Goal: Task Accomplishment & Management: Use online tool/utility

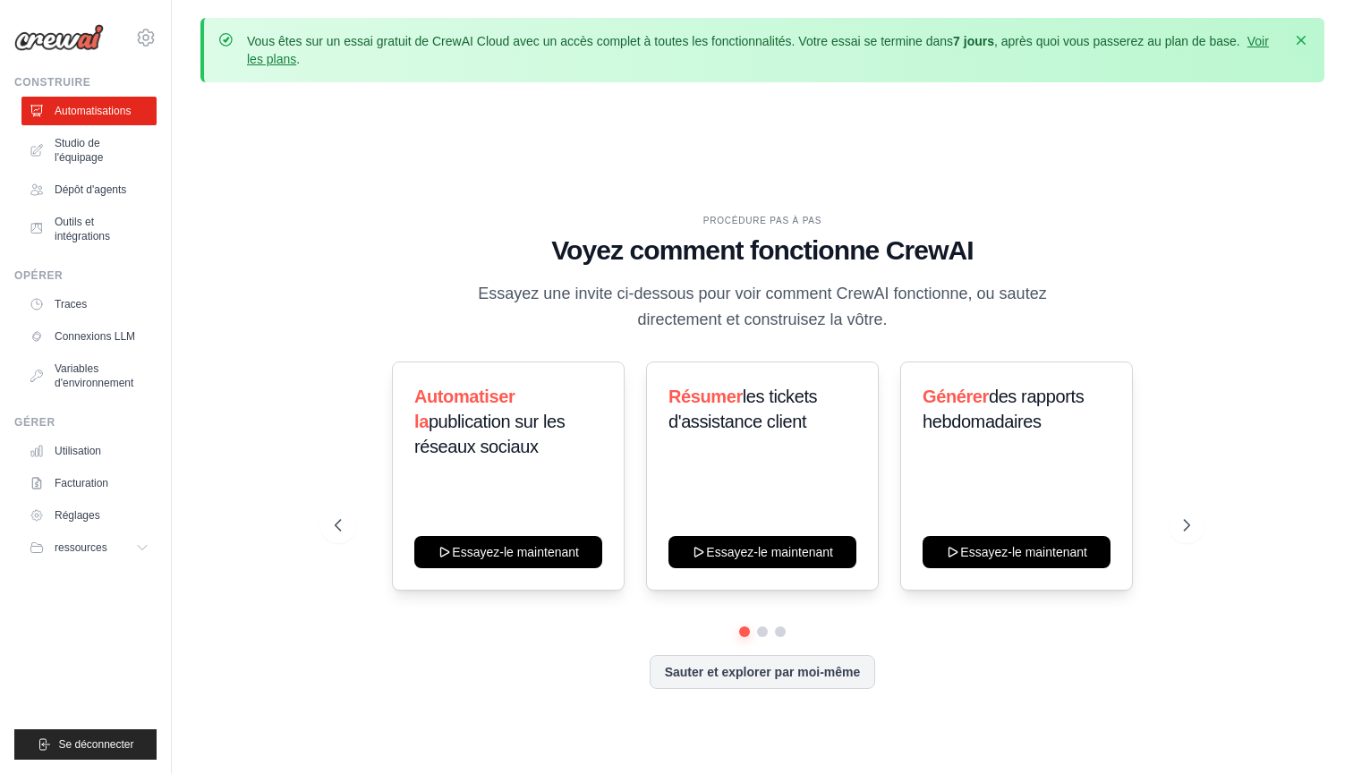
click at [1302, 37] on icon "button" at bounding box center [1302, 40] width 18 height 18
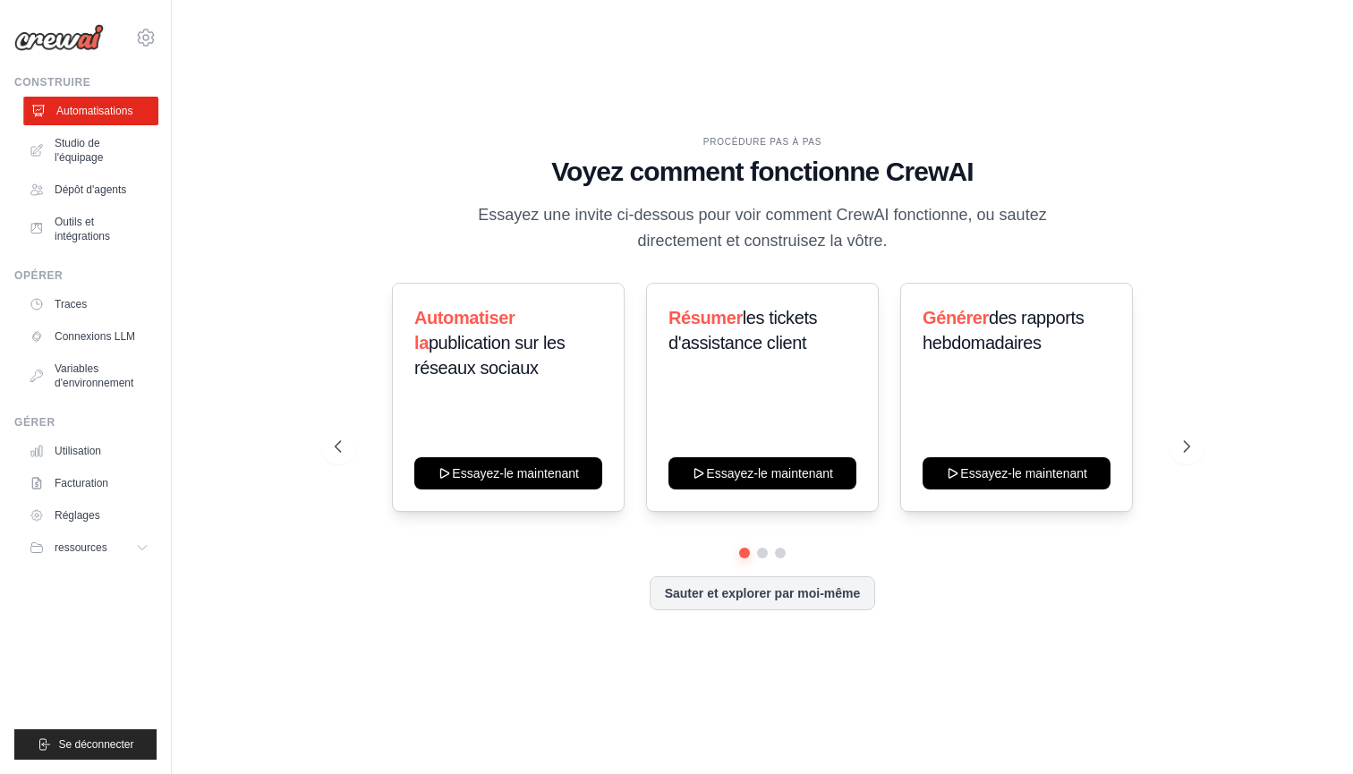
click at [105, 110] on link "Automatisations" at bounding box center [90, 111] width 135 height 29
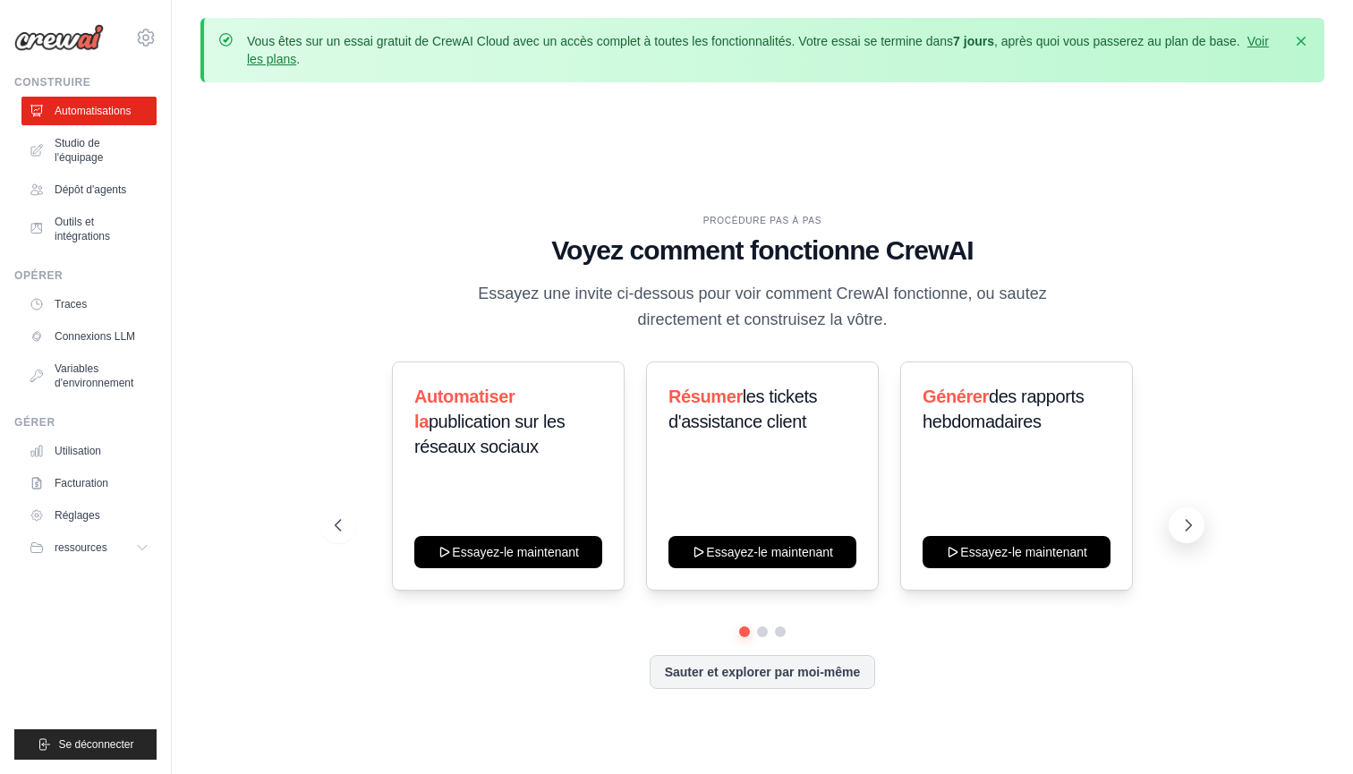
click at [1182, 533] on icon at bounding box center [1189, 525] width 18 height 18
click at [1184, 532] on icon at bounding box center [1189, 525] width 18 height 18
click at [1195, 525] on icon at bounding box center [1189, 525] width 18 height 18
click at [1168, 532] on div "Automatiser la publication sur les réseaux sociaux Essayez-le maintenant Résume…" at bounding box center [763, 476] width 857 height 229
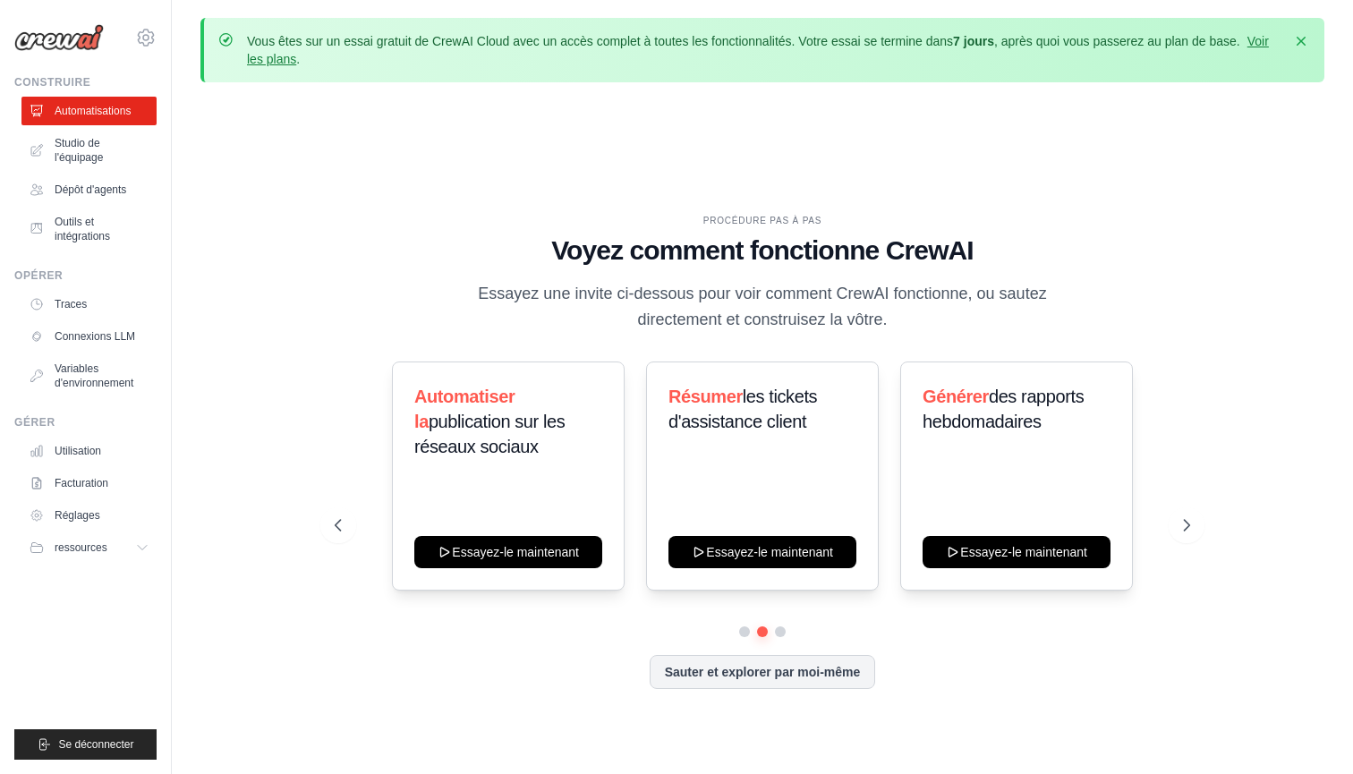
click at [781, 626] on div "Automatiser la publication sur les réseaux sociaux Essayez-le maintenant Résume…" at bounding box center [763, 494] width 857 height 265
click at [781, 631] on button at bounding box center [779, 632] width 13 height 13
click at [720, 638] on div "Automatiser la publication sur les réseaux sociaux Essayez-le maintenant Résume…" at bounding box center [763, 526] width 857 height 328
click at [272, 425] on div "PROCÉDURE PAS À PAS Voyez comment fonctionne CrewAI Essayez une invite ci-desso…" at bounding box center [763, 466] width 1124 height 738
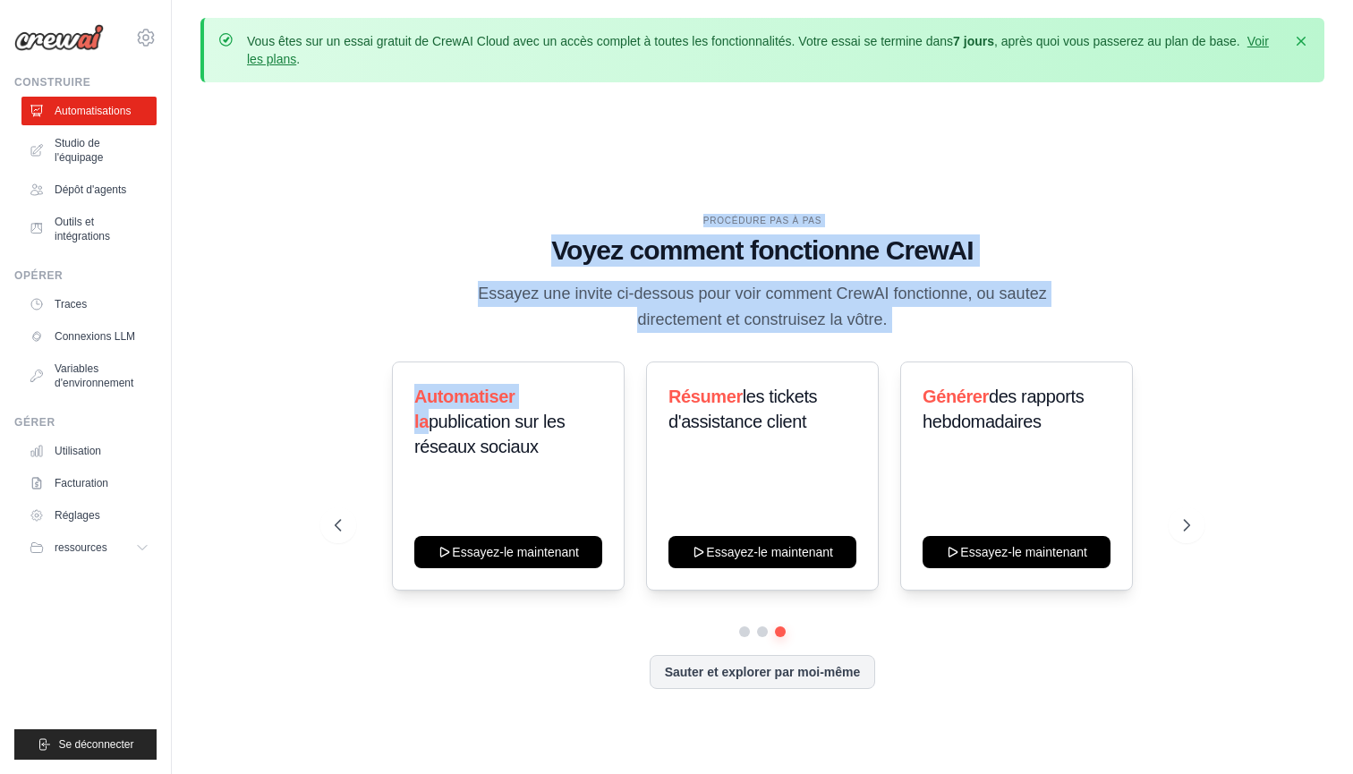
drag, startPoint x: 272, startPoint y: 425, endPoint x: 278, endPoint y: 195, distance: 230.1
click at [278, 195] on div "PROCÉDURE PAS À PAS Voyez comment fonctionne CrewAI Essayez une invite ci-desso…" at bounding box center [763, 466] width 1124 height 738
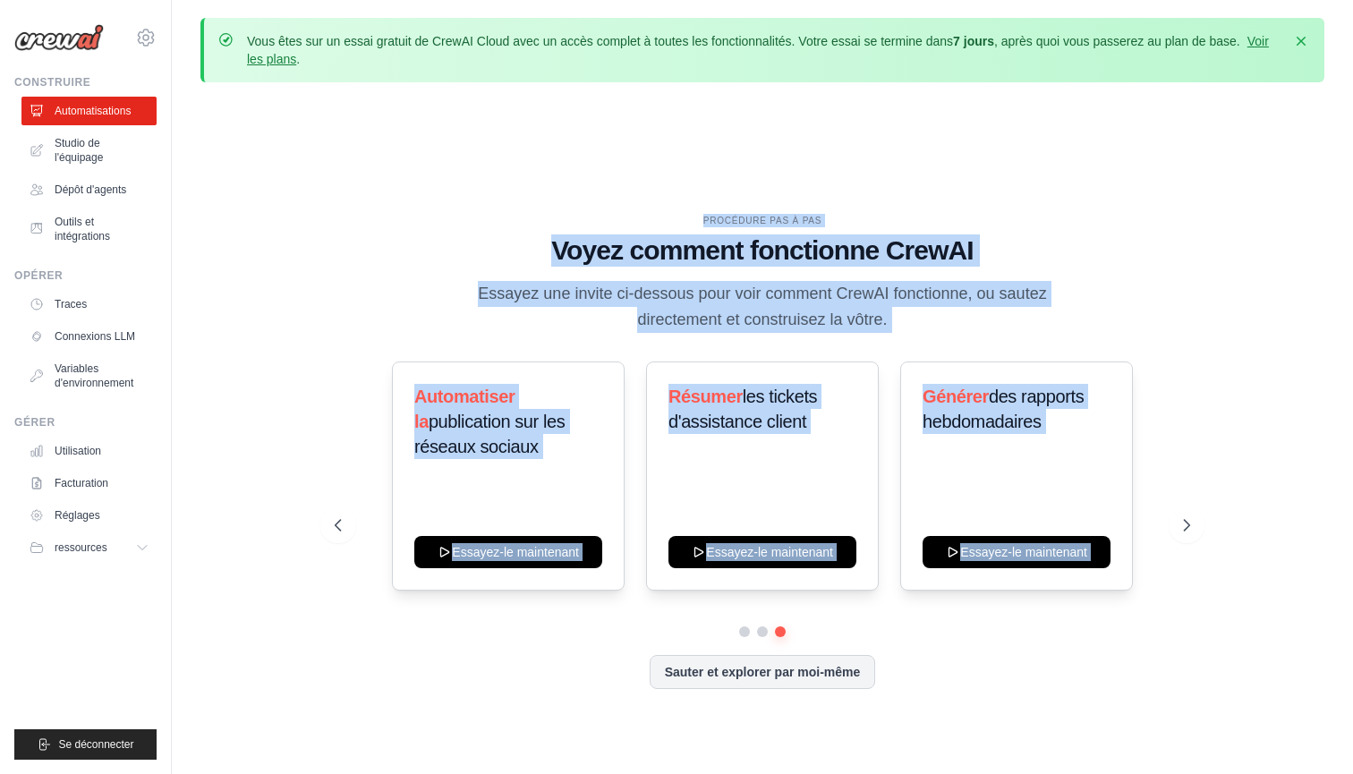
drag, startPoint x: 278, startPoint y: 195, endPoint x: 303, endPoint y: 632, distance: 437.5
click at [303, 632] on div "PROCÉDURE PAS À PAS Voyez comment fonctionne CrewAI Essayez une invite ci-desso…" at bounding box center [763, 466] width 1124 height 738
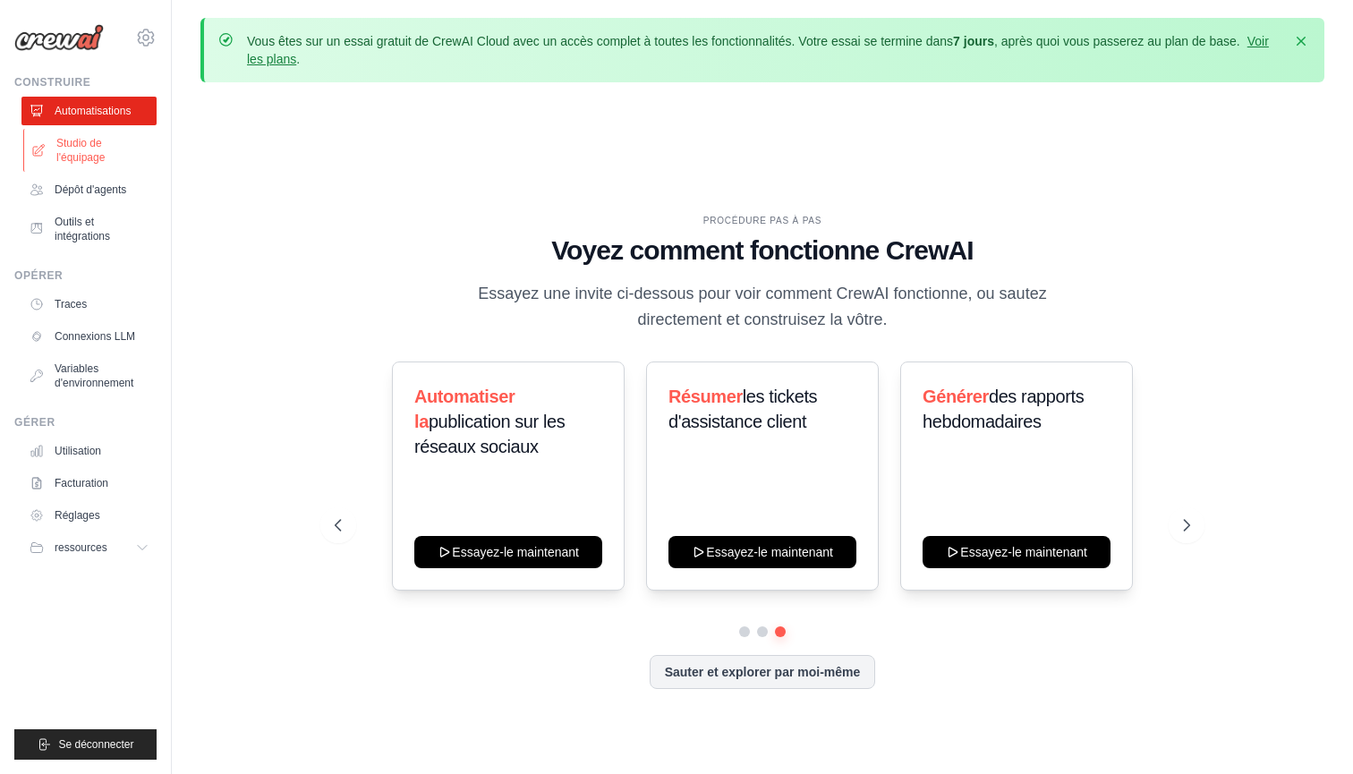
click at [85, 158] on link "Studio de l'équipage" at bounding box center [90, 150] width 135 height 43
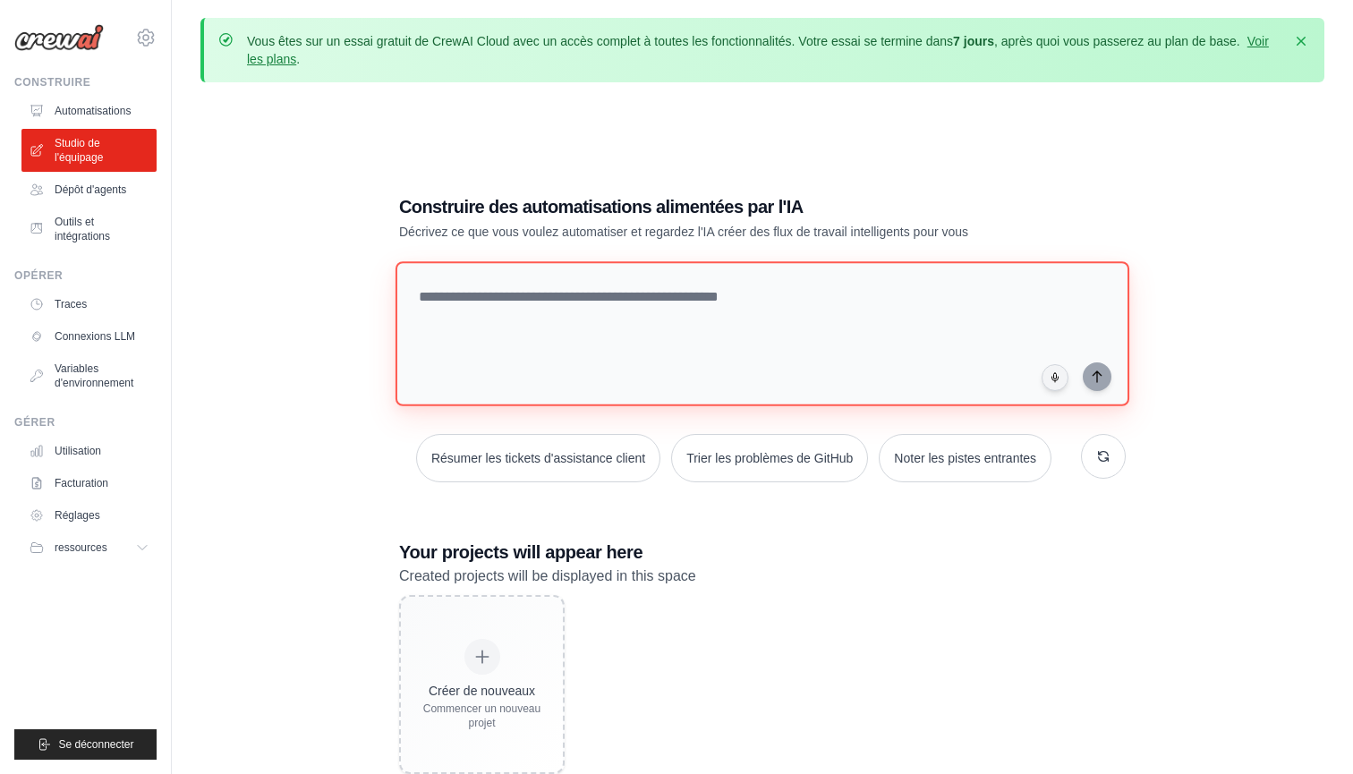
click at [626, 340] on textarea at bounding box center [763, 333] width 734 height 145
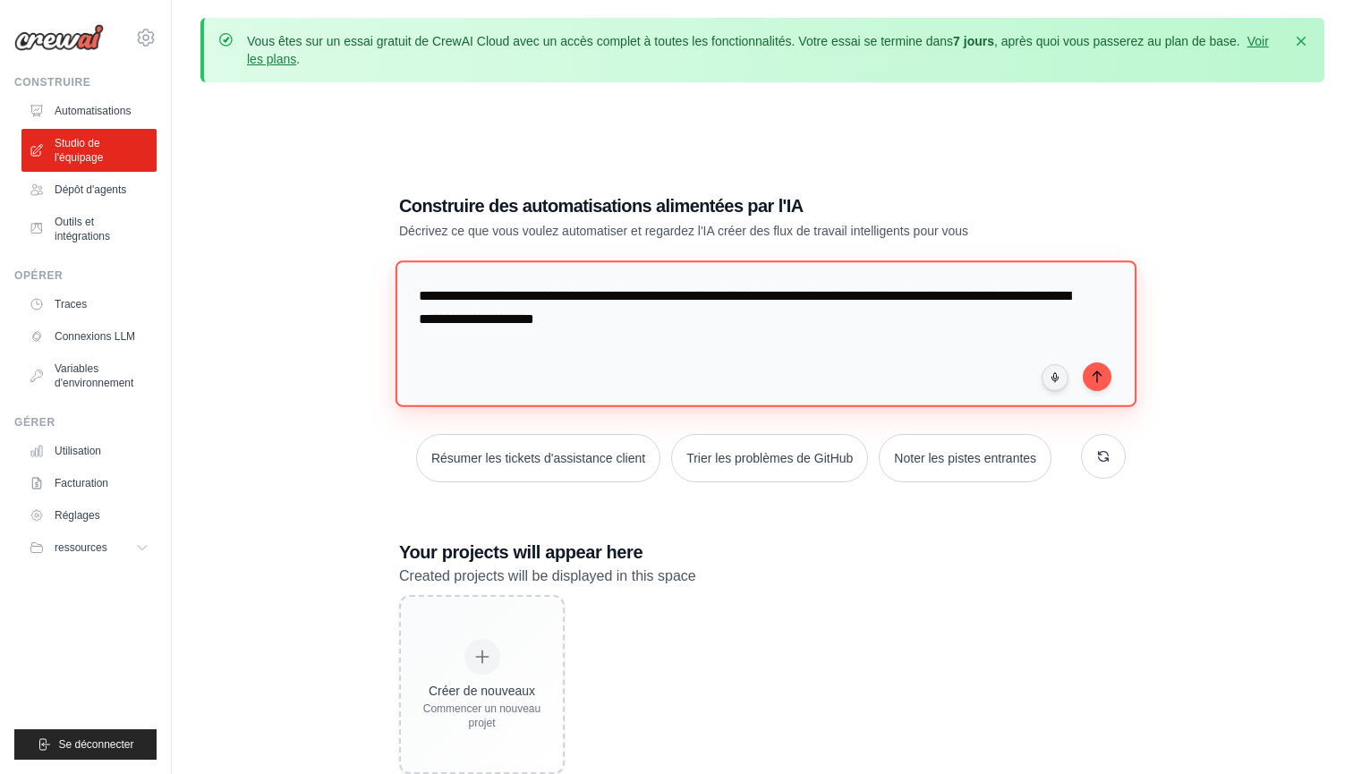
type textarea "**********"
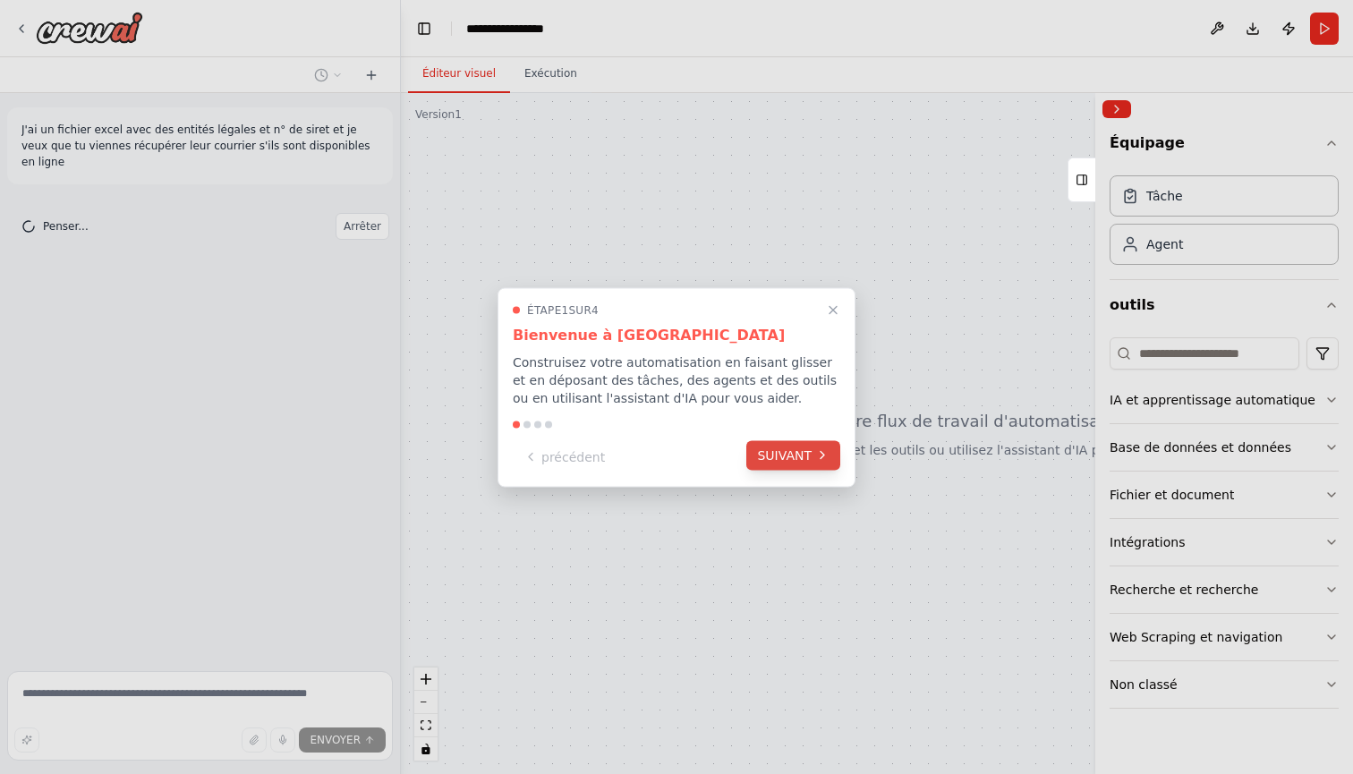
click at [820, 465] on button "SUIVANT" at bounding box center [794, 455] width 94 height 30
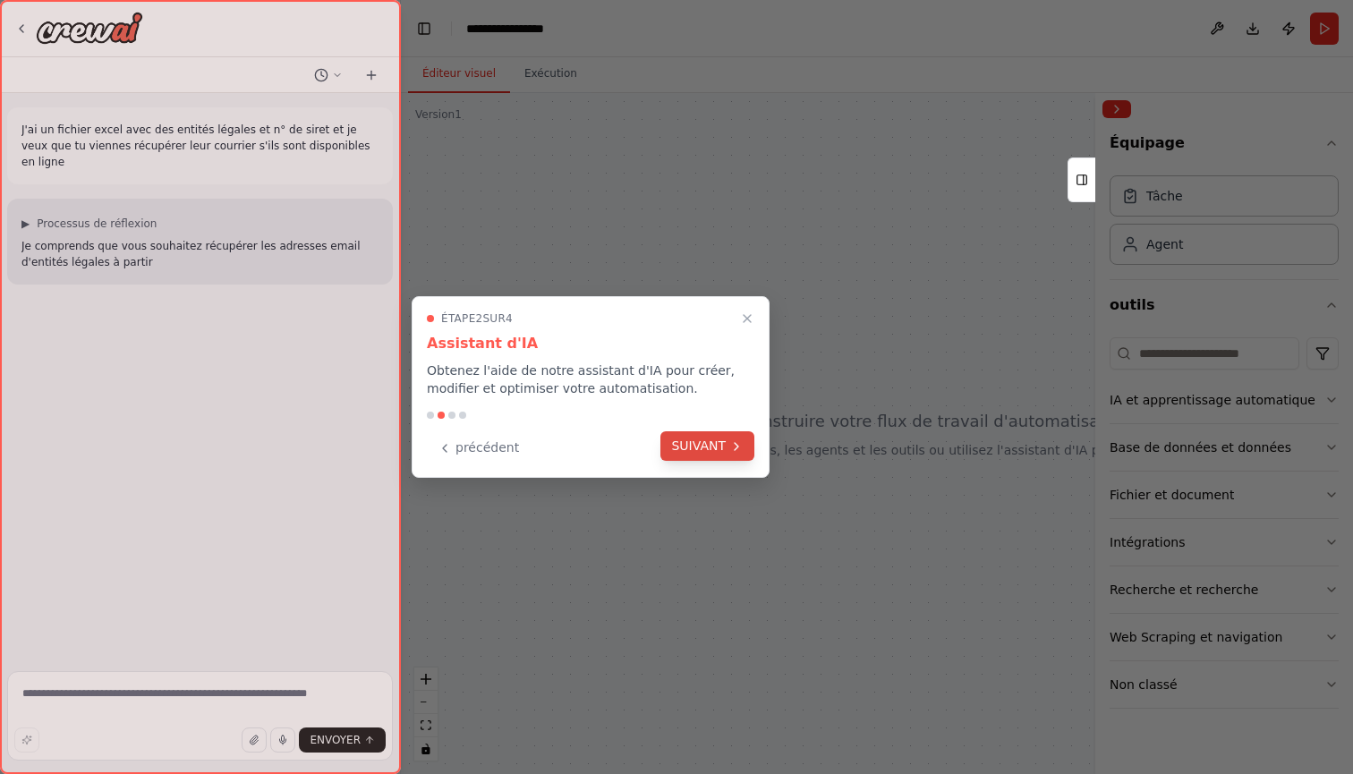
click at [729, 456] on button "SUIVANT" at bounding box center [708, 446] width 94 height 30
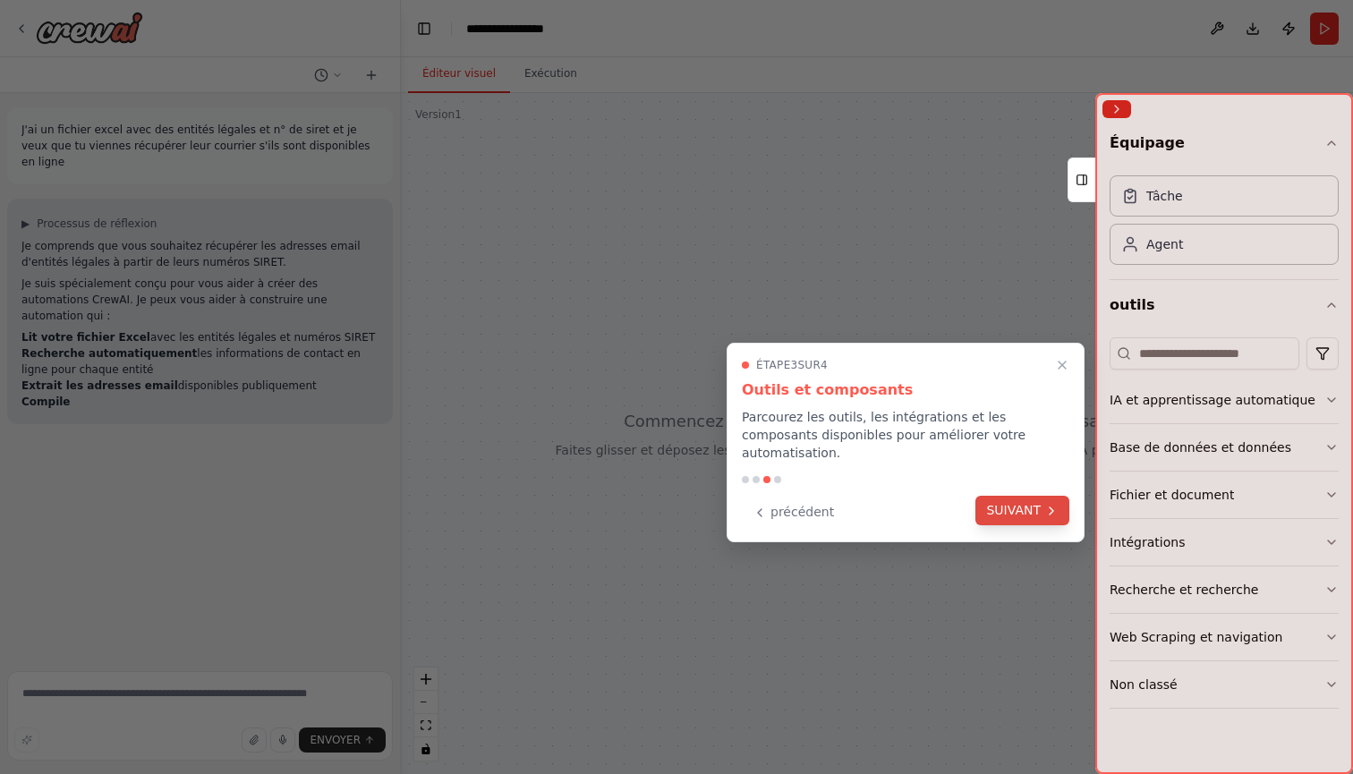
click at [1006, 499] on button "SUIVANT" at bounding box center [1023, 511] width 94 height 30
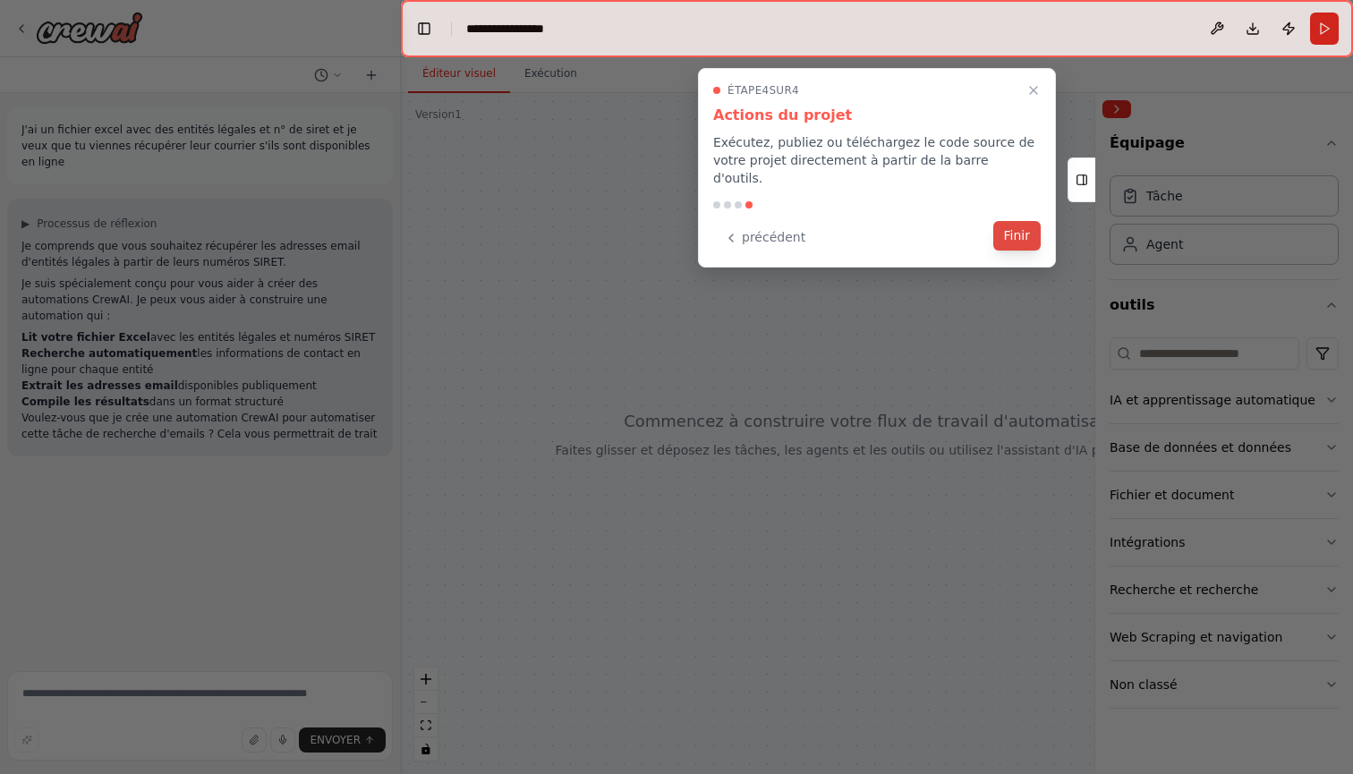
click at [1011, 222] on button "Finir" at bounding box center [1017, 236] width 47 height 30
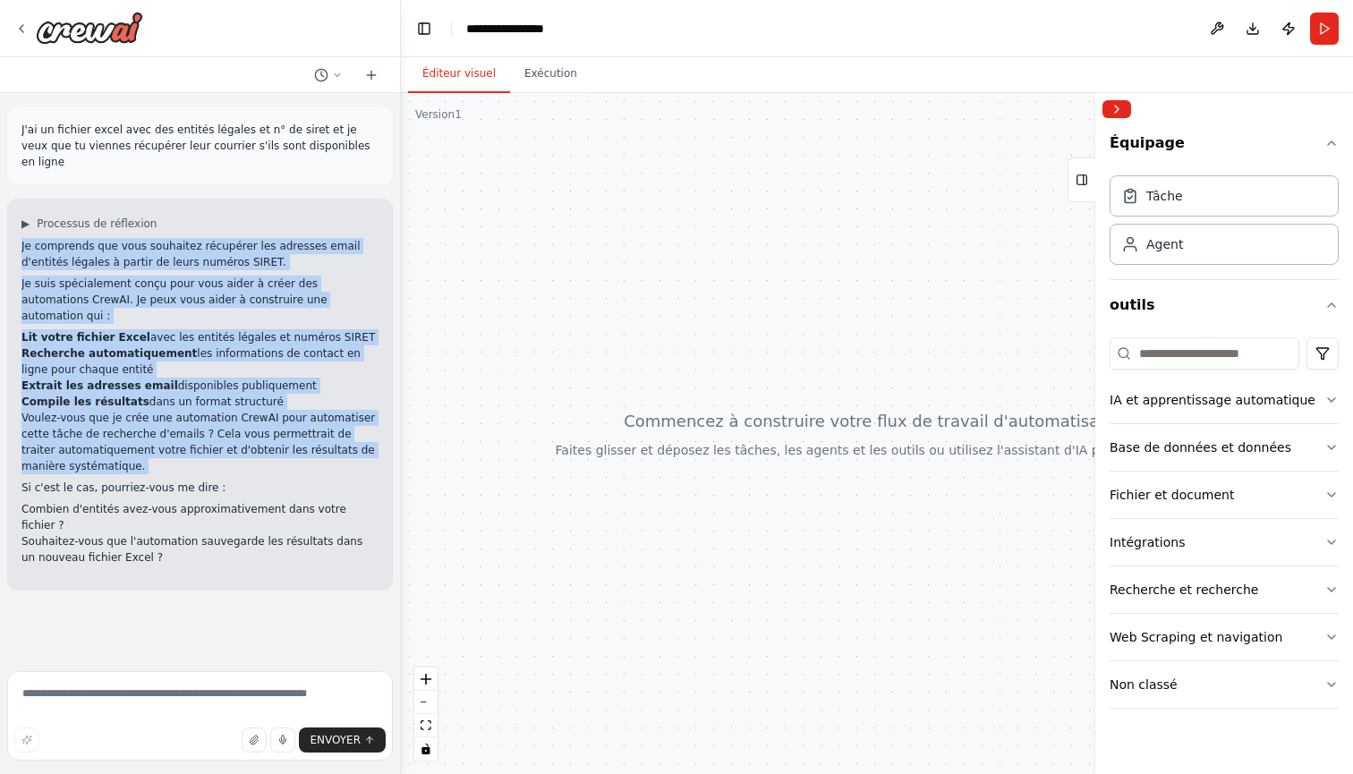
click at [360, 438] on p "Voulez-vous que je crée une automation CrewAI pour automatiser cette tâche de r…" at bounding box center [199, 442] width 357 height 64
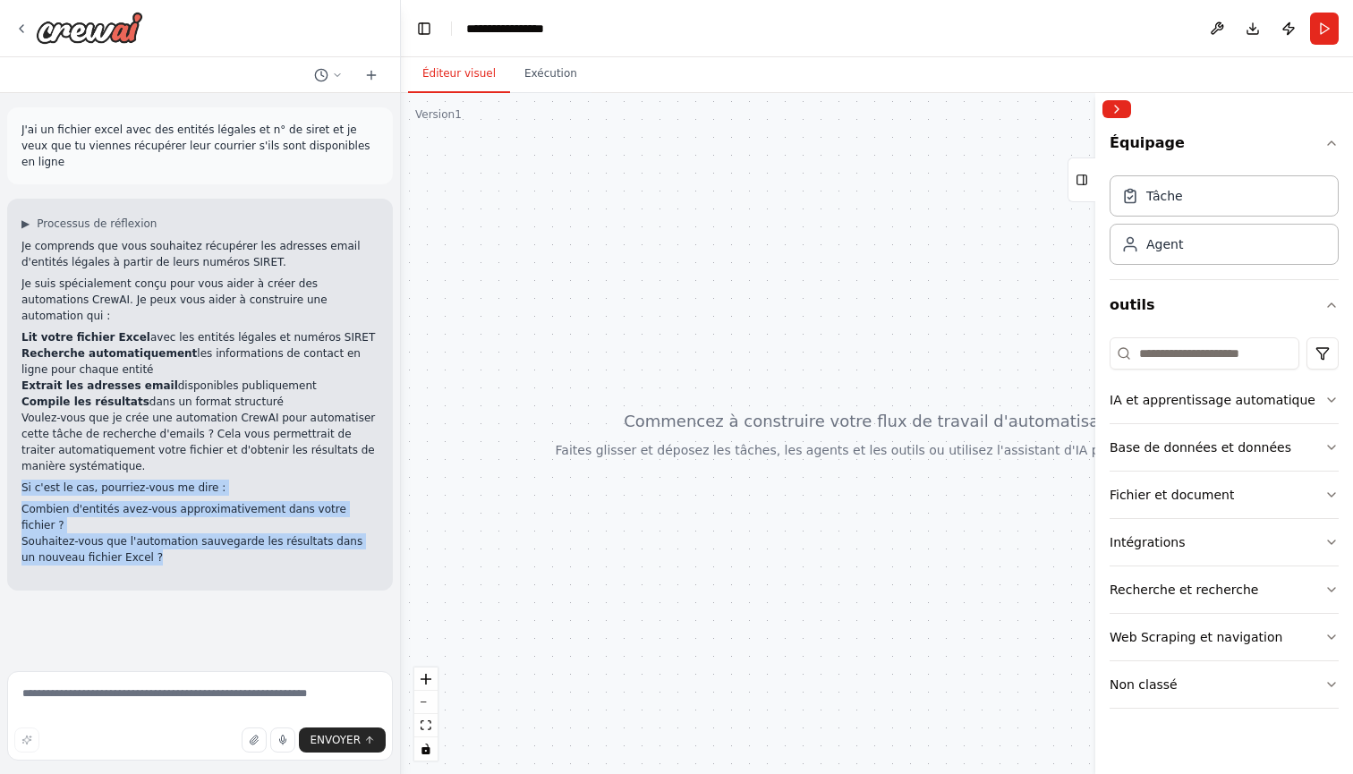
drag, startPoint x: 359, startPoint y: 438, endPoint x: 331, endPoint y: 510, distance: 77.6
click at [331, 510] on div "Je comprends que vous souhaitez récupérer les adresses email d'entités légales …" at bounding box center [199, 402] width 357 height 328
click at [331, 533] on li "Souhaitez-vous que l'automation sauvegarde les résultats dans un nouveau fichie…" at bounding box center [199, 549] width 357 height 32
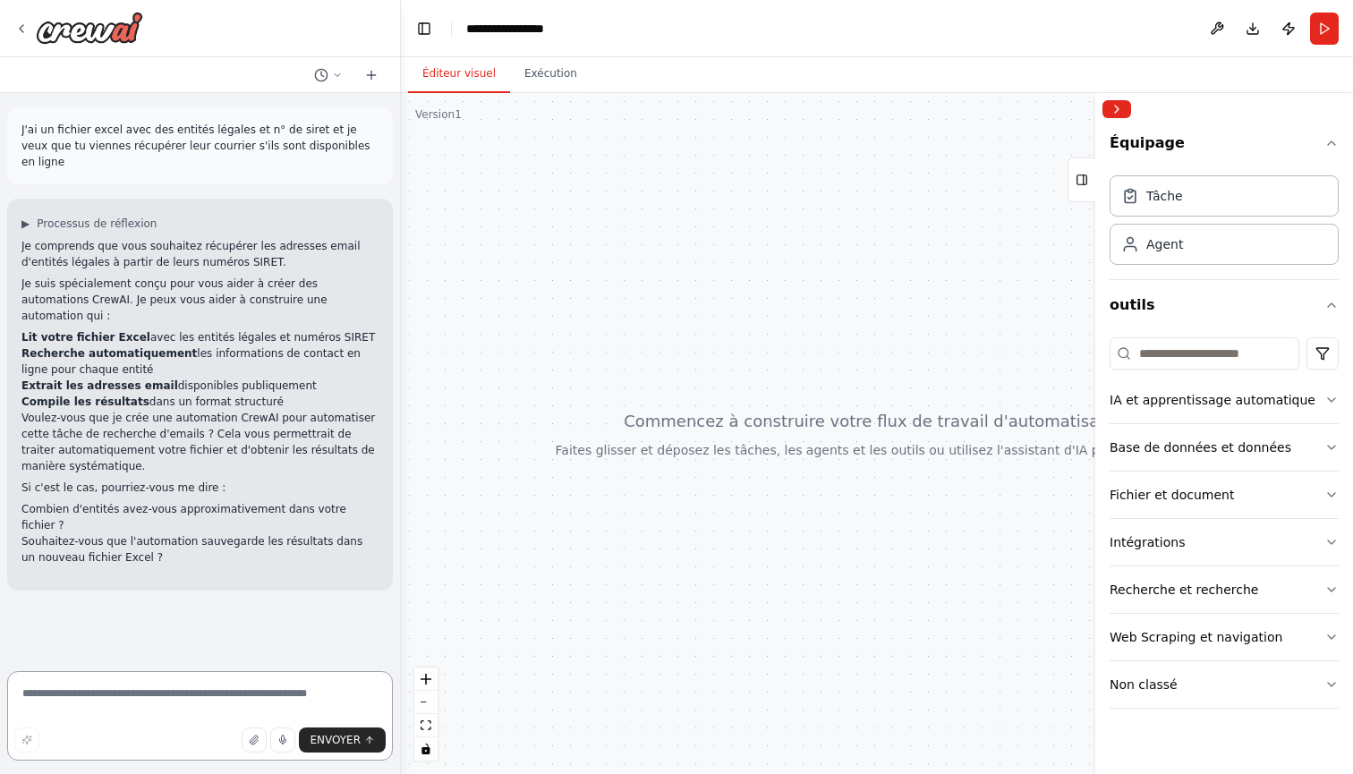
click at [189, 685] on textarea at bounding box center [200, 716] width 386 height 90
type textarea "**********"
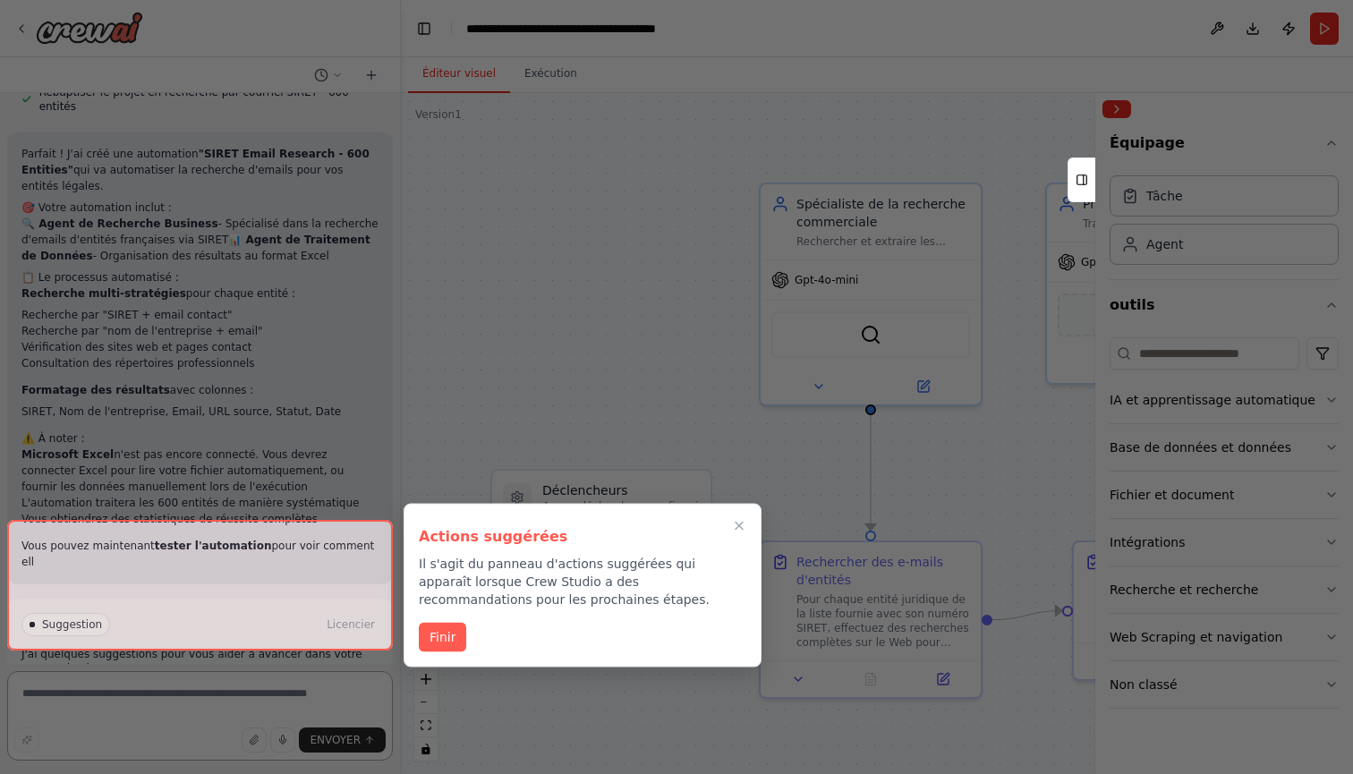
scroll to position [1449, 0]
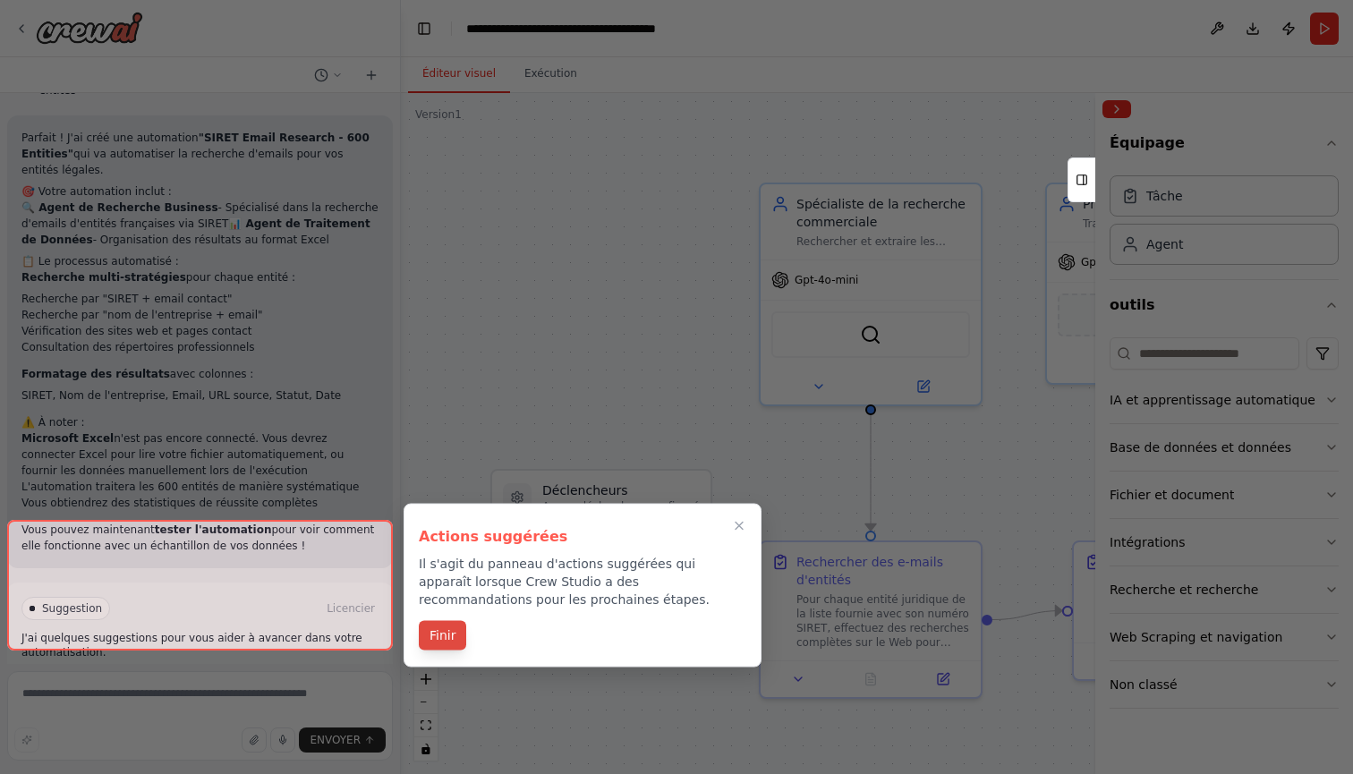
click at [445, 636] on button "Finir" at bounding box center [442, 636] width 47 height 30
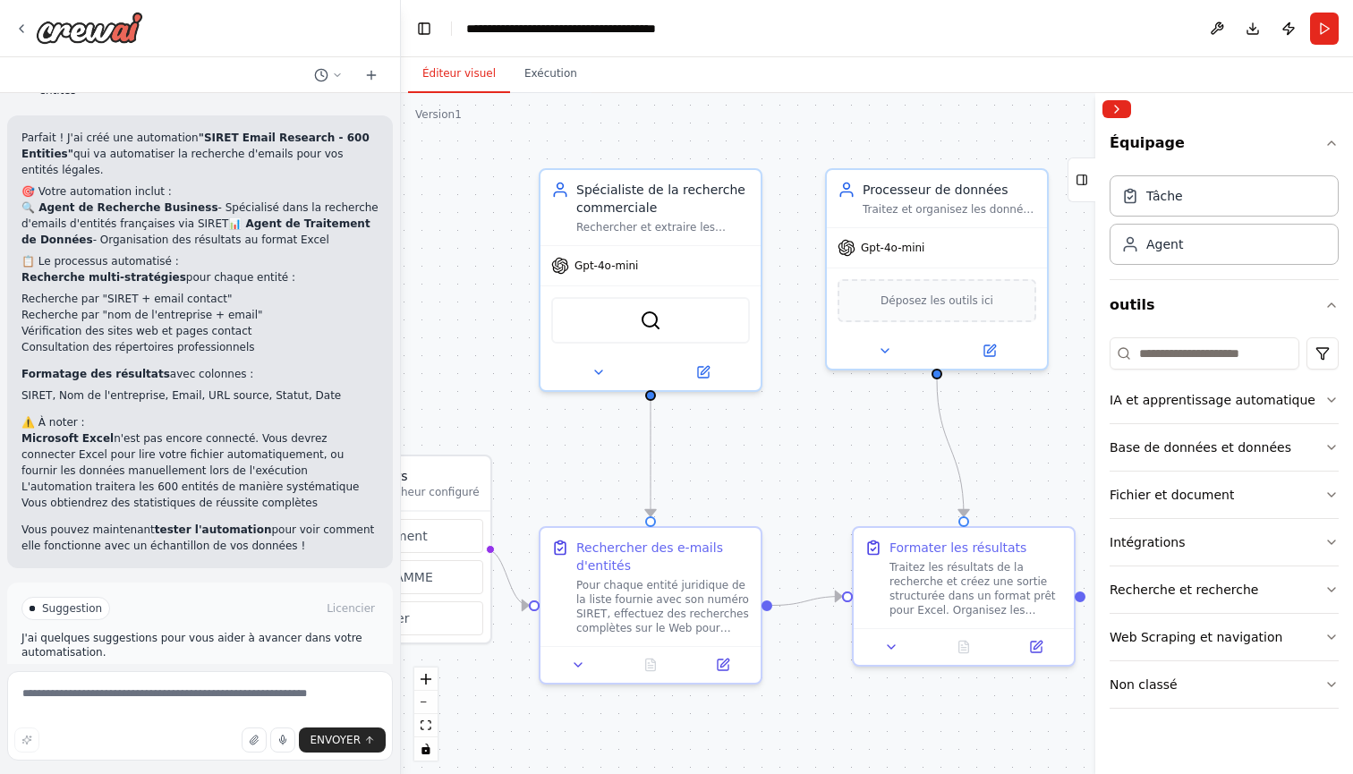
drag, startPoint x: 807, startPoint y: 489, endPoint x: 586, endPoint y: 474, distance: 221.6
click at [586, 474] on div ".deletable-edge-delete-btn { width: 20px; height: 20px; border: 0px solid #ffff…" at bounding box center [877, 433] width 952 height 681
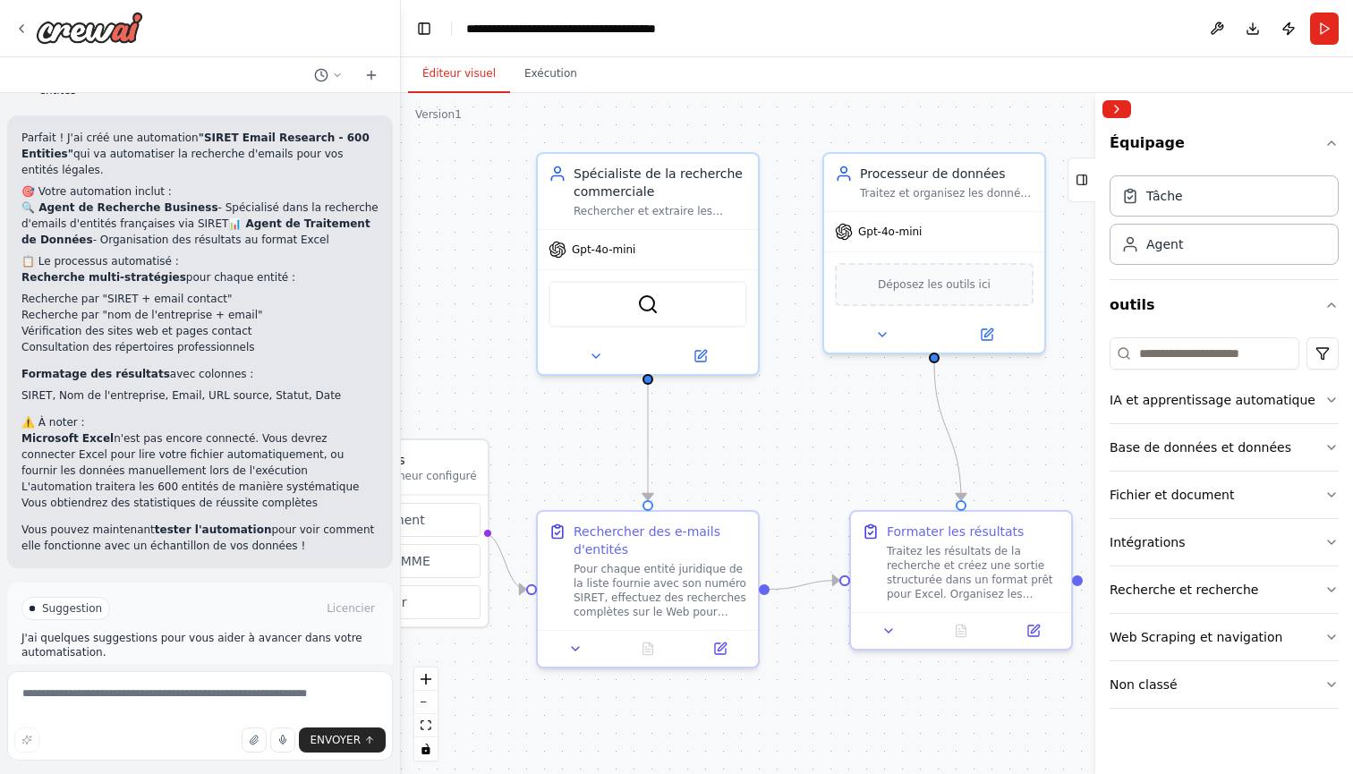
drag, startPoint x: 579, startPoint y: 474, endPoint x: 577, endPoint y: 458, distance: 16.2
click at [577, 458] on div ".deletable-edge-delete-btn { width: 20px; height: 20px; border: 0px solid #ffff…" at bounding box center [877, 433] width 952 height 681
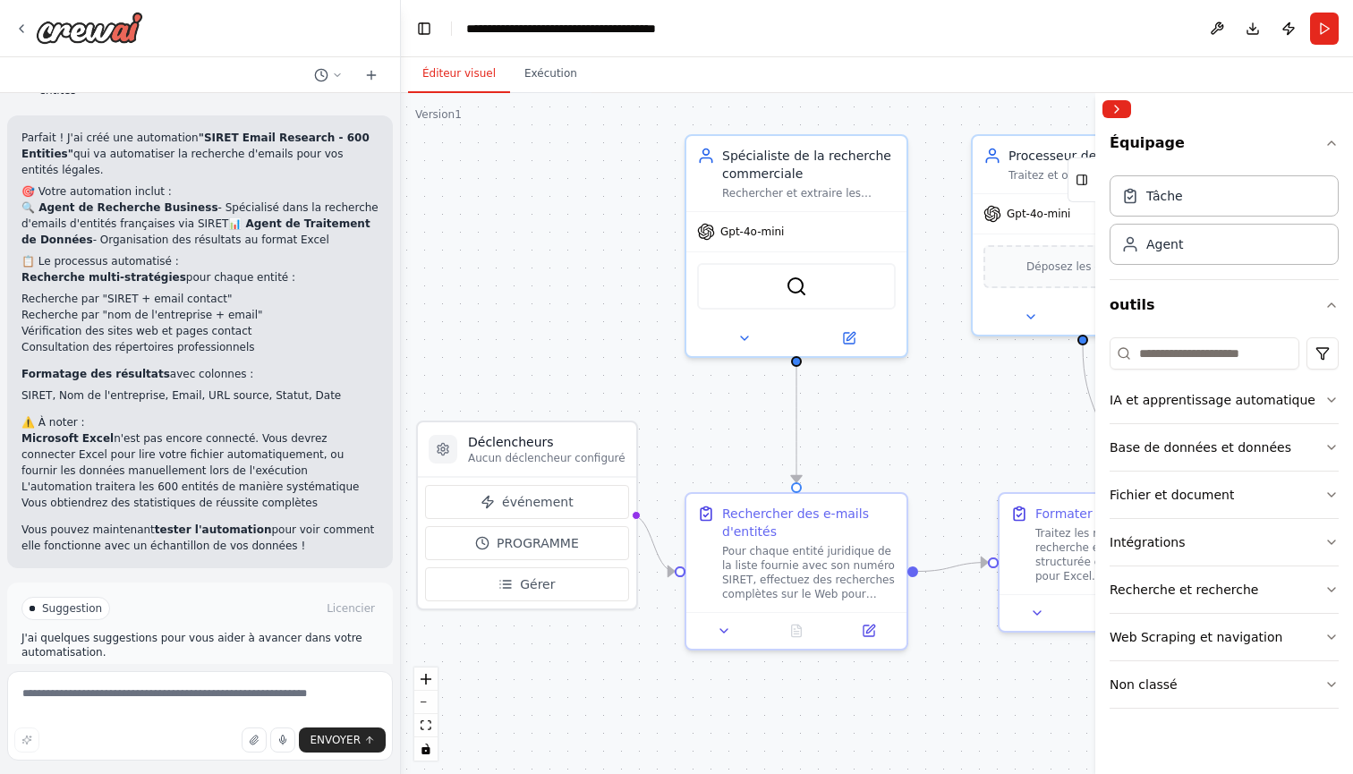
drag, startPoint x: 577, startPoint y: 458, endPoint x: 726, endPoint y: 440, distance: 149.7
click at [726, 440] on div ".deletable-edge-delete-btn { width: 20px; height: 20px; border: 0px solid #ffff…" at bounding box center [877, 433] width 952 height 681
click at [529, 73] on button "Exécution" at bounding box center [550, 74] width 81 height 38
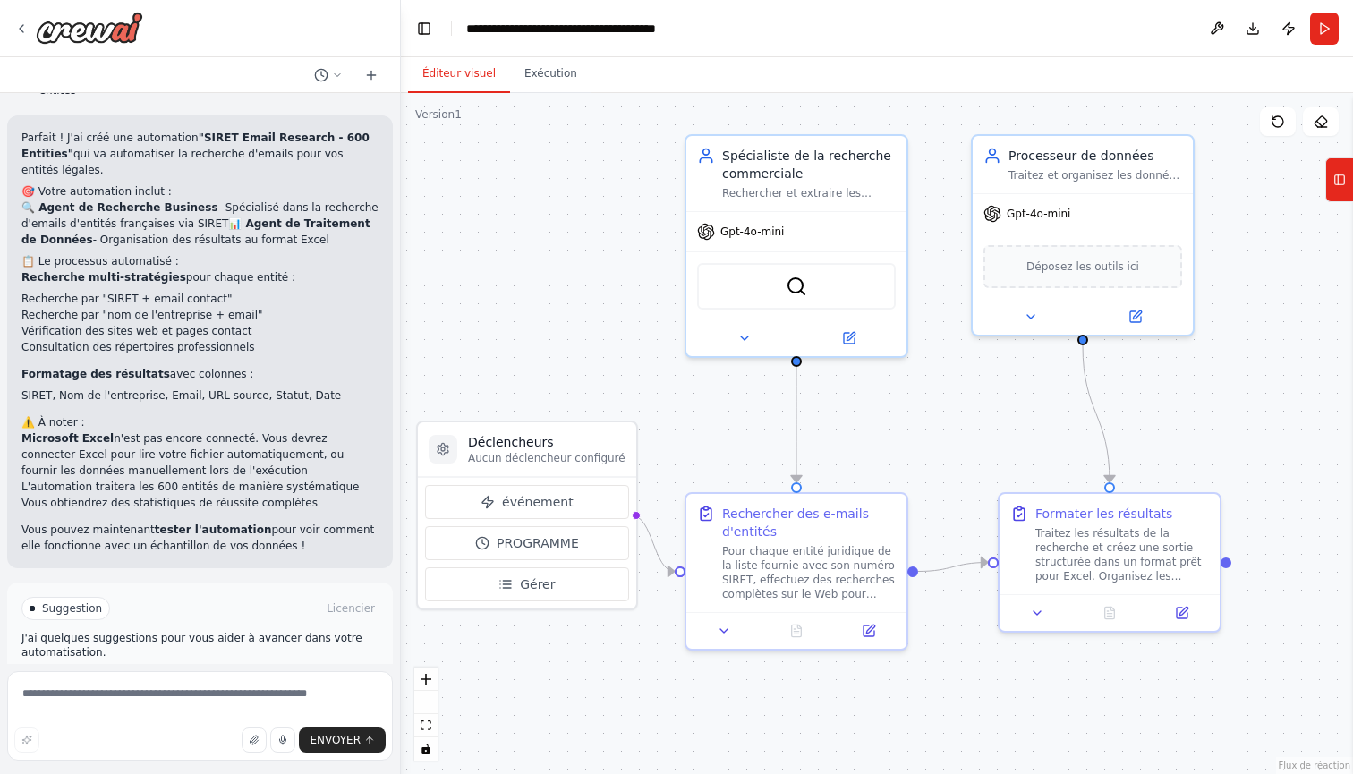
click at [444, 75] on button "Éditeur visuel" at bounding box center [459, 74] width 102 height 38
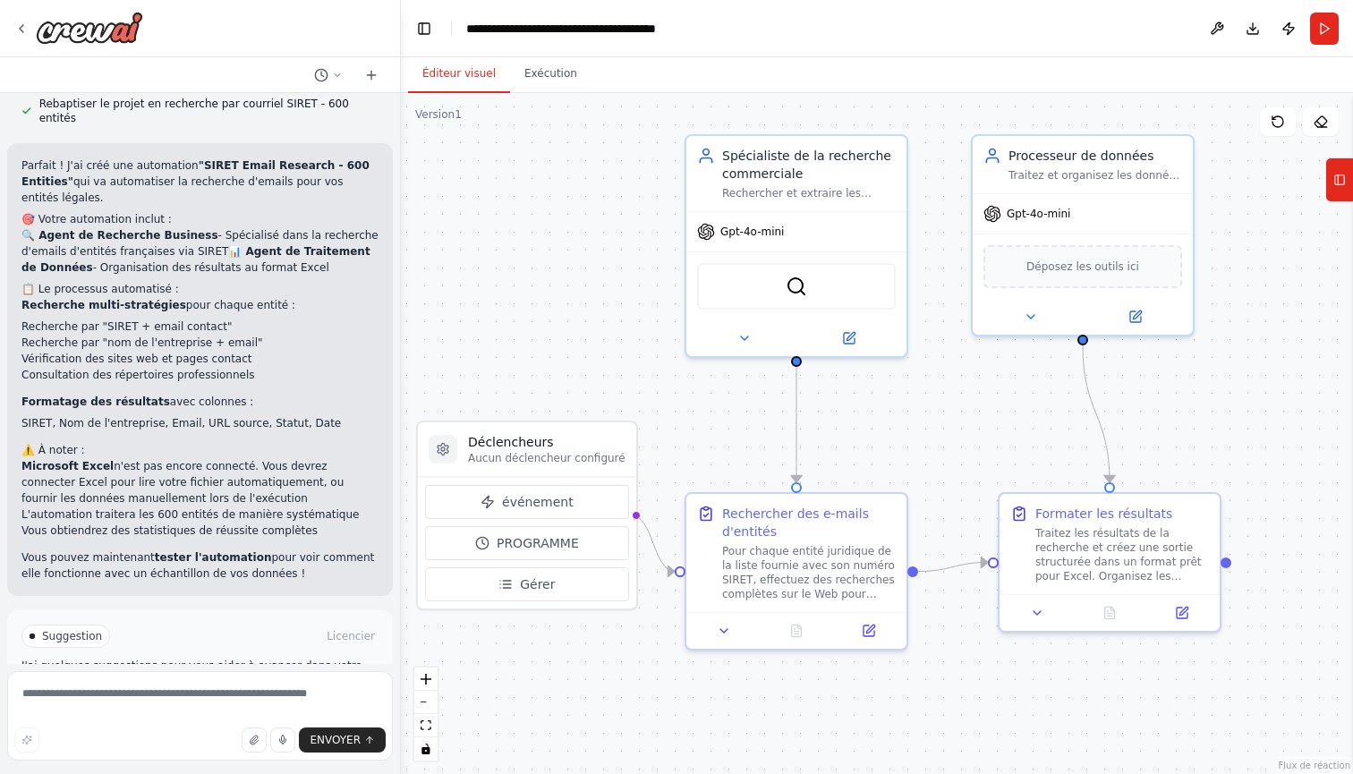
scroll to position [1435, 0]
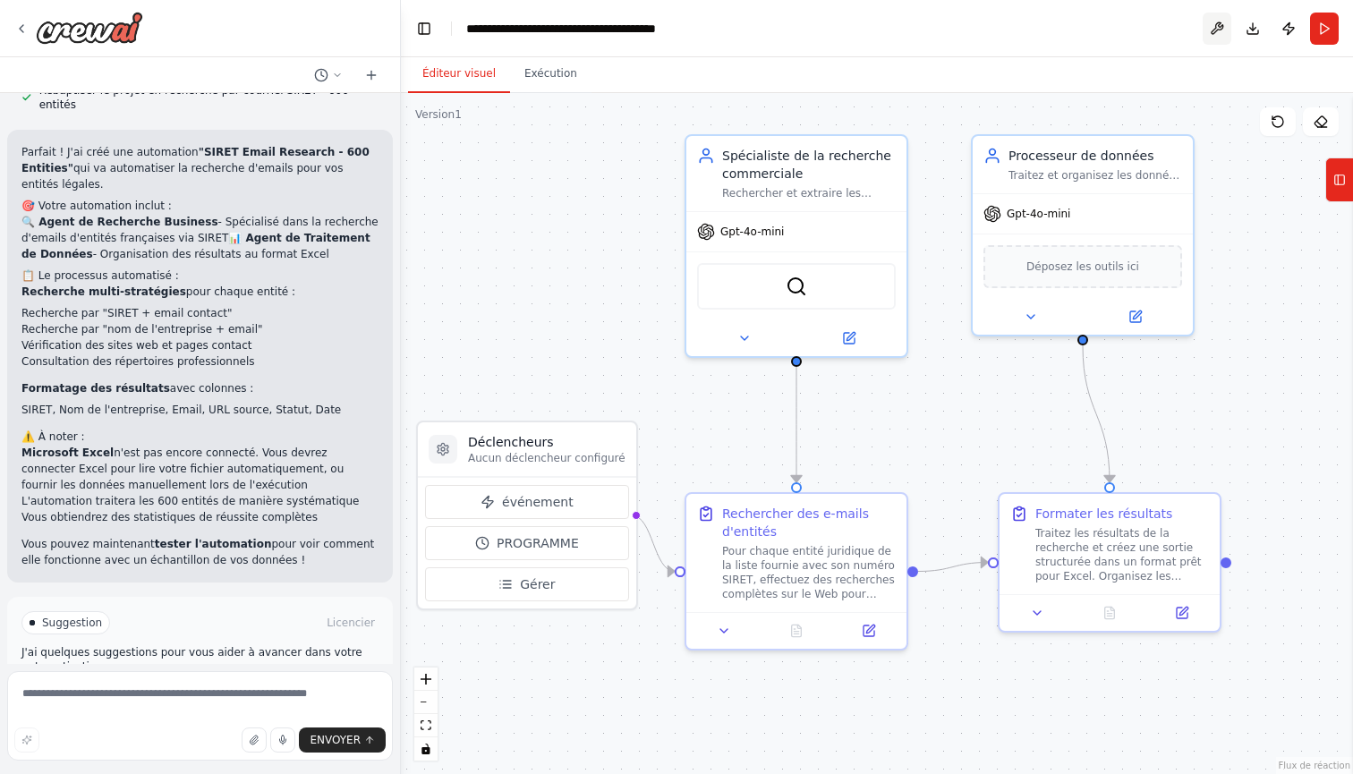
click at [1222, 20] on button at bounding box center [1217, 29] width 29 height 32
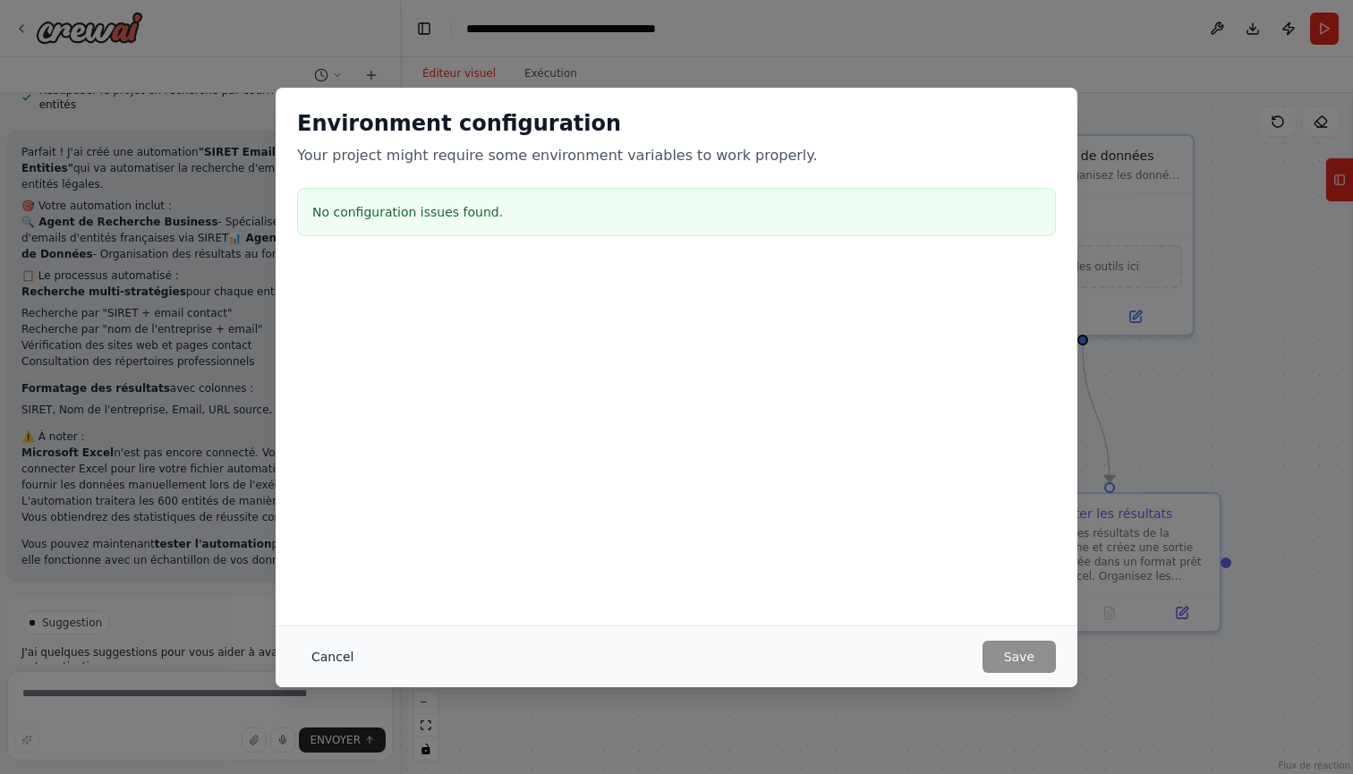
click at [322, 660] on button "Cancel" at bounding box center [332, 657] width 71 height 32
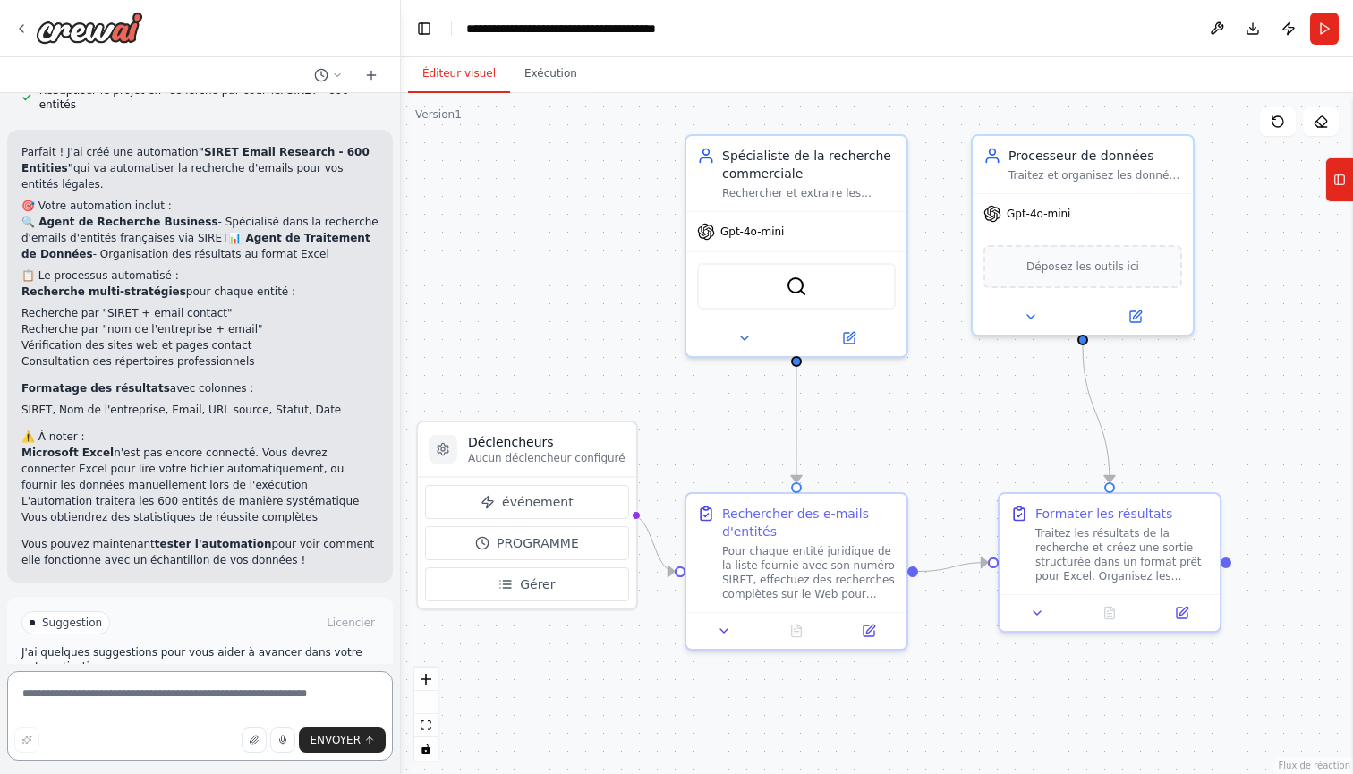
click at [254, 700] on textarea at bounding box center [200, 716] width 386 height 90
click at [256, 743] on icon "button" at bounding box center [254, 740] width 11 height 11
click at [255, 741] on icon "button" at bounding box center [254, 740] width 11 height 11
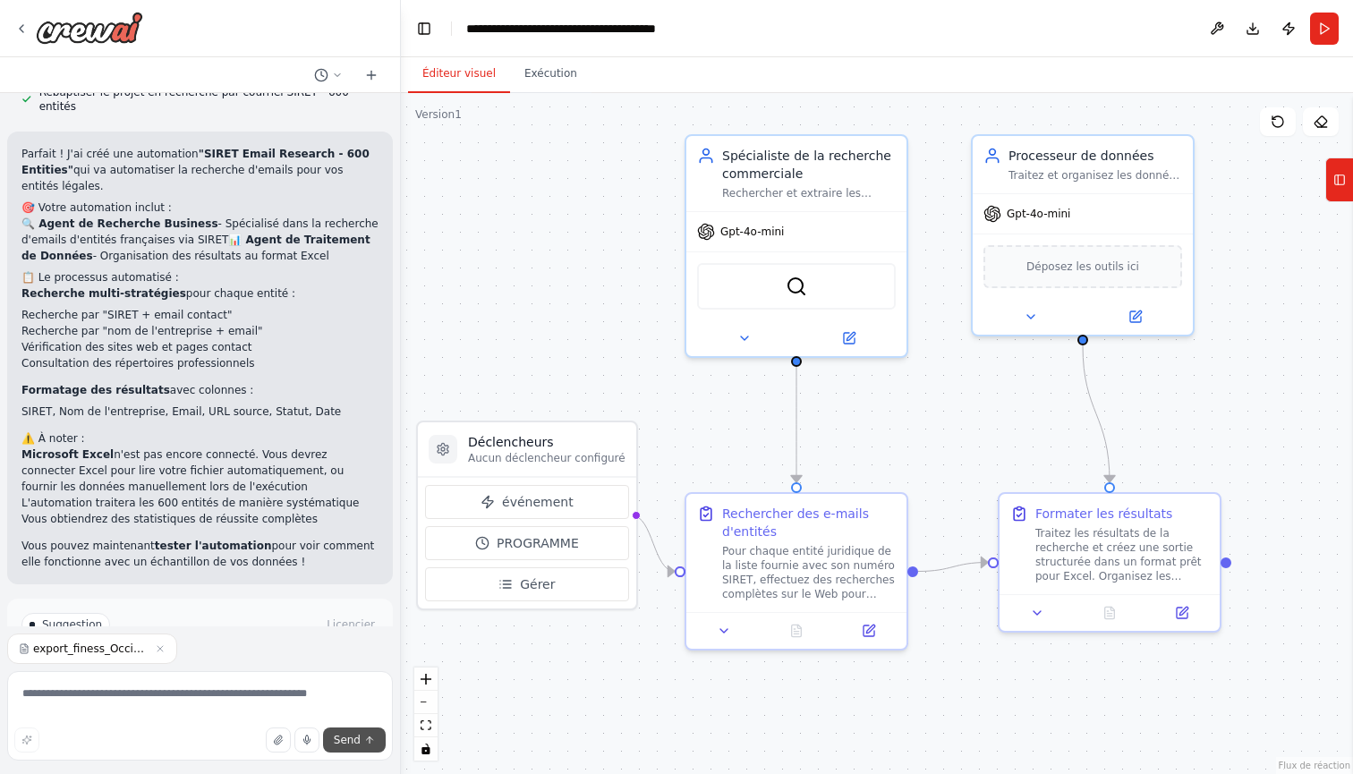
click at [354, 739] on span "Send" at bounding box center [347, 740] width 27 height 14
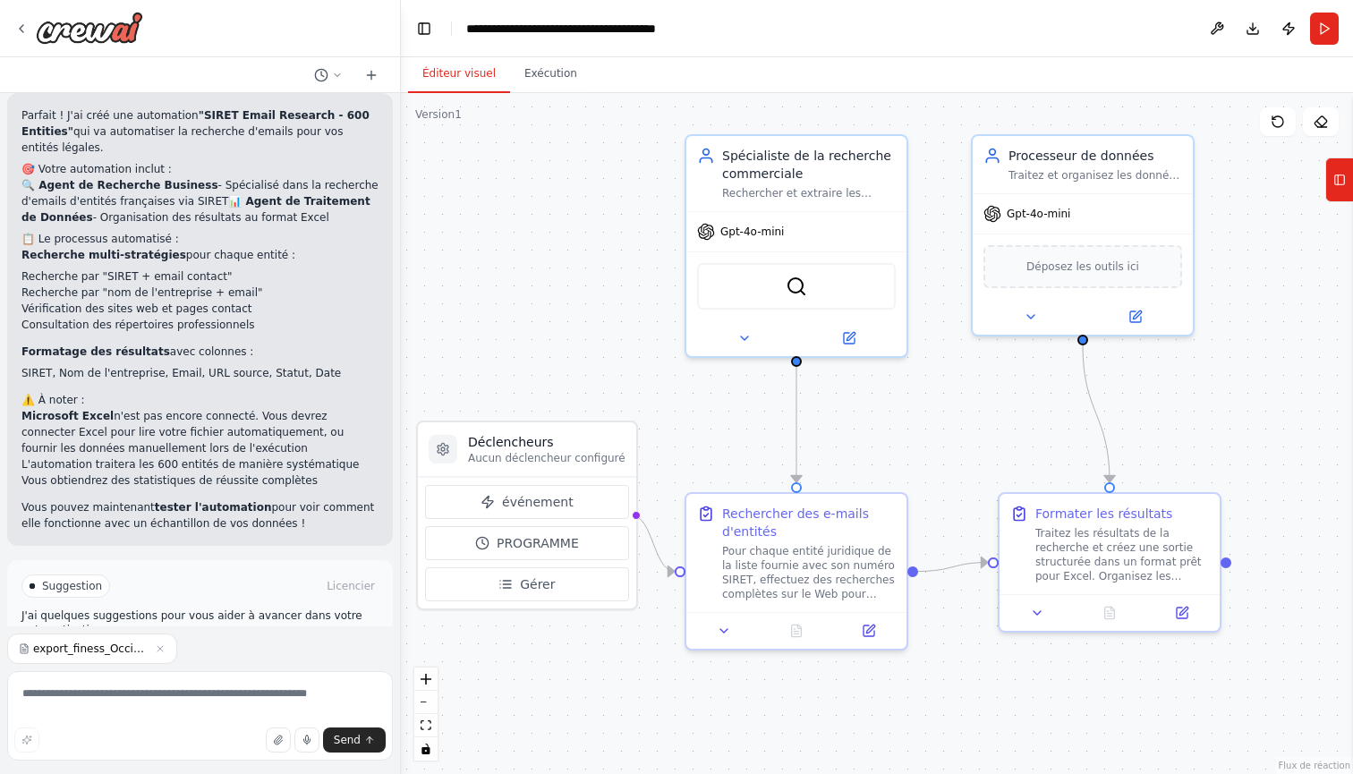
scroll to position [1471, 0]
click at [189, 708] on textarea at bounding box center [200, 716] width 386 height 90
type textarea "**********"
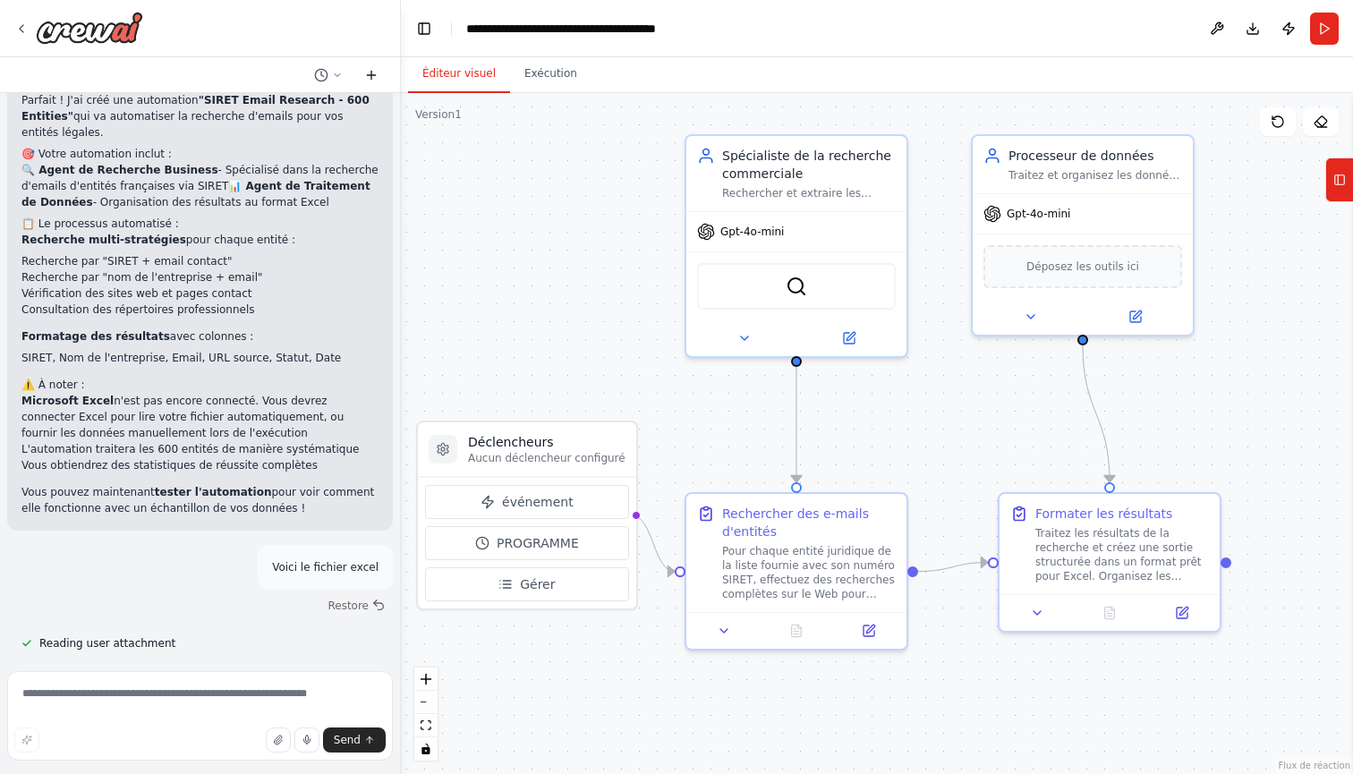
click at [367, 79] on icon at bounding box center [371, 75] width 14 height 14
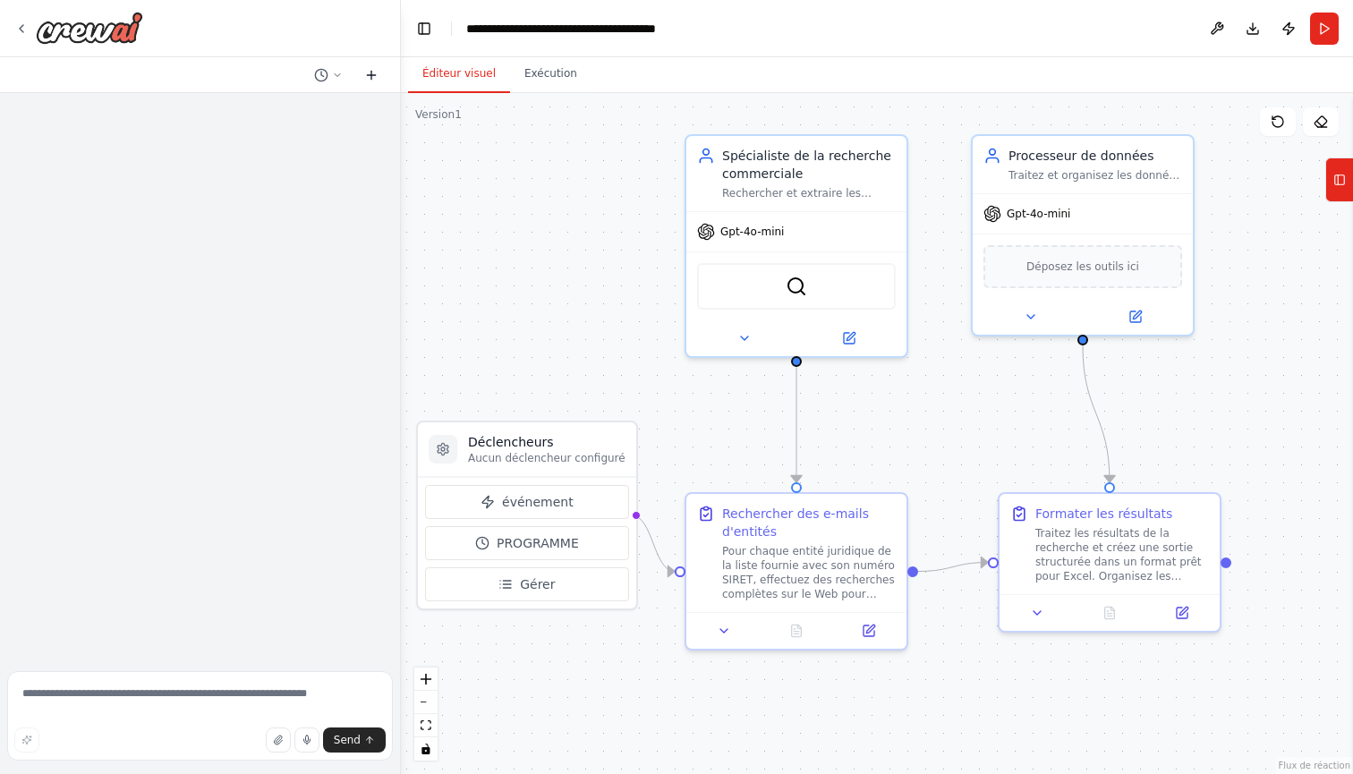
scroll to position [0, 0]
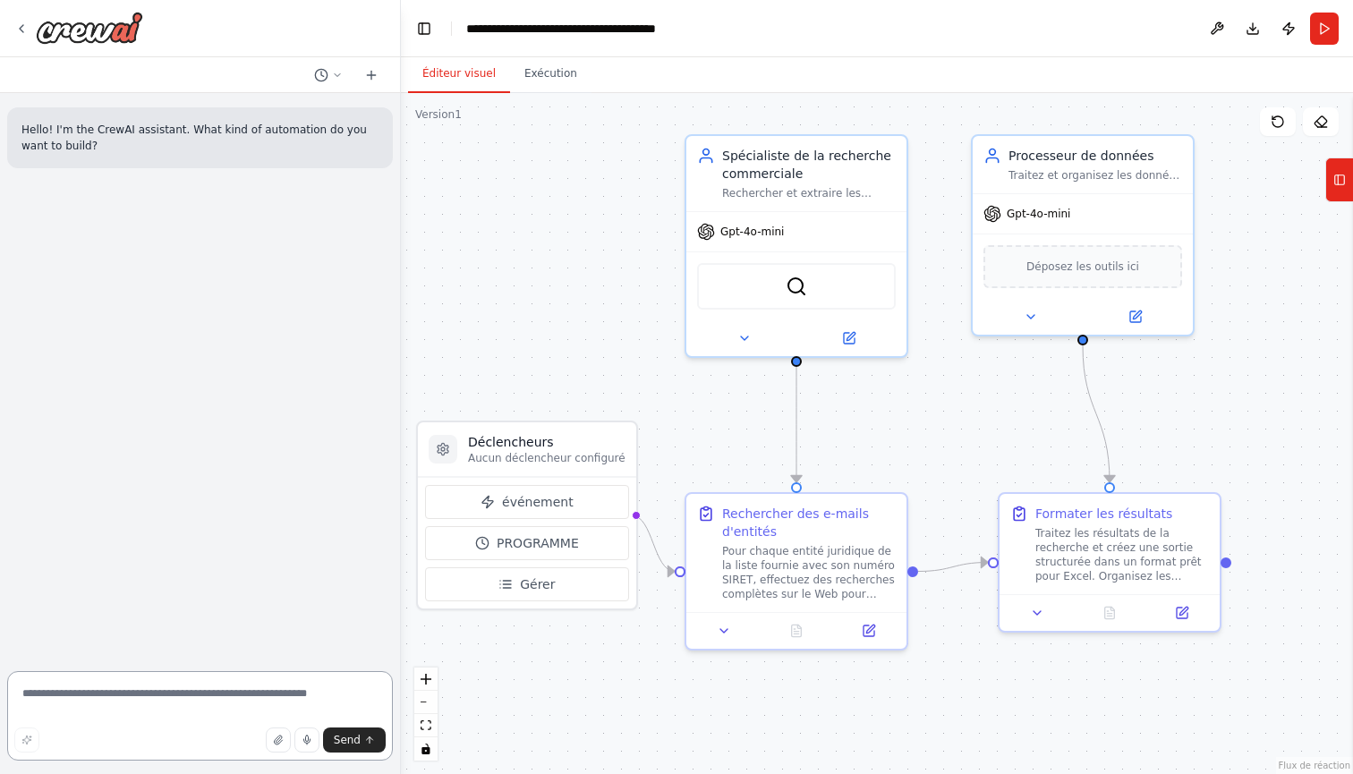
click at [226, 688] on textarea at bounding box center [200, 716] width 386 height 90
click at [303, 739] on icon "button" at bounding box center [307, 740] width 11 height 11
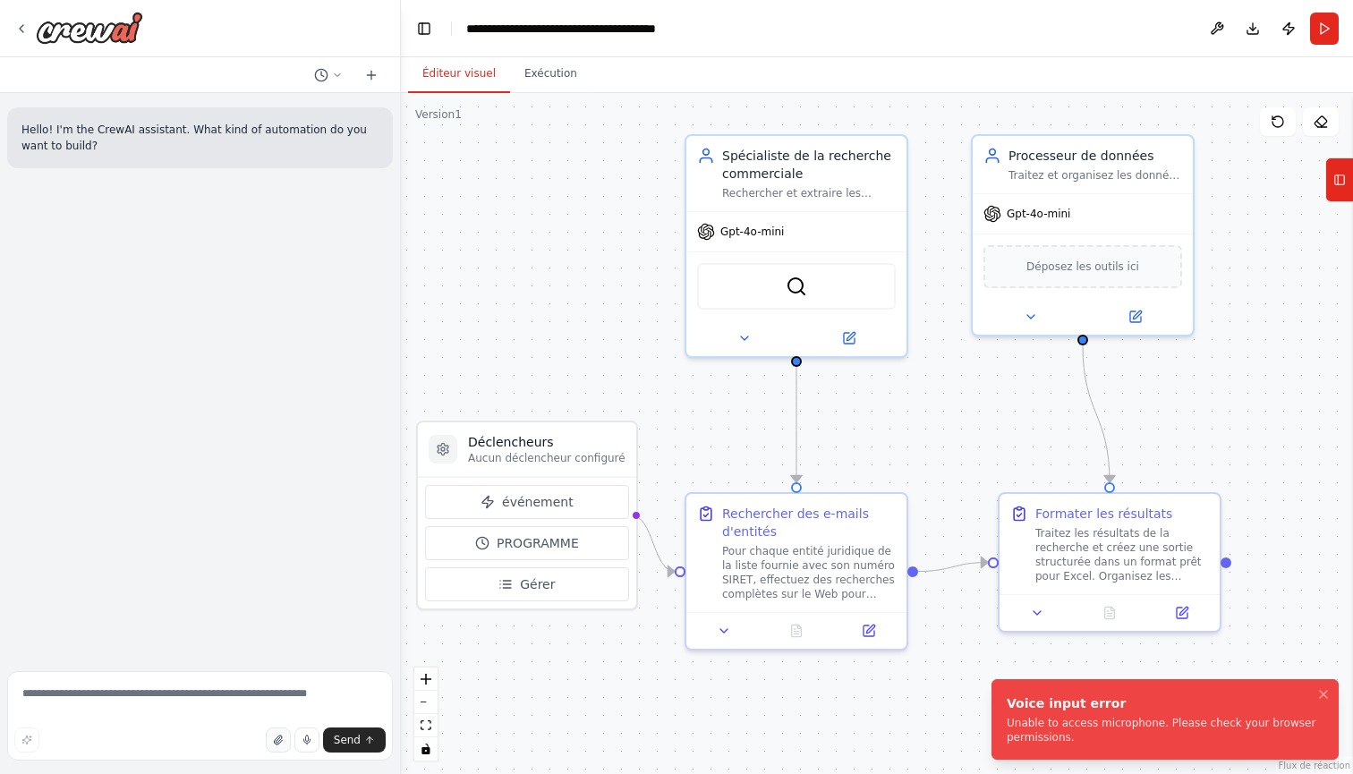
click at [277, 742] on icon "button" at bounding box center [278, 740] width 11 height 11
click at [157, 697] on textarea at bounding box center [200, 716] width 386 height 90
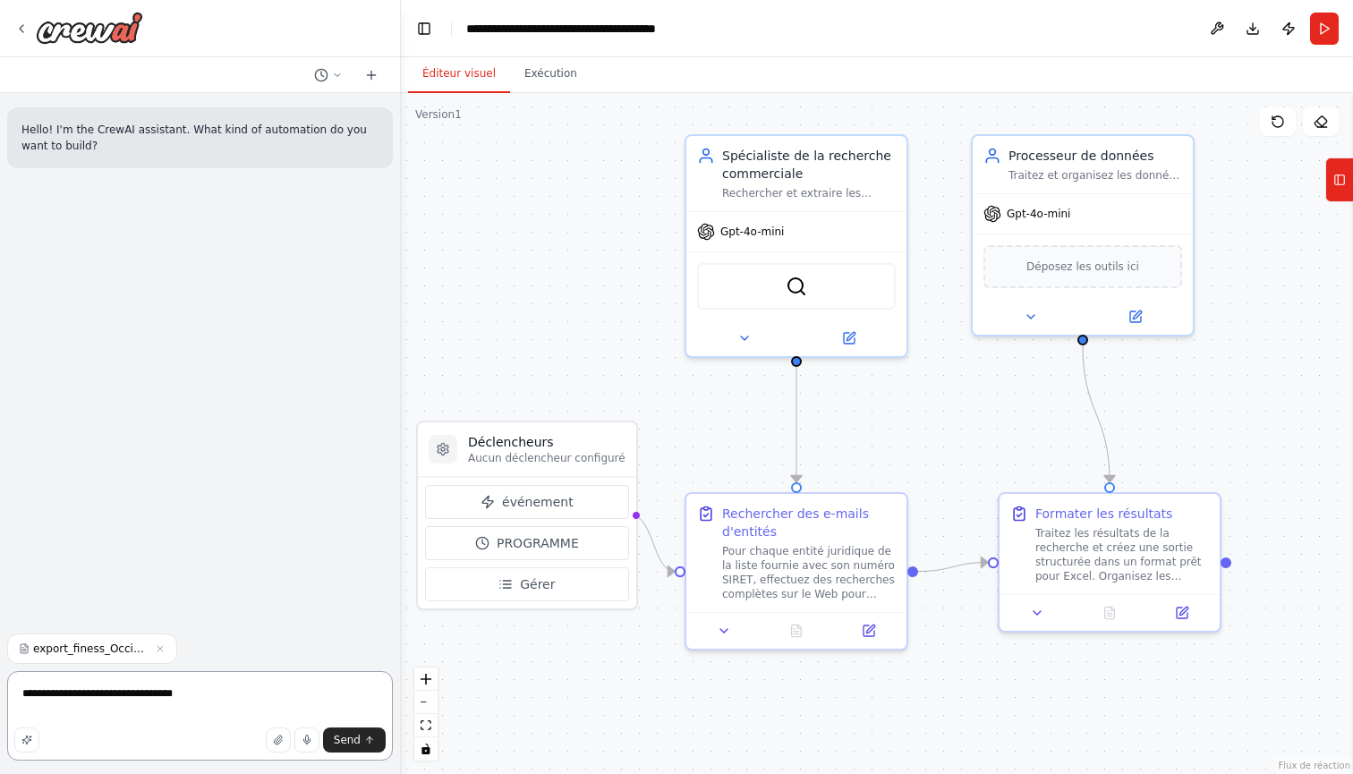
type textarea "**********"
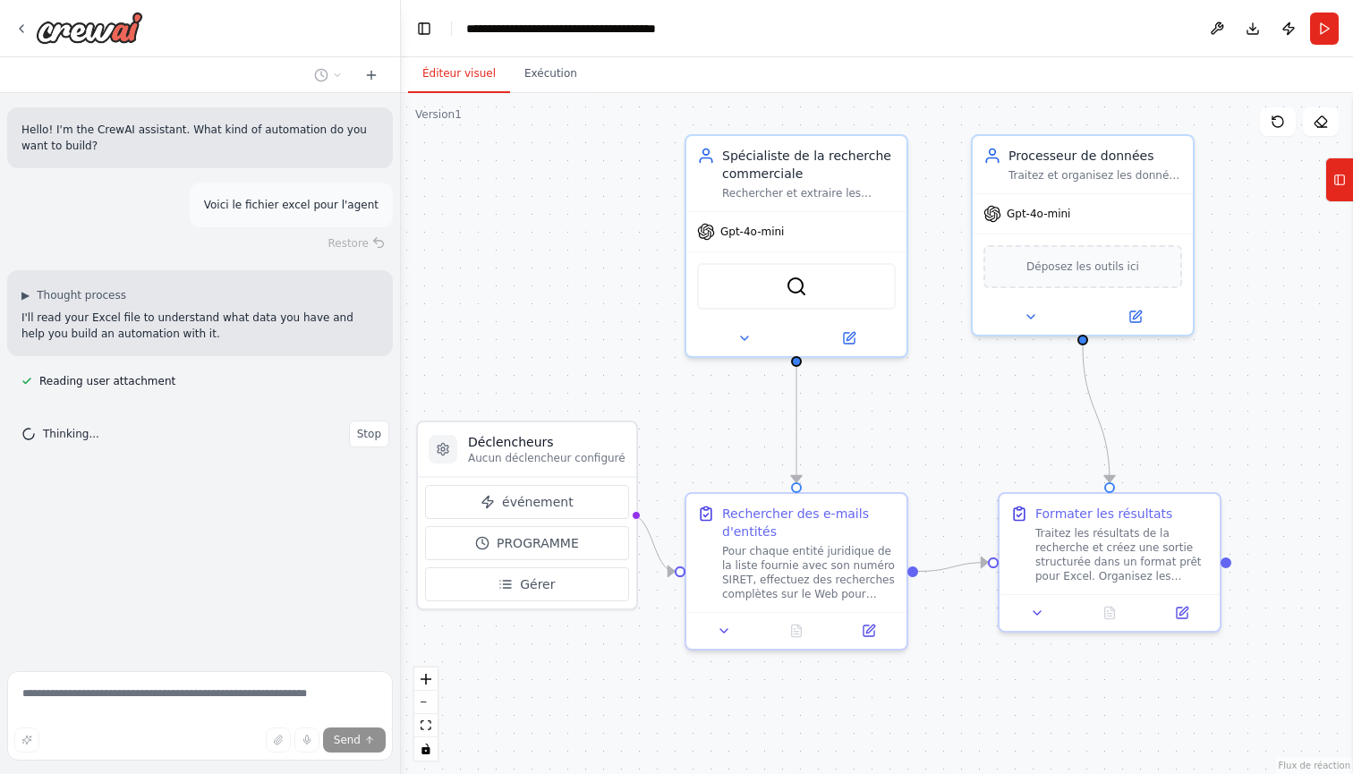
click at [22, 316] on p "I'll read your Excel file to understand what data you have and help you build a…" at bounding box center [199, 326] width 357 height 32
drag, startPoint x: 22, startPoint y: 316, endPoint x: 161, endPoint y: 334, distance: 139.9
click at [161, 334] on p "I'll read your Excel file to understand what data you have and help you build a…" at bounding box center [199, 326] width 357 height 32
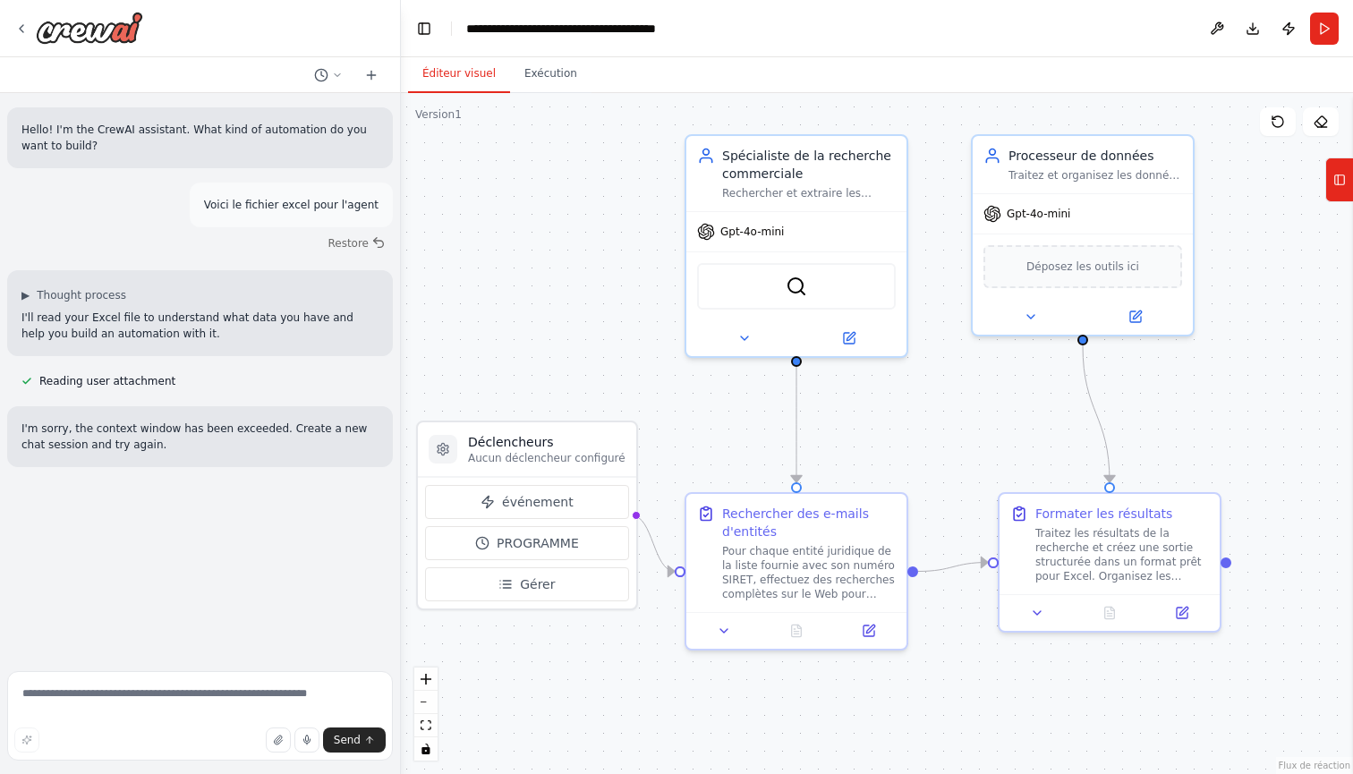
click at [289, 378] on div "Reading user attachment" at bounding box center [200, 381] width 386 height 21
click at [26, 425] on p "I'm sorry, the context window has been exceeded. Create a new chat session and …" at bounding box center [199, 437] width 357 height 32
drag, startPoint x: 26, startPoint y: 425, endPoint x: 148, endPoint y: 444, distance: 123.2
click at [149, 445] on p "I'm sorry, the context window has been exceeded. Create a new chat session and …" at bounding box center [199, 437] width 357 height 32
click at [148, 444] on p "I'm sorry, the context window has been exceeded. Create a new chat session and …" at bounding box center [199, 437] width 357 height 32
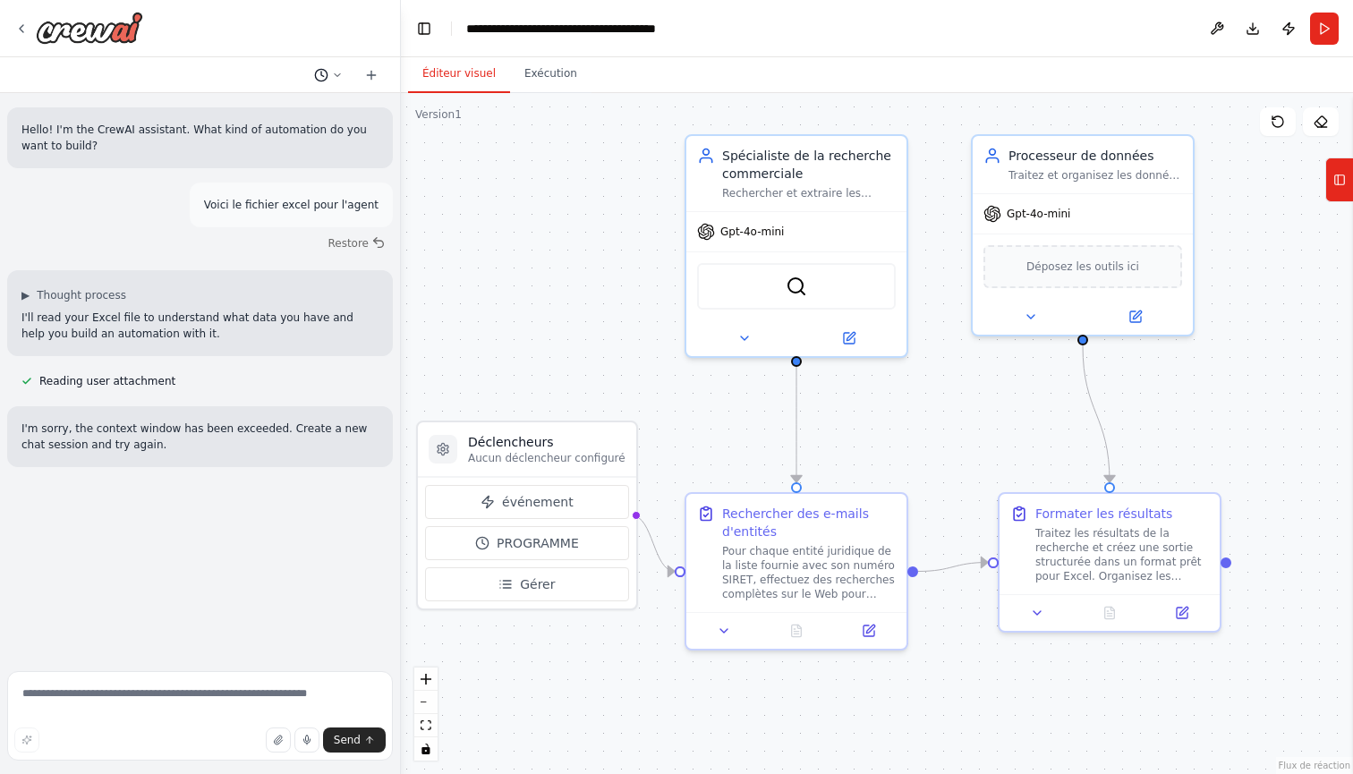
click at [335, 81] on button at bounding box center [328, 74] width 43 height 21
click at [333, 81] on div at bounding box center [200, 387] width 401 height 774
click at [512, 593] on button "Gérer" at bounding box center [527, 584] width 204 height 34
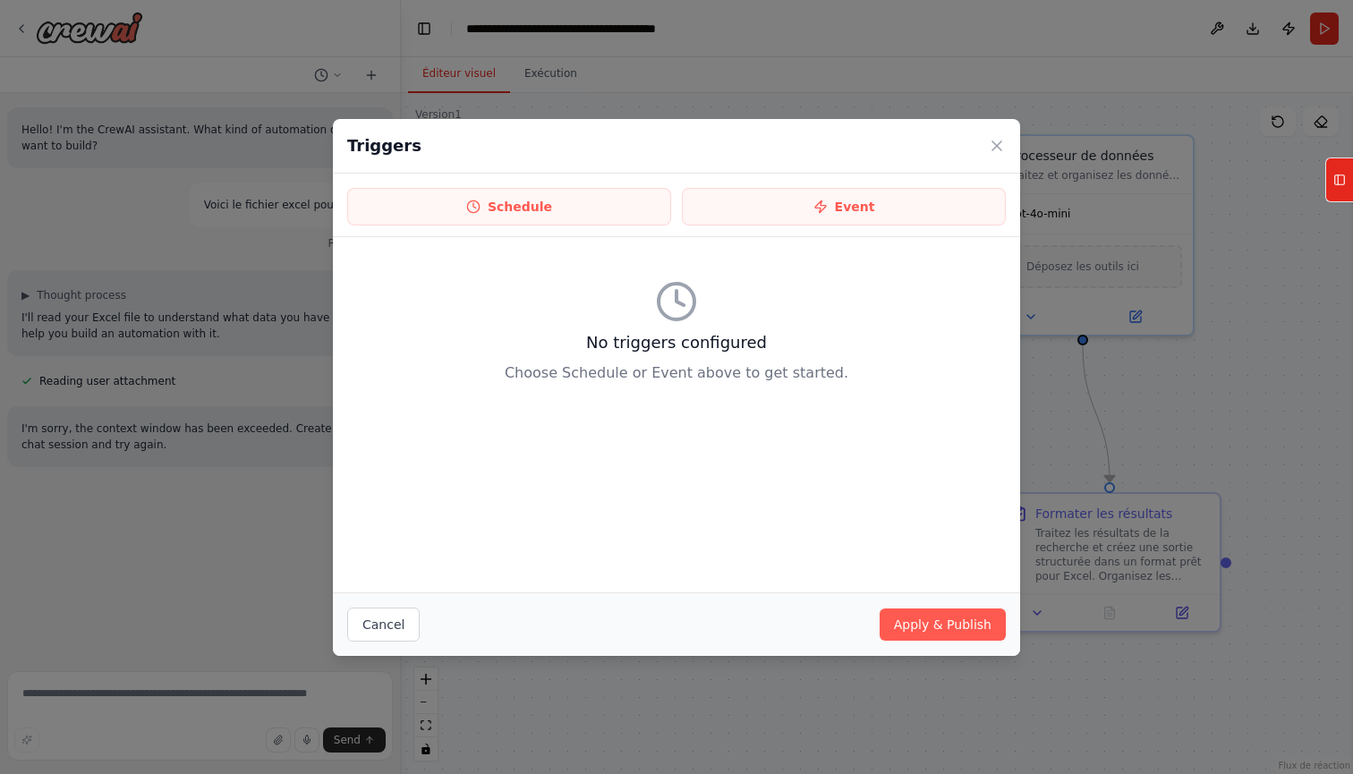
drag, startPoint x: 395, startPoint y: 611, endPoint x: 406, endPoint y: 611, distance: 11.6
click at [393, 611] on button "Cancel" at bounding box center [383, 625] width 73 height 34
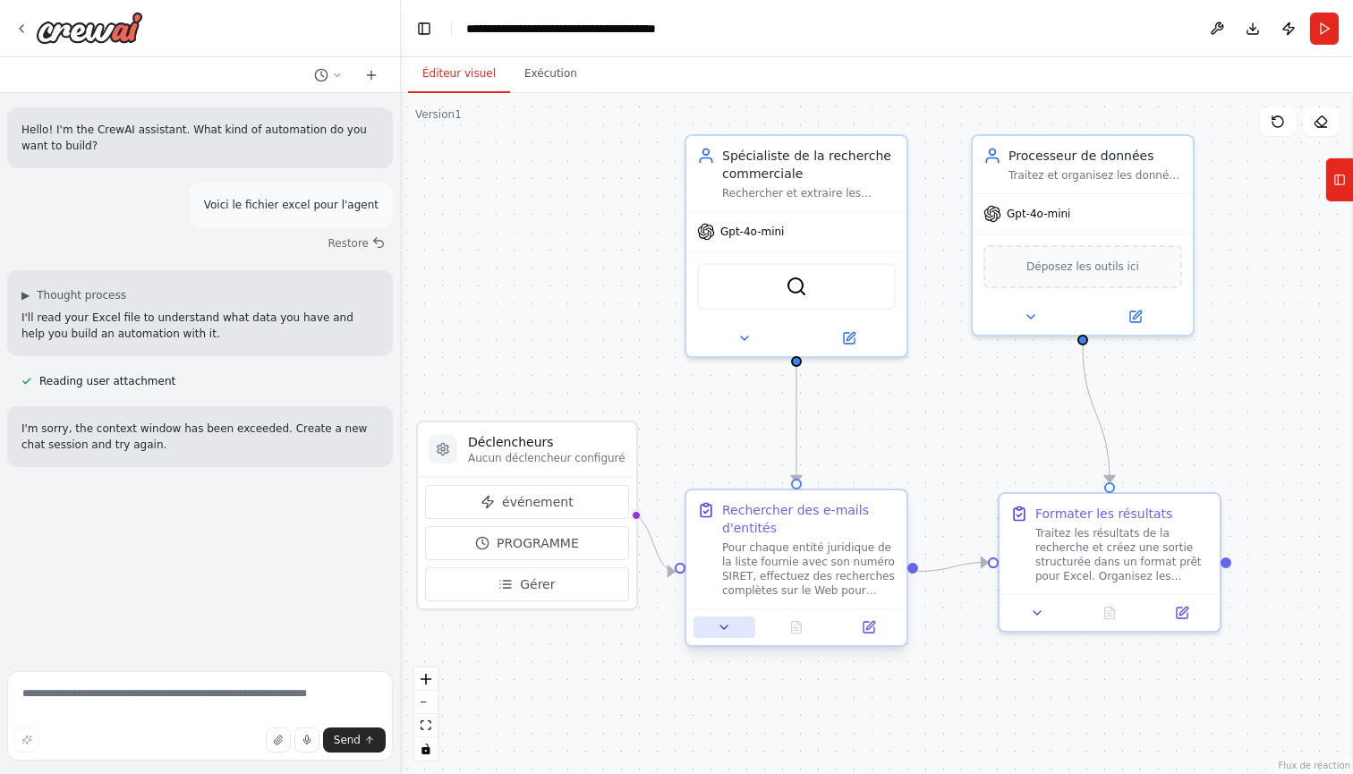
click at [725, 623] on icon at bounding box center [724, 627] width 14 height 14
click at [723, 623] on icon at bounding box center [724, 627] width 14 height 14
click at [721, 628] on icon at bounding box center [724, 627] width 14 height 14
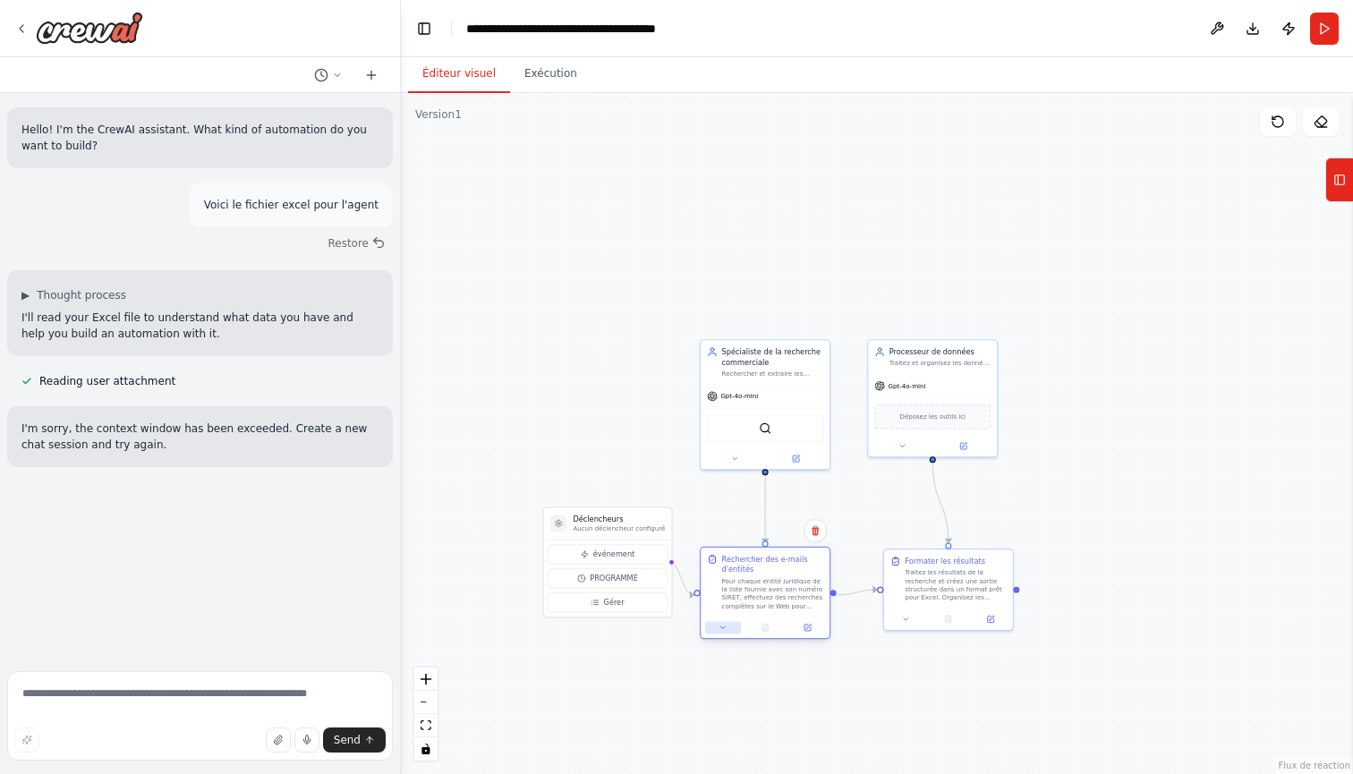
click at [721, 628] on icon at bounding box center [723, 628] width 8 height 8
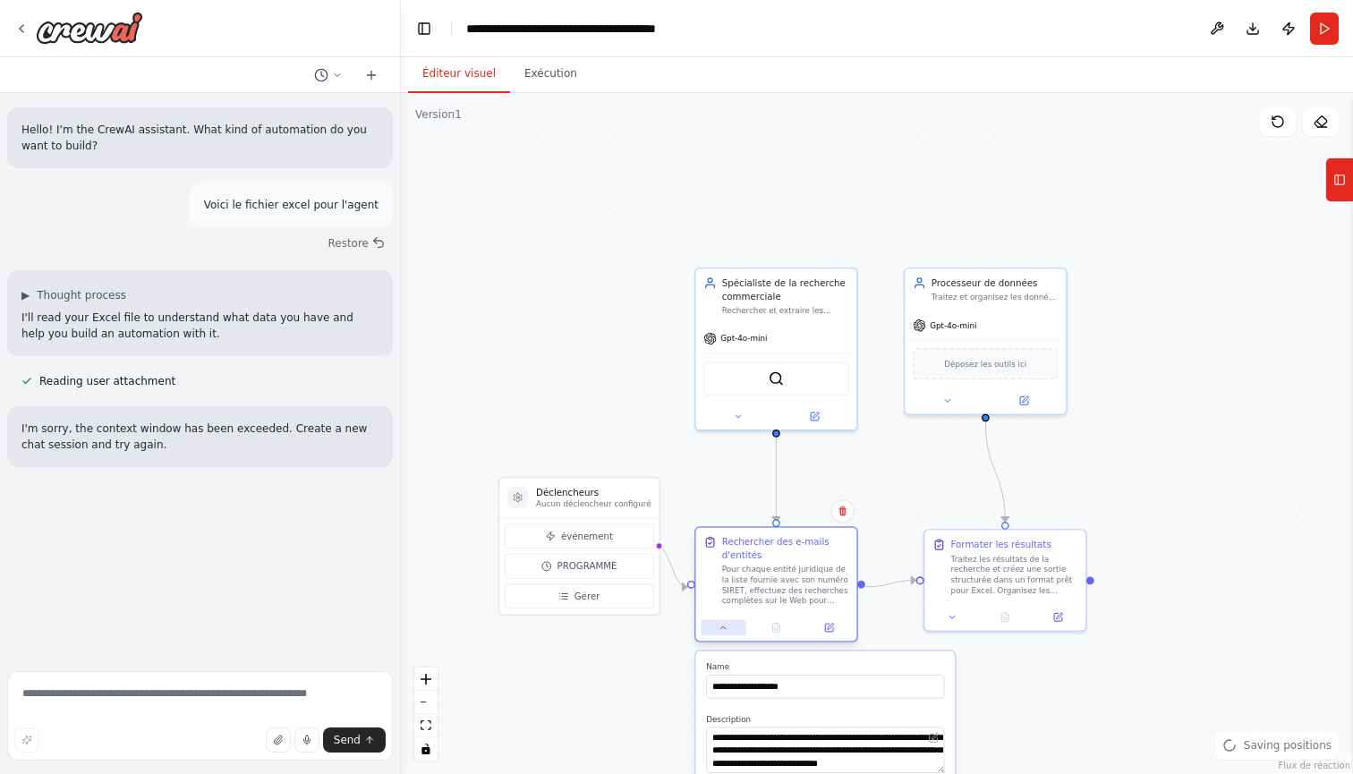
click at [721, 627] on icon at bounding box center [724, 628] width 11 height 11
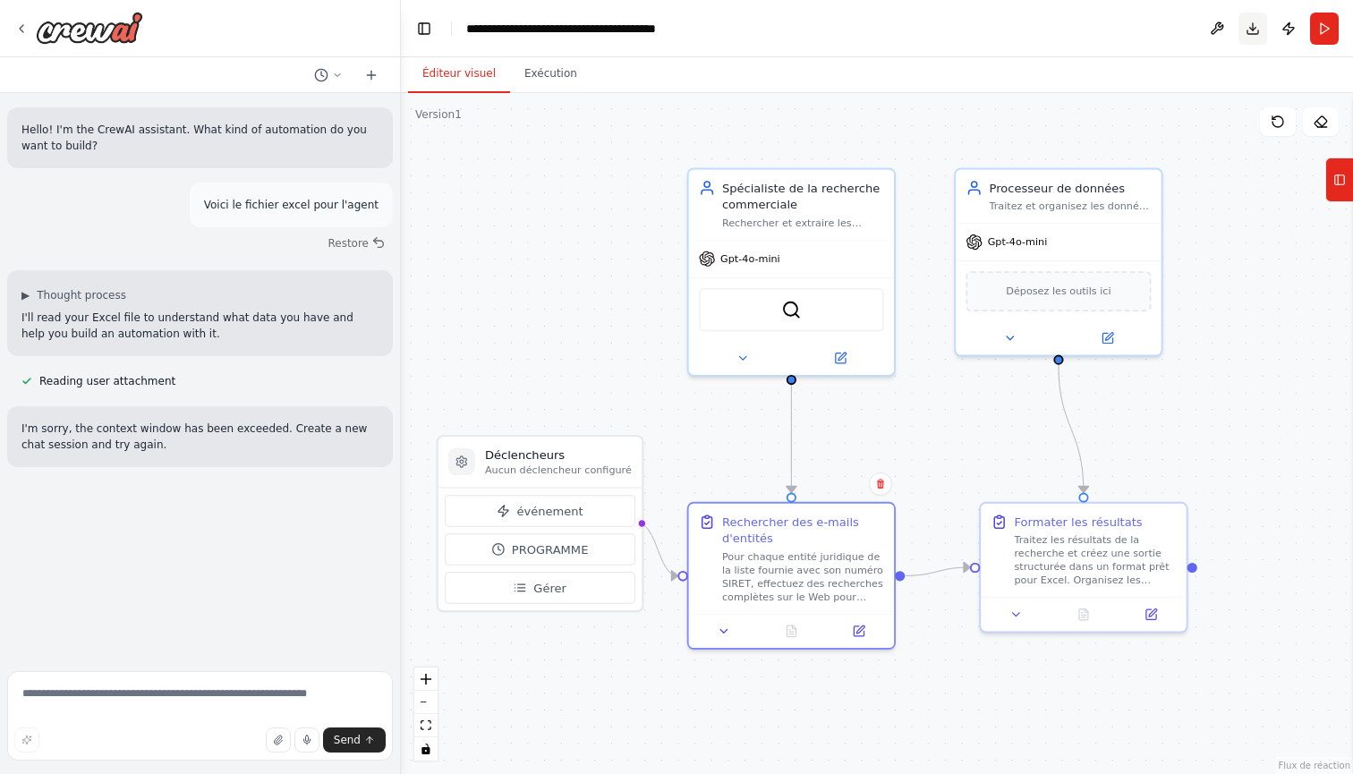
click at [1260, 35] on button "Download" at bounding box center [1253, 29] width 29 height 32
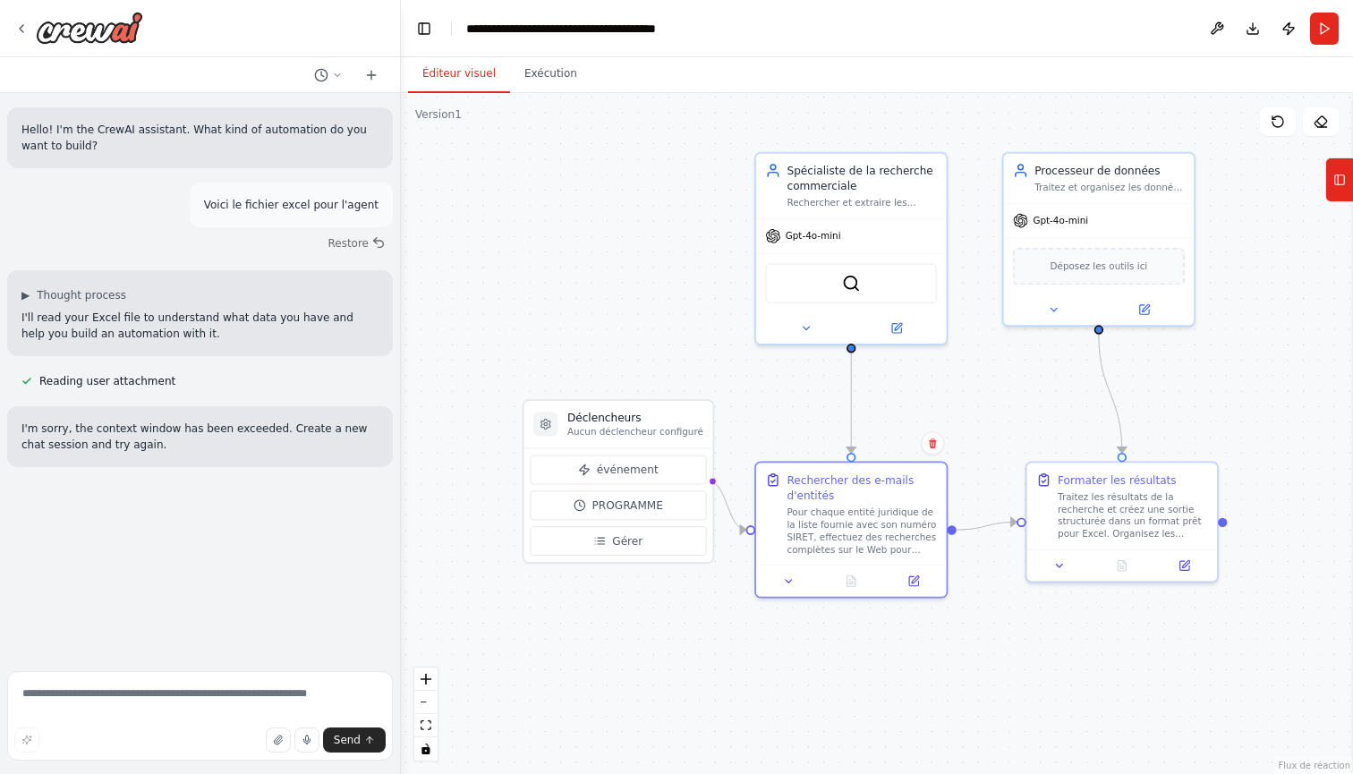
drag, startPoint x: 586, startPoint y: 320, endPoint x: 652, endPoint y: 302, distance: 68.0
click at [651, 303] on div ".deletable-edge-delete-btn { width: 20px; height: 20px; border: 0px solid #ffff…" at bounding box center [877, 433] width 952 height 681
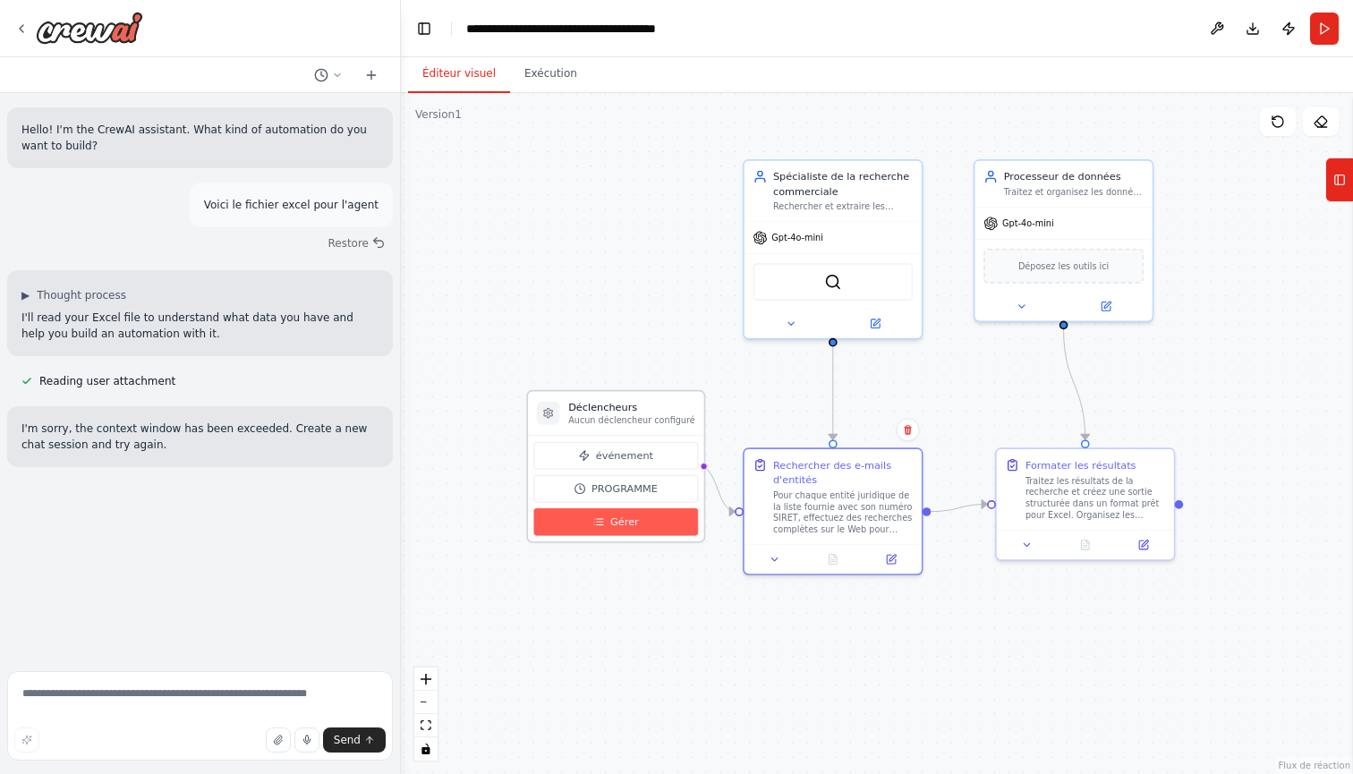
click at [606, 527] on button "Gérer" at bounding box center [616, 522] width 164 height 28
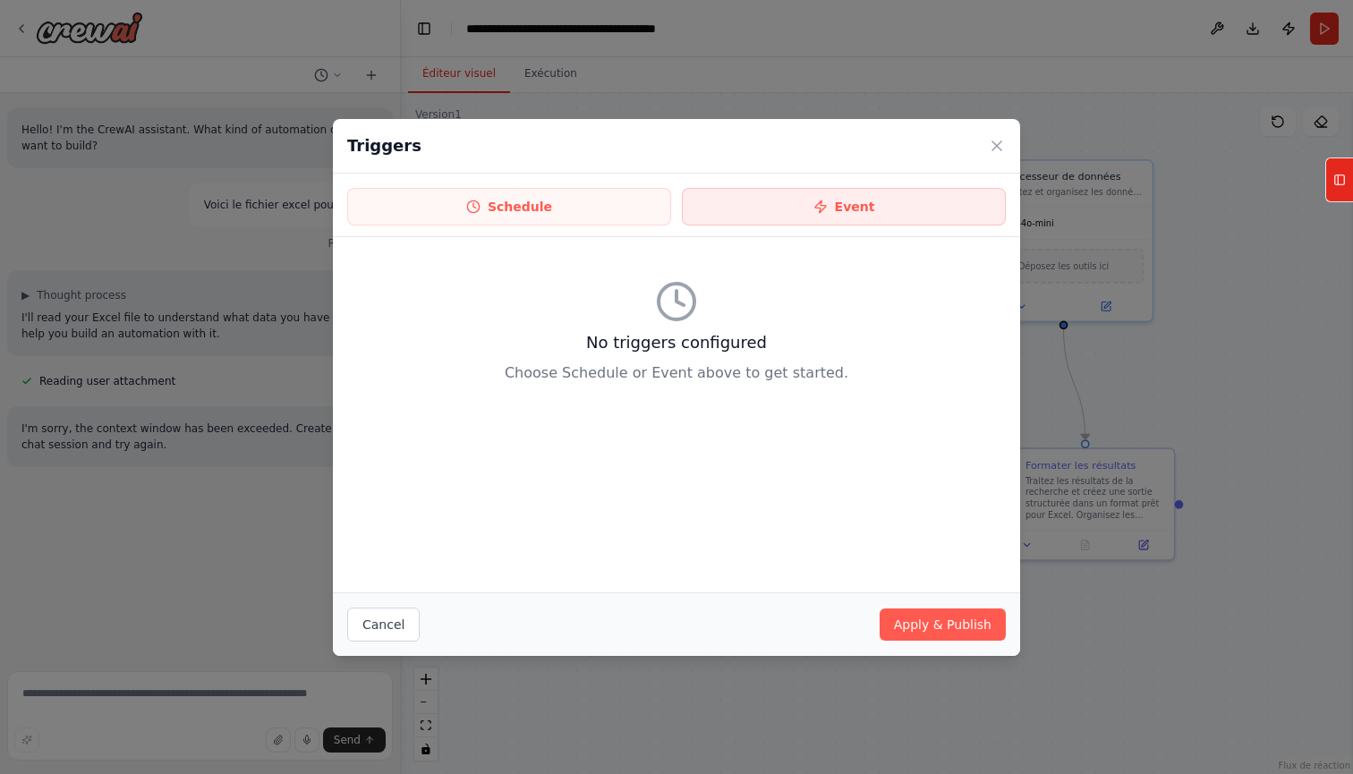
click at [783, 201] on button "Event" at bounding box center [844, 207] width 324 height 38
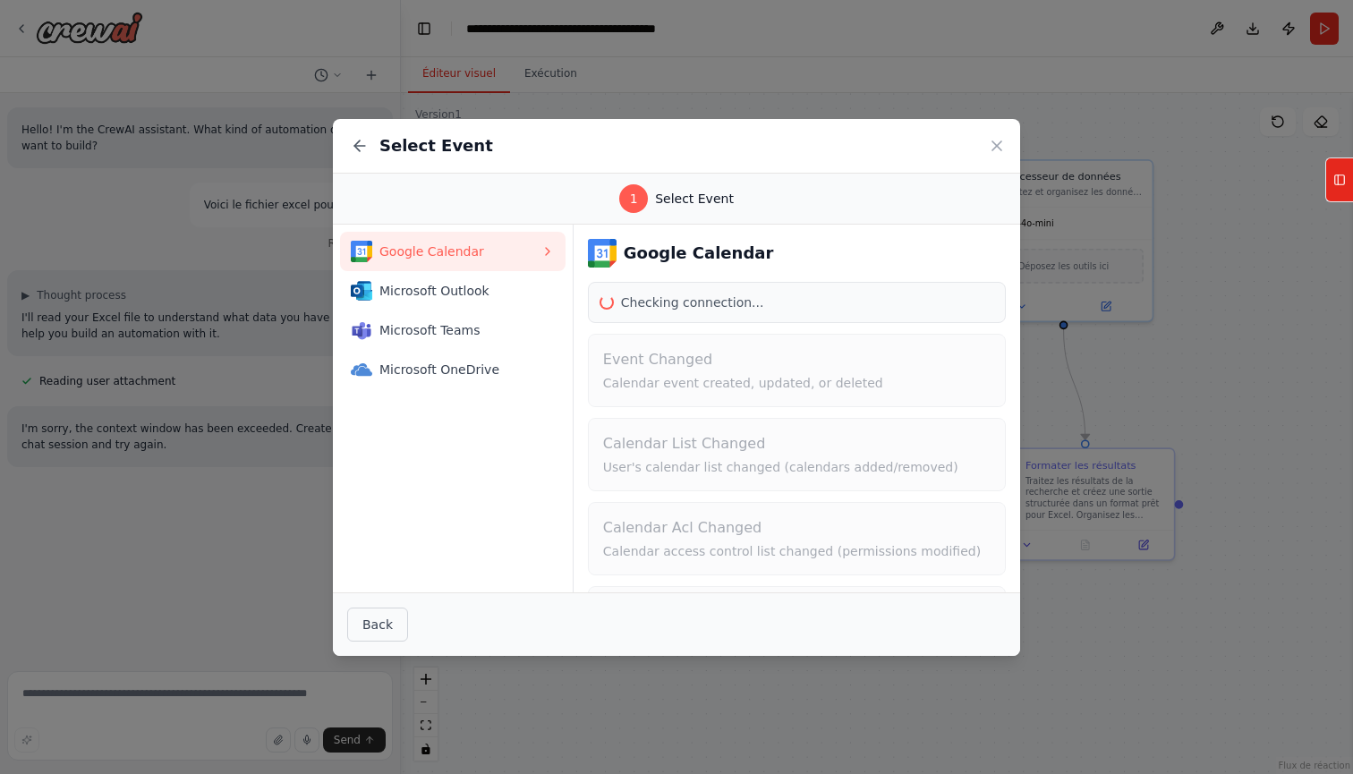
click at [376, 629] on button "Back" at bounding box center [377, 625] width 61 height 34
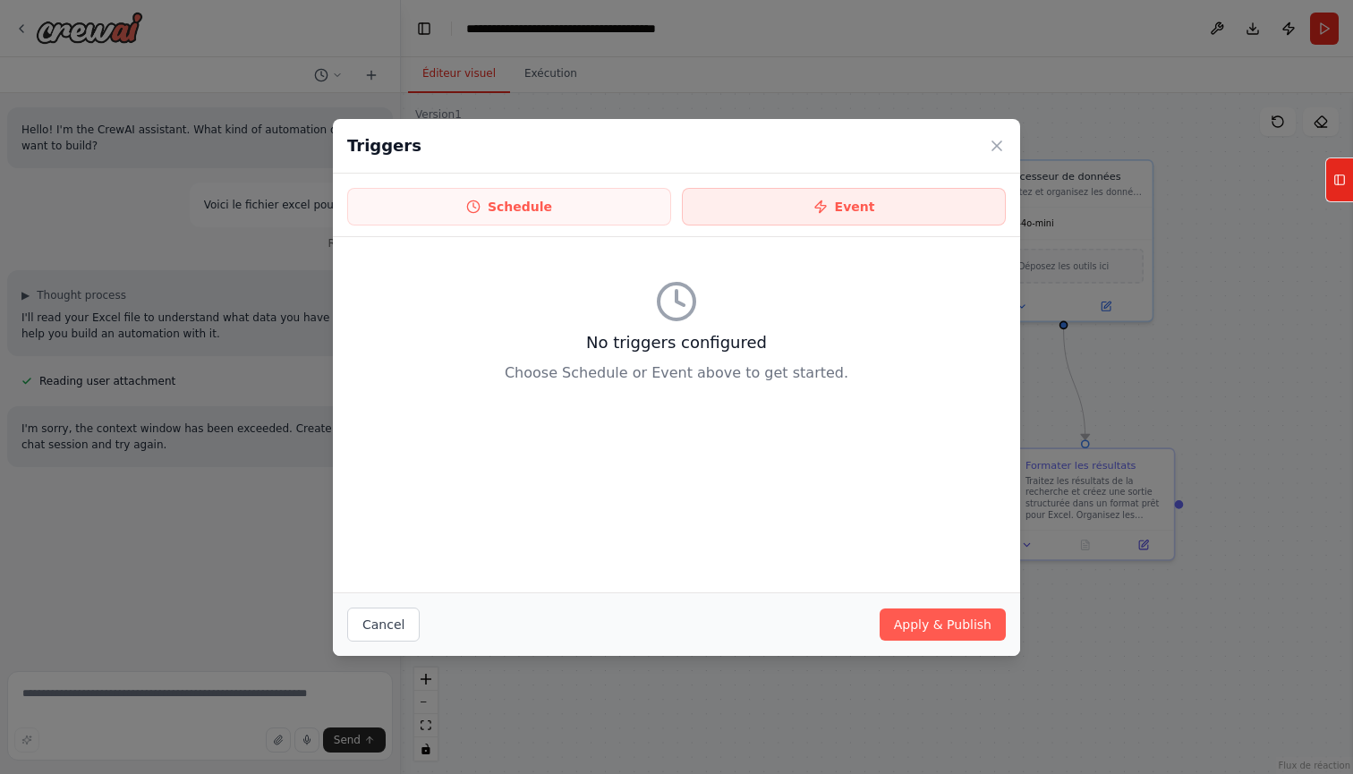
click at [895, 214] on button "Event" at bounding box center [844, 207] width 324 height 38
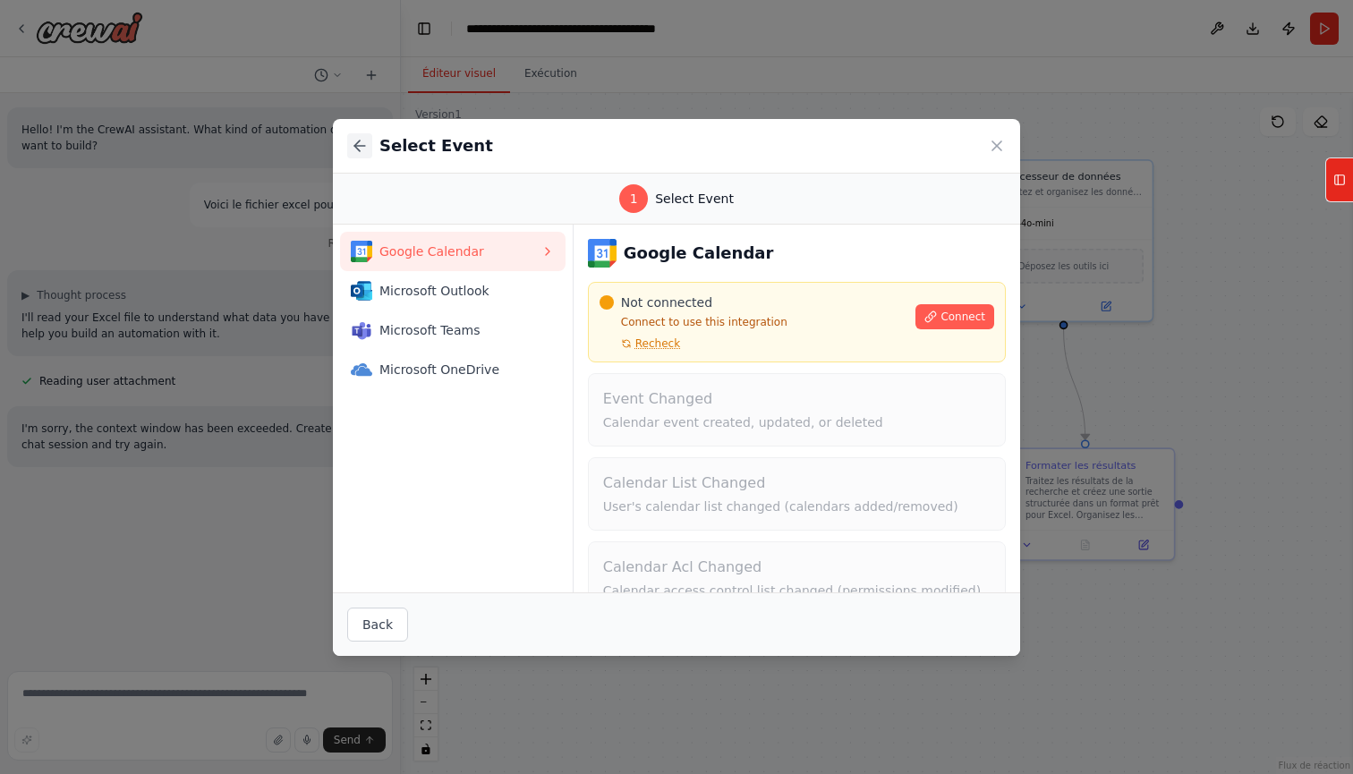
click at [369, 143] on button at bounding box center [359, 145] width 25 height 25
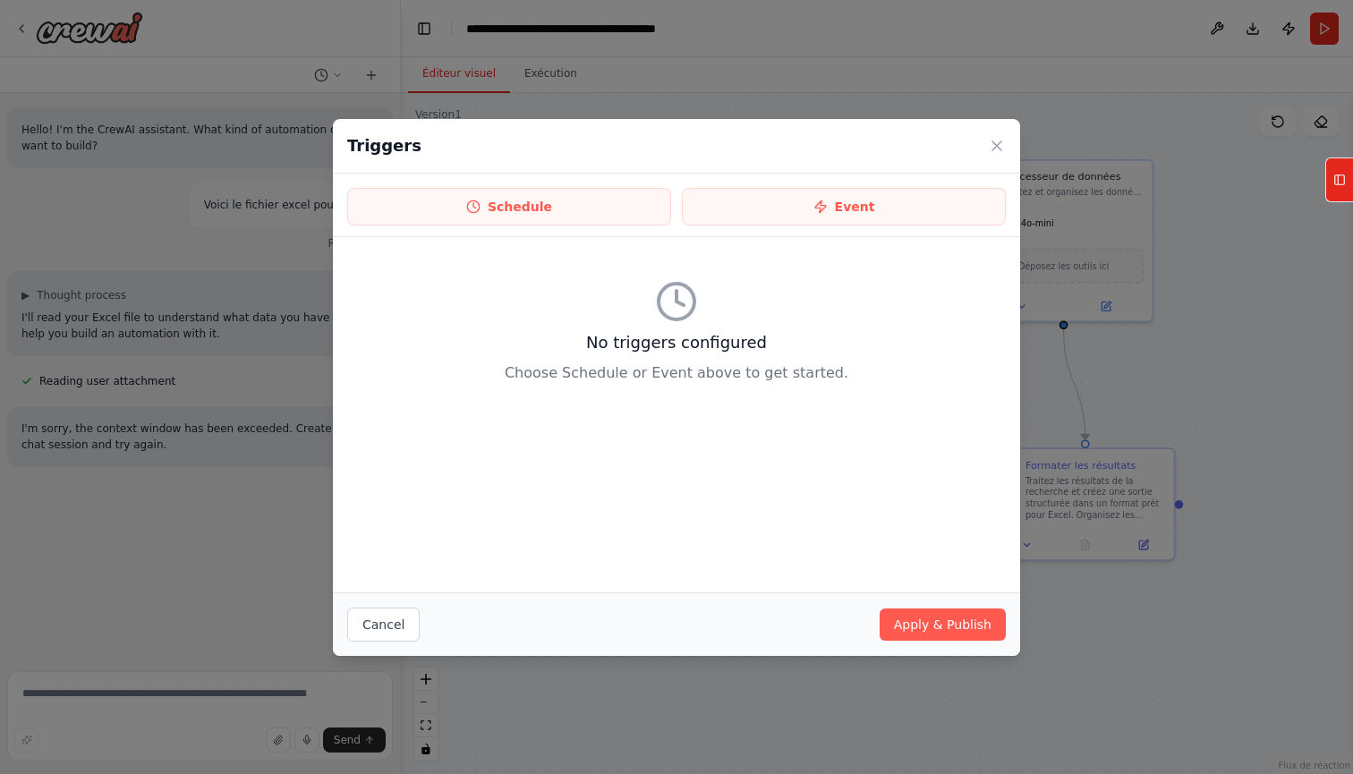
click at [470, 226] on div "Schedule Event" at bounding box center [676, 206] width 687 height 64
click at [470, 213] on icon at bounding box center [473, 207] width 14 height 14
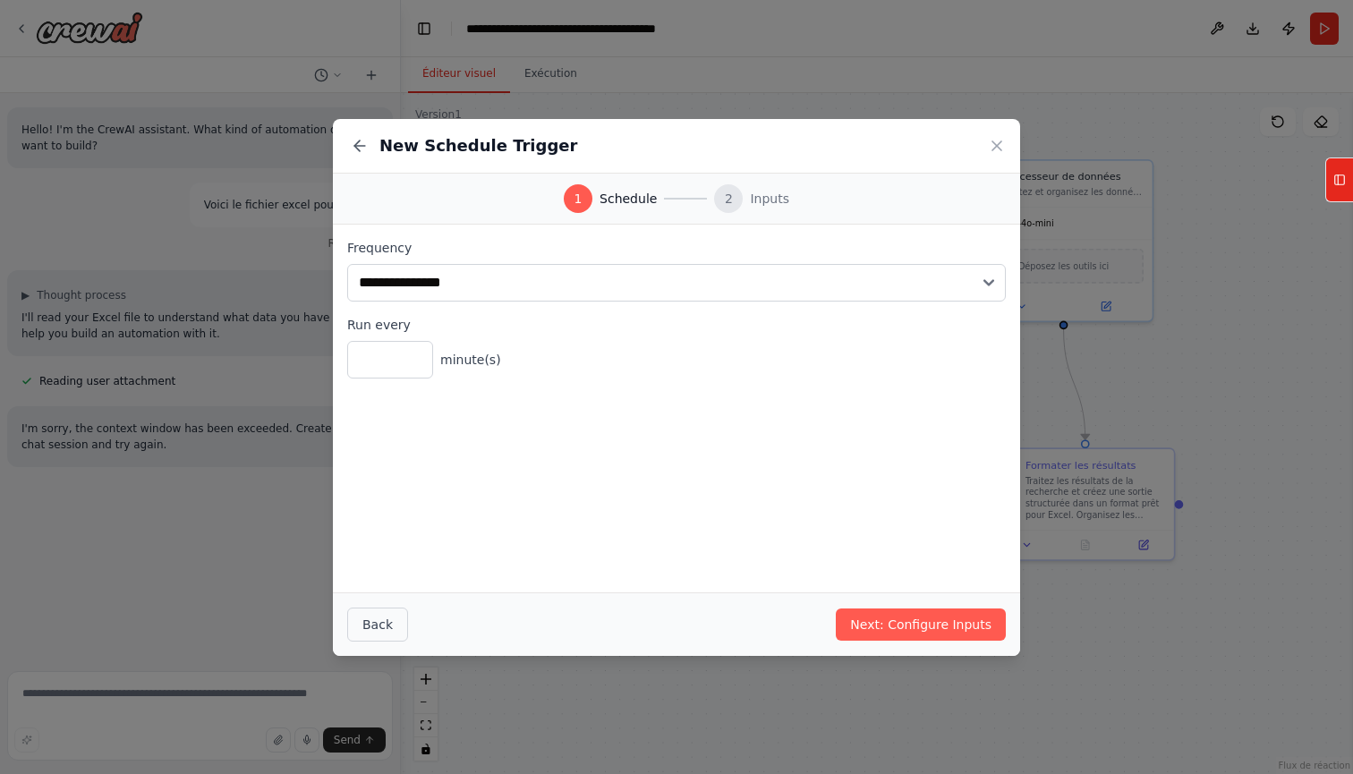
click at [396, 624] on button "Back" at bounding box center [377, 625] width 61 height 34
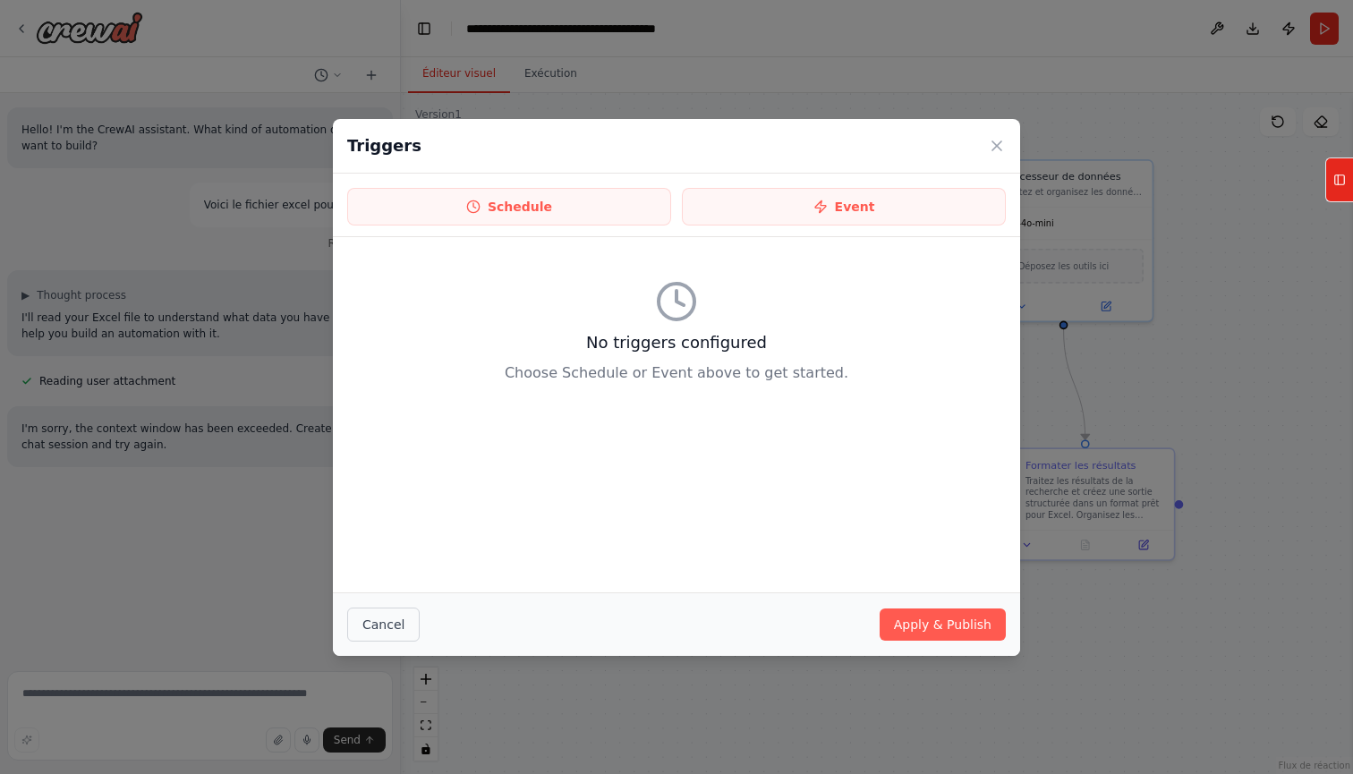
click at [396, 624] on button "Cancel" at bounding box center [383, 625] width 73 height 34
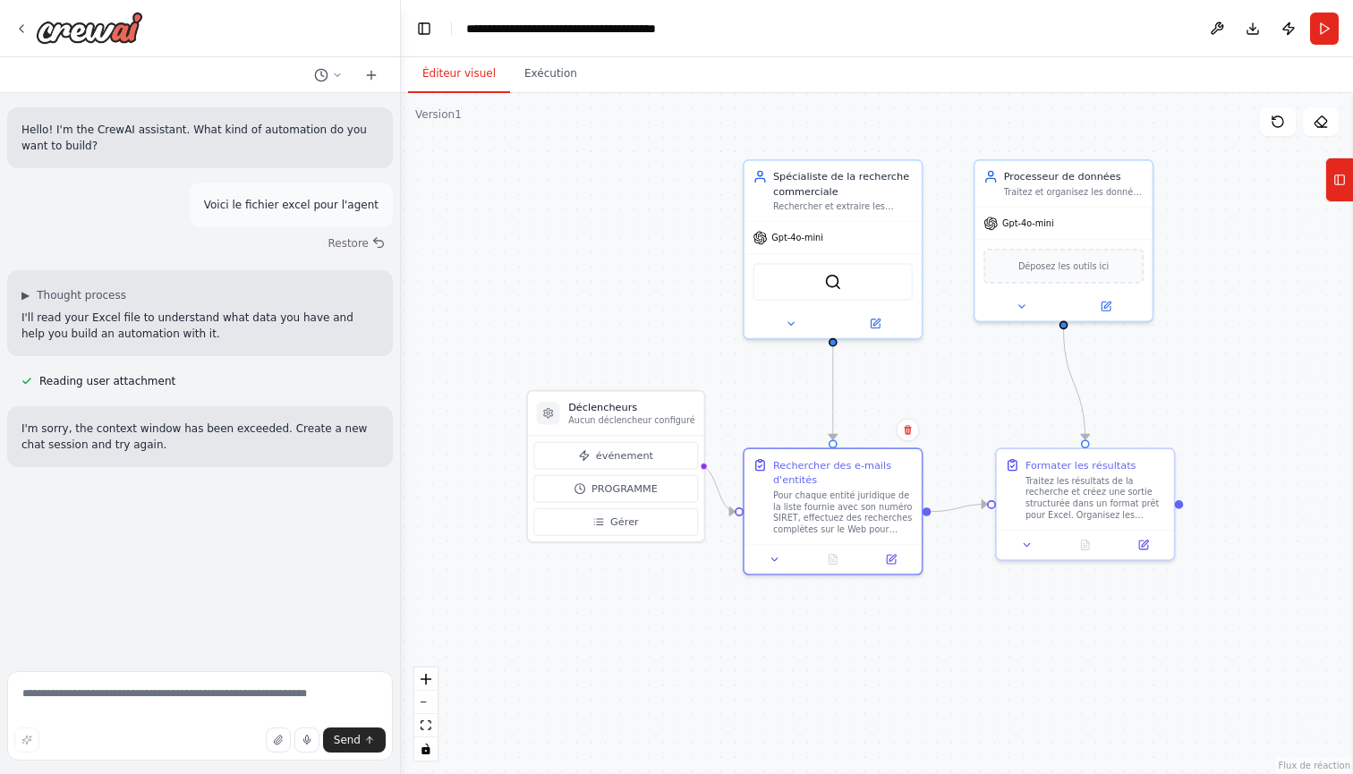
click at [610, 577] on div ".deletable-edge-delete-btn { width: 20px; height: 20px; border: 0px solid #ffff…" at bounding box center [877, 433] width 952 height 681
click at [376, 76] on icon at bounding box center [371, 75] width 14 height 14
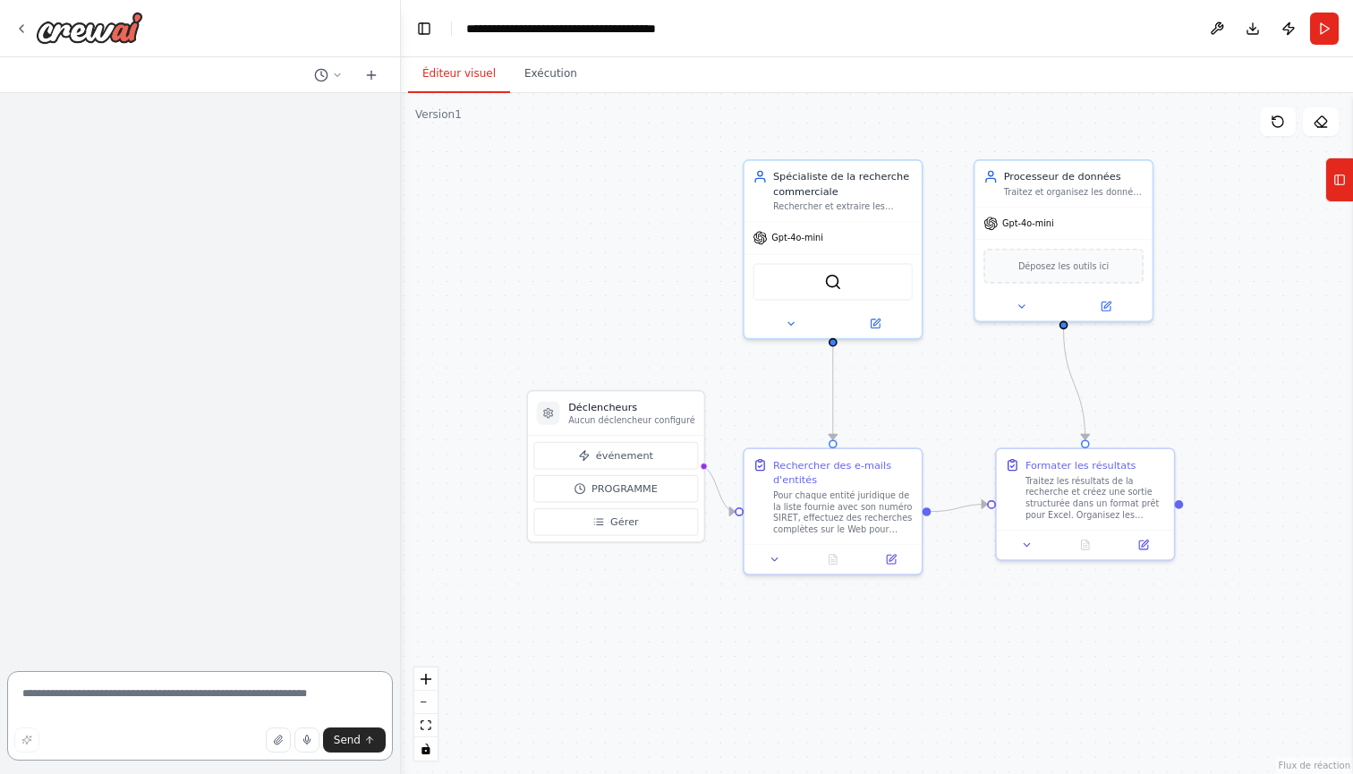
click at [243, 677] on textarea at bounding box center [200, 716] width 386 height 90
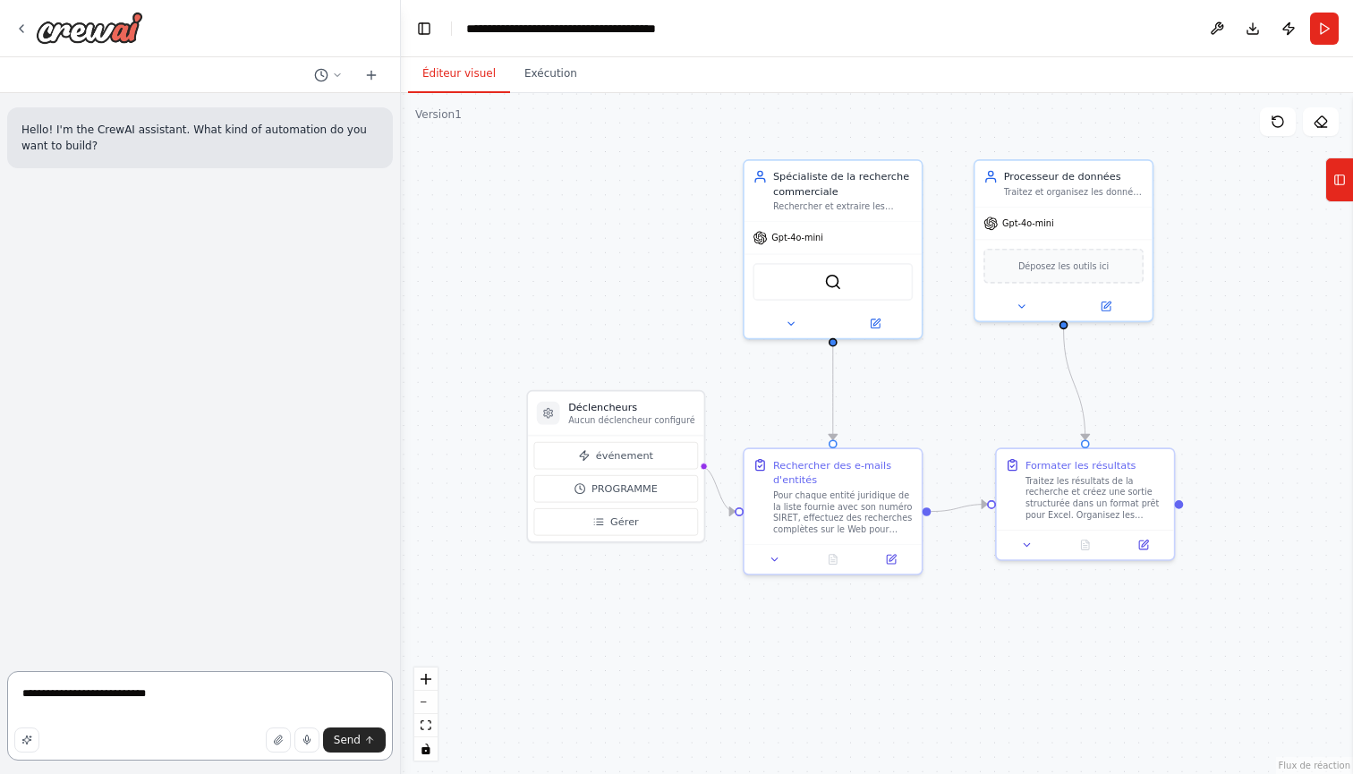
type textarea "**********"
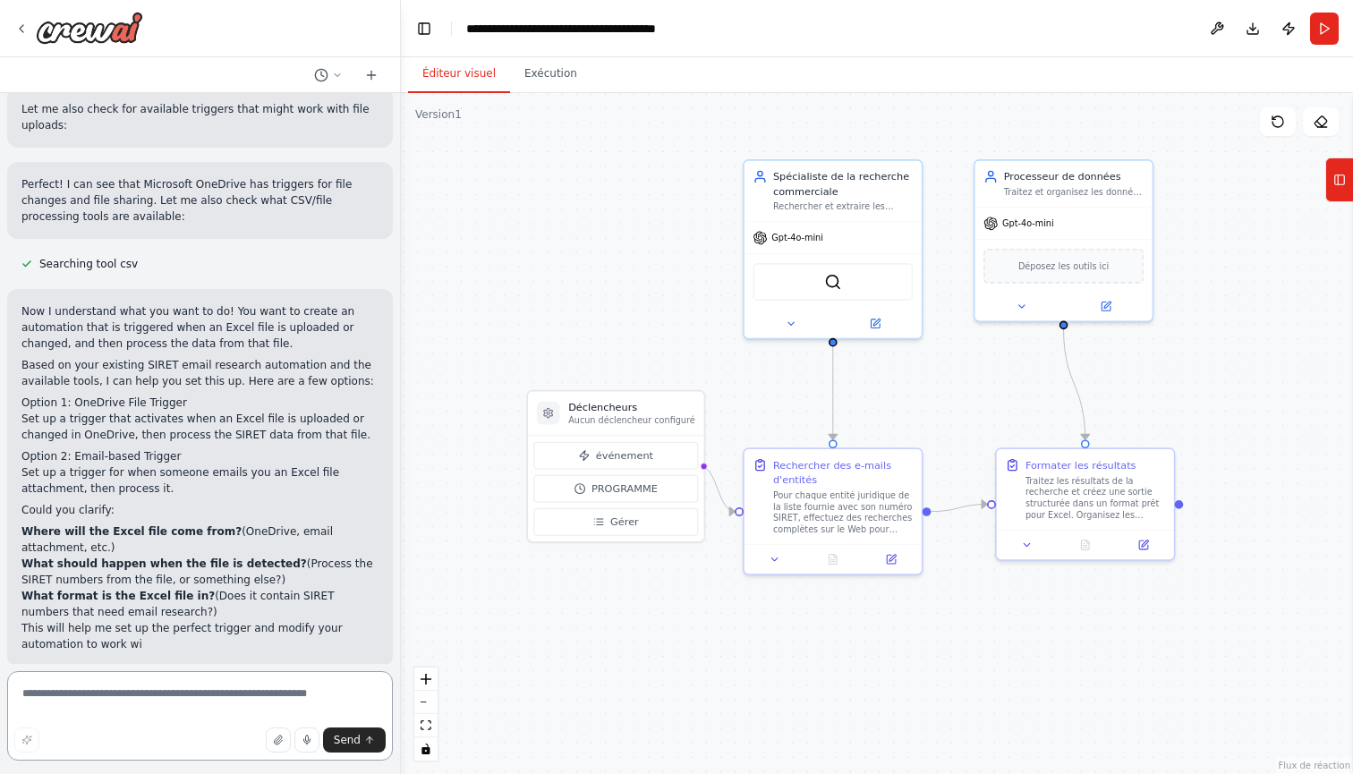
scroll to position [536, 0]
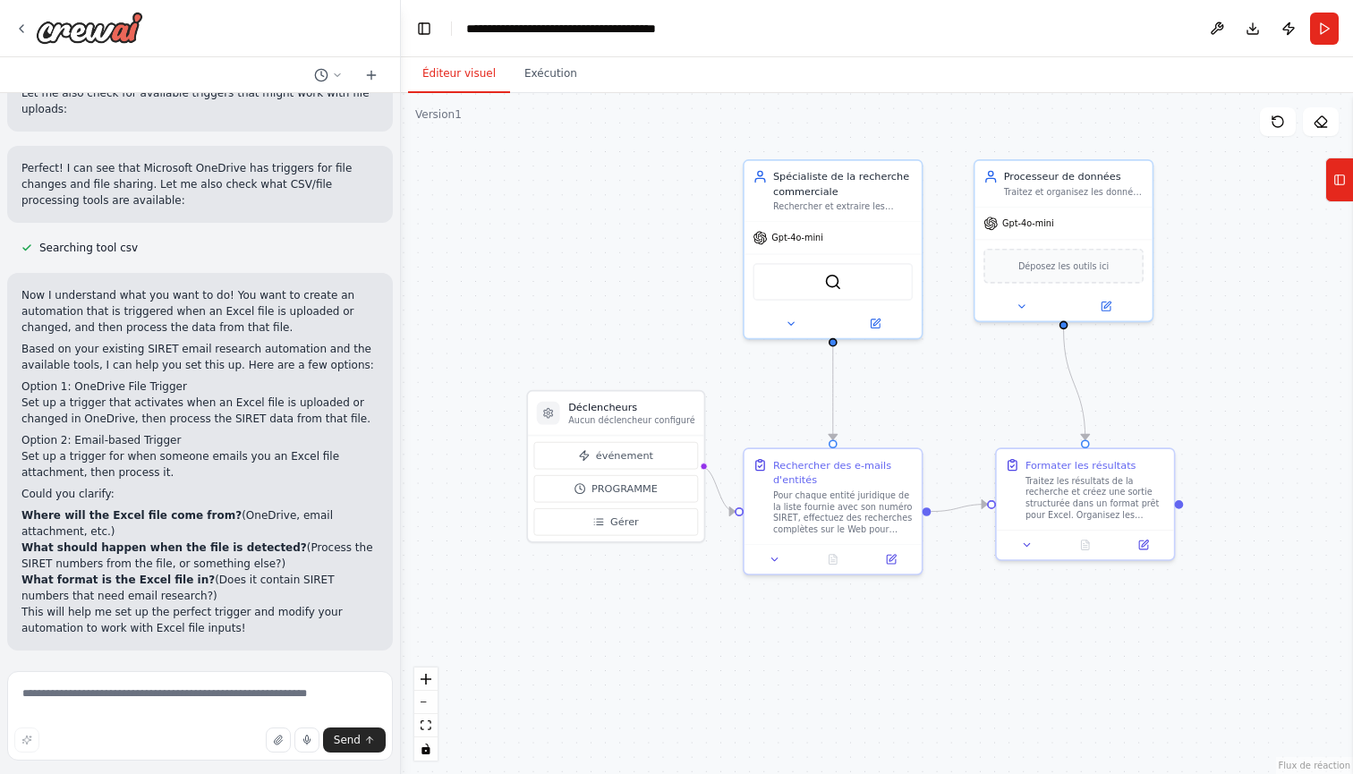
click at [28, 490] on p "Could you clarify:" at bounding box center [199, 494] width 357 height 16
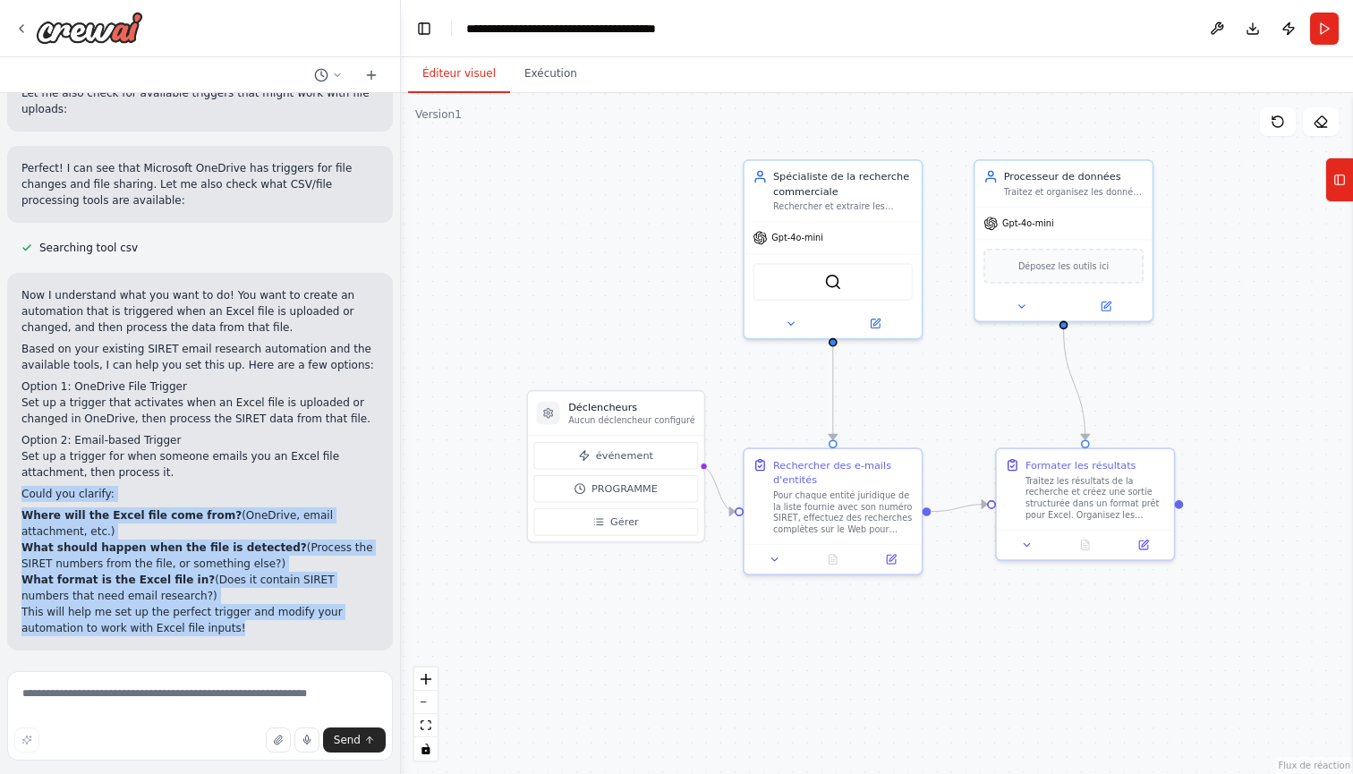
drag, startPoint x: 28, startPoint y: 490, endPoint x: 248, endPoint y: 622, distance: 257.0
click at [248, 623] on div "Now I understand what you want to do! You want to create an automation that is …" at bounding box center [199, 461] width 357 height 349
click at [234, 624] on p "This will help me set up the perfect trigger and modify your automation to work…" at bounding box center [199, 620] width 357 height 32
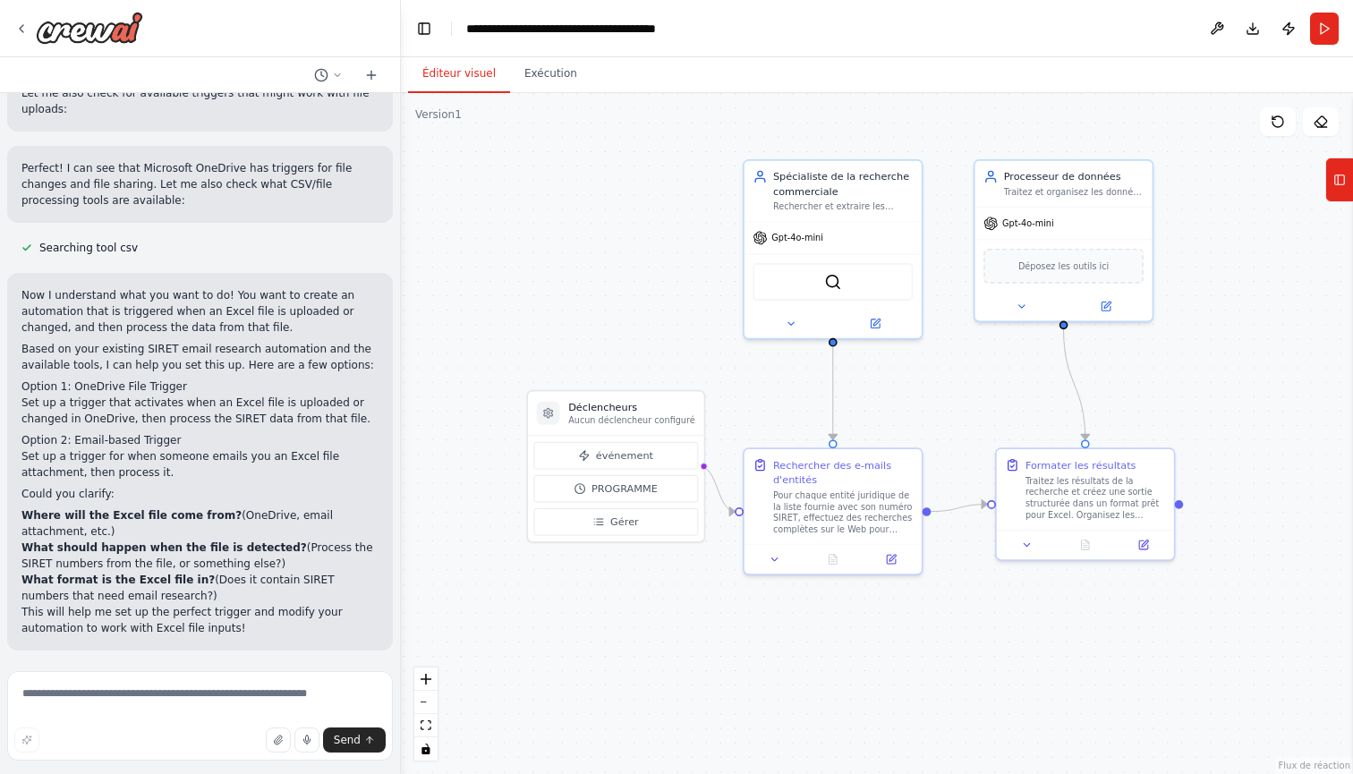
click at [234, 632] on p "This will help me set up the perfect trigger and modify your automation to work…" at bounding box center [199, 620] width 357 height 32
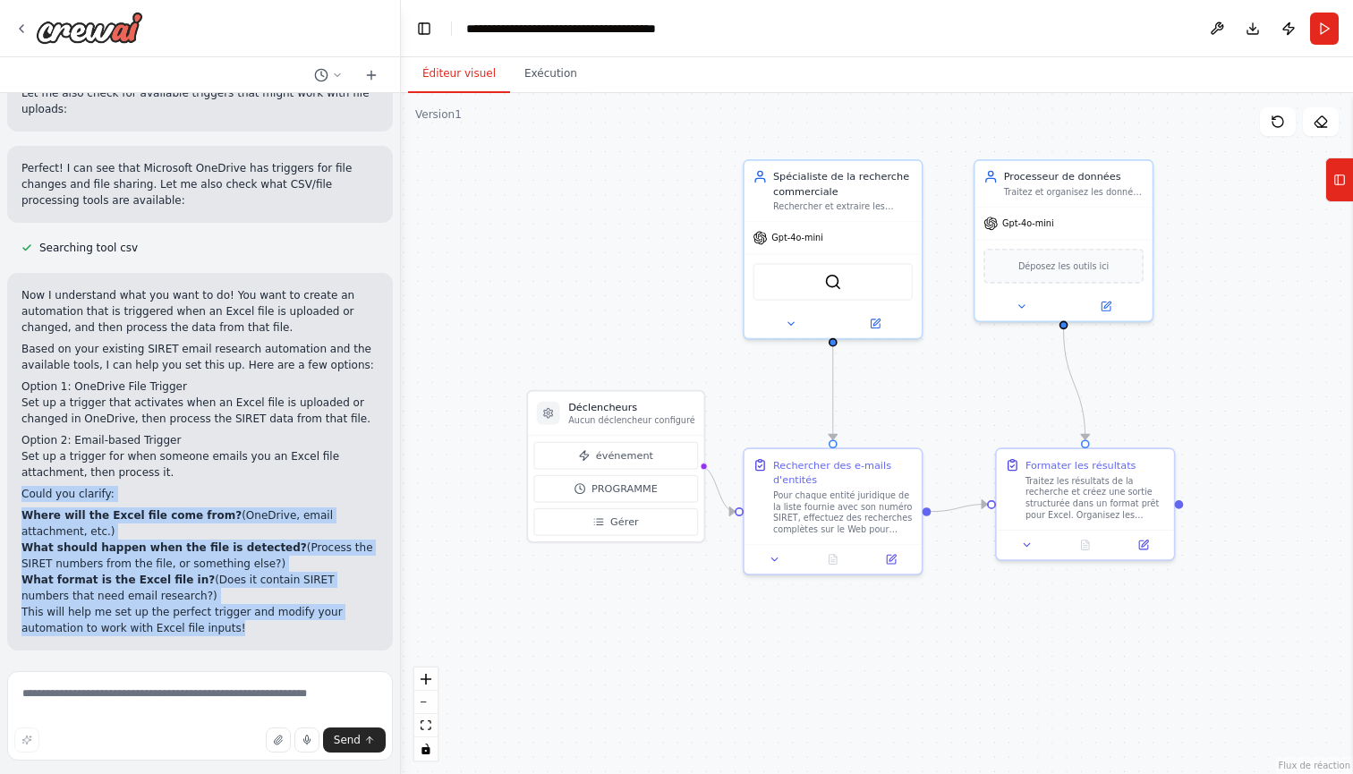
drag, startPoint x: 235, startPoint y: 633, endPoint x: 24, endPoint y: 494, distance: 252.7
click at [24, 494] on div "Now I understand what you want to do! You want to create an automation that is …" at bounding box center [199, 461] width 357 height 349
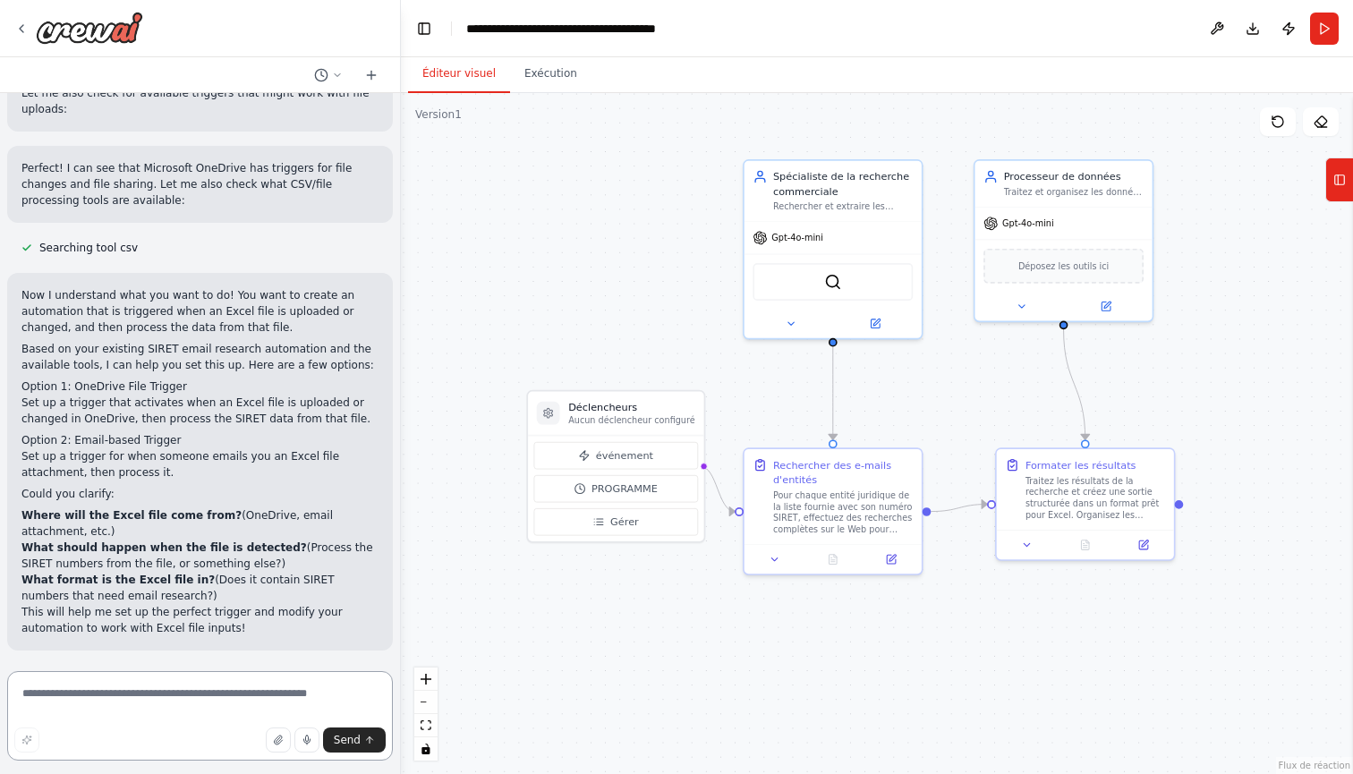
click at [230, 704] on textarea at bounding box center [200, 716] width 386 height 90
type textarea "*"
type textarea "**********"
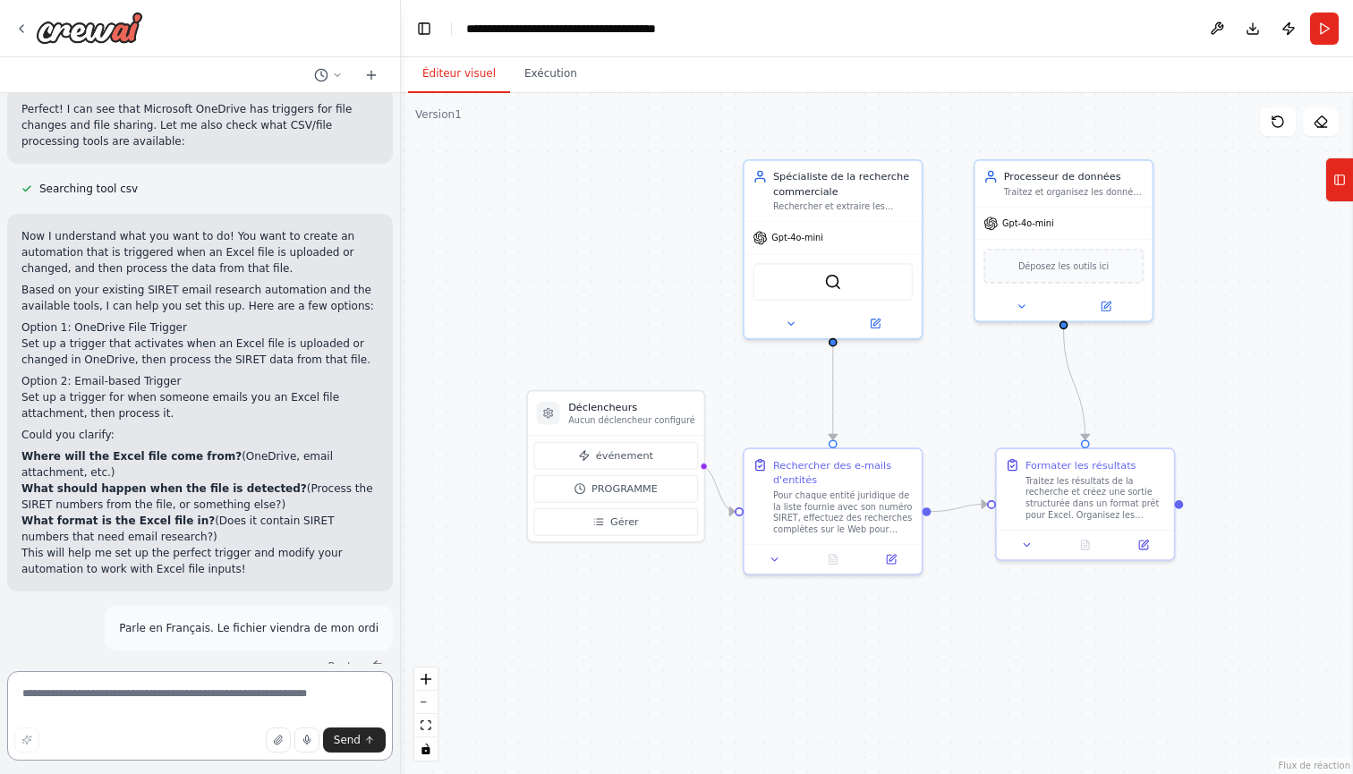
scroll to position [1122, 0]
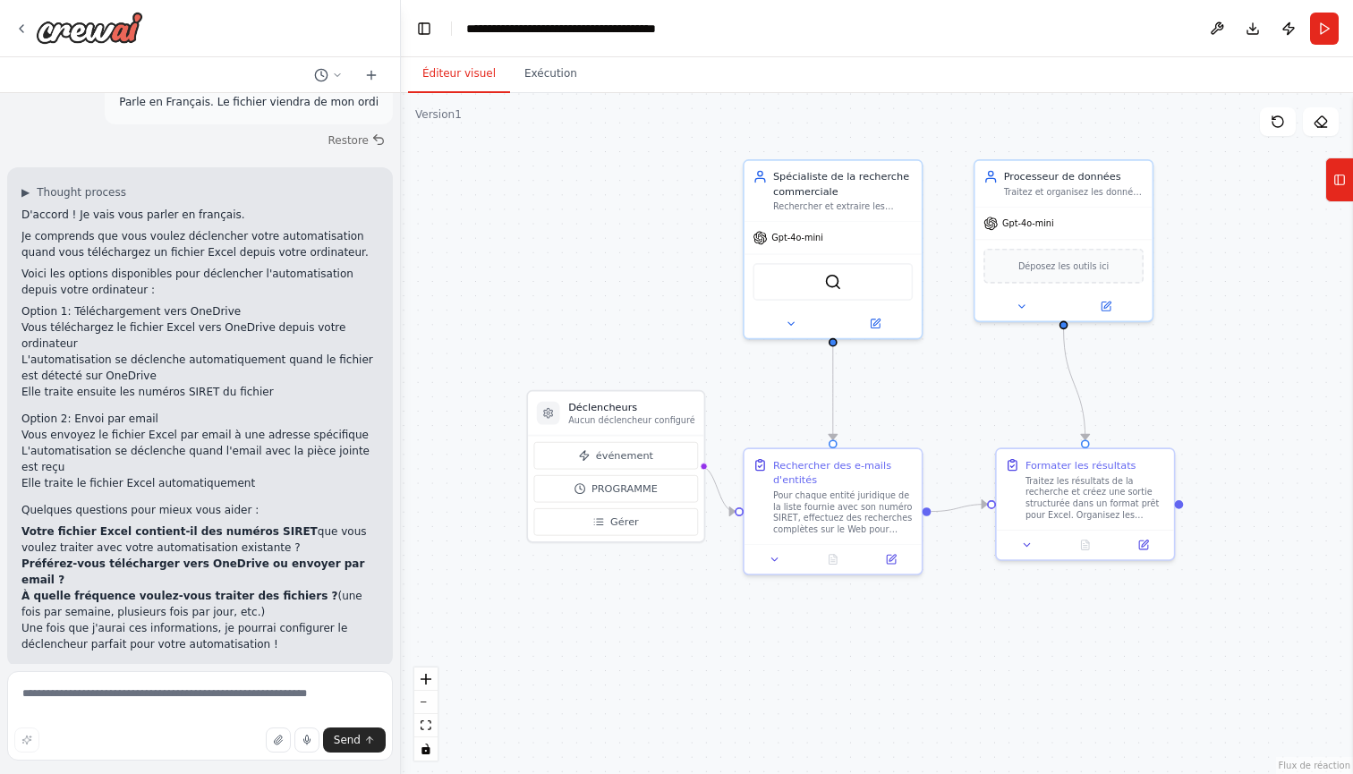
click at [81, 307] on h2 "Option 1: Téléchargement vers OneDrive" at bounding box center [199, 311] width 357 height 16
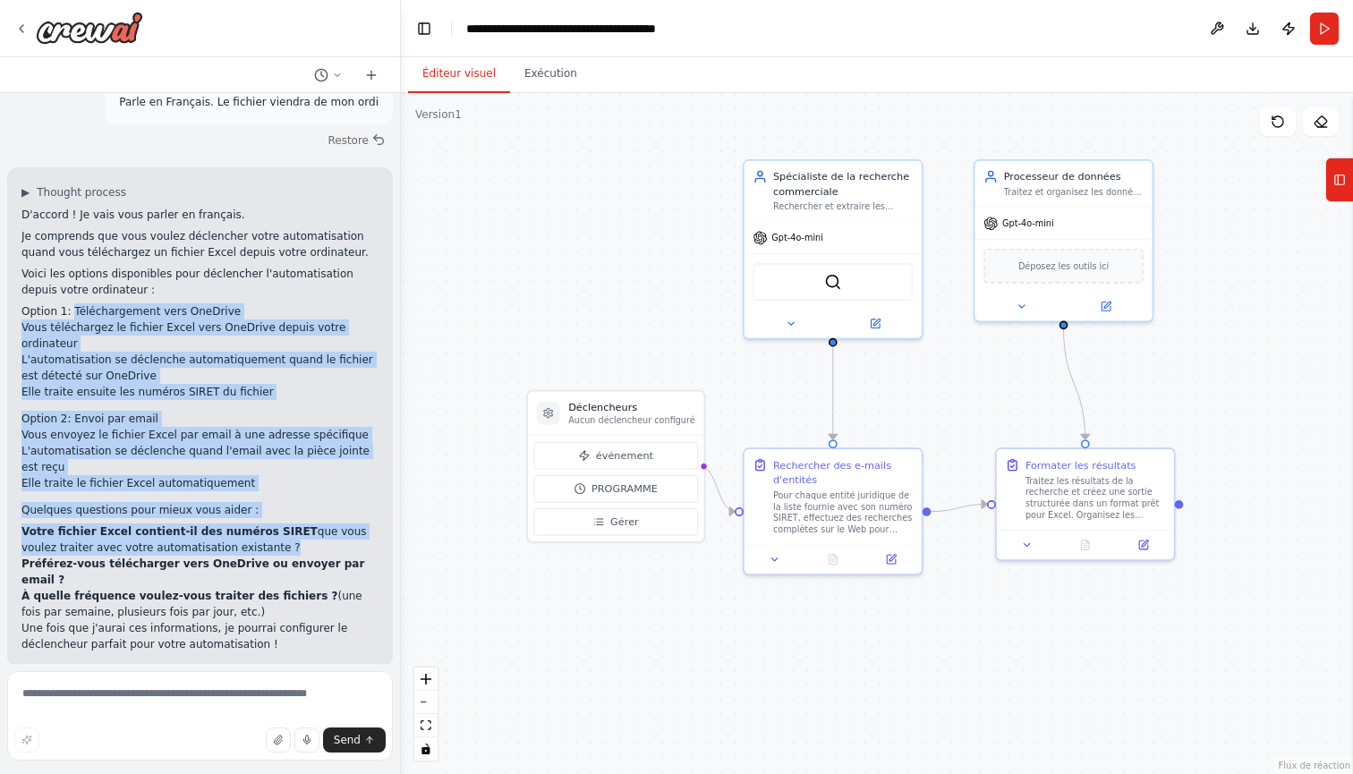
drag, startPoint x: 81, startPoint y: 307, endPoint x: 354, endPoint y: 547, distance: 364.1
click at [354, 547] on div "D'accord ! Je vais vous parler en français. Je comprends que vous voulez déclen…" at bounding box center [199, 430] width 357 height 446
click at [354, 546] on p "Votre fichier Excel contient-il des numéros SIRET que vous voulez traiter avec …" at bounding box center [199, 540] width 357 height 32
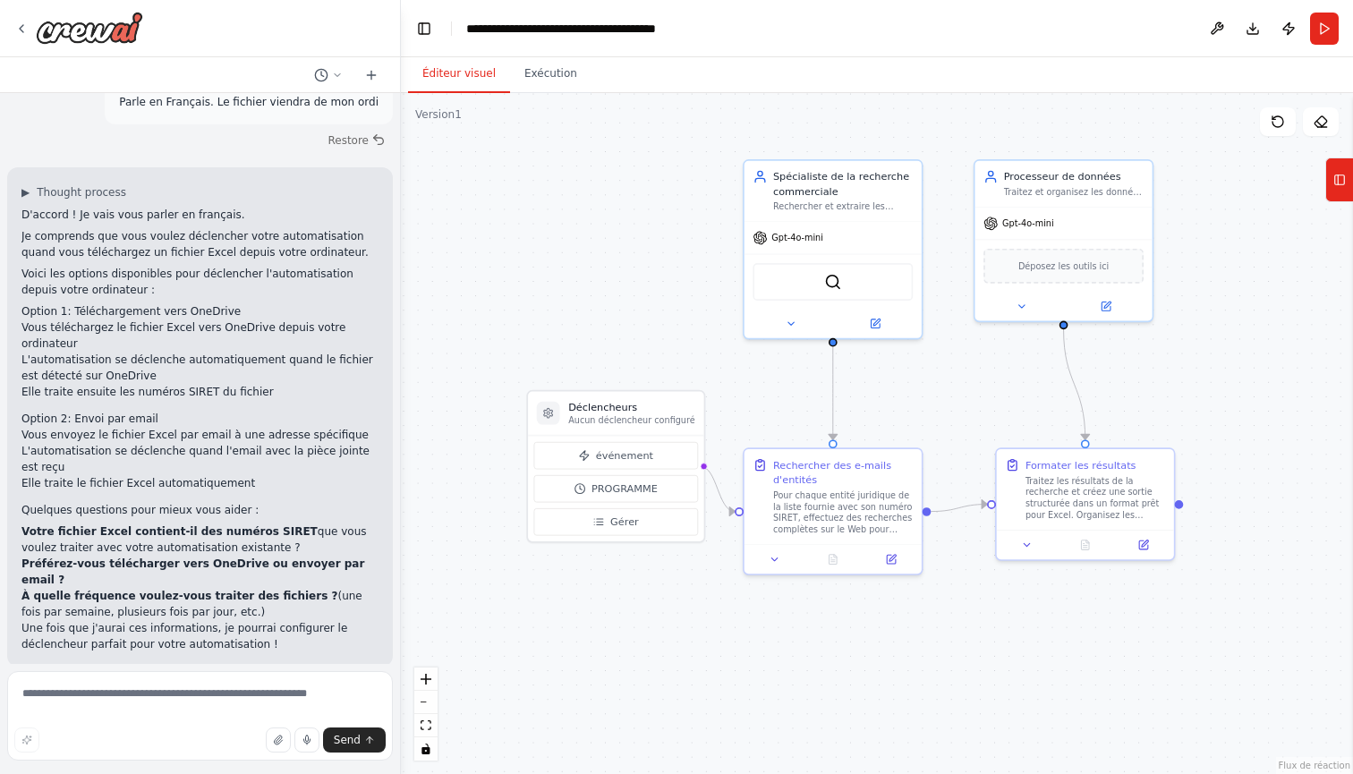
drag, startPoint x: 354, startPoint y: 546, endPoint x: 329, endPoint y: 513, distance: 41.5
click at [329, 513] on div "D'accord ! Je vais vous parler en français. Je comprends que vous voulez déclen…" at bounding box center [199, 430] width 357 height 446
click at [329, 513] on p "Quelques questions pour mieux vous aider :" at bounding box center [199, 510] width 357 height 16
click at [263, 699] on textarea at bounding box center [200, 716] width 386 height 90
type textarea "*****"
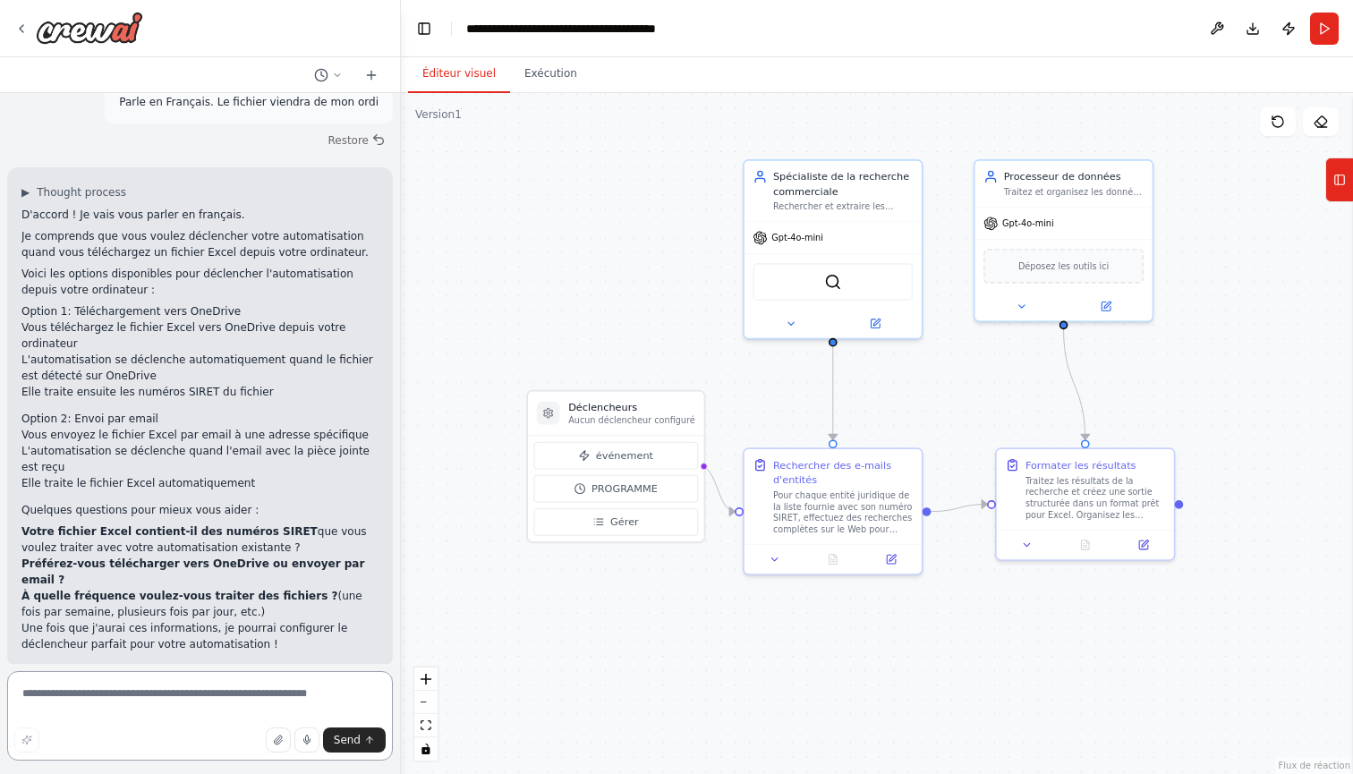
type textarea "*"
type textarea "**********"
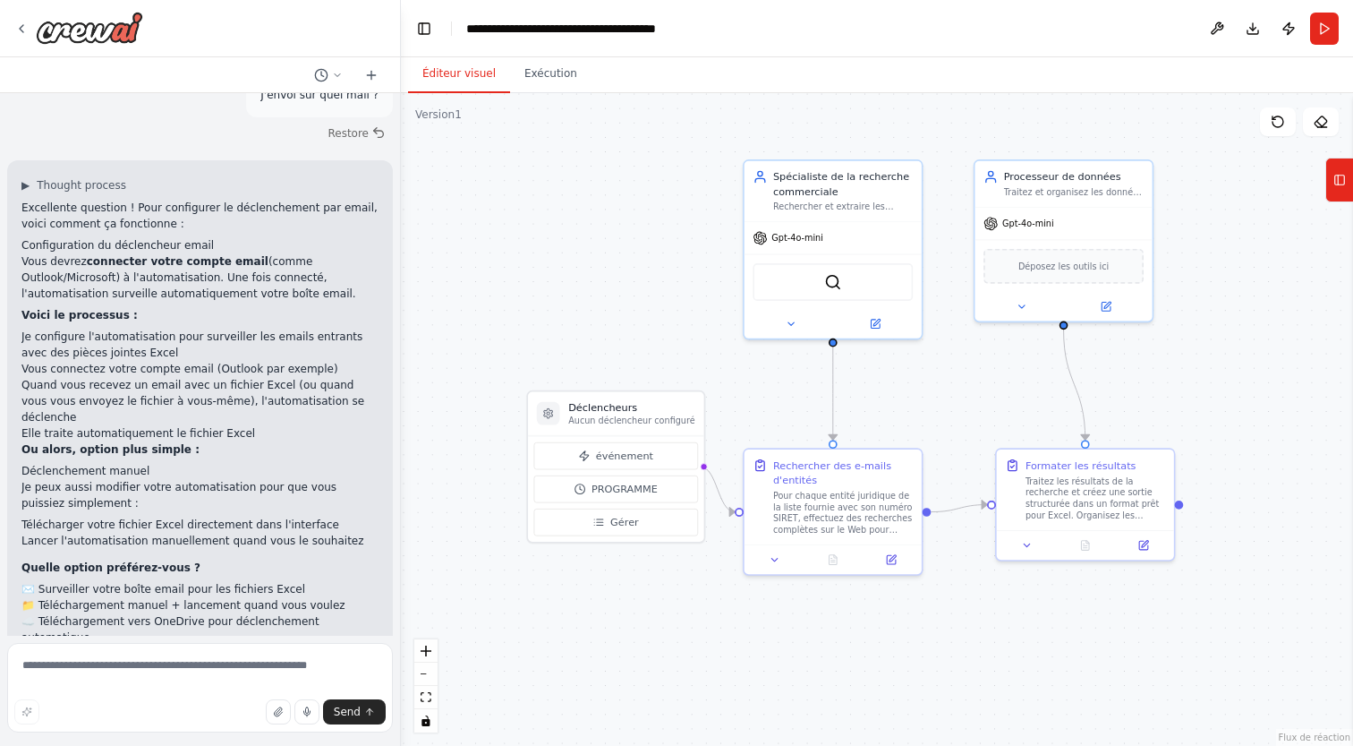
scroll to position [1746, 0]
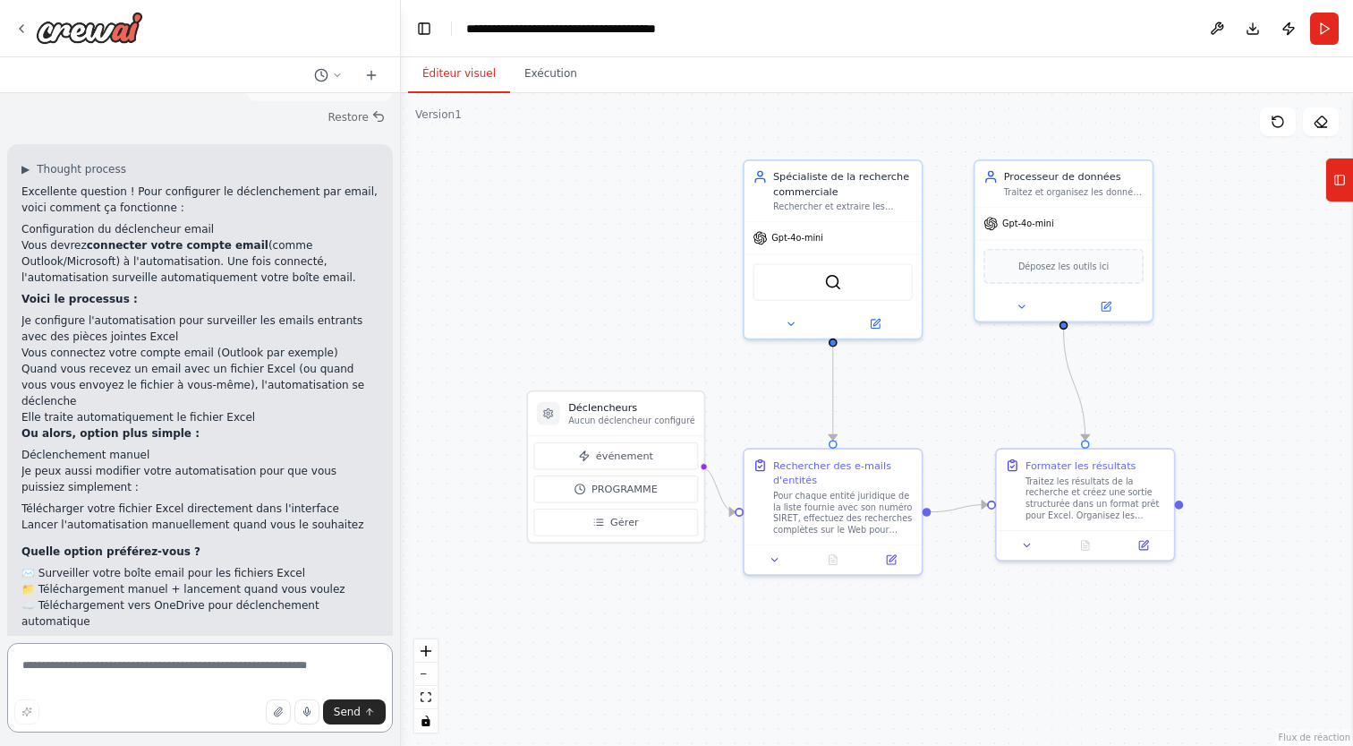
click at [183, 665] on textarea at bounding box center [200, 688] width 386 height 90
click at [142, 667] on textarea at bounding box center [200, 688] width 386 height 90
click at [57, 581] on li "📁 Téléchargement manuel + lancement quand vous voulez" at bounding box center [199, 589] width 357 height 16
drag, startPoint x: 57, startPoint y: 558, endPoint x: 304, endPoint y: 559, distance: 247.0
click at [304, 581] on li "📁 Téléchargement manuel + lancement quand vous voulez" at bounding box center [199, 589] width 357 height 16
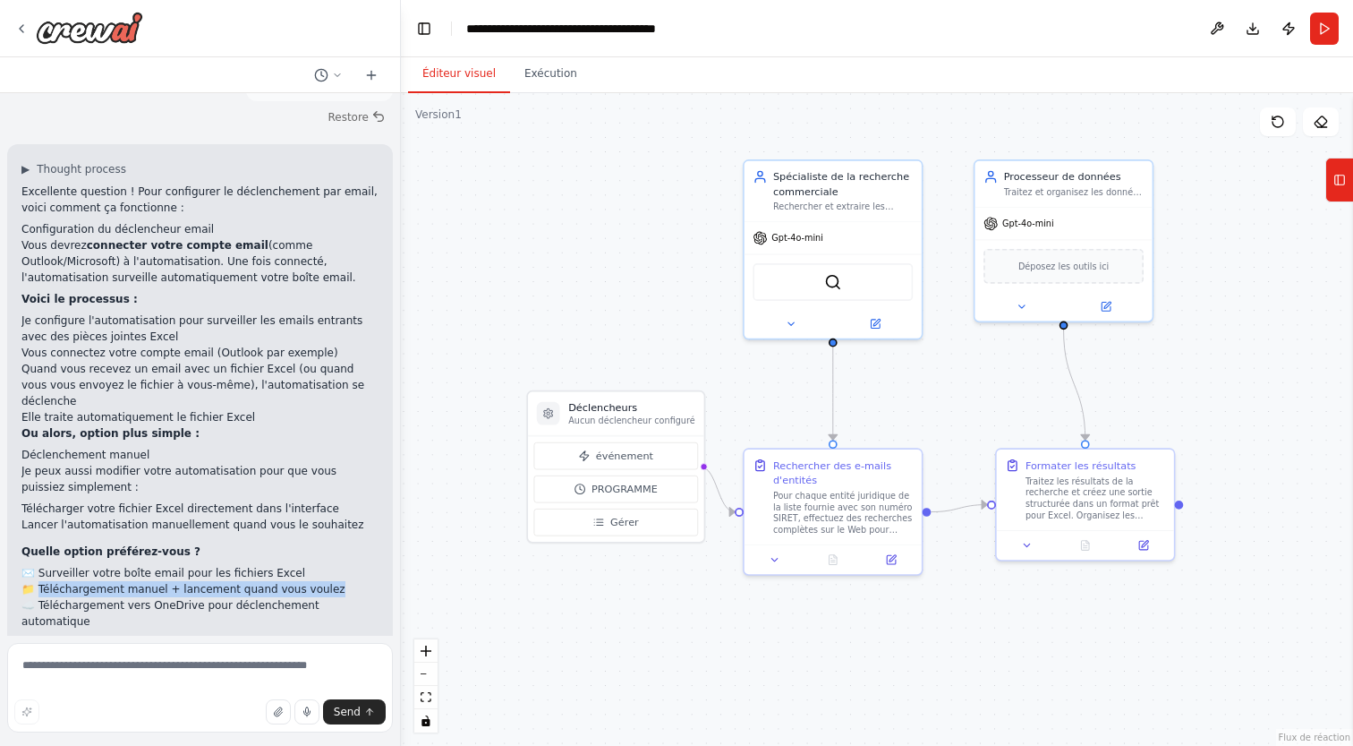
copy li "éléchargement manuel + lancement quand vous voulez"
click at [240, 657] on textarea at bounding box center [200, 688] width 386 height 90
paste textarea "**********"
type textarea "**********"
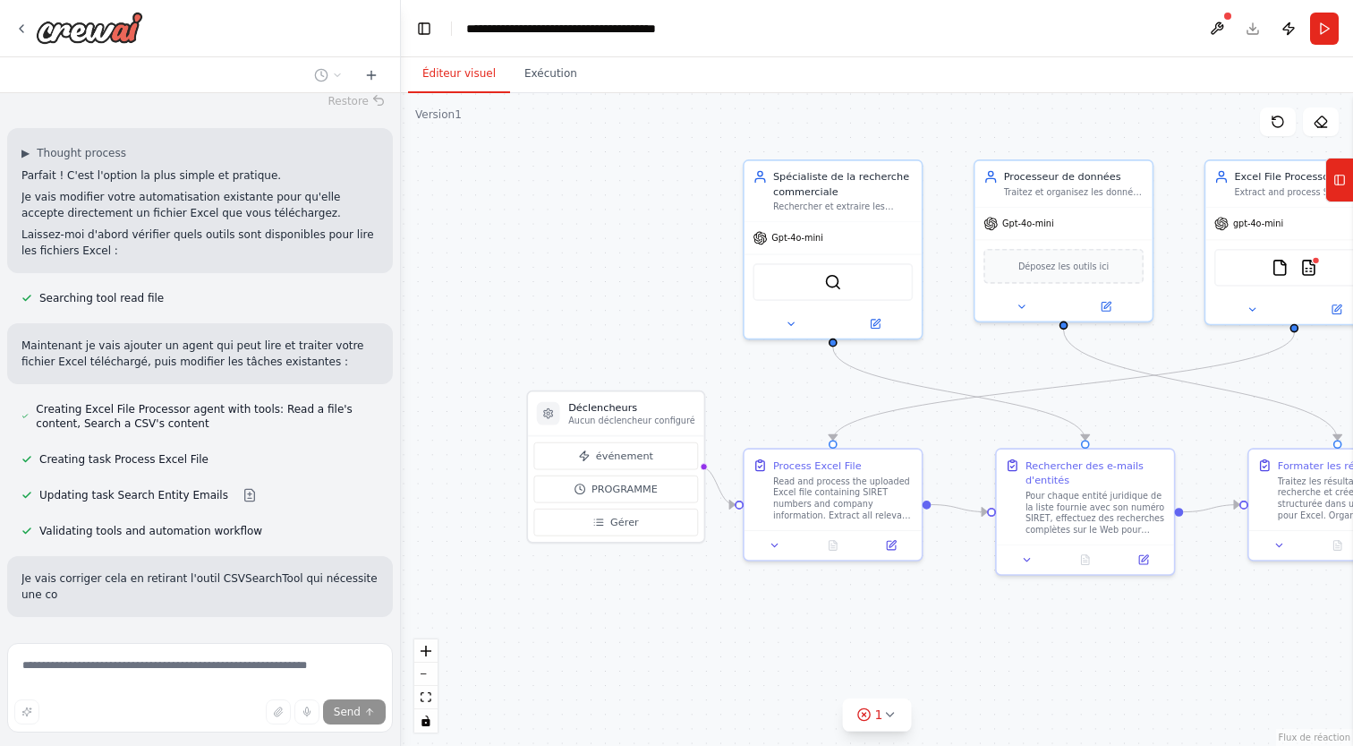
scroll to position [2407, 0]
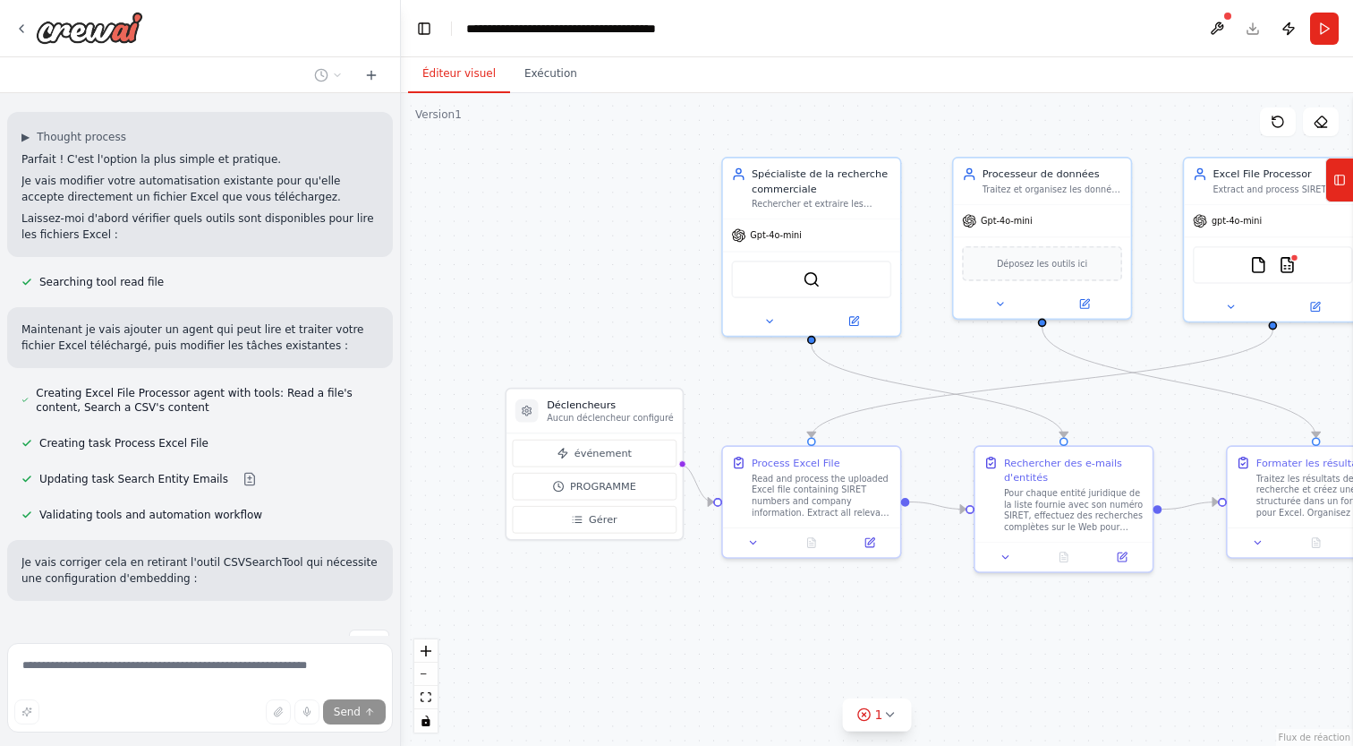
drag, startPoint x: 816, startPoint y: 387, endPoint x: 788, endPoint y: 383, distance: 28.9
click at [788, 383] on div ".deletable-edge-delete-btn { width: 20px; height: 20px; border: 0px solid #ffff…" at bounding box center [877, 419] width 952 height 653
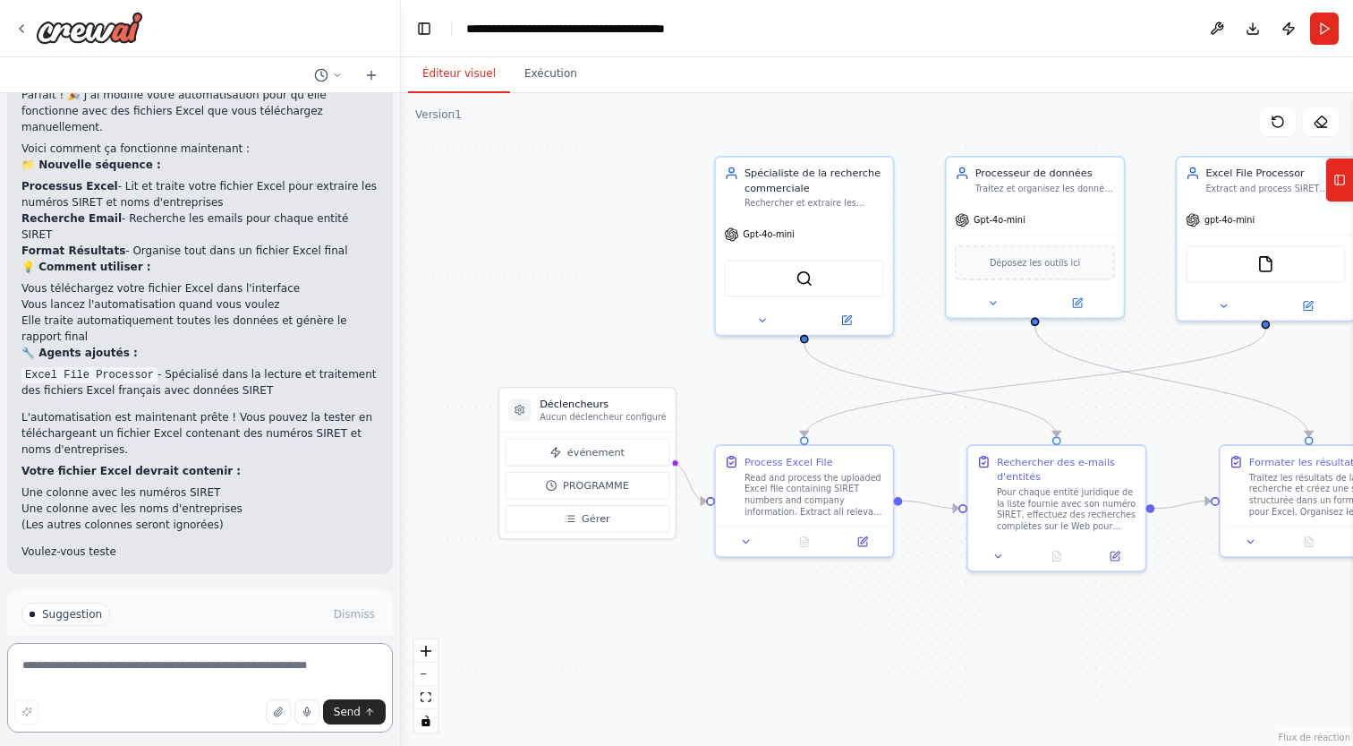
scroll to position [3182, 0]
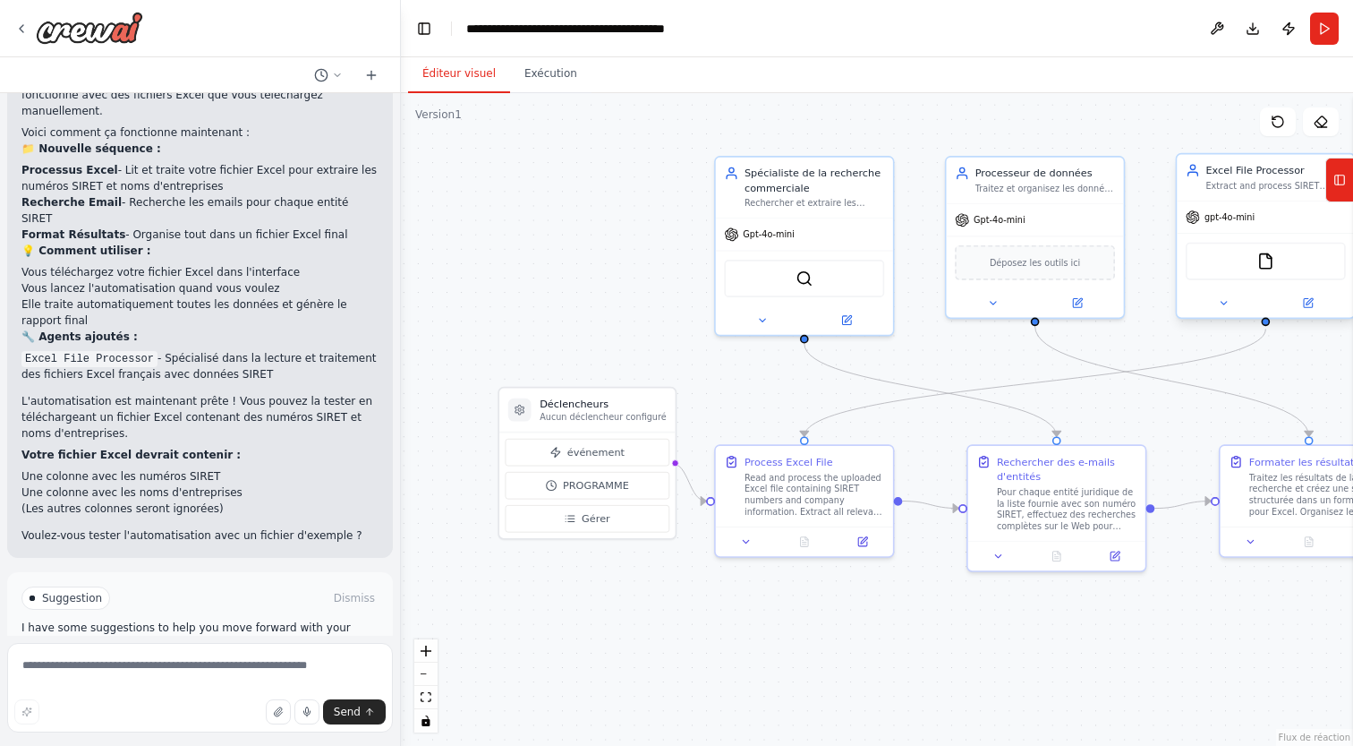
click at [1234, 270] on div "FileReadTool" at bounding box center [1266, 262] width 160 height 38
click at [1266, 258] on img at bounding box center [1266, 260] width 17 height 17
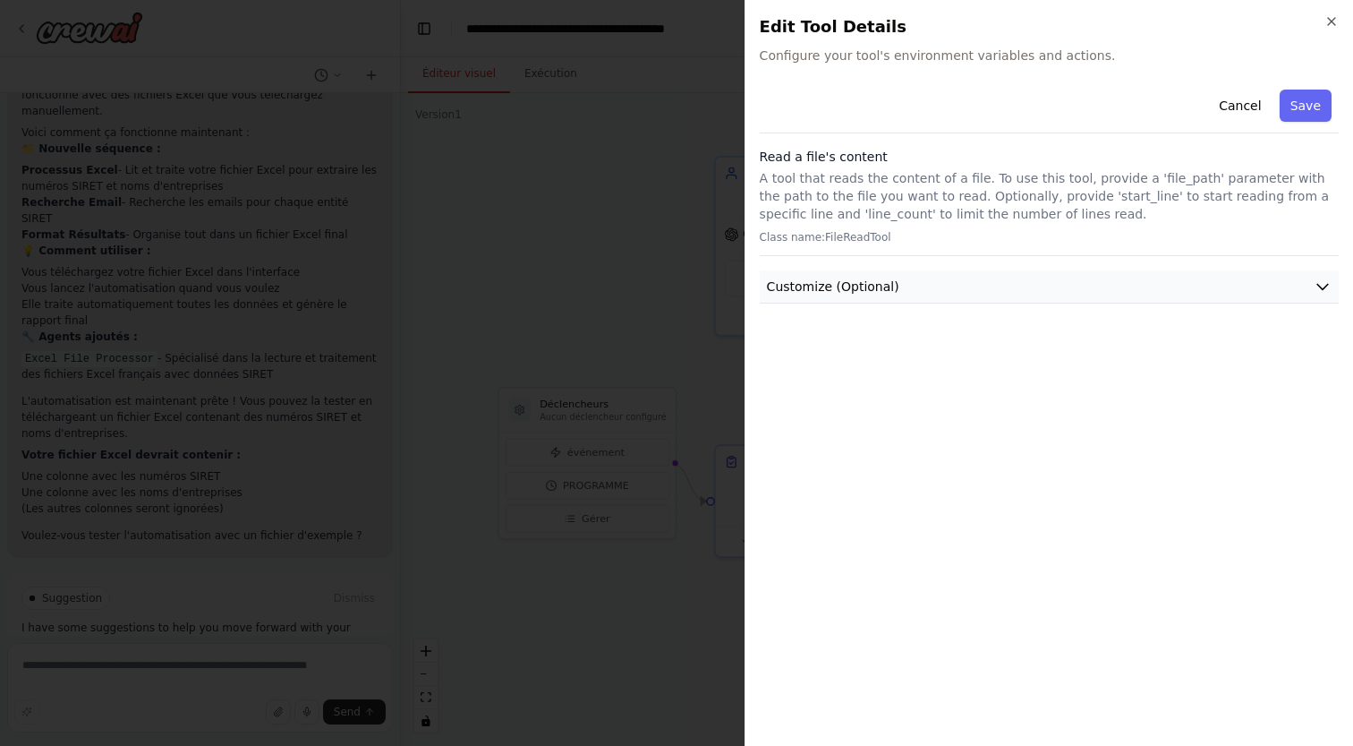
click at [1134, 275] on button "Customize (Optional)" at bounding box center [1049, 286] width 579 height 33
click at [1336, 23] on icon "button" at bounding box center [1332, 21] width 14 height 14
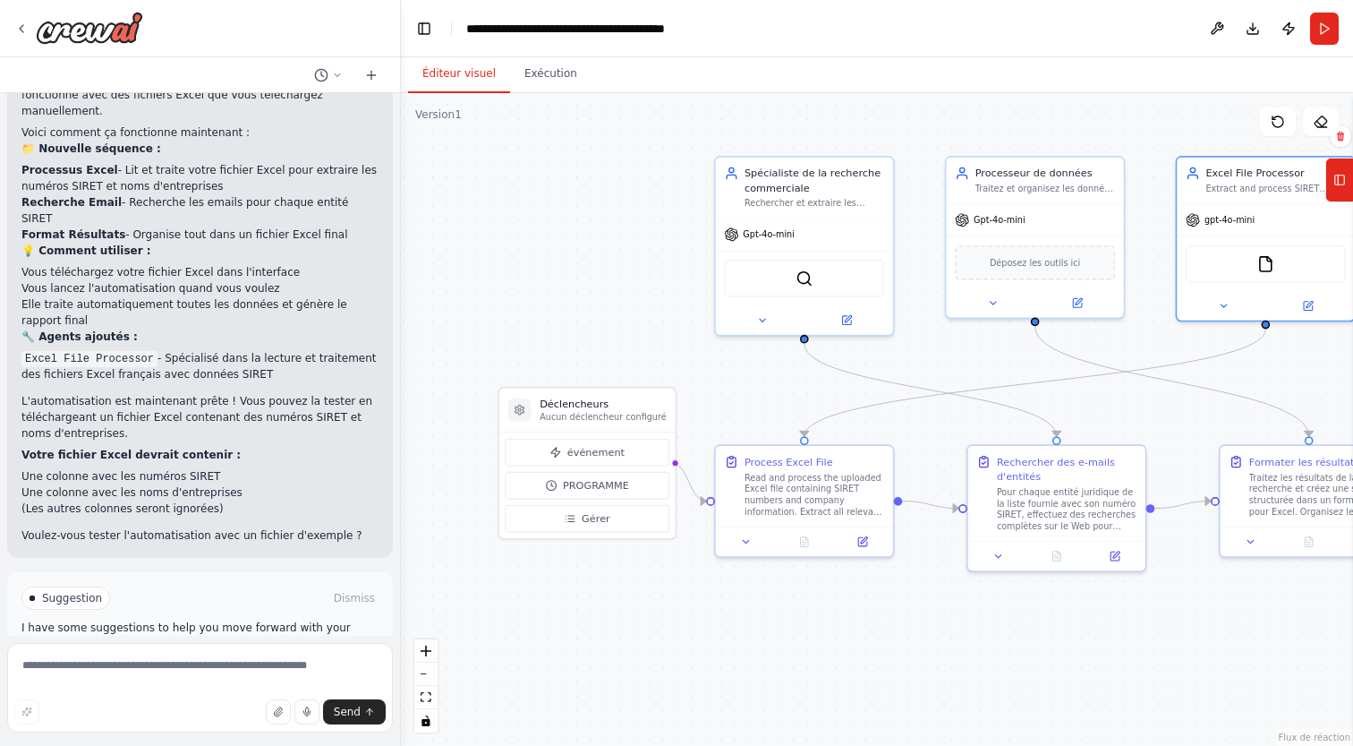
scroll to position [0, 0]
click at [22, 468] on li "Une colonne avec les numéros SIRET" at bounding box center [199, 476] width 357 height 16
drag, startPoint x: 22, startPoint y: 399, endPoint x: 243, endPoint y: 424, distance: 221.6
click at [243, 468] on ul "Une colonne avec les numéros SIRET Une colonne avec les noms d'entreprises (Les…" at bounding box center [199, 492] width 357 height 48
click at [243, 500] on li "(Les autres colonnes seront ignorées)" at bounding box center [199, 508] width 357 height 16
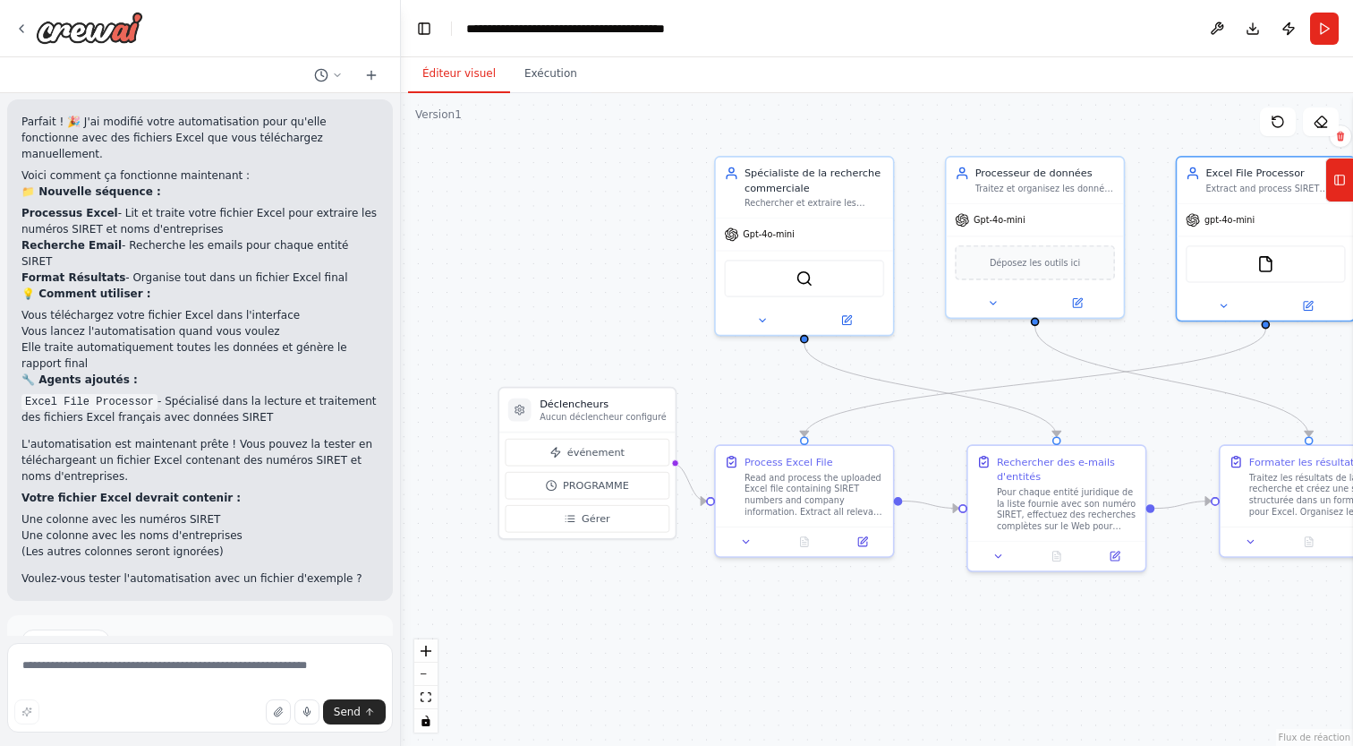
scroll to position [3116, 0]
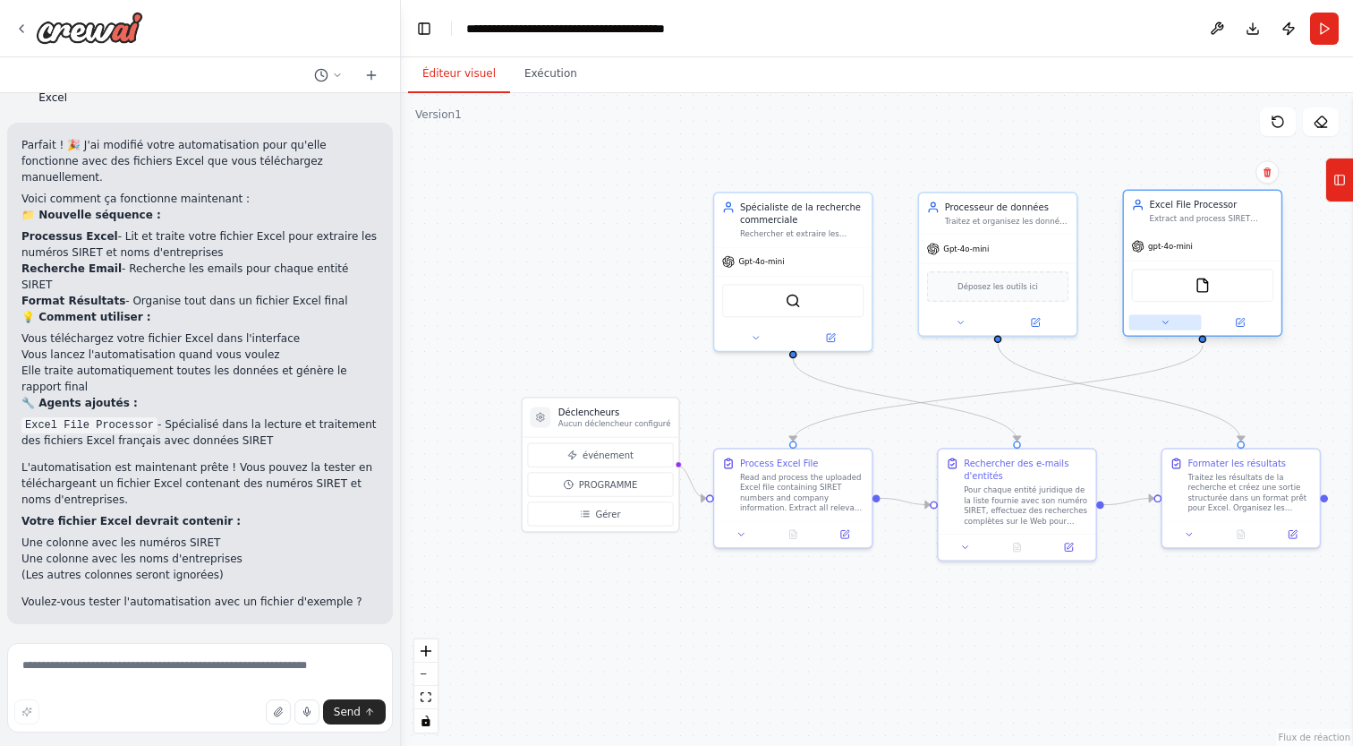
click at [1164, 325] on icon at bounding box center [1165, 322] width 10 height 10
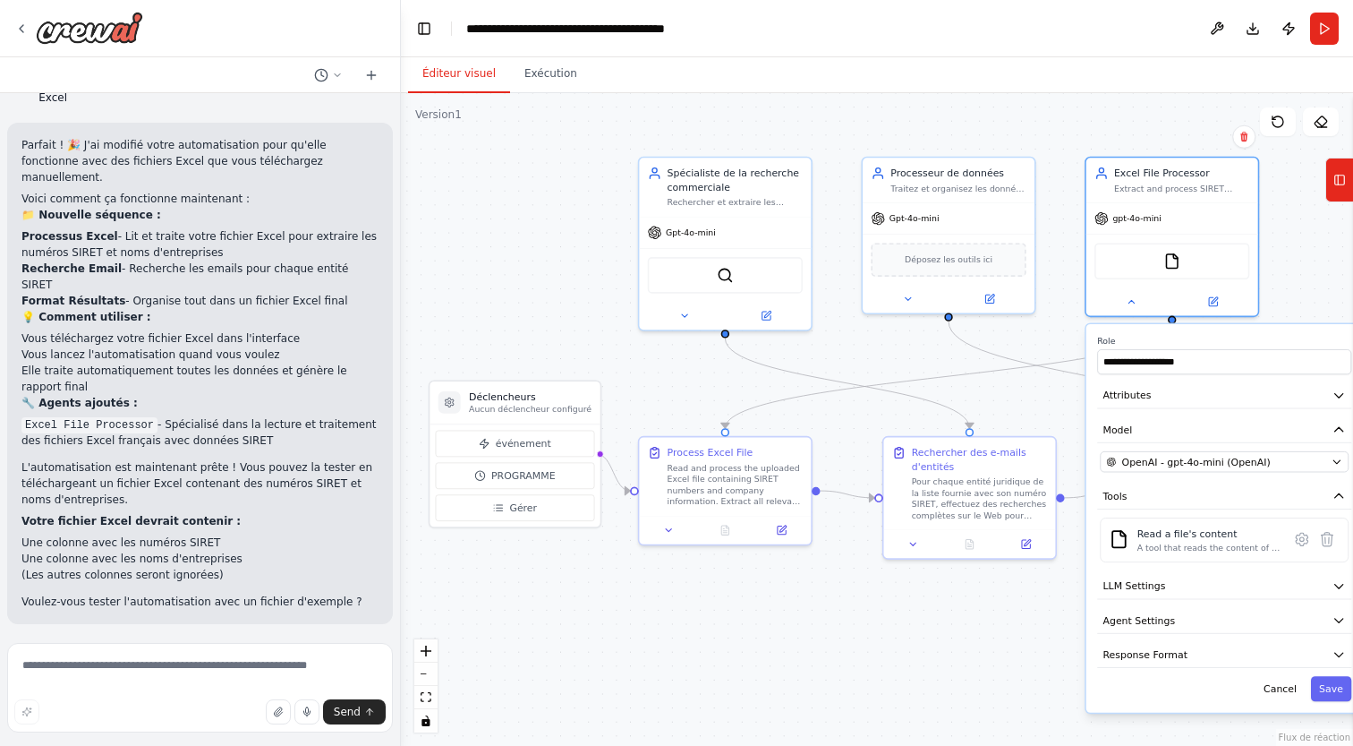
drag, startPoint x: 1050, startPoint y: 627, endPoint x: 1020, endPoint y: 627, distance: 30.4
click at [1020, 627] on div ".deletable-edge-delete-btn { width: 20px; height: 20px; border: 0px solid #ffff…" at bounding box center [877, 419] width 952 height 653
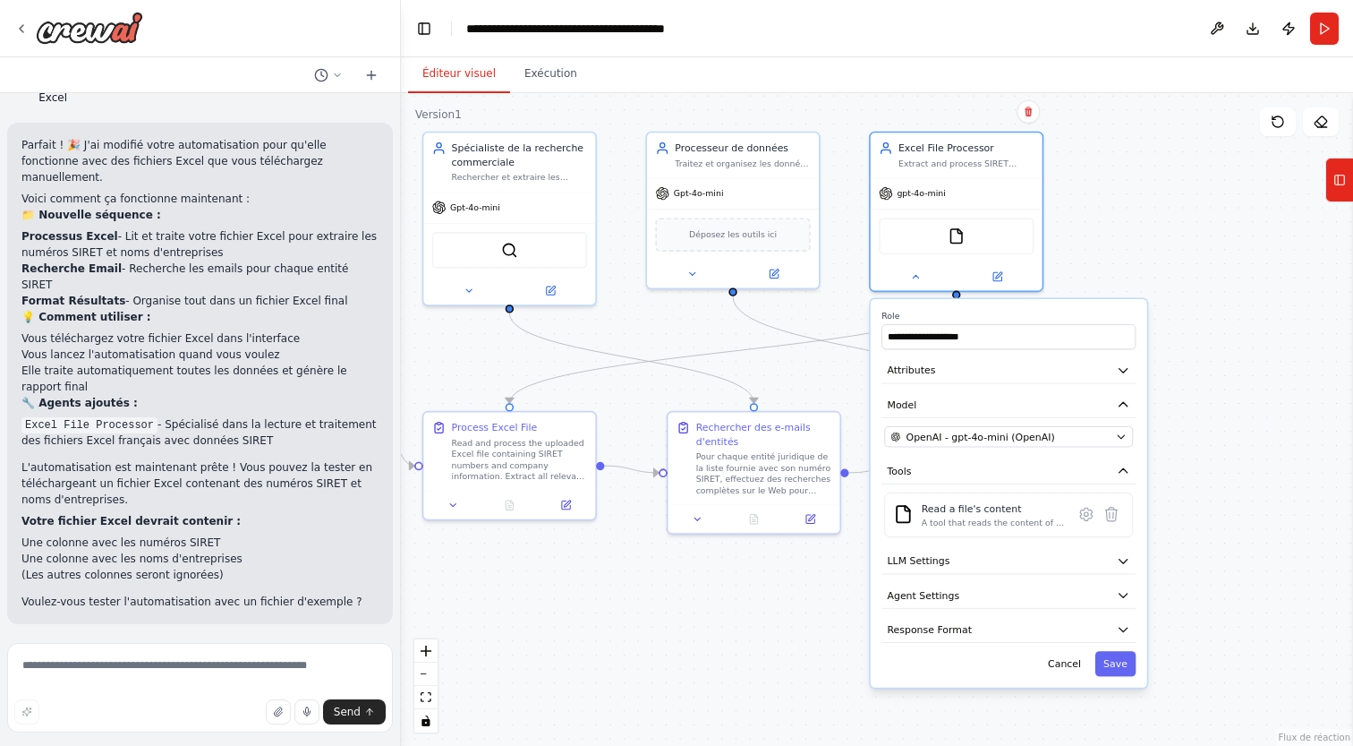
drag, startPoint x: 1018, startPoint y: 634, endPoint x: 742, endPoint y: 609, distance: 276.8
click at [742, 609] on div ".deletable-edge-delete-btn { width: 20px; height: 20px; border: 0px solid #ffff…" at bounding box center [877, 419] width 952 height 653
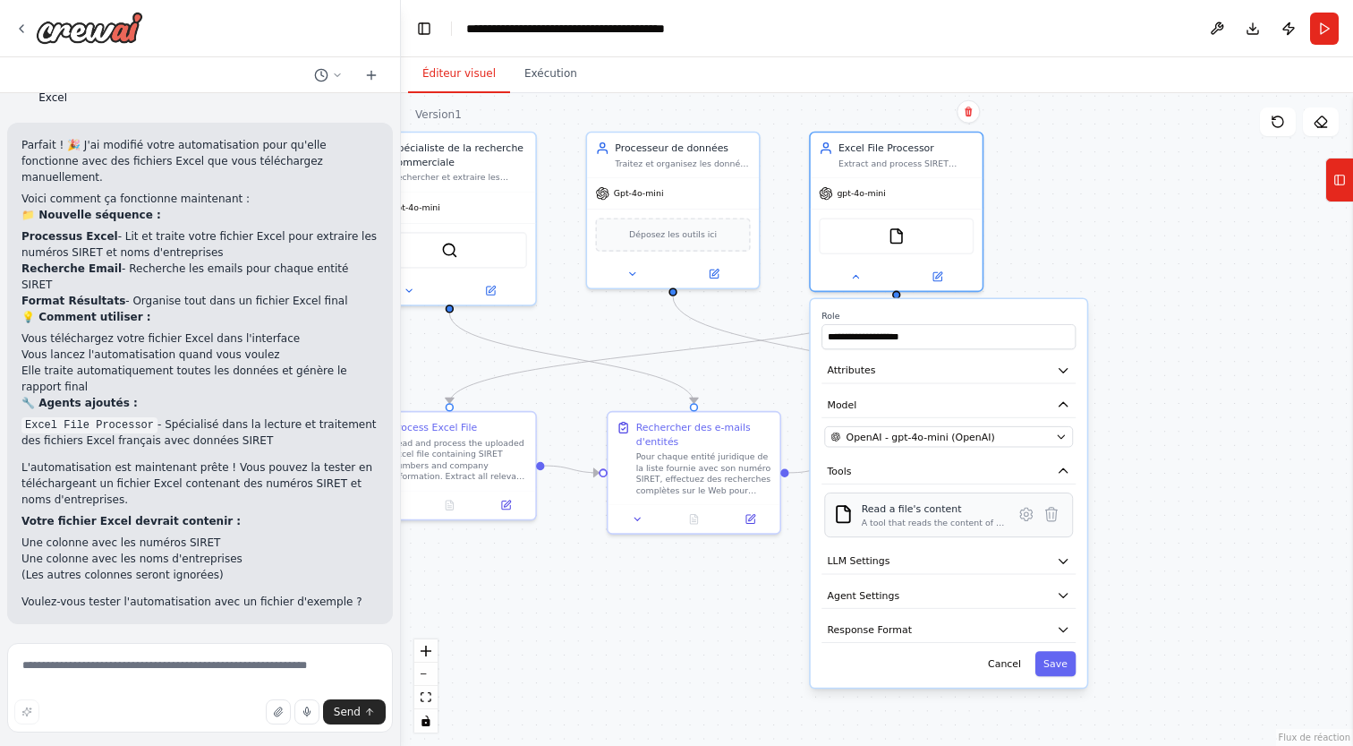
click at [926, 509] on div "Read a file's content" at bounding box center [934, 508] width 144 height 14
click at [934, 525] on div "A tool that reads the content of a file. To use this tool, provide a 'file_path…" at bounding box center [934, 521] width 144 height 11
click at [866, 276] on button at bounding box center [855, 274] width 79 height 17
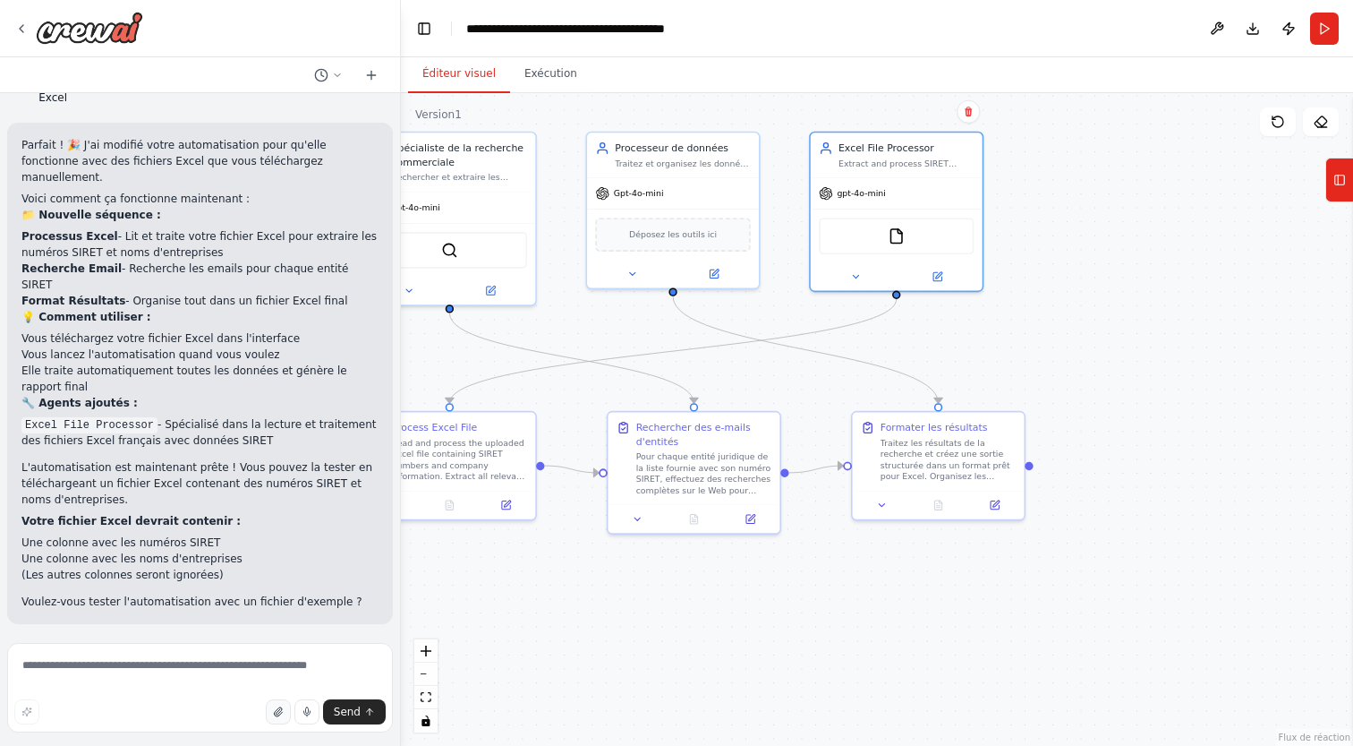
click at [278, 711] on icon "button" at bounding box center [278, 711] width 11 height 11
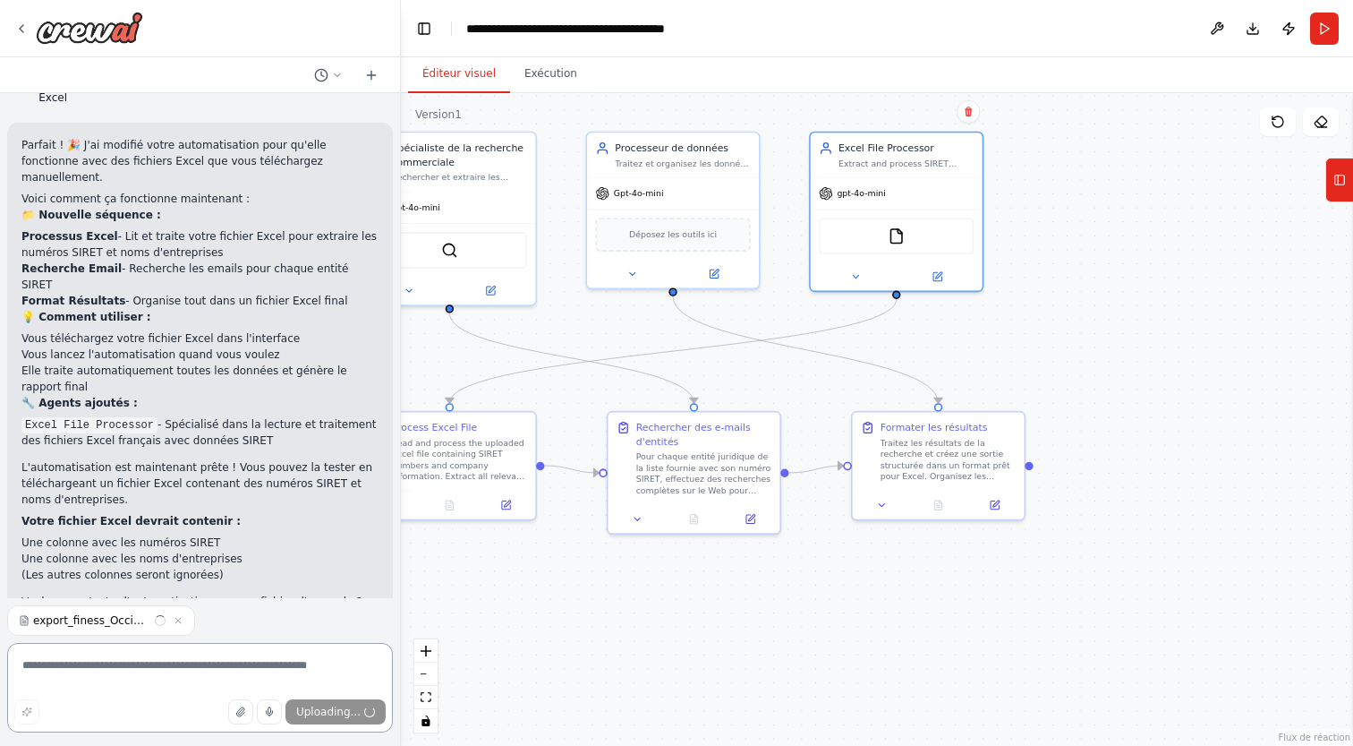
click at [185, 671] on textarea at bounding box center [200, 688] width 386 height 90
click at [348, 713] on span "Send" at bounding box center [347, 711] width 27 height 14
click at [319, 660] on textarea at bounding box center [200, 688] width 386 height 90
type textarea "**********"
click at [364, 712] on icon "submit" at bounding box center [369, 711] width 11 height 11
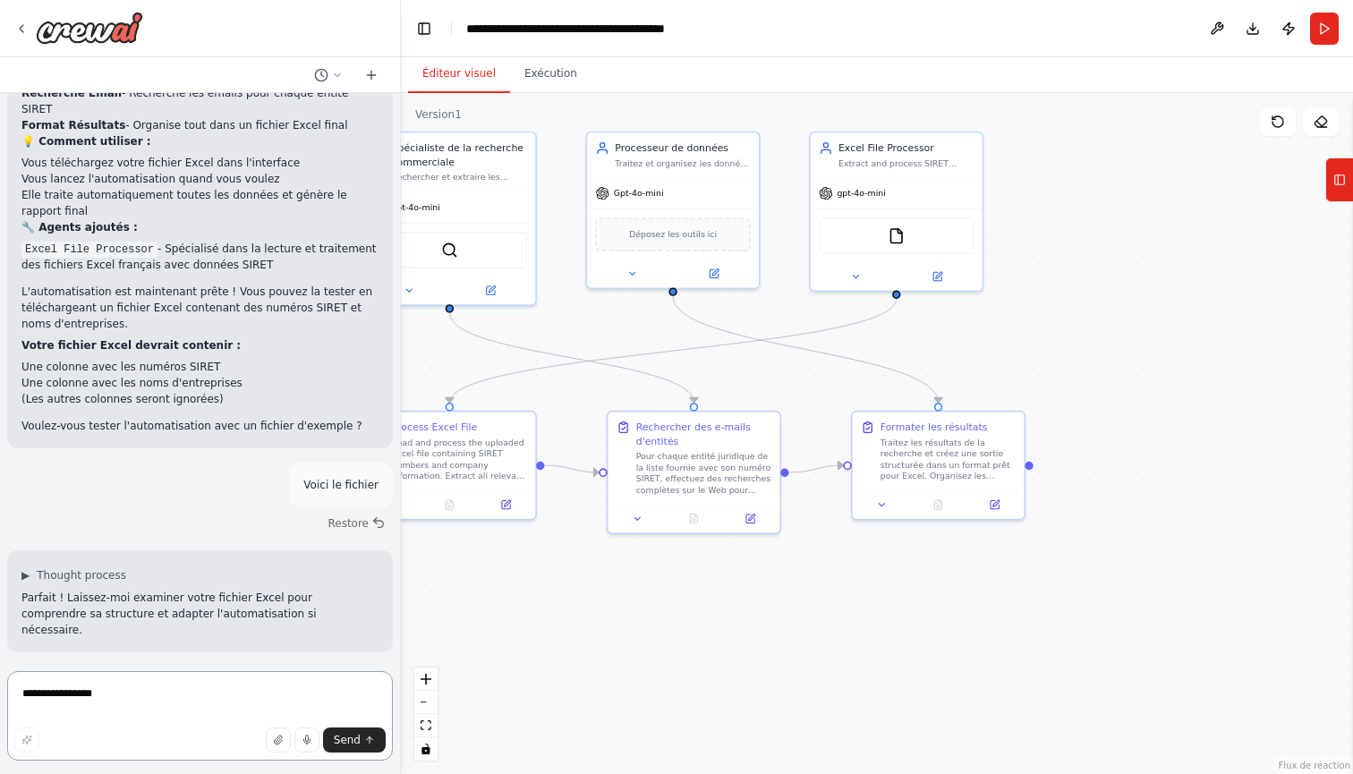
scroll to position [3307, 0]
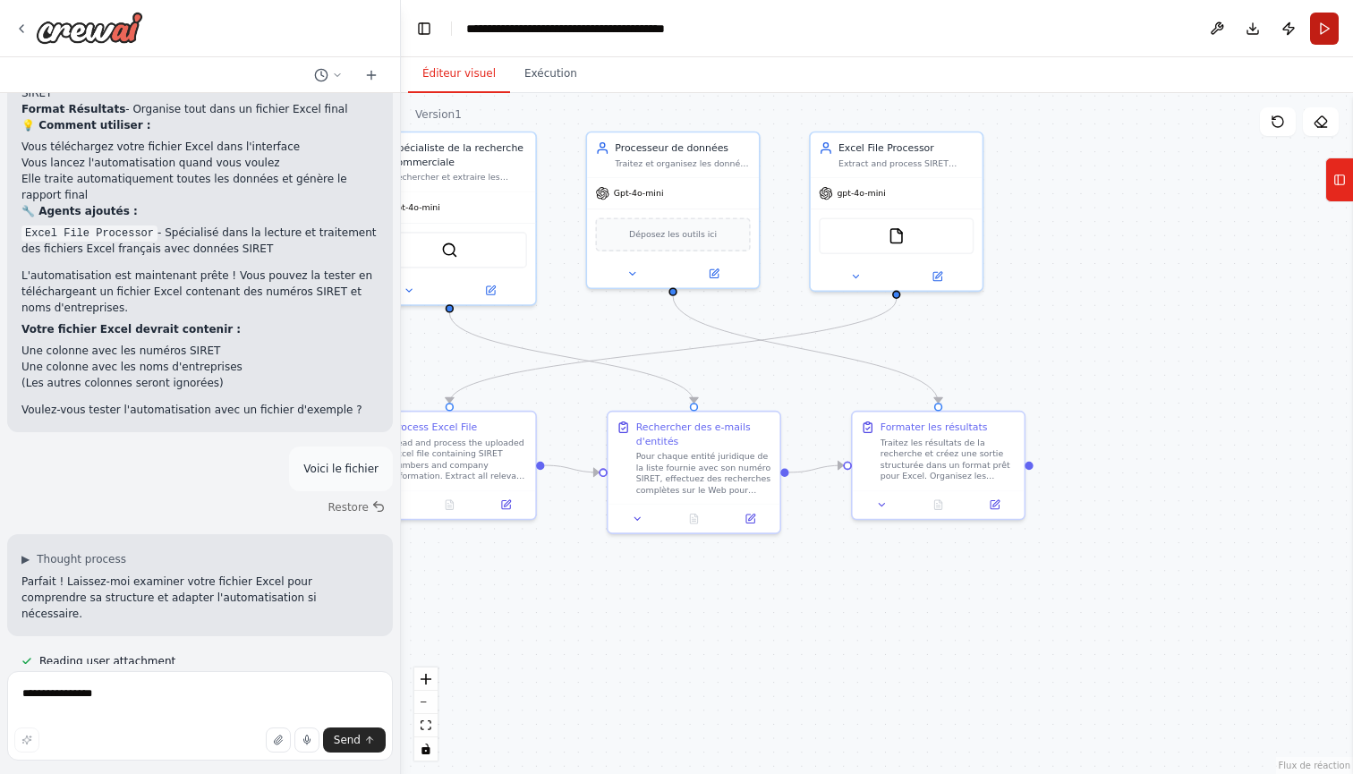
click at [1336, 30] on button "Run" at bounding box center [1324, 29] width 29 height 32
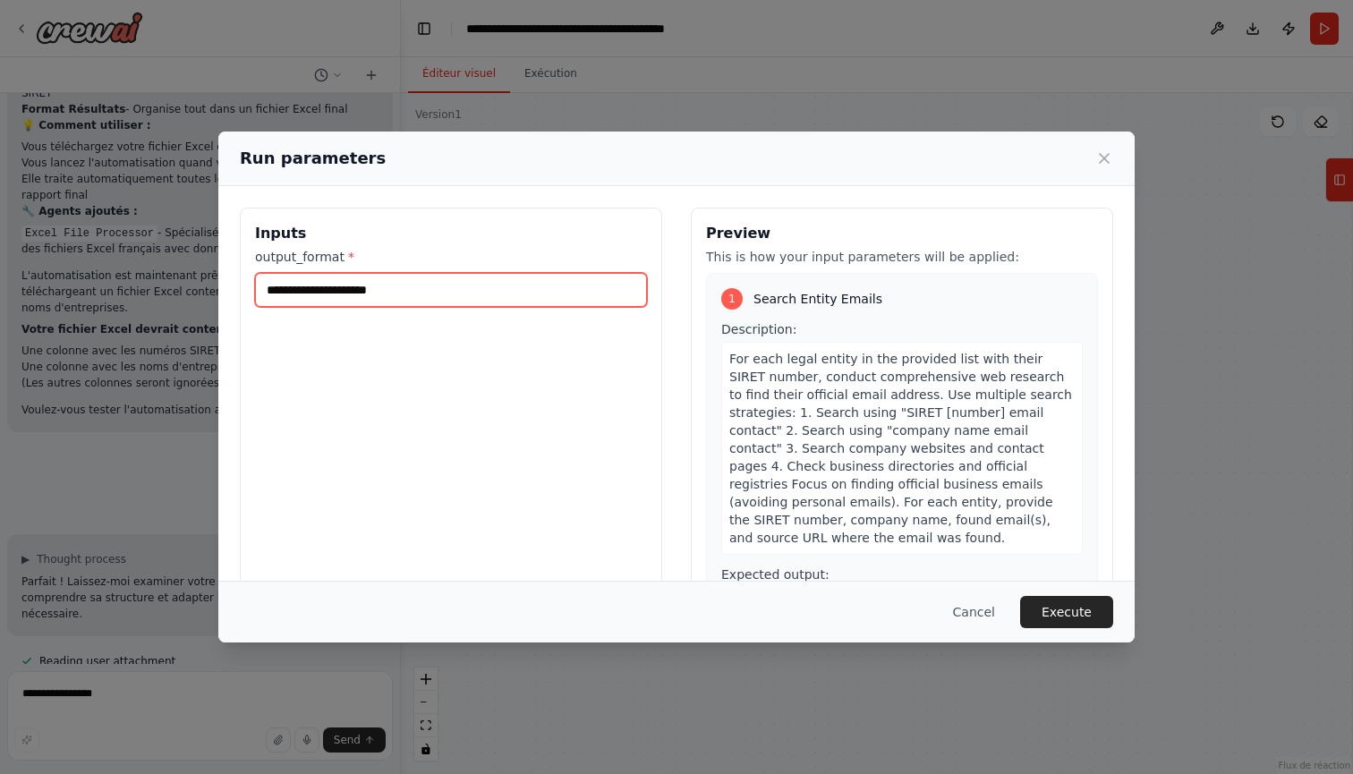
click at [466, 287] on input "output_format *" at bounding box center [451, 290] width 392 height 34
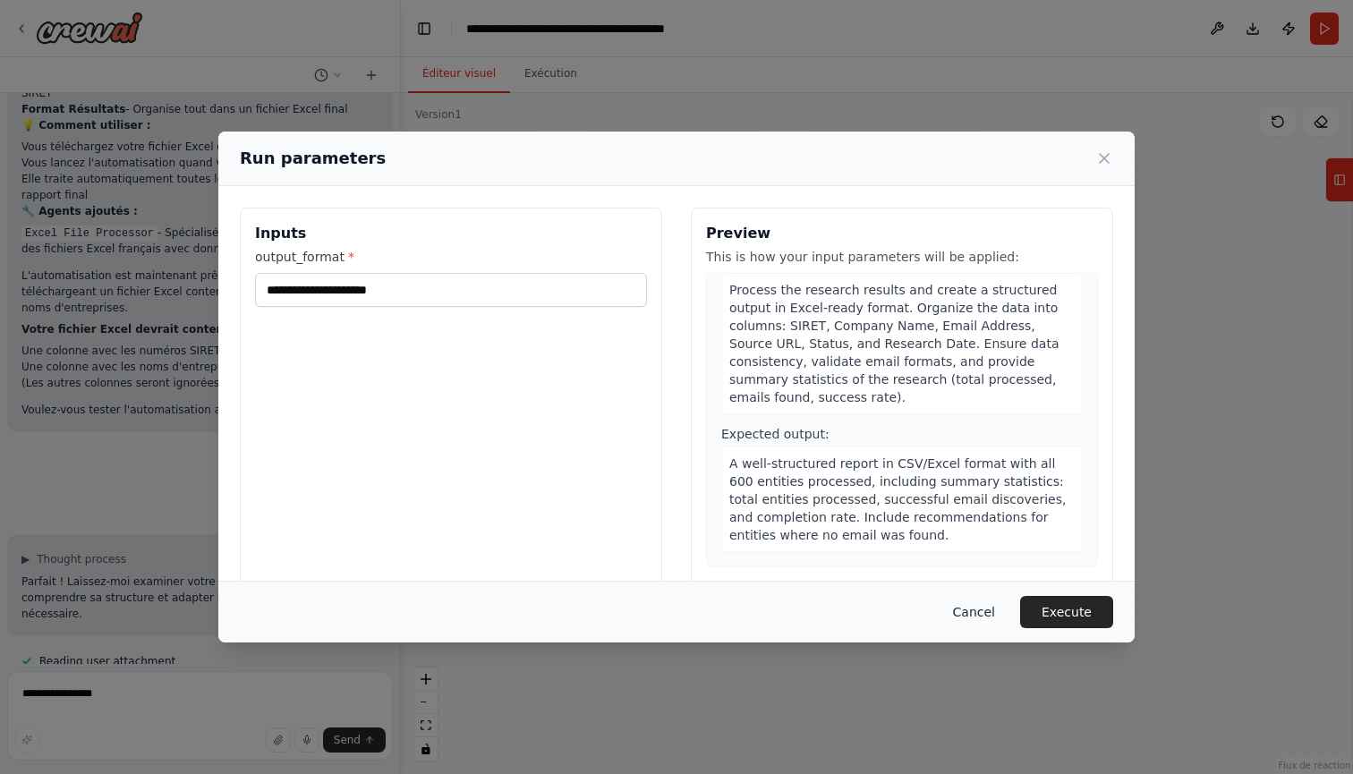
click at [987, 620] on button "Cancel" at bounding box center [974, 612] width 71 height 32
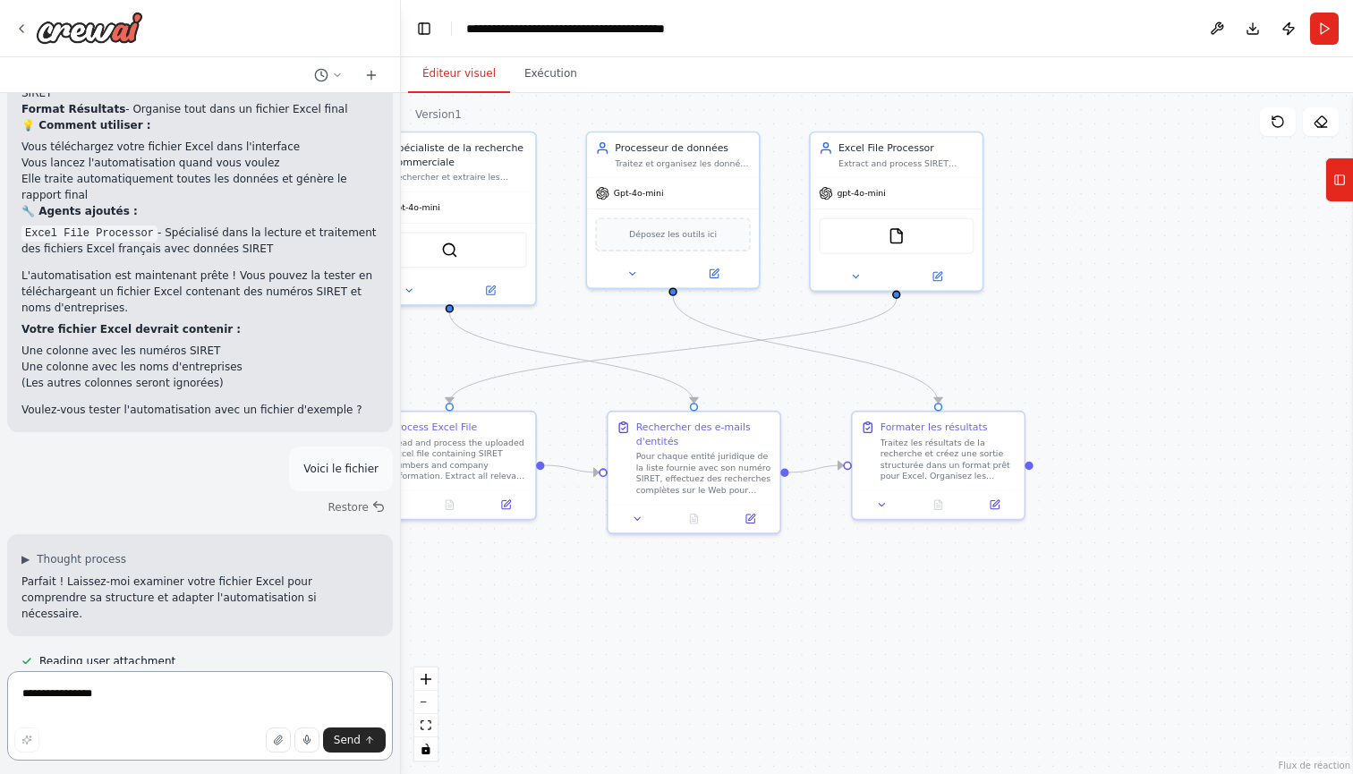
click at [145, 707] on textarea "**********" at bounding box center [200, 716] width 386 height 90
click at [369, 73] on icon at bounding box center [371, 75] width 14 height 14
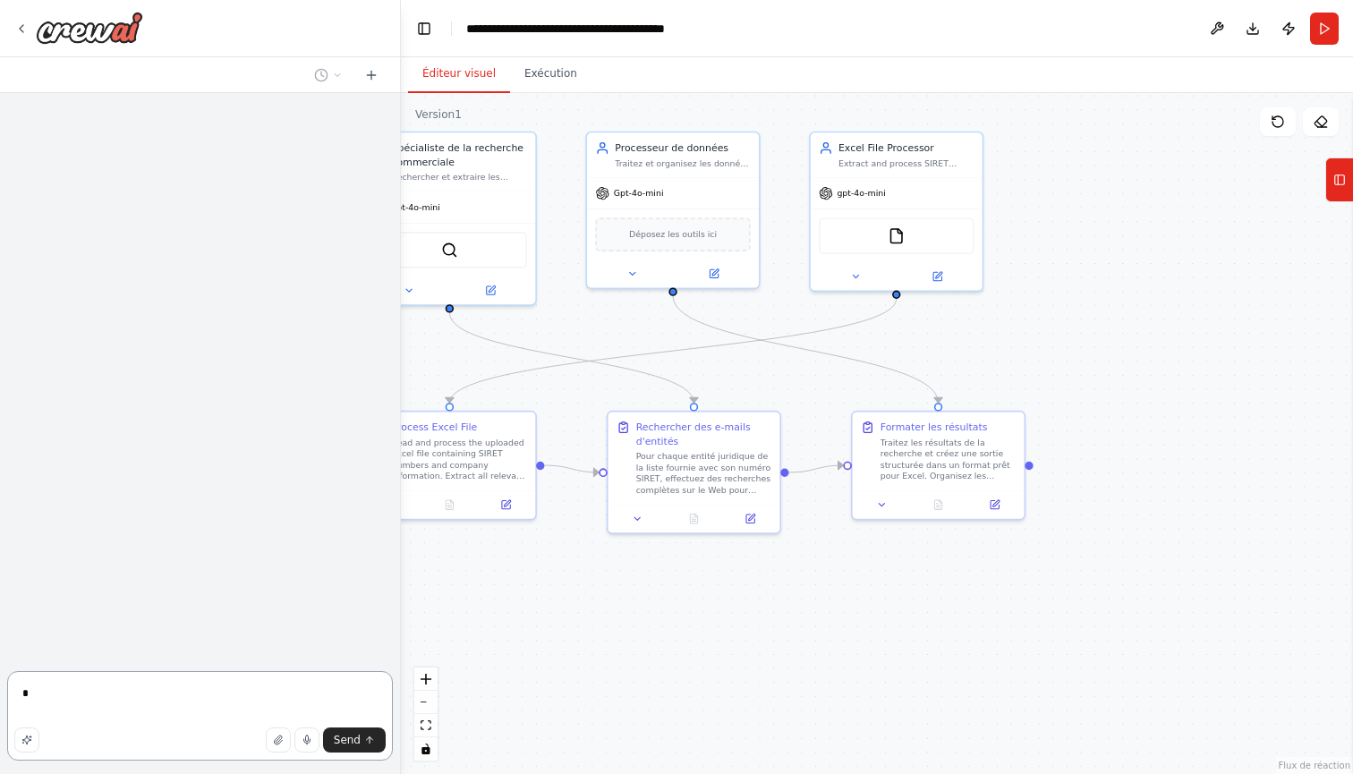
click at [238, 675] on textarea "*" at bounding box center [200, 716] width 386 height 90
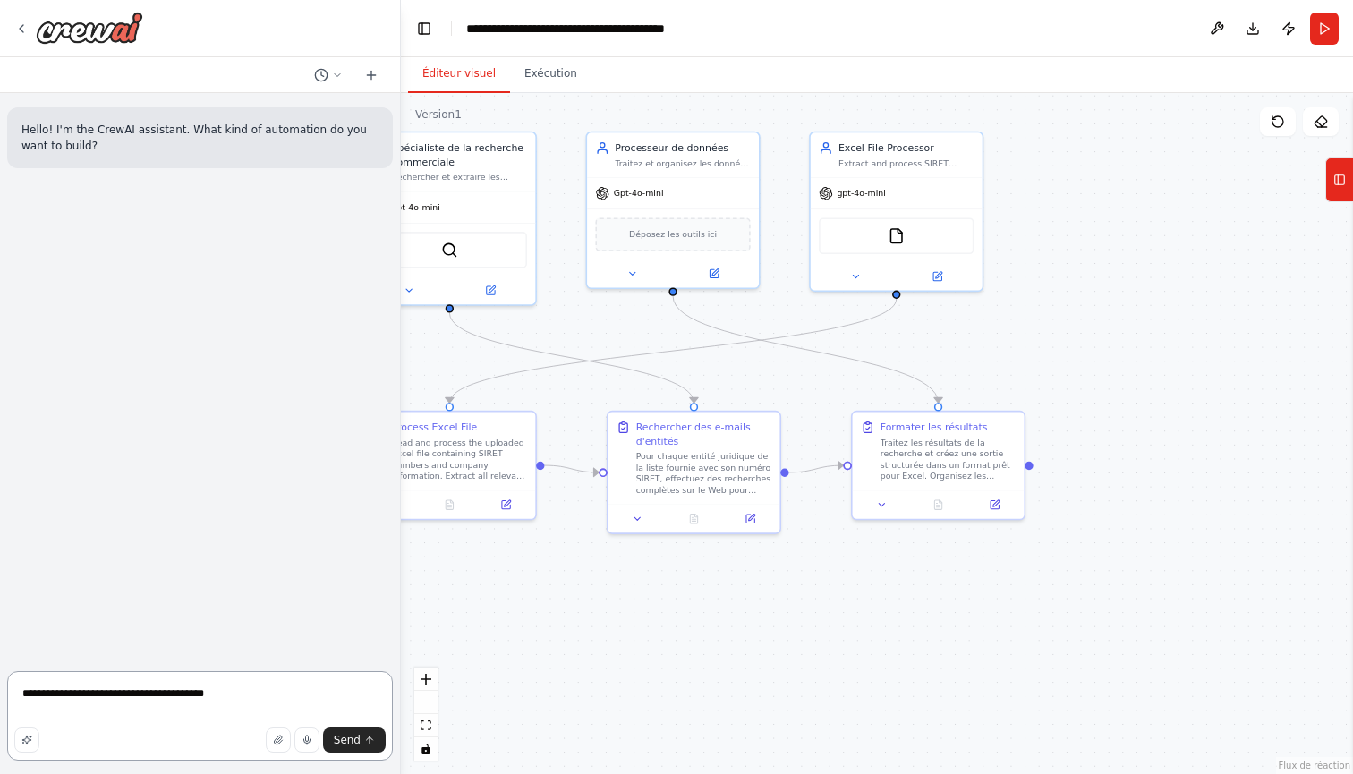
type textarea "**********"
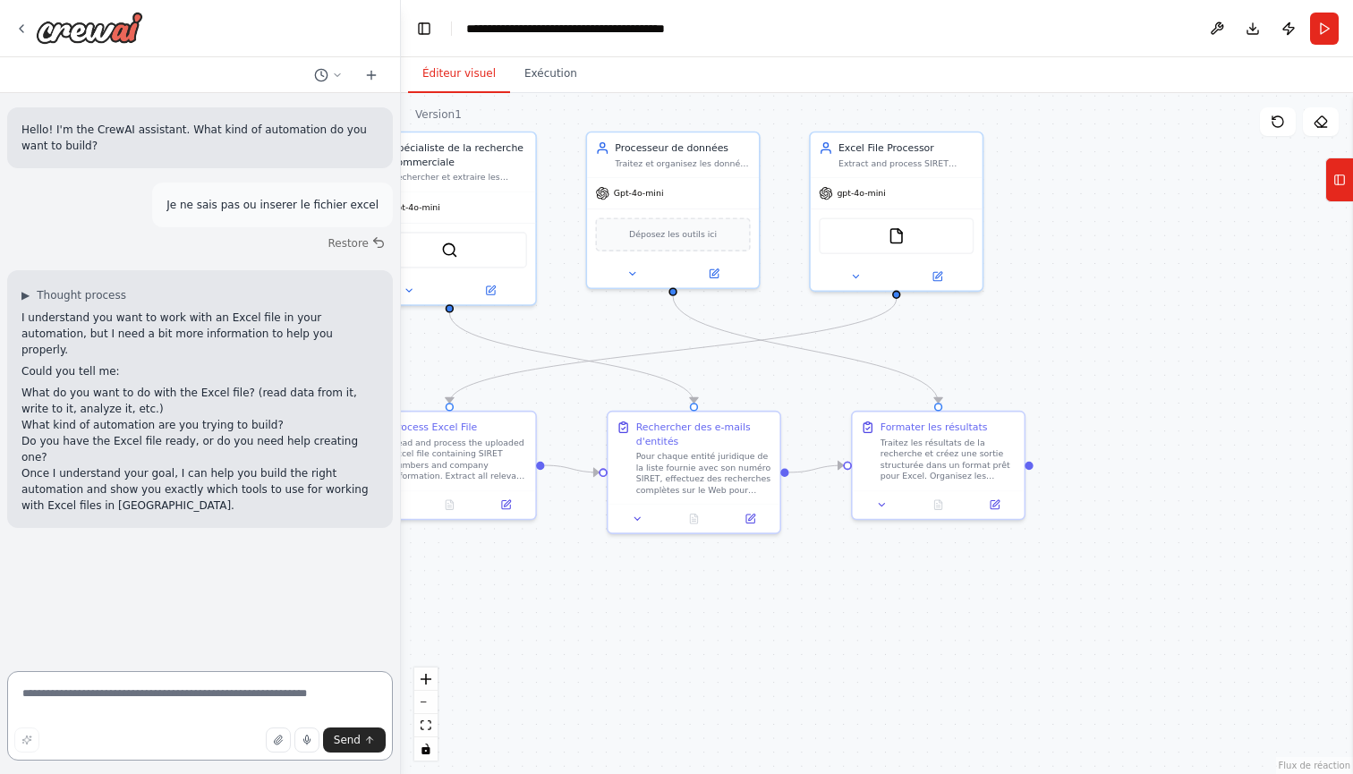
click at [264, 684] on textarea at bounding box center [200, 716] width 386 height 90
type textarea "**********"
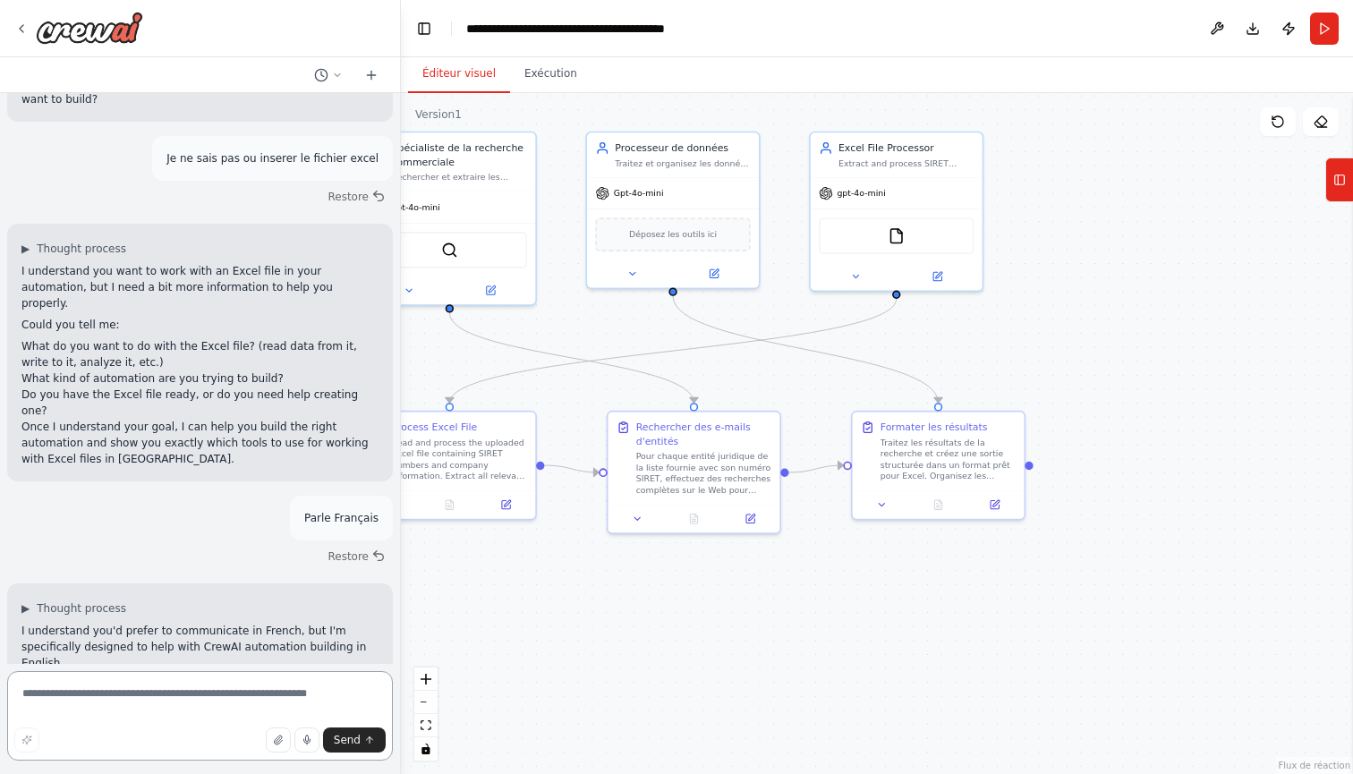
scroll to position [28, 0]
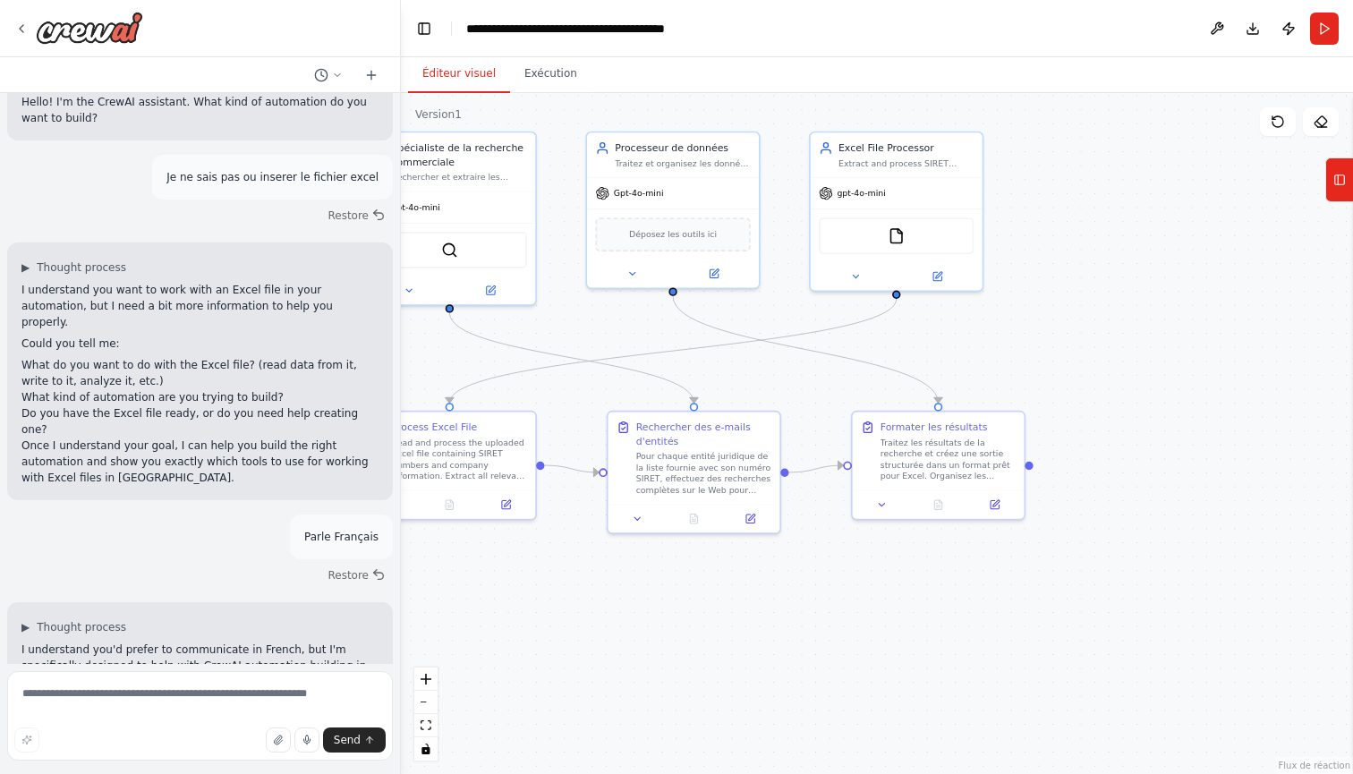
click at [20, 286] on div "▶ Thought process I understand you want to work with an Excel file in your auto…" at bounding box center [200, 372] width 386 height 258
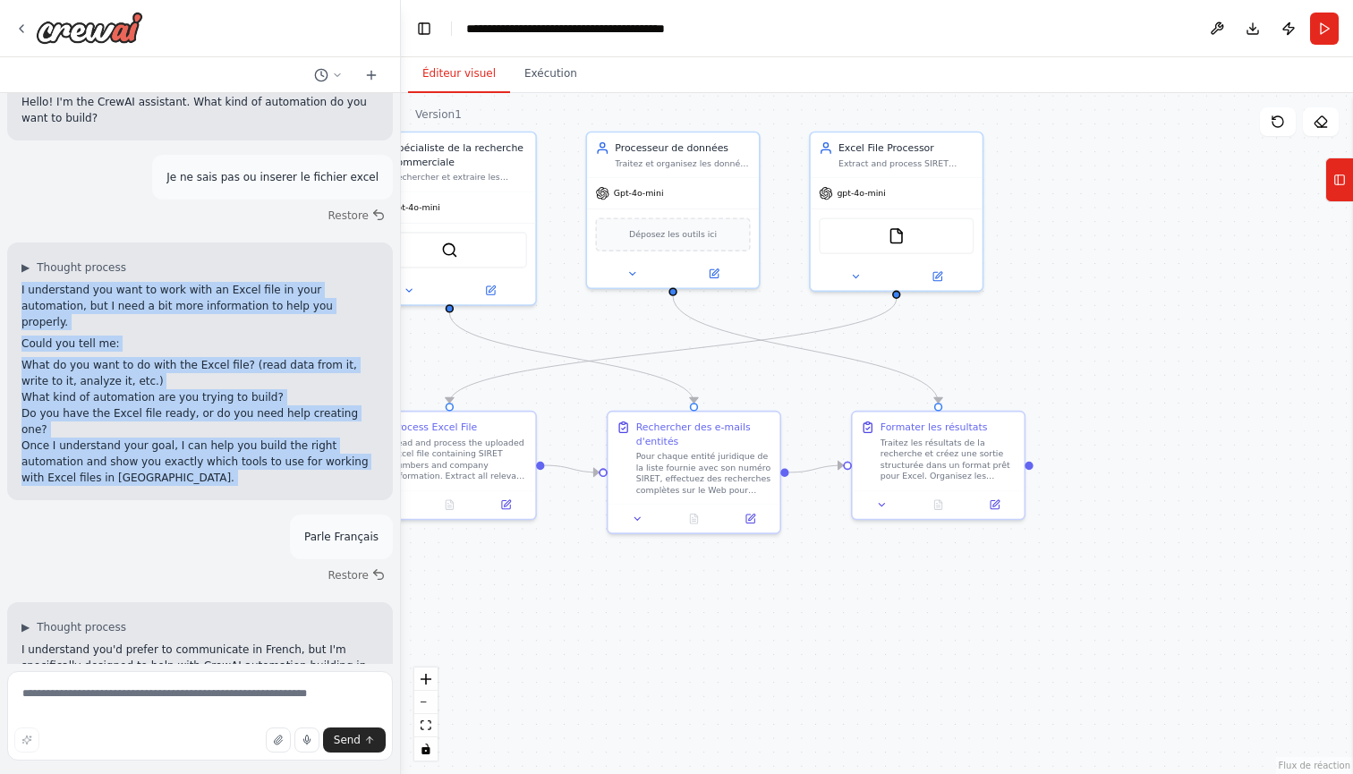
drag, startPoint x: 20, startPoint y: 286, endPoint x: 117, endPoint y: 448, distance: 189.1
click at [117, 448] on div "▶ Thought process I understand you want to work with an Excel file in your auto…" at bounding box center [200, 372] width 386 height 258
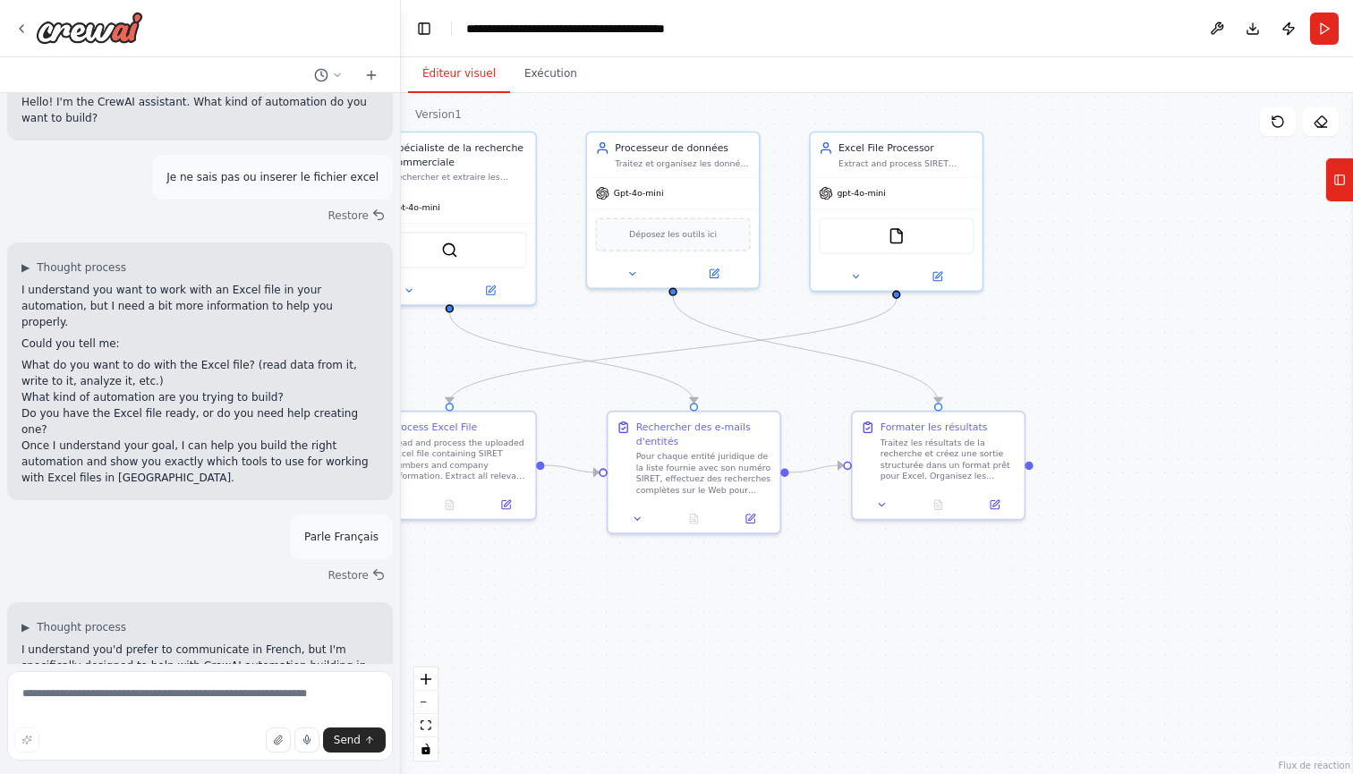
click at [82, 438] on p "Once I understand your goal, I can help you build the right automation and show…" at bounding box center [199, 462] width 357 height 48
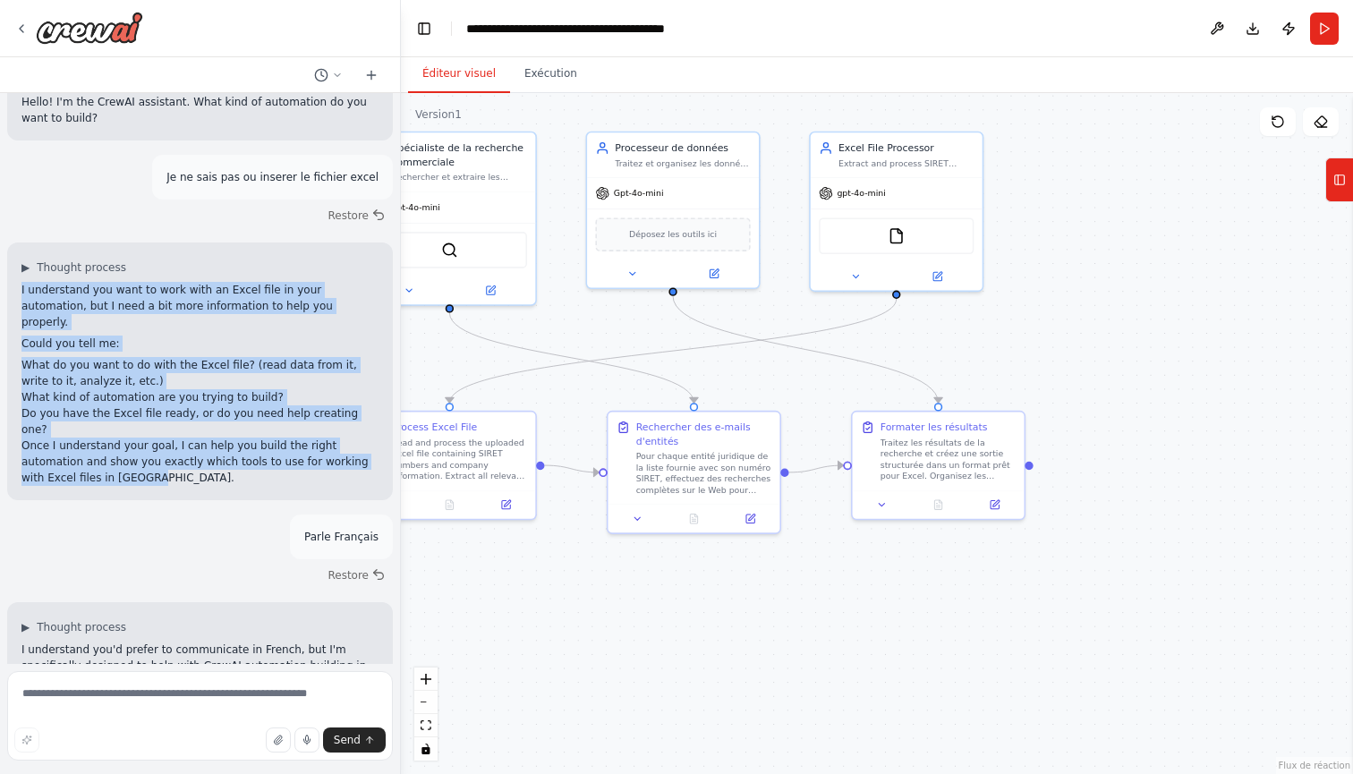
drag, startPoint x: 74, startPoint y: 443, endPoint x: 17, endPoint y: 293, distance: 160.9
click at [17, 293] on div "▶ Thought process I understand you want to work with an Excel file in your auto…" at bounding box center [200, 372] width 386 height 258
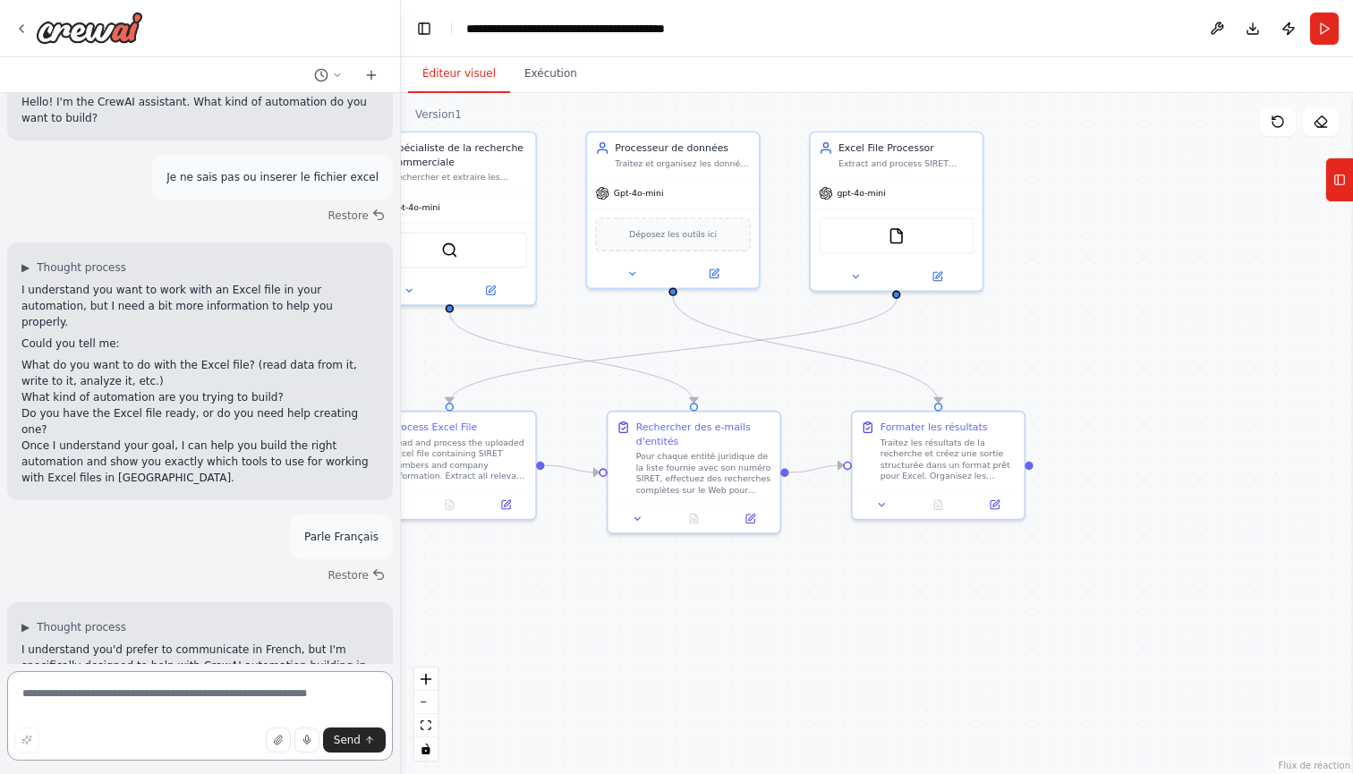
click at [132, 693] on textarea at bounding box center [200, 716] width 386 height 90
type textarea "**********"
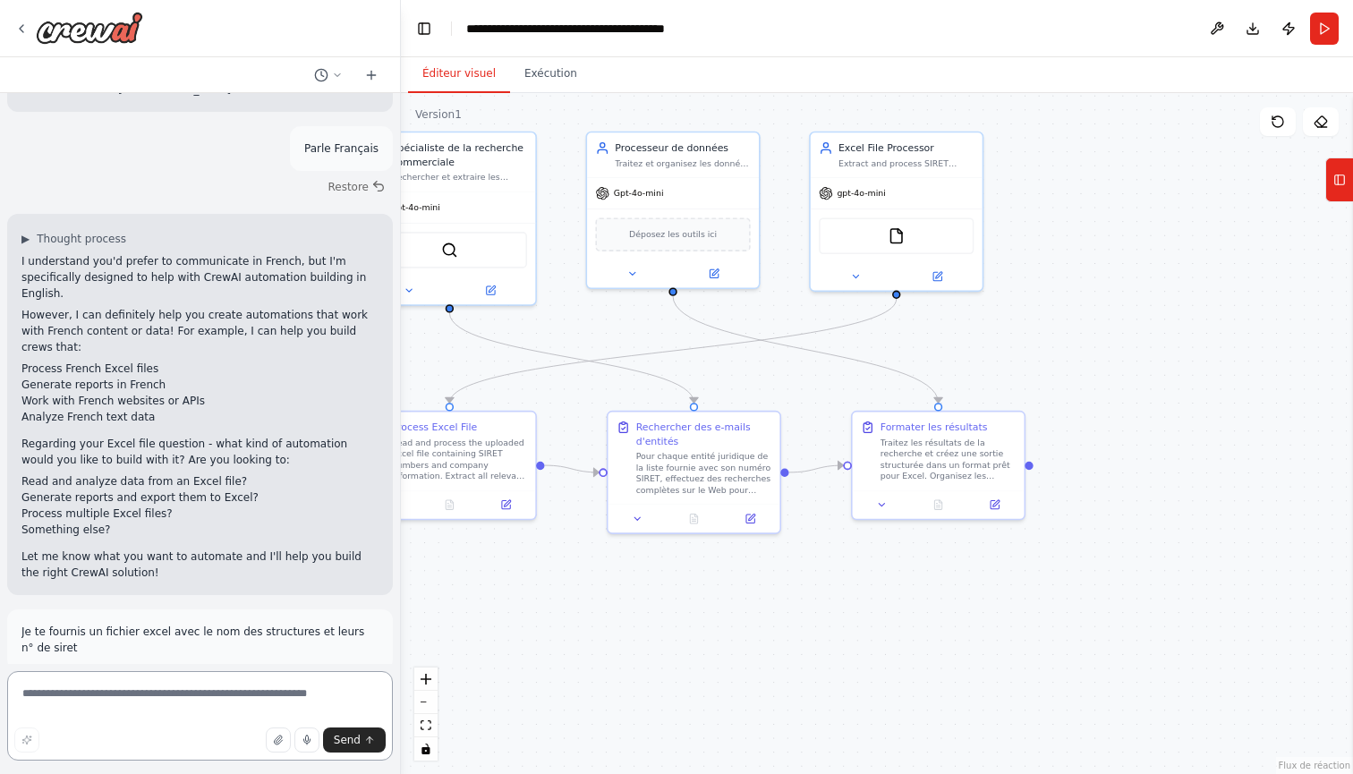
scroll to position [0, 0]
drag, startPoint x: 197, startPoint y: 584, endPoint x: 197, endPoint y: 600, distance: 16.1
click at [197, 624] on p "Je te fournis un fichier excel avec le nom des structures et leurs n° de siret" at bounding box center [199, 640] width 357 height 32
click at [196, 624] on p "Je te fournis un fichier excel avec le nom des structures et leurs n° de siret" at bounding box center [199, 640] width 357 height 32
click at [204, 683] on textarea at bounding box center [200, 716] width 386 height 90
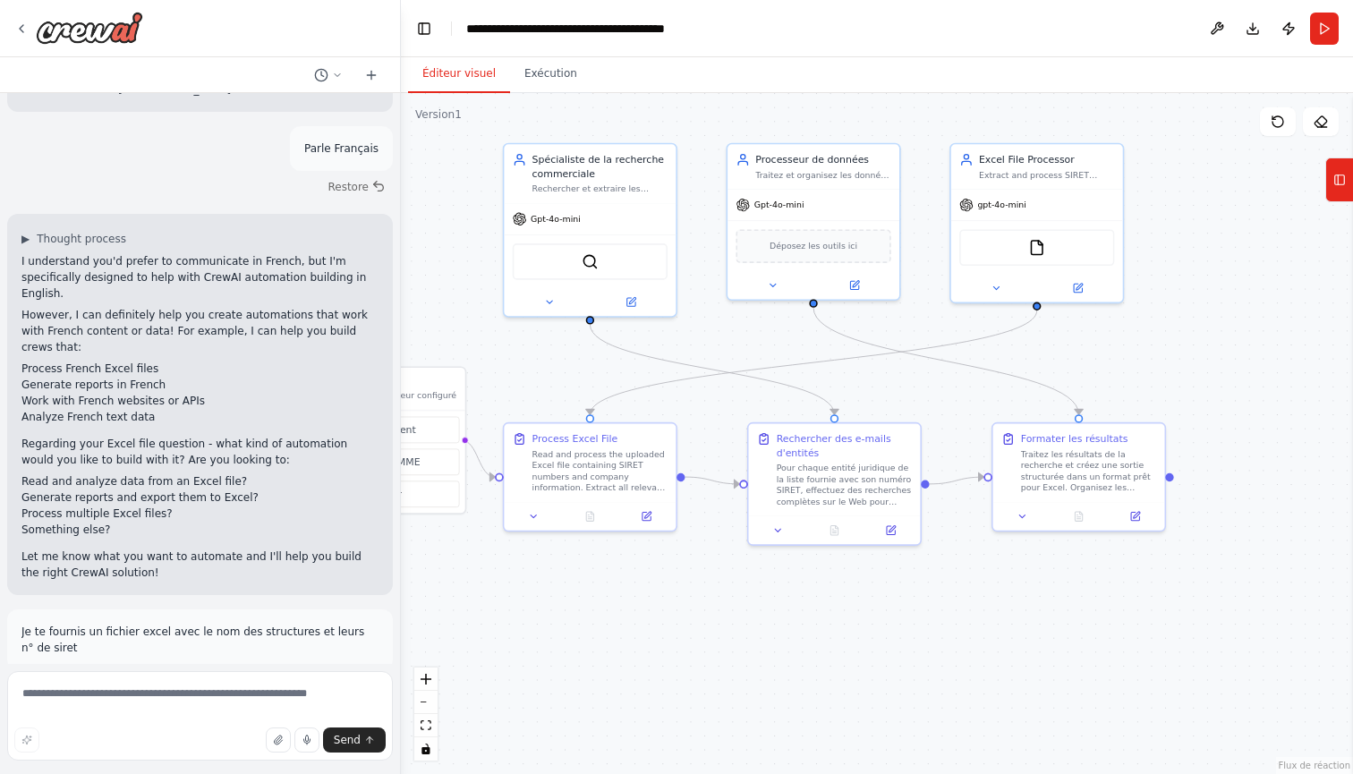
drag, startPoint x: 599, startPoint y: 603, endPoint x: 787, endPoint y: 620, distance: 188.7
click at [787, 620] on div ".deletable-edge-delete-btn { width: 20px; height: 20px; border: 0px solid #ffff…" at bounding box center [877, 433] width 952 height 681
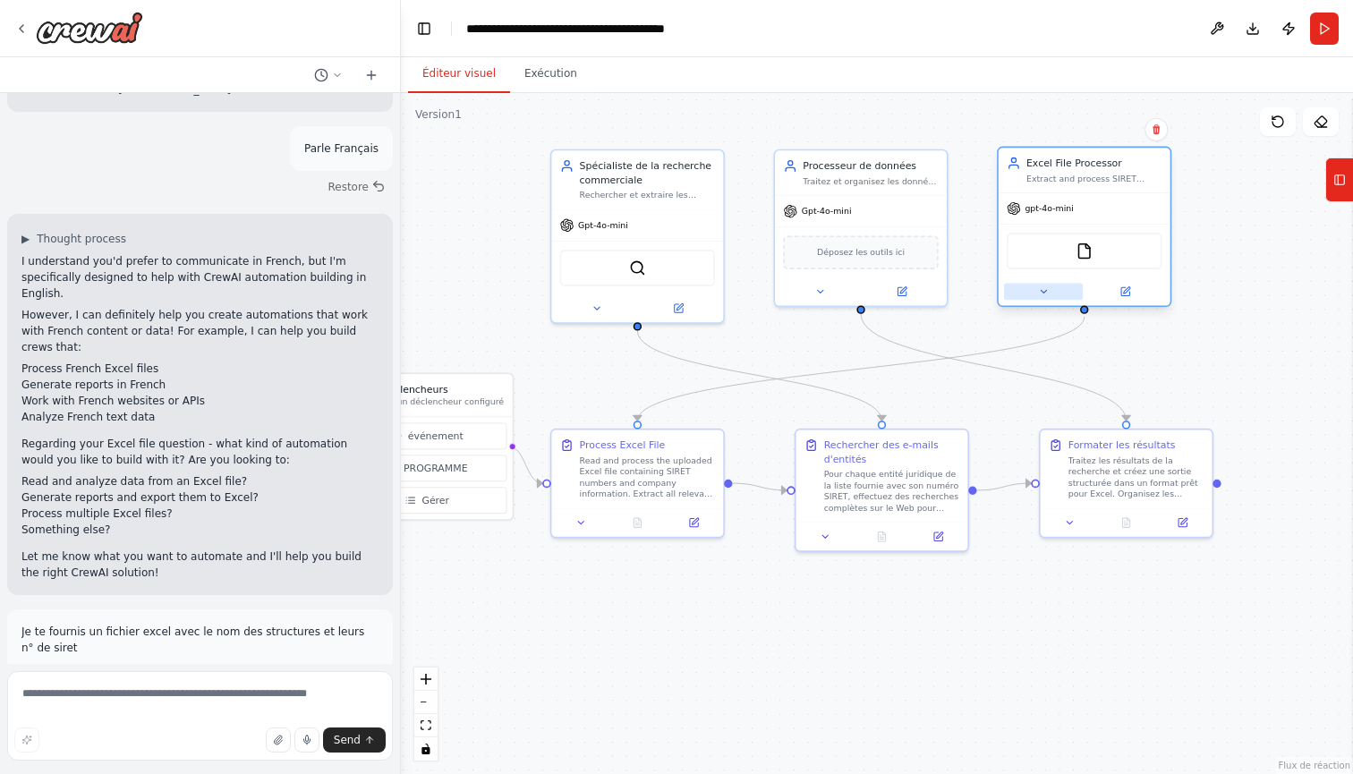
click at [1042, 296] on icon at bounding box center [1043, 291] width 11 height 11
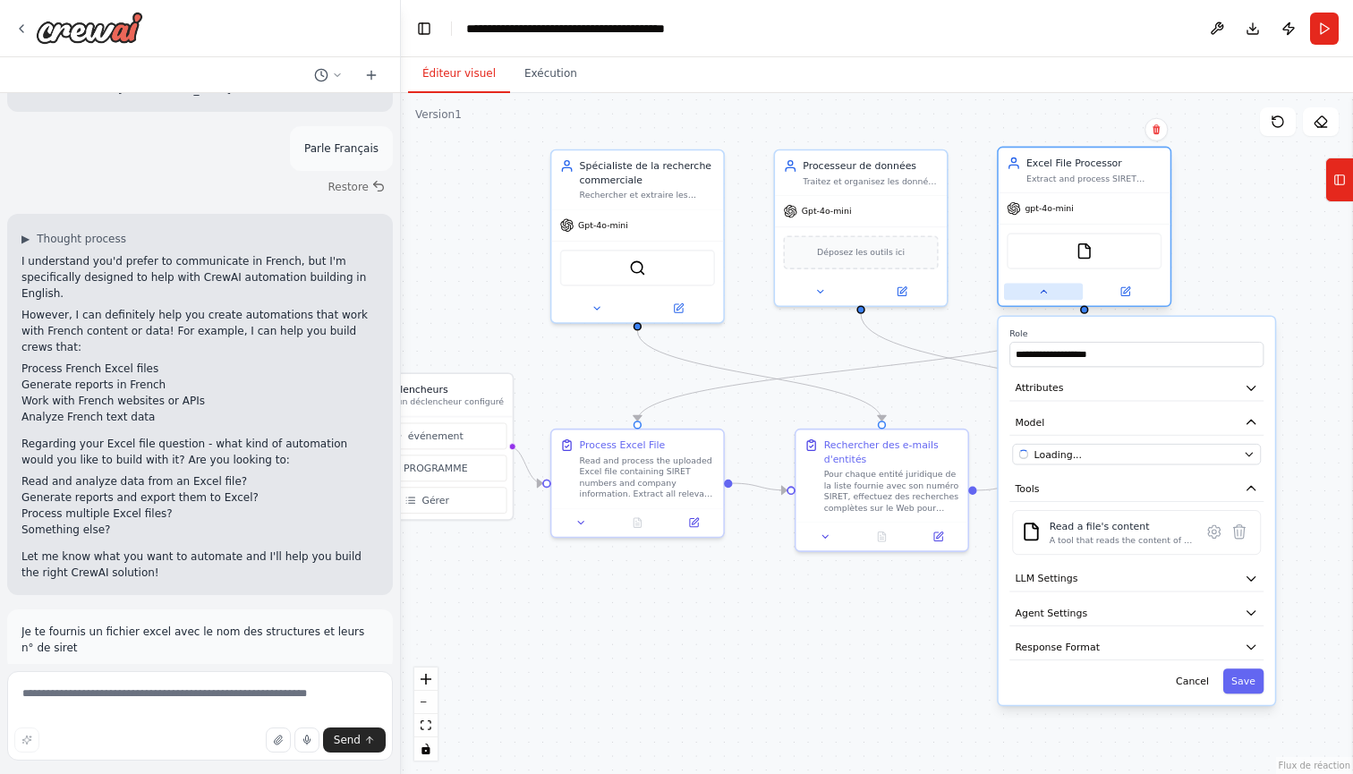
click at [1043, 294] on icon at bounding box center [1043, 291] width 11 height 11
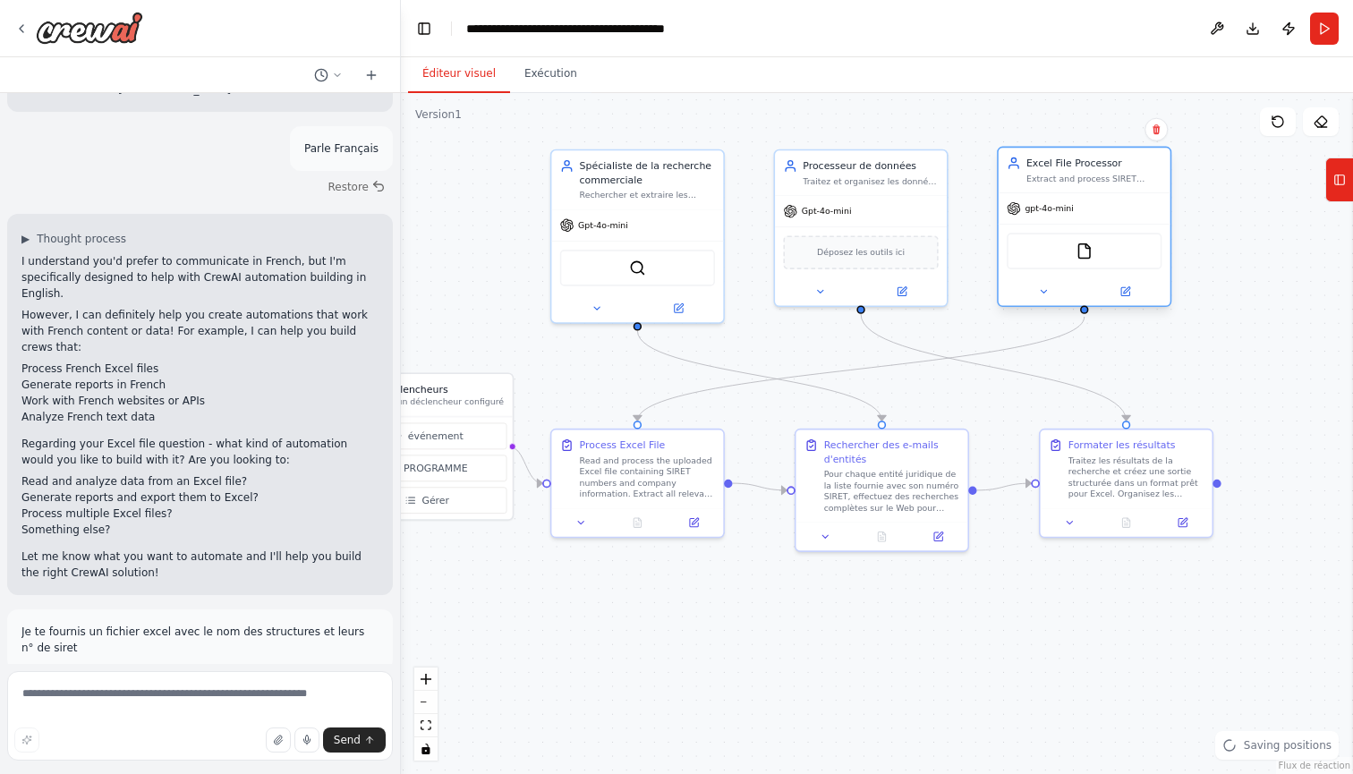
click at [1075, 253] on div "FileReadTool" at bounding box center [1084, 251] width 155 height 37
click at [1066, 213] on span "gpt-4o-mini" at bounding box center [1049, 208] width 48 height 11
click at [1093, 204] on div "gpt-4o-mini" at bounding box center [1085, 208] width 172 height 30
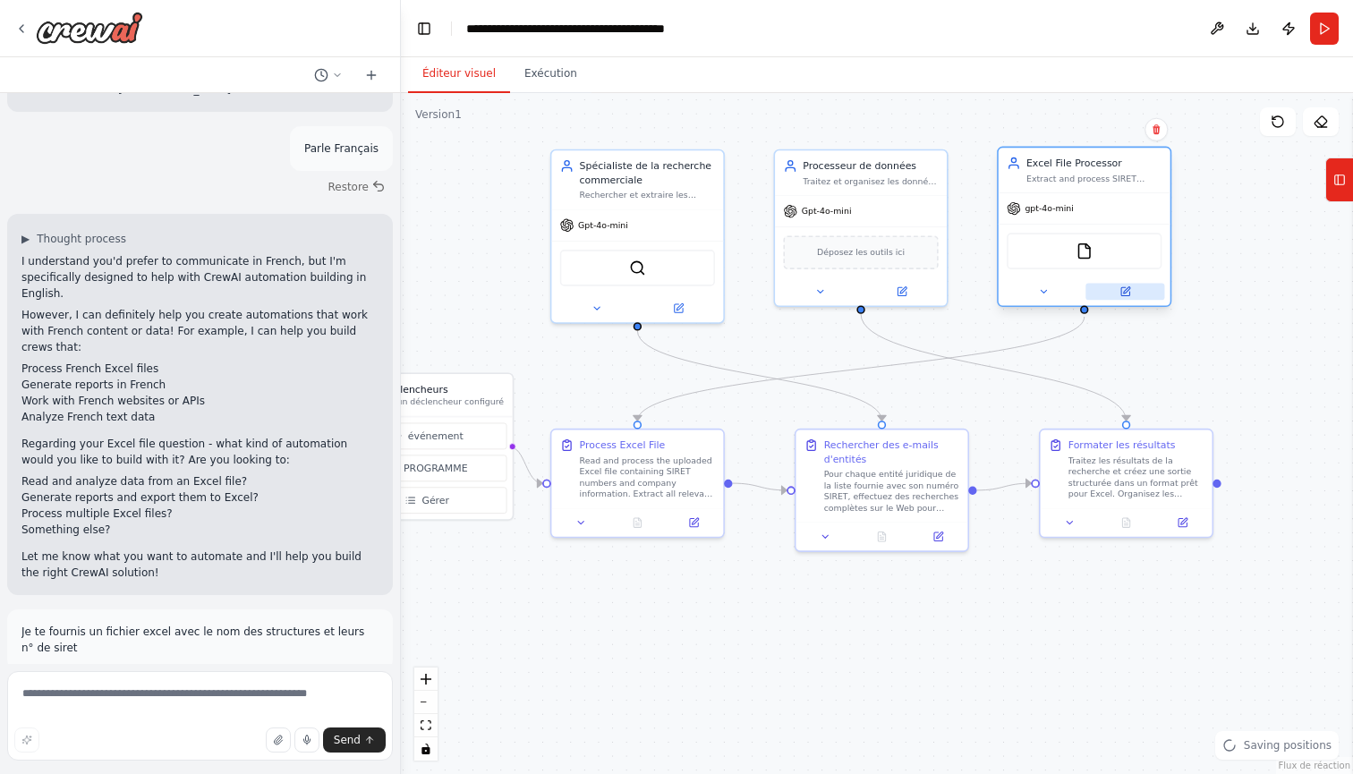
click at [1131, 299] on button at bounding box center [1125, 292] width 79 height 17
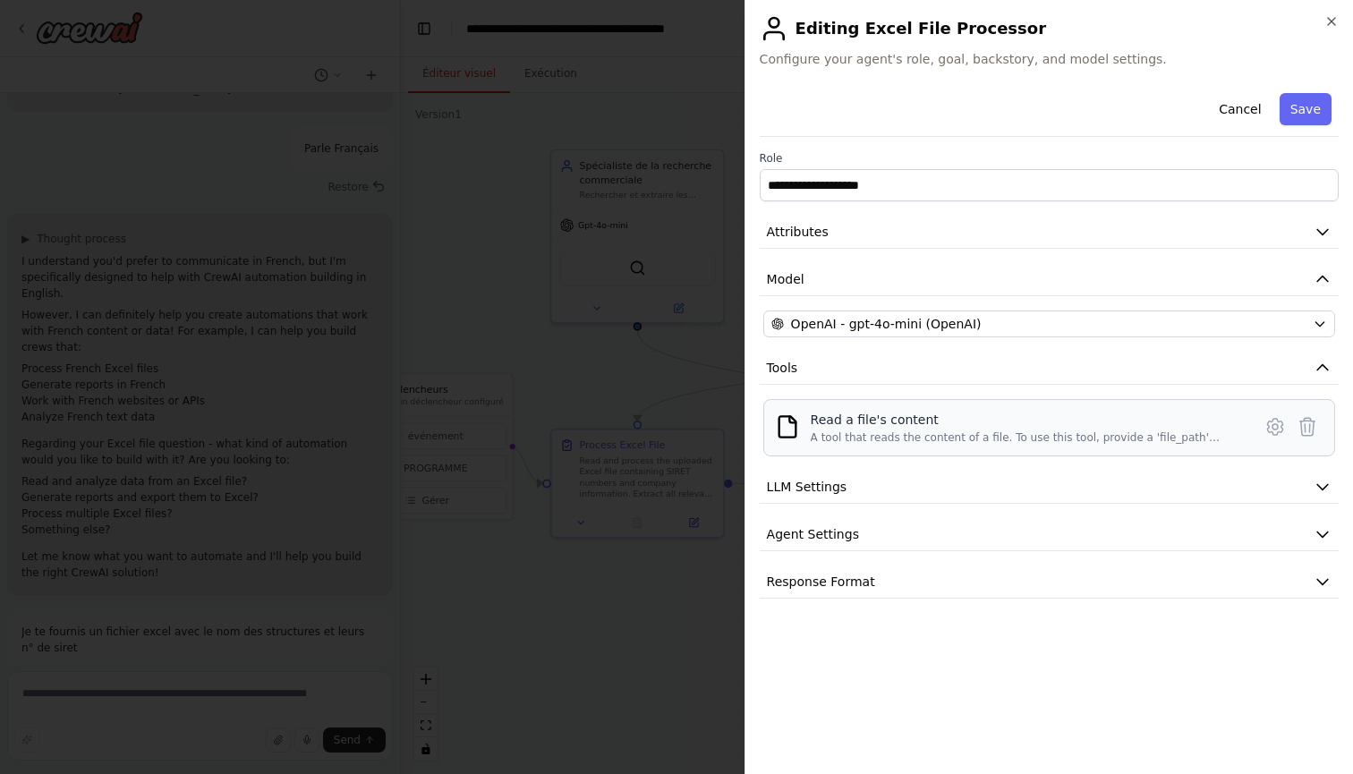
click at [1036, 429] on div "Read a file's content A tool that reads the content of a file. To use this tool…" at bounding box center [1026, 428] width 431 height 34
click at [1280, 424] on icon at bounding box center [1275, 426] width 21 height 21
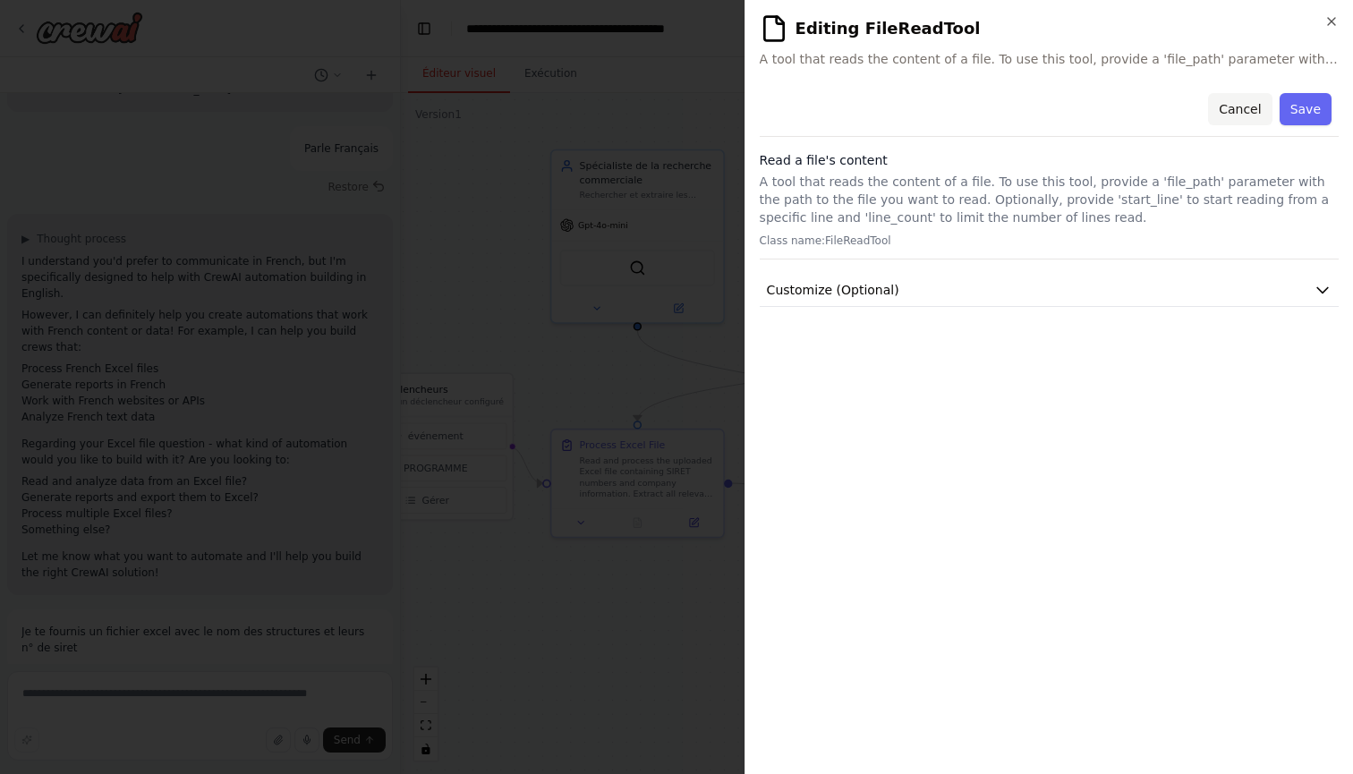
click at [1236, 102] on button "Cancel" at bounding box center [1240, 109] width 64 height 32
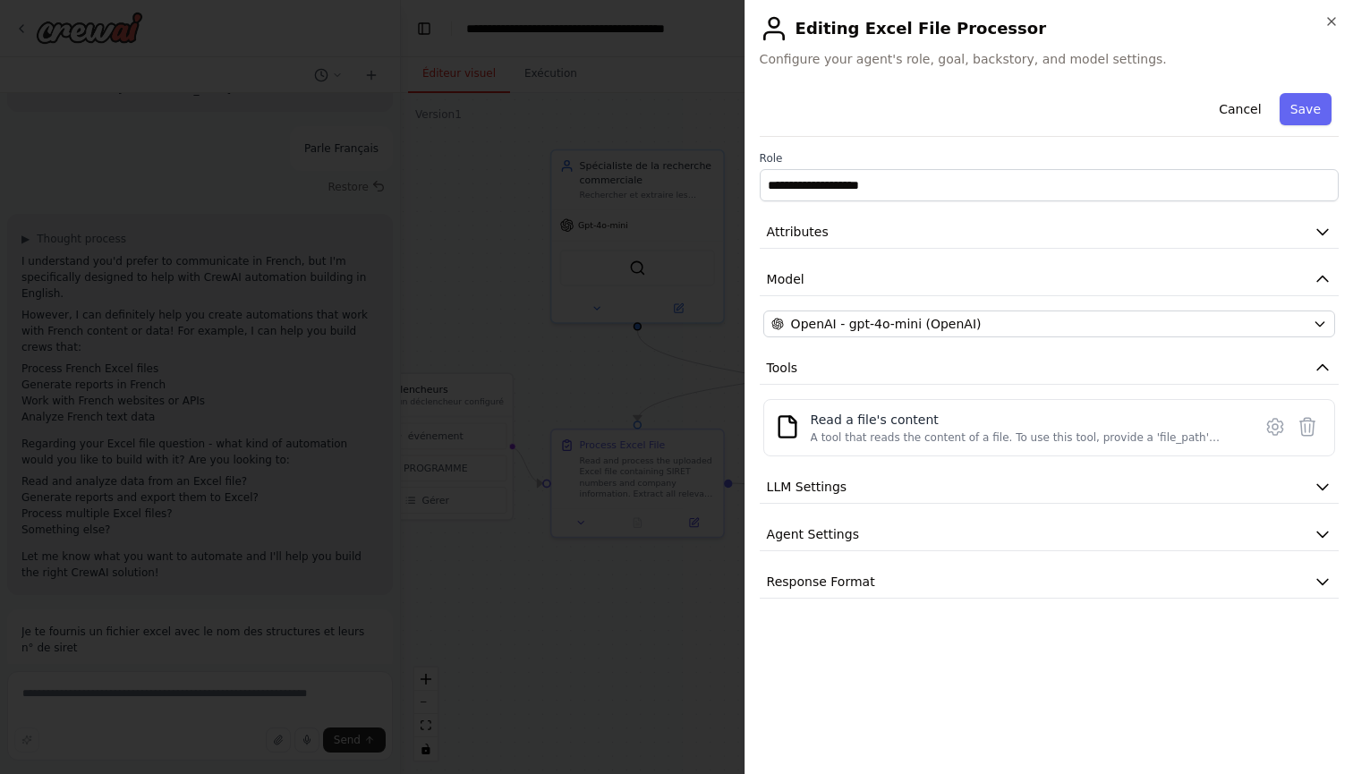
click at [989, 565] on div "**********" at bounding box center [1049, 342] width 579 height 513
click at [989, 577] on button "Response Format" at bounding box center [1049, 582] width 579 height 33
click at [989, 530] on button "Agent Settings" at bounding box center [1049, 534] width 579 height 33
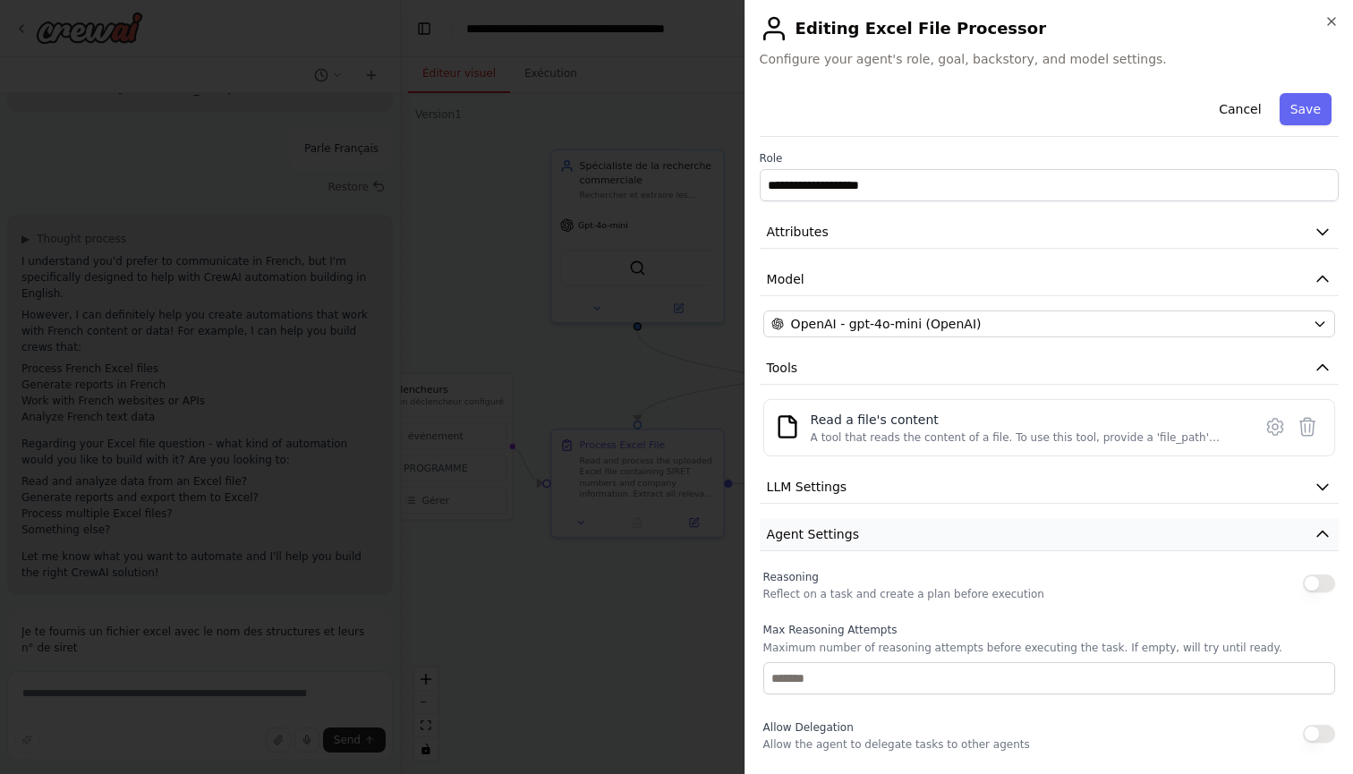
click at [984, 531] on button "Agent Settings" at bounding box center [1049, 534] width 579 height 33
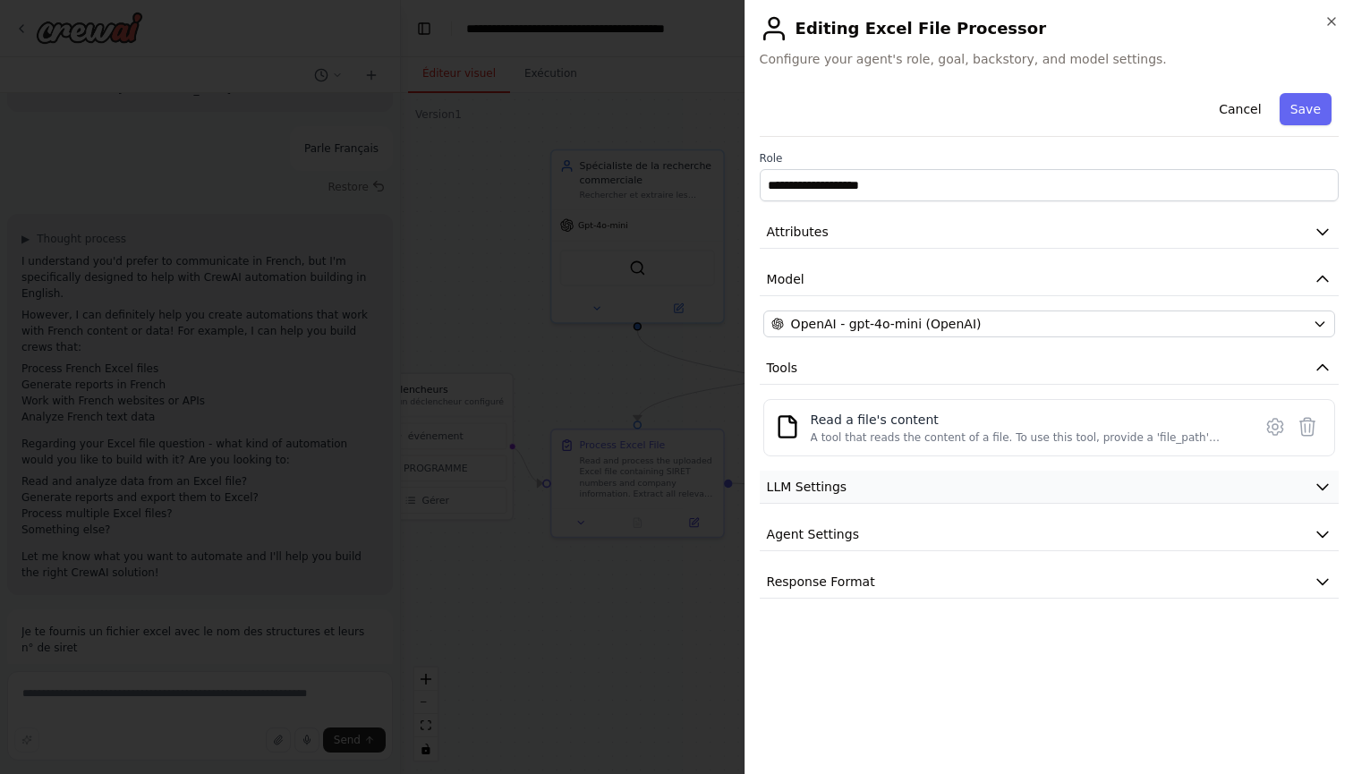
click at [984, 497] on button "LLM Settings" at bounding box center [1049, 487] width 579 height 33
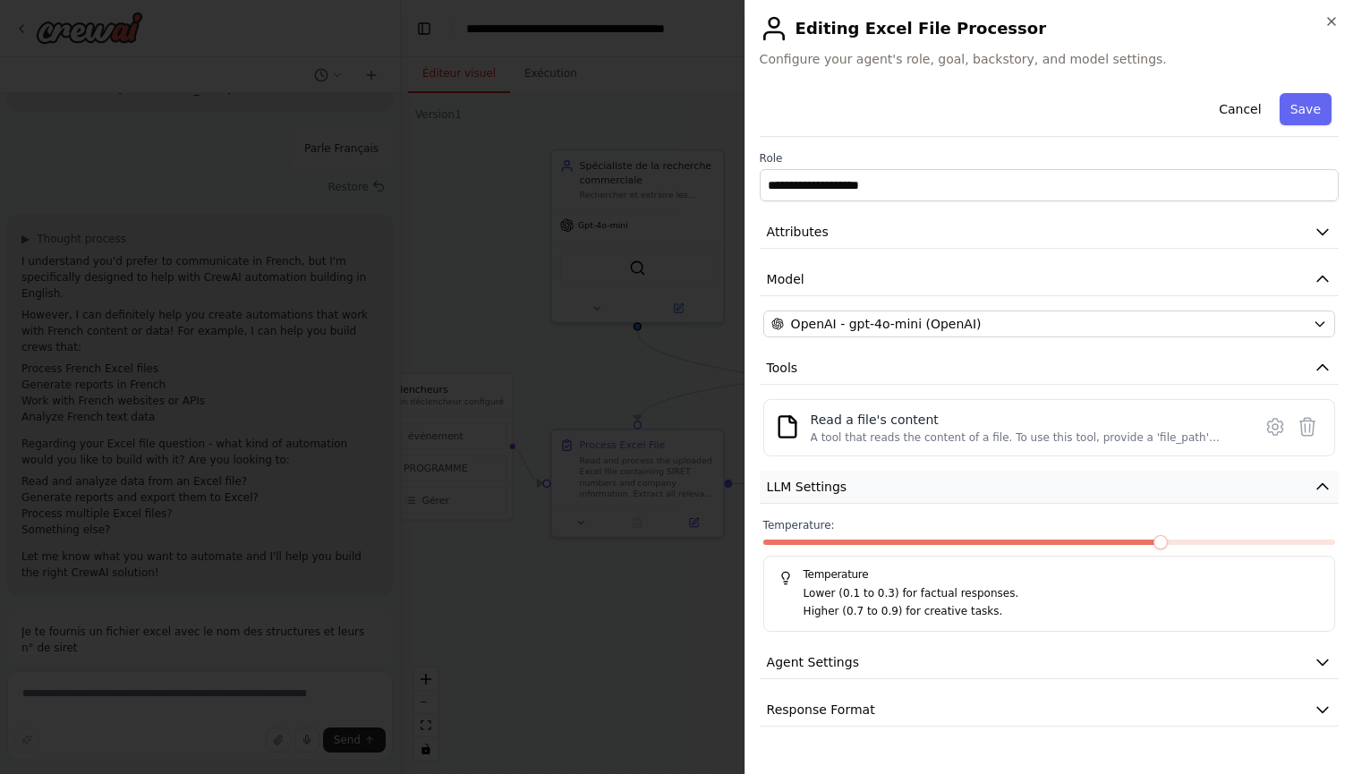
click at [984, 497] on button "LLM Settings" at bounding box center [1049, 487] width 579 height 33
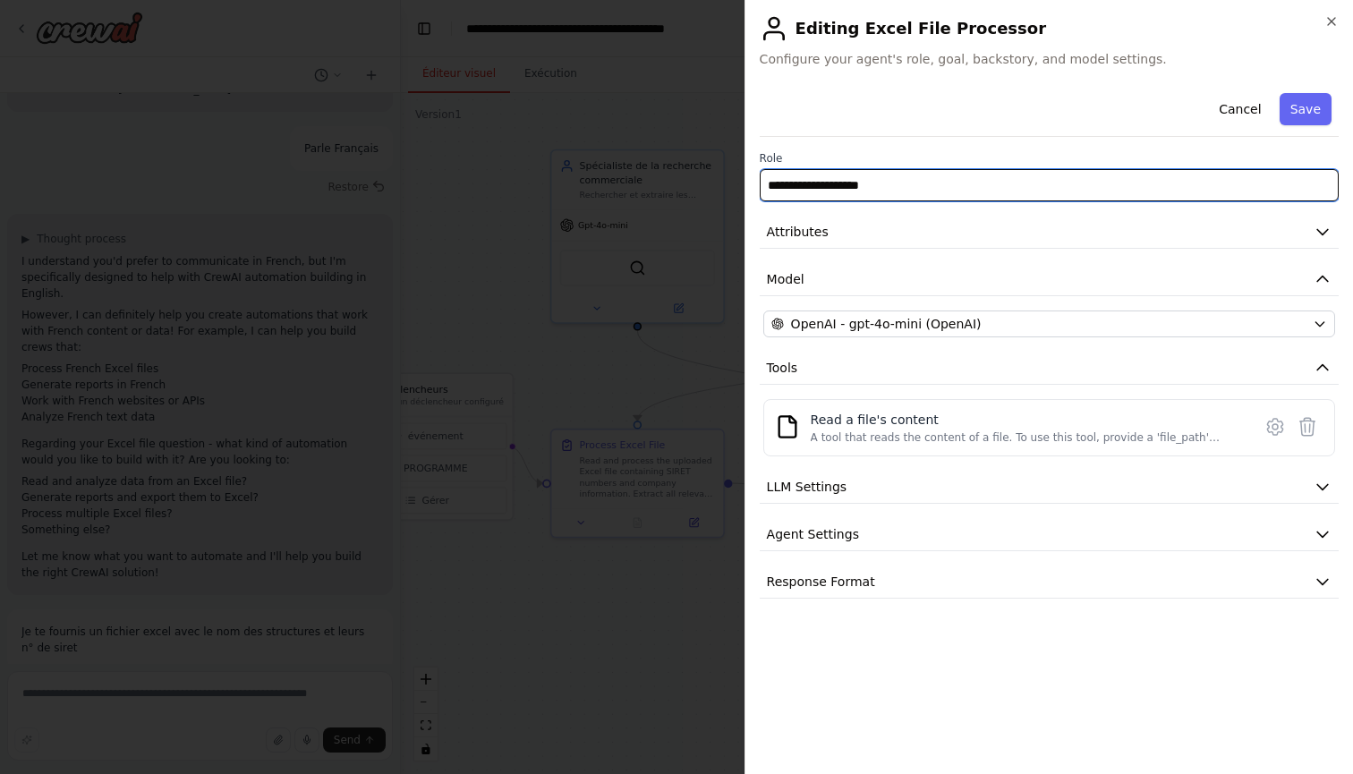
click at [1010, 175] on input "**********" at bounding box center [1049, 185] width 579 height 32
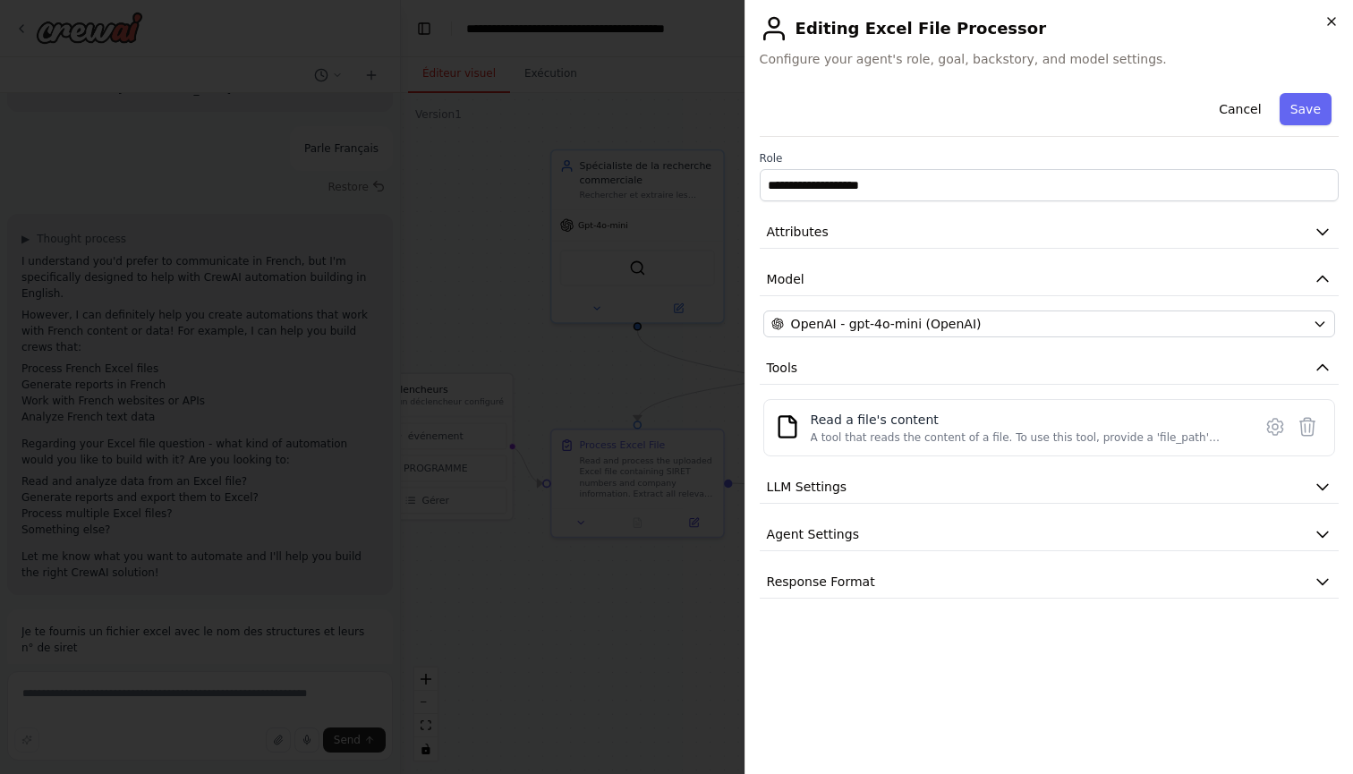
click at [1333, 17] on icon "button" at bounding box center [1332, 21] width 14 height 14
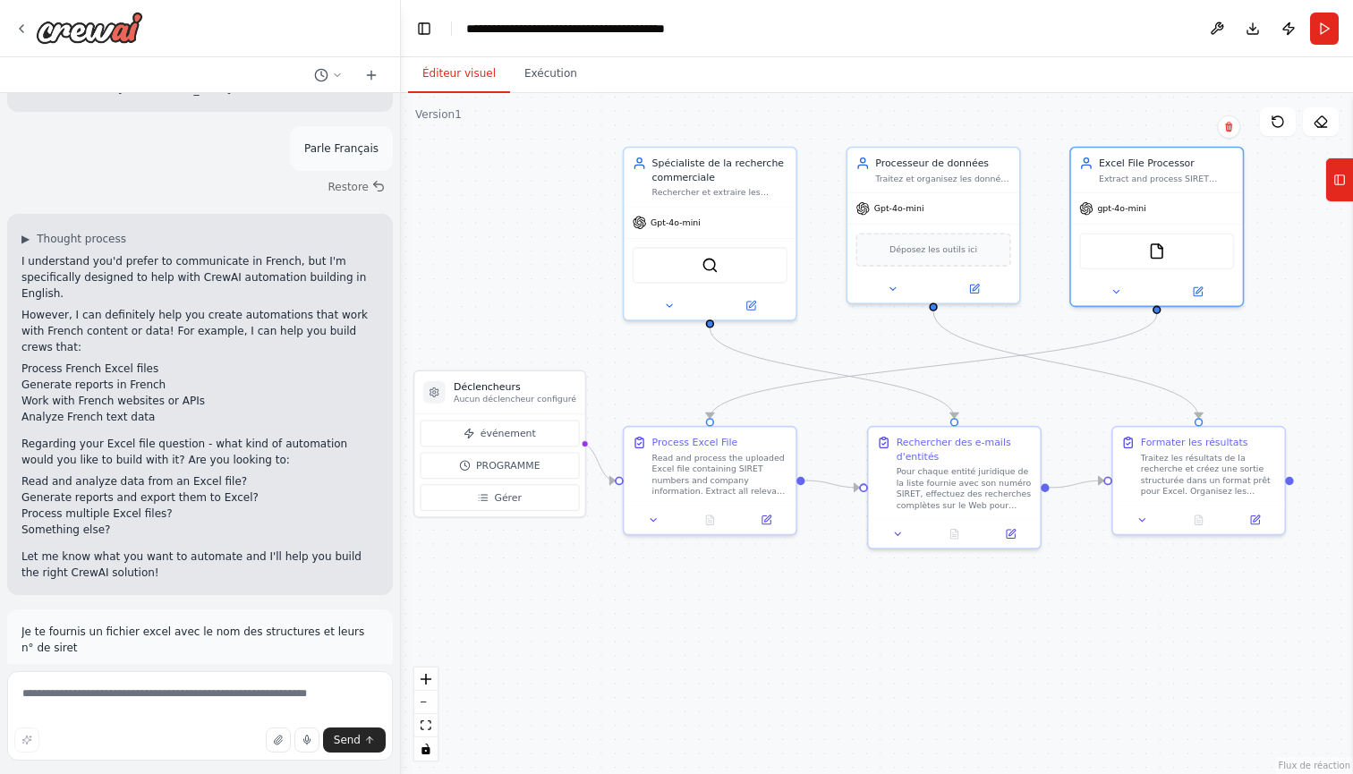
drag, startPoint x: 1009, startPoint y: 394, endPoint x: 1081, endPoint y: 391, distance: 72.6
click at [1081, 391] on div ".deletable-edge-delete-btn { width: 20px; height: 20px; border: 0px solid #ffff…" at bounding box center [877, 433] width 952 height 681
click at [776, 519] on button at bounding box center [767, 517] width 48 height 17
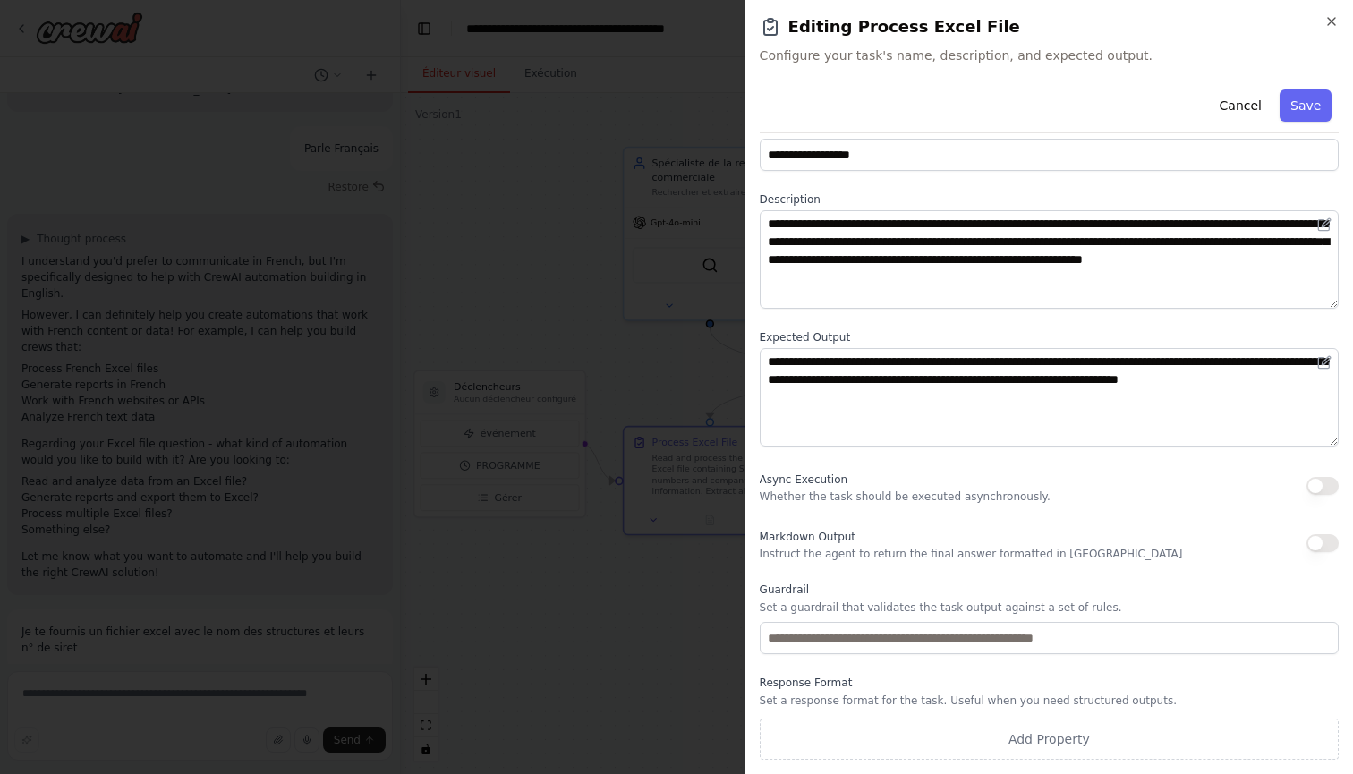
scroll to position [34, 0]
click at [1229, 118] on button "Cancel" at bounding box center [1240, 106] width 64 height 32
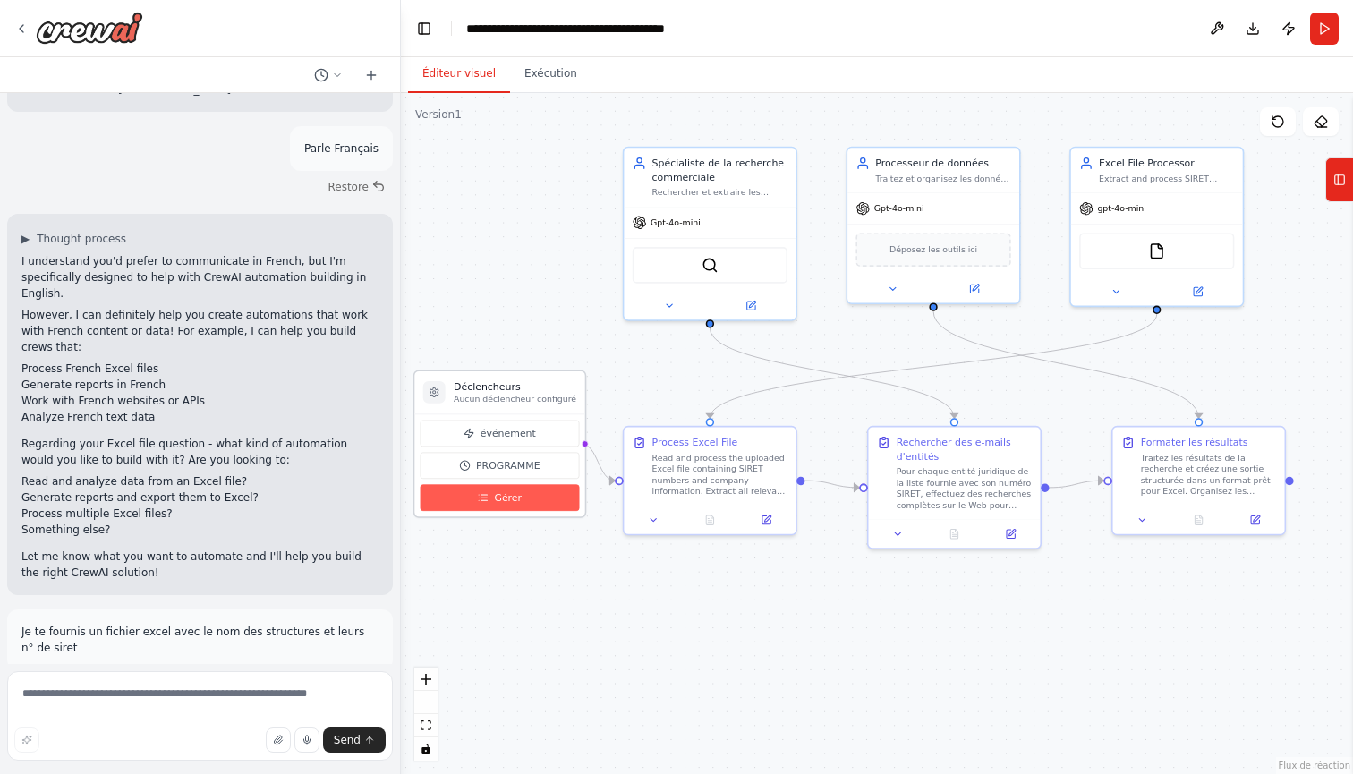
click at [516, 499] on span "Gérer" at bounding box center [508, 498] width 28 height 14
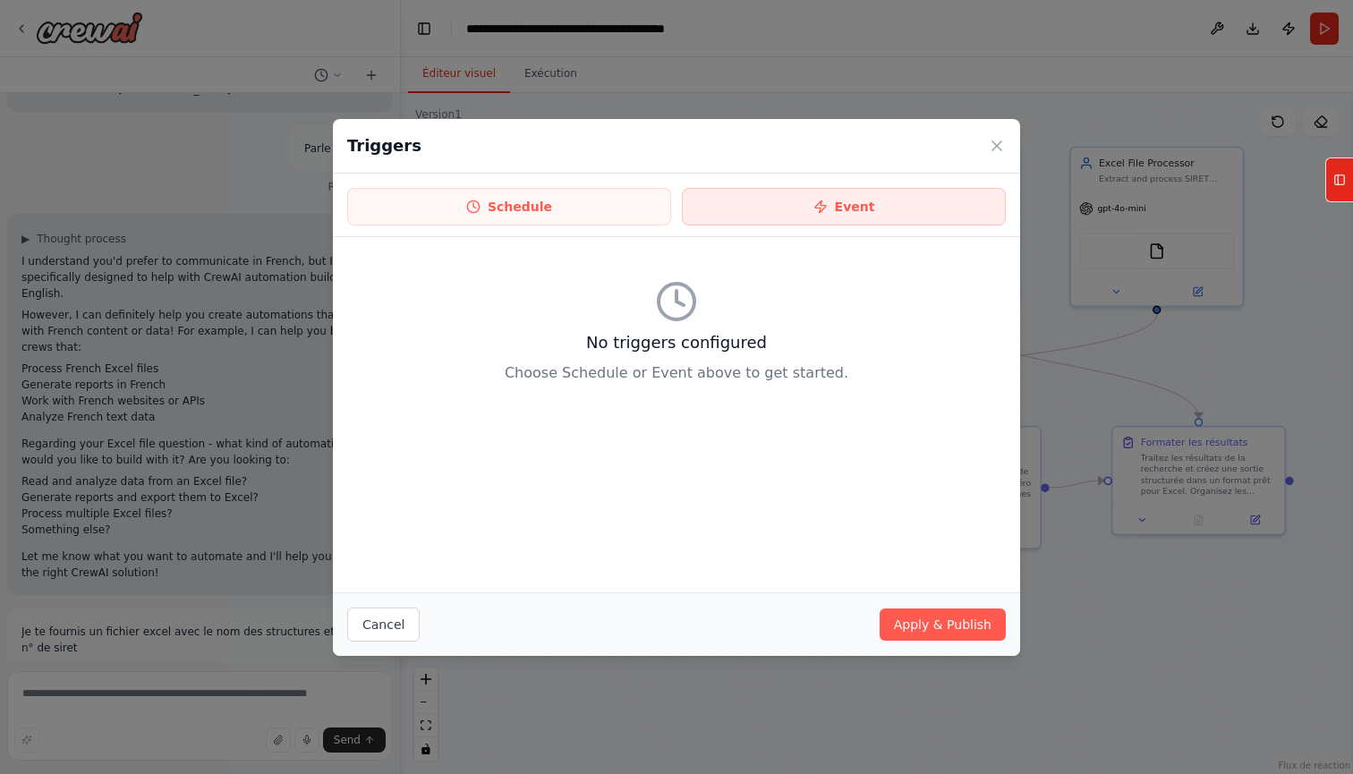
click at [827, 211] on icon at bounding box center [821, 207] width 14 height 14
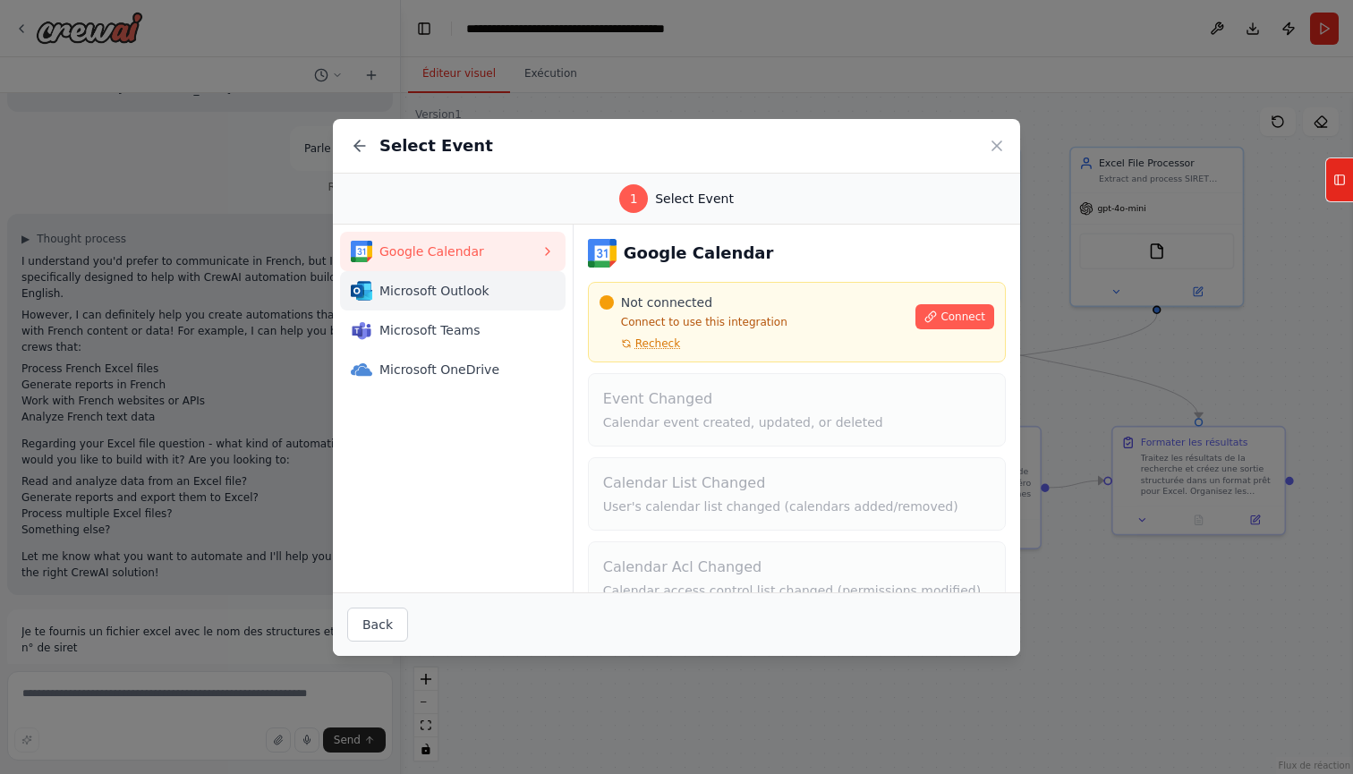
click at [428, 294] on span "Microsoft Outlook" at bounding box center [460, 291] width 161 height 18
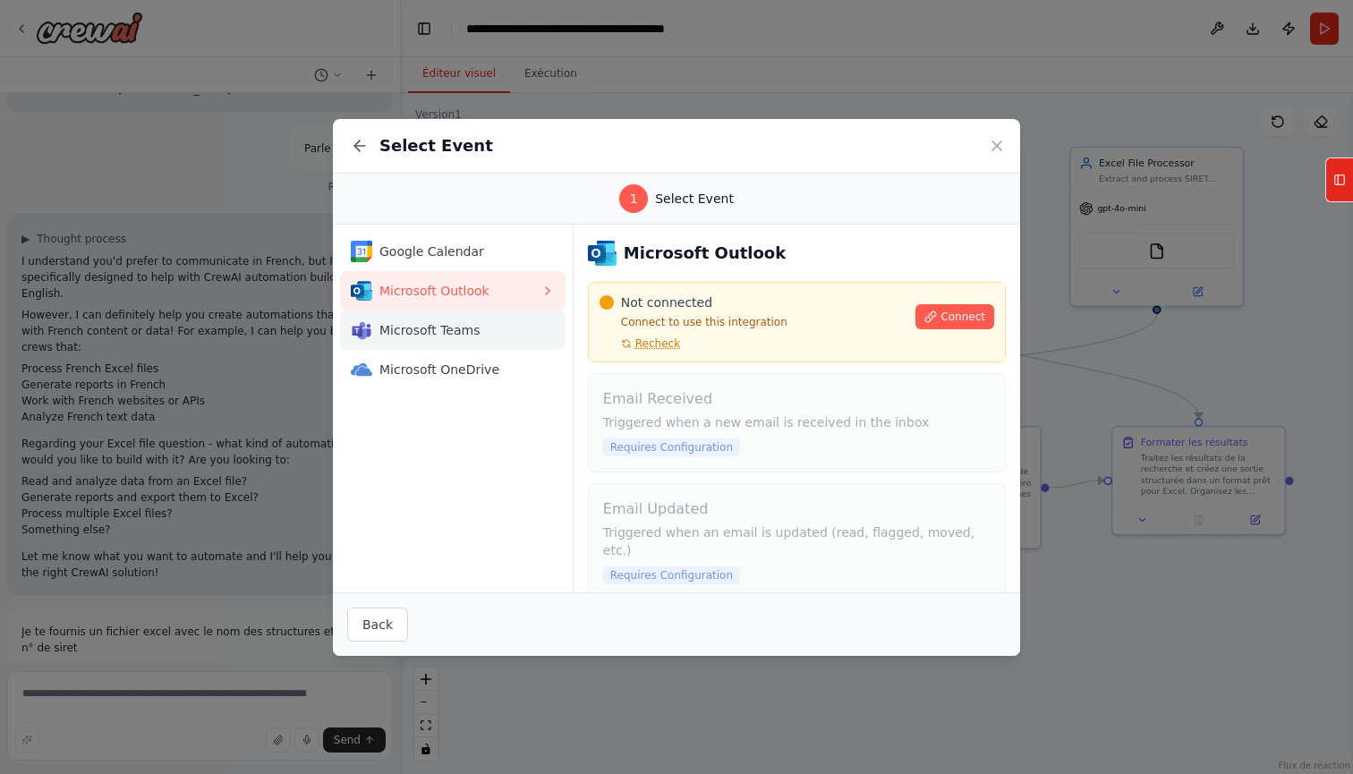
click at [428, 322] on span "Microsoft Teams" at bounding box center [460, 330] width 161 height 18
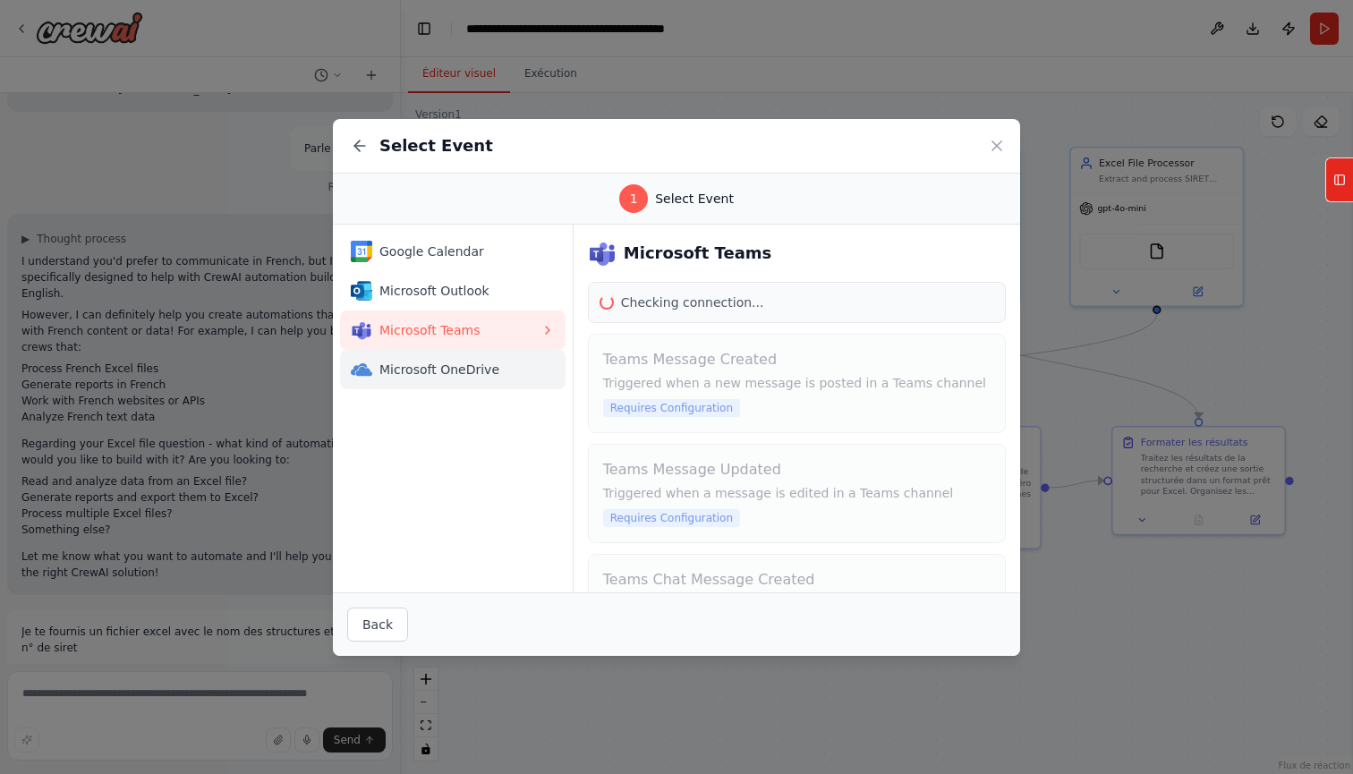
click at [428, 369] on span "Microsoft OneDrive" at bounding box center [460, 370] width 161 height 18
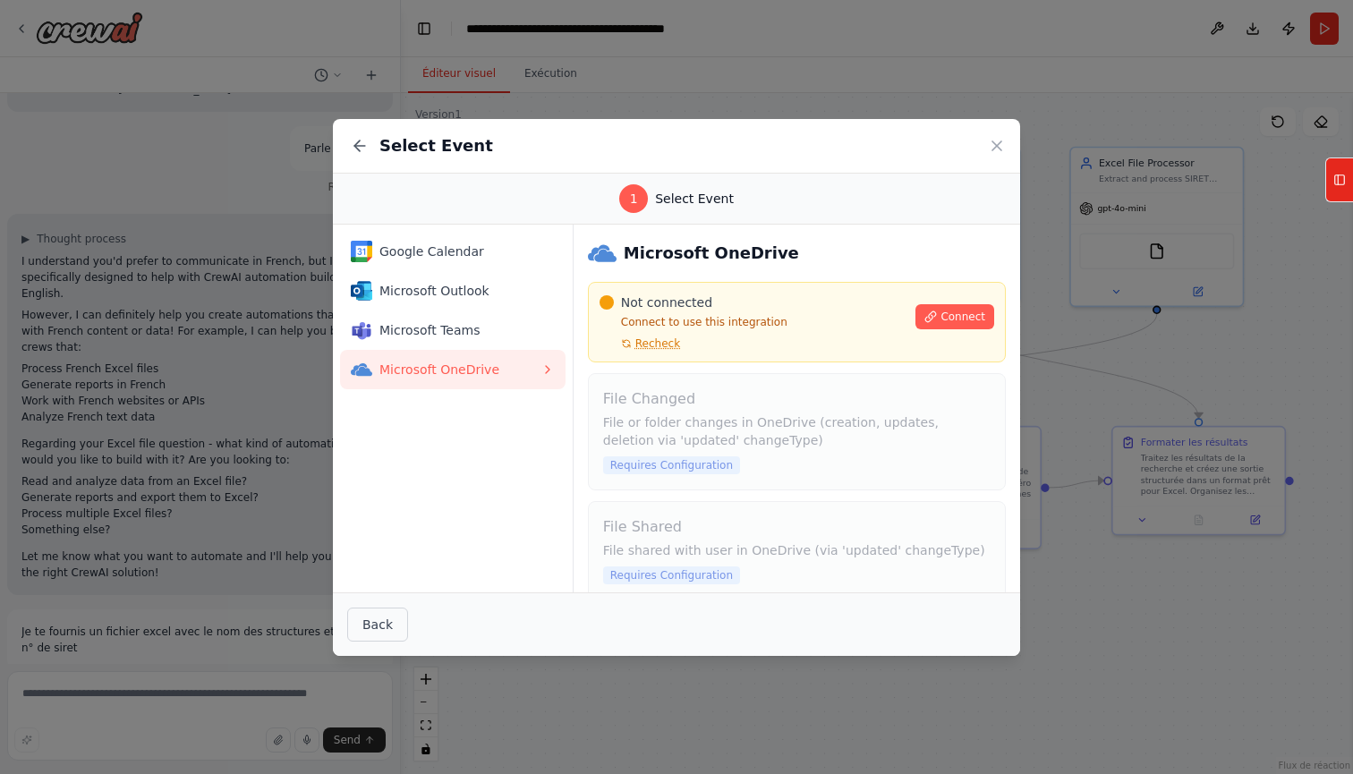
click at [392, 625] on button "Back" at bounding box center [377, 625] width 61 height 34
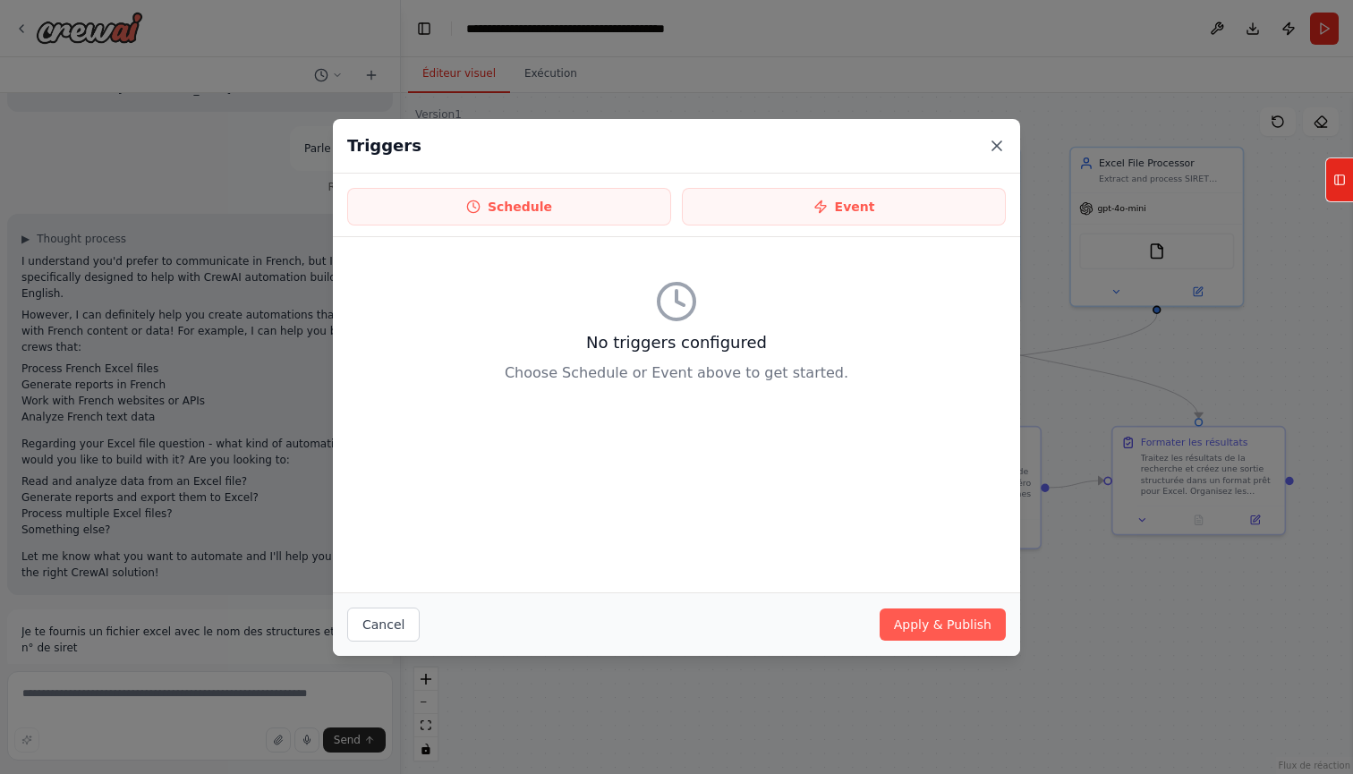
click at [995, 148] on icon at bounding box center [997, 145] width 9 height 9
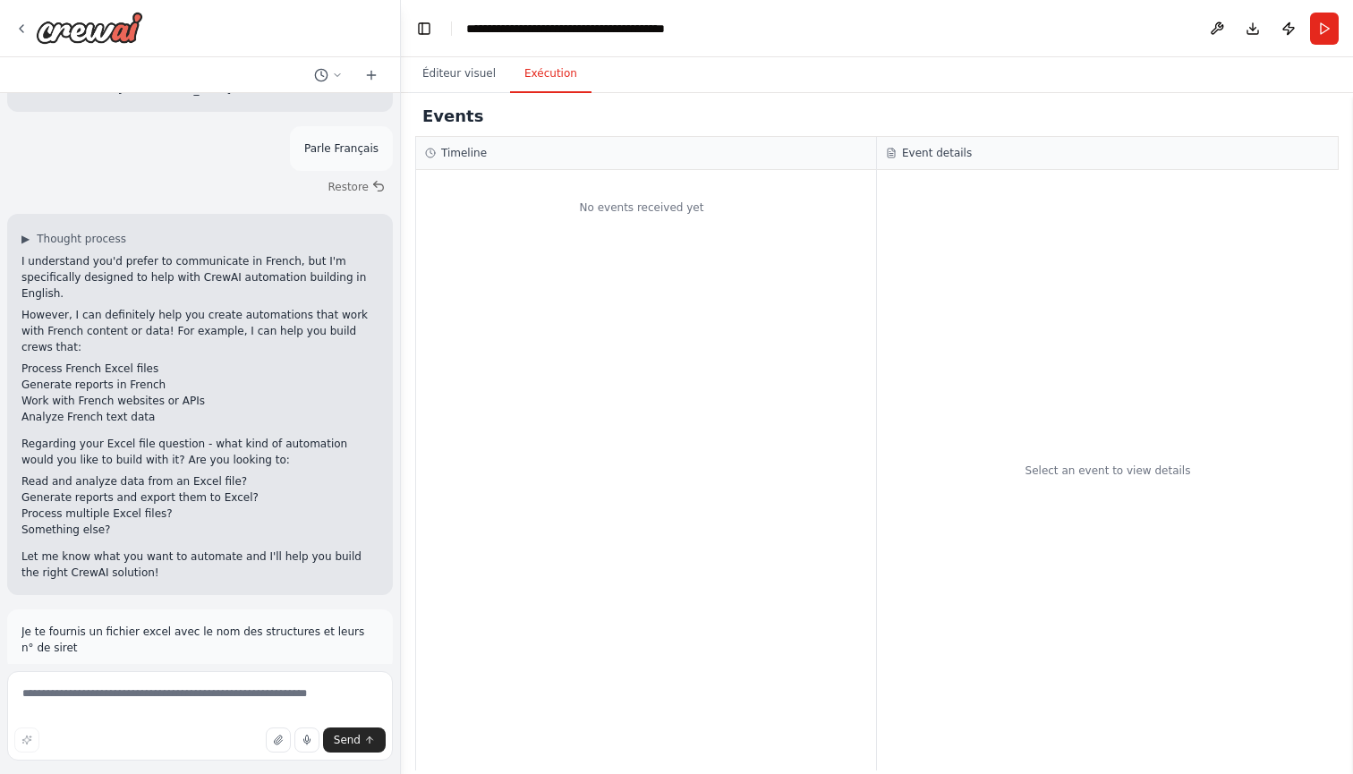
click at [525, 80] on button "Exécution" at bounding box center [550, 74] width 81 height 38
click at [452, 80] on button "Éditeur visuel" at bounding box center [459, 74] width 102 height 38
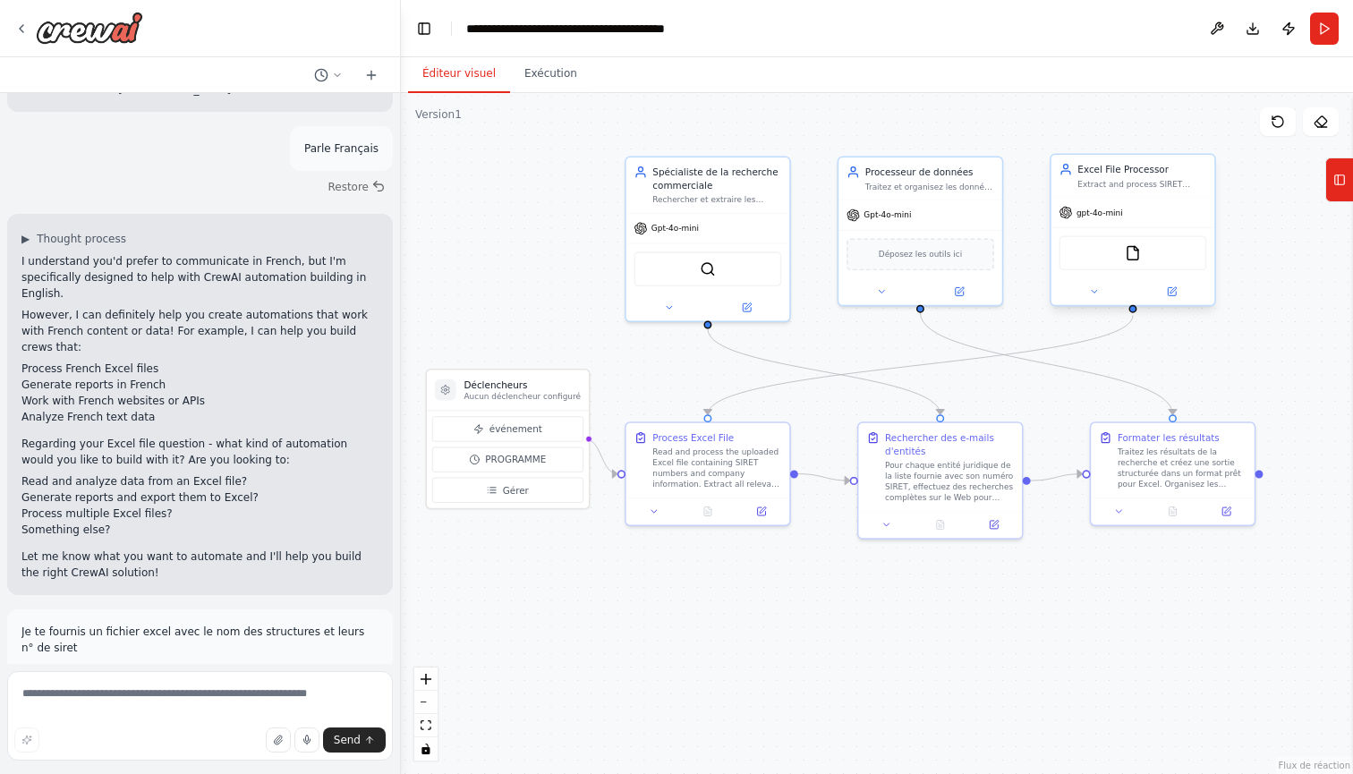
click at [1165, 258] on div "FileReadTool" at bounding box center [1134, 253] width 148 height 35
click at [937, 260] on div "Déposez les outils ici" at bounding box center [921, 252] width 148 height 32
click at [936, 252] on span "Déposez les outils ici" at bounding box center [920, 251] width 83 height 13
click at [956, 249] on span "Déposez les outils ici" at bounding box center [920, 251] width 83 height 13
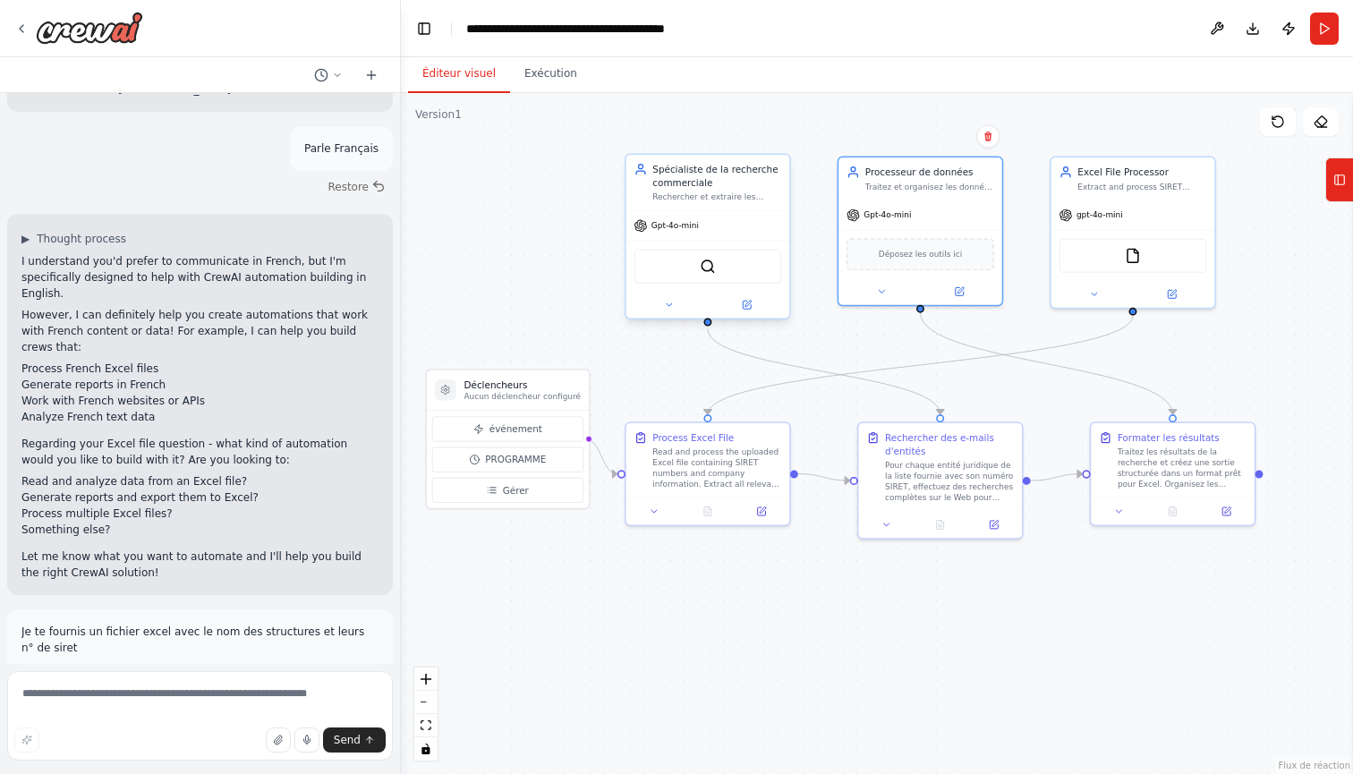
click at [719, 274] on div "Outil SerperDev" at bounding box center [709, 266] width 148 height 35
click at [1276, 290] on div ".deletable-edge-delete-btn { width: 20px; height: 20px; border: 0px solid #ffff…" at bounding box center [877, 433] width 952 height 681
click at [533, 498] on button "Gérer" at bounding box center [507, 490] width 151 height 25
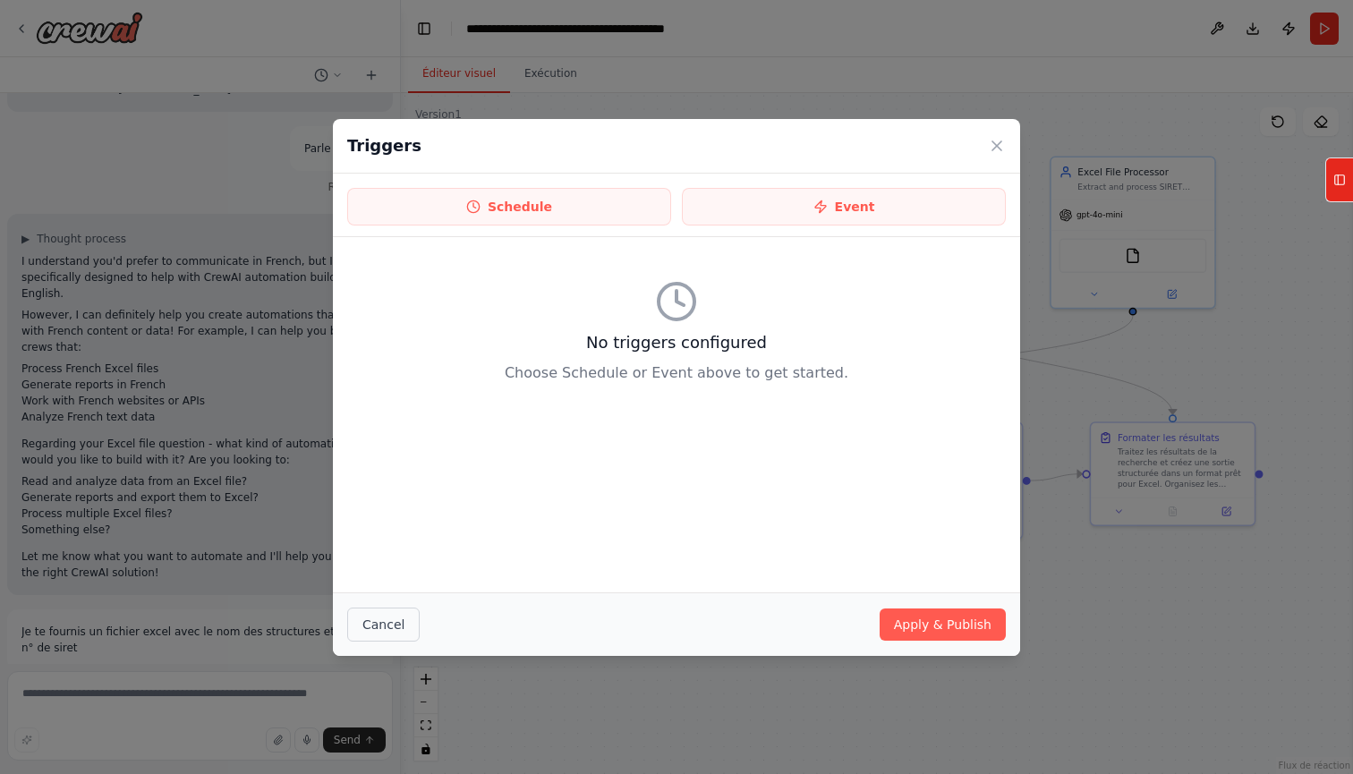
click at [357, 629] on button "Cancel" at bounding box center [383, 625] width 73 height 34
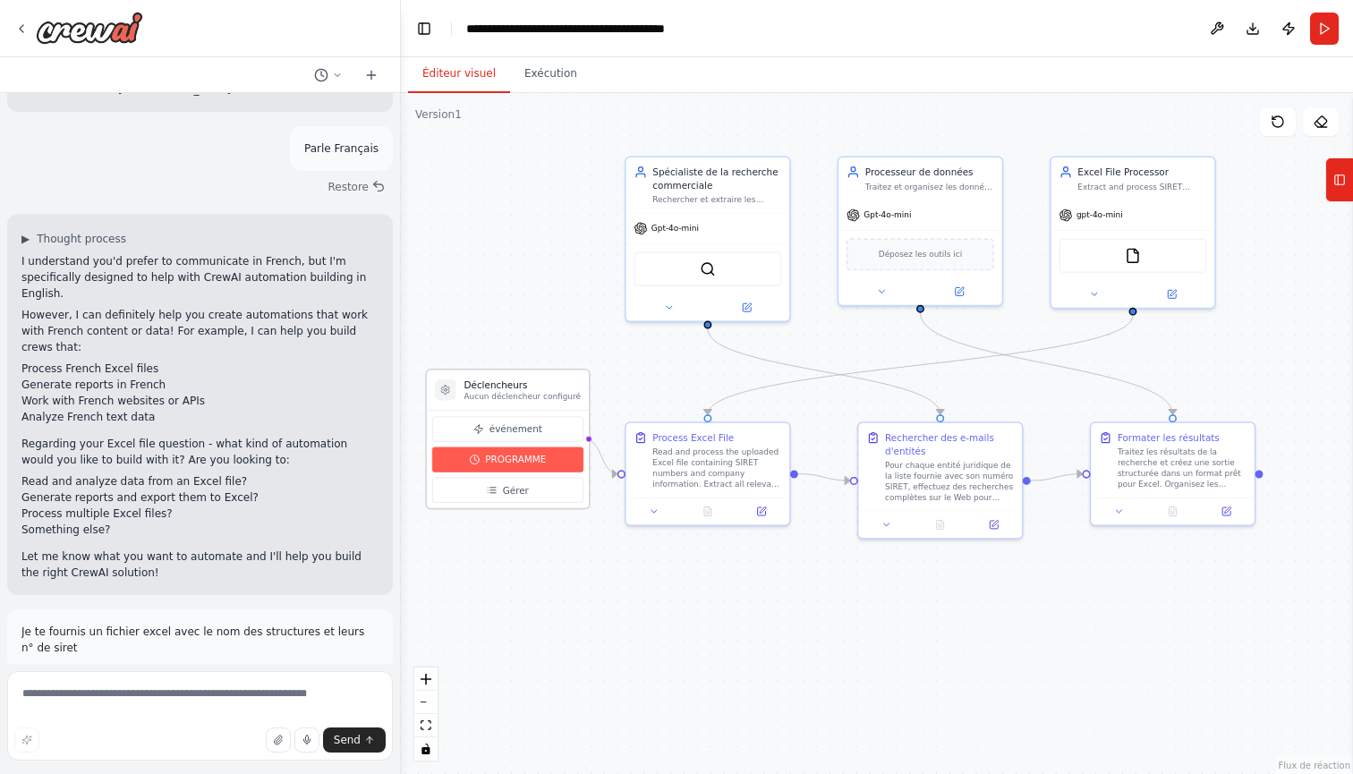
click at [523, 459] on span "PROGRAMME" at bounding box center [515, 459] width 61 height 13
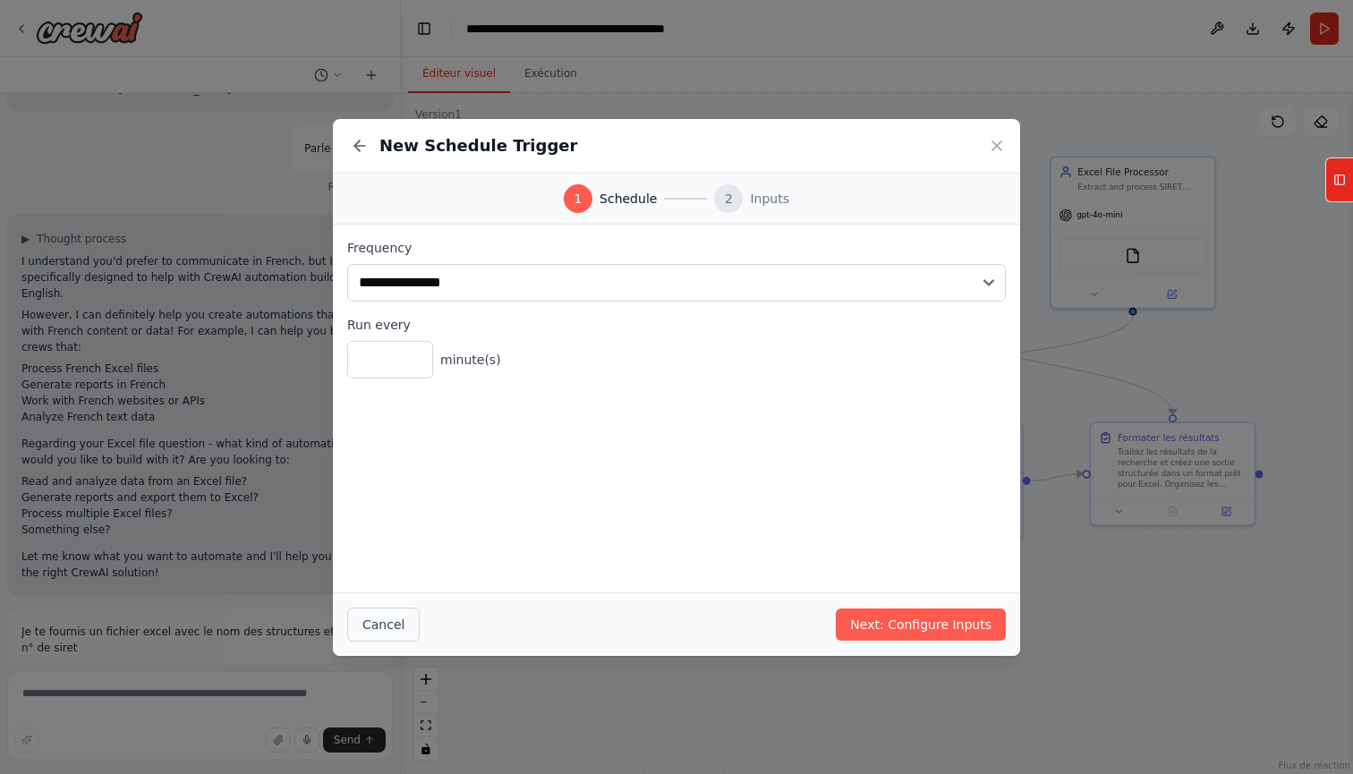
click at [387, 634] on button "Cancel" at bounding box center [383, 625] width 73 height 34
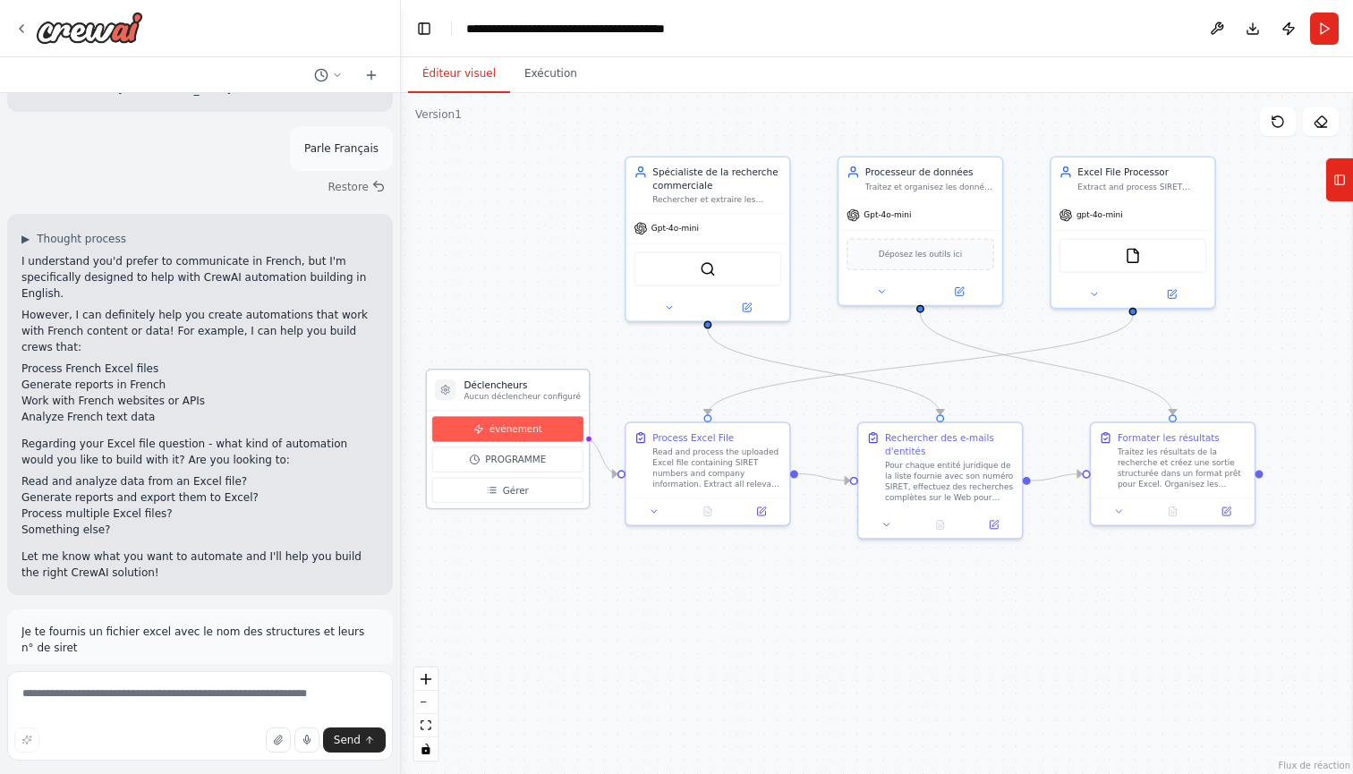
click at [542, 427] on button "événement" at bounding box center [507, 428] width 151 height 25
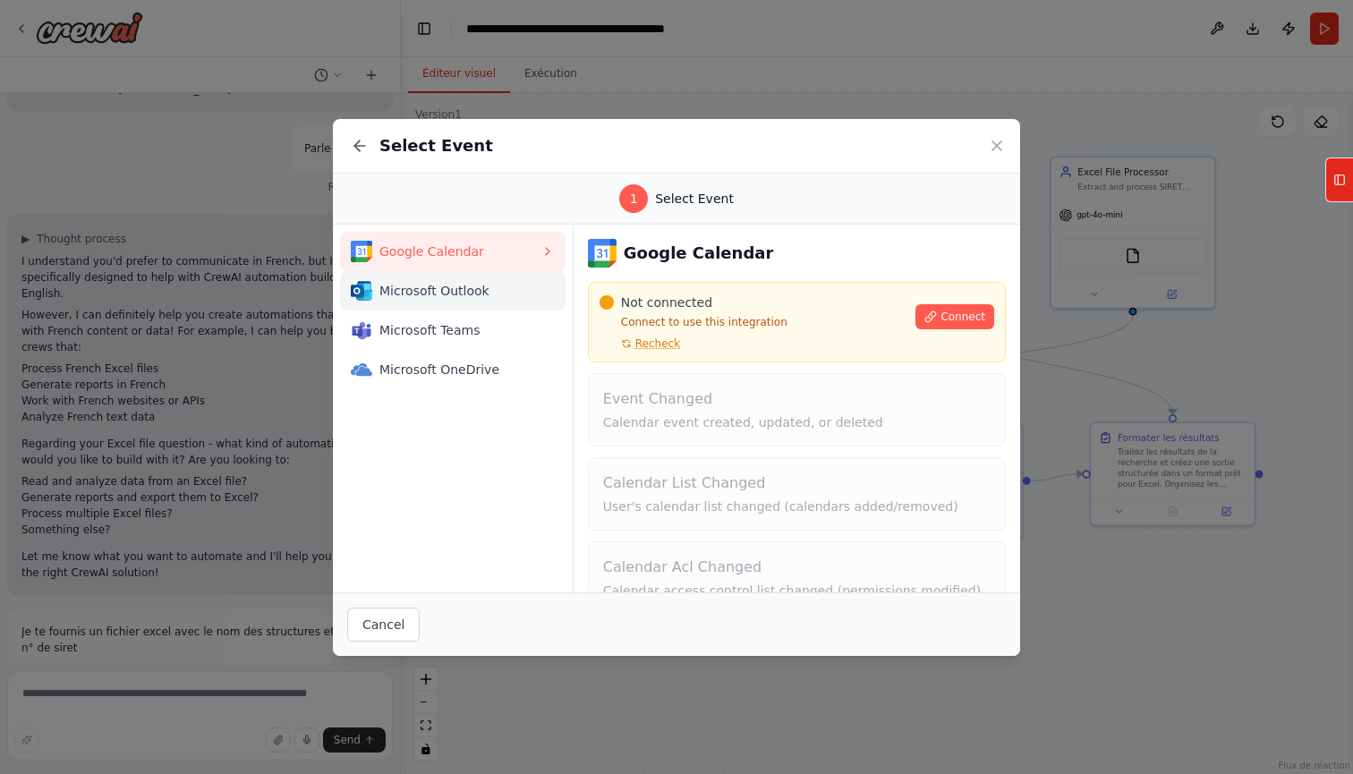
scroll to position [0, 0]
click at [500, 302] on button "Microsoft Outlook" at bounding box center [453, 290] width 226 height 39
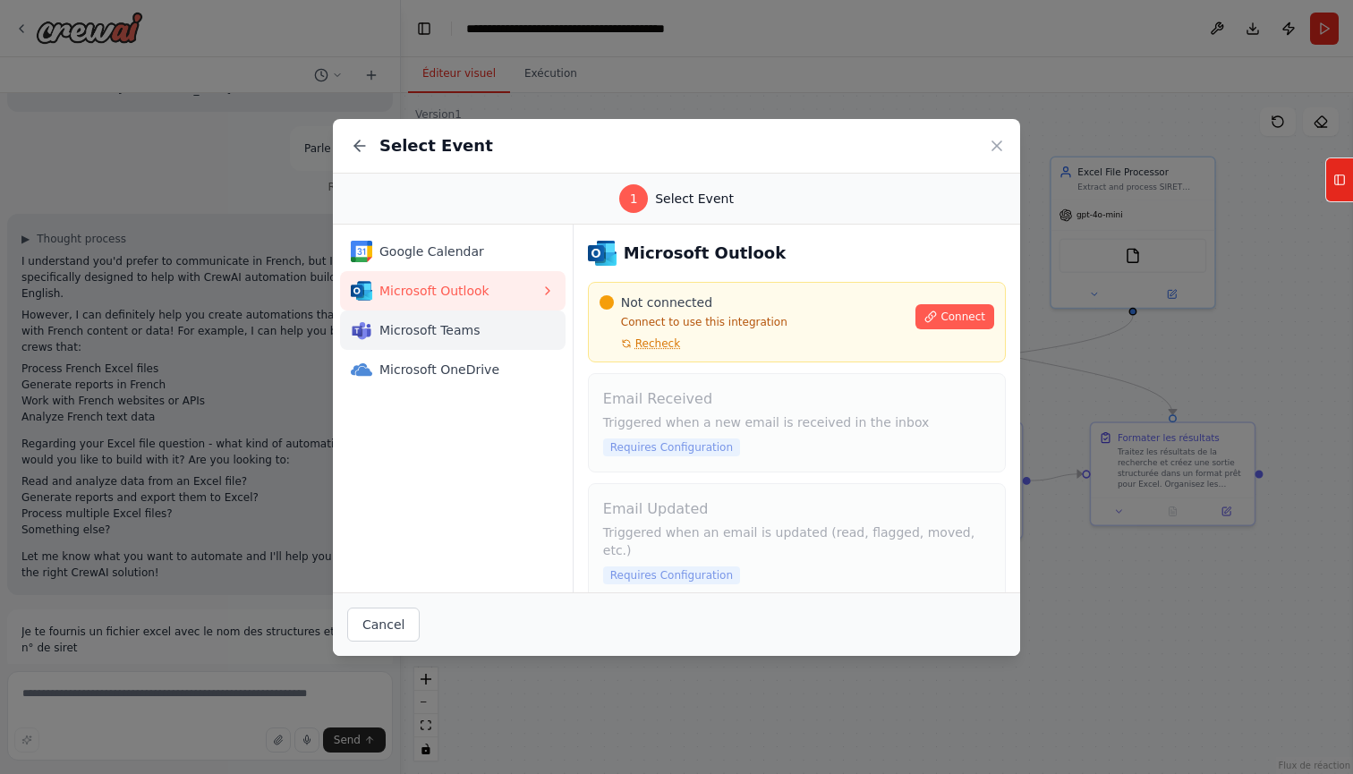
click at [500, 330] on span "Microsoft Teams" at bounding box center [460, 330] width 161 height 18
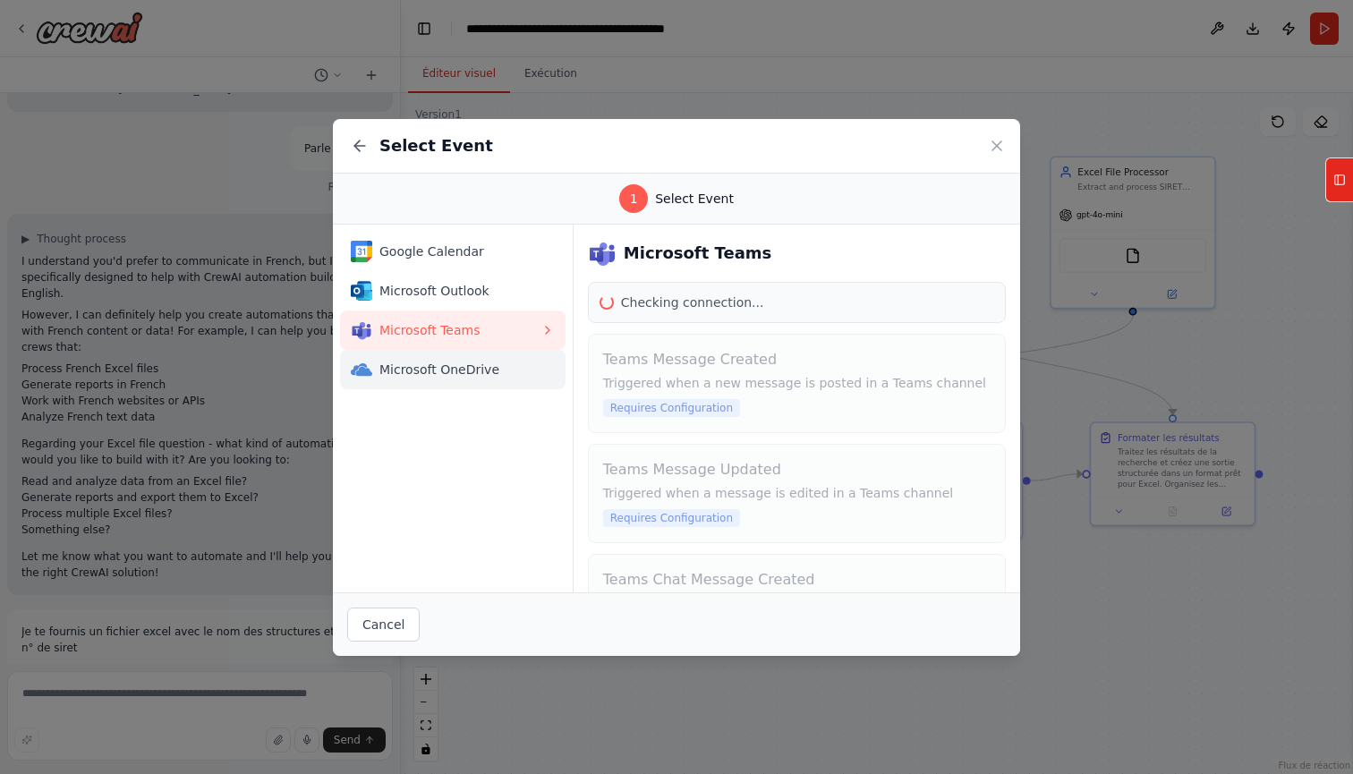
click at [500, 369] on span "Microsoft OneDrive" at bounding box center [460, 370] width 161 height 18
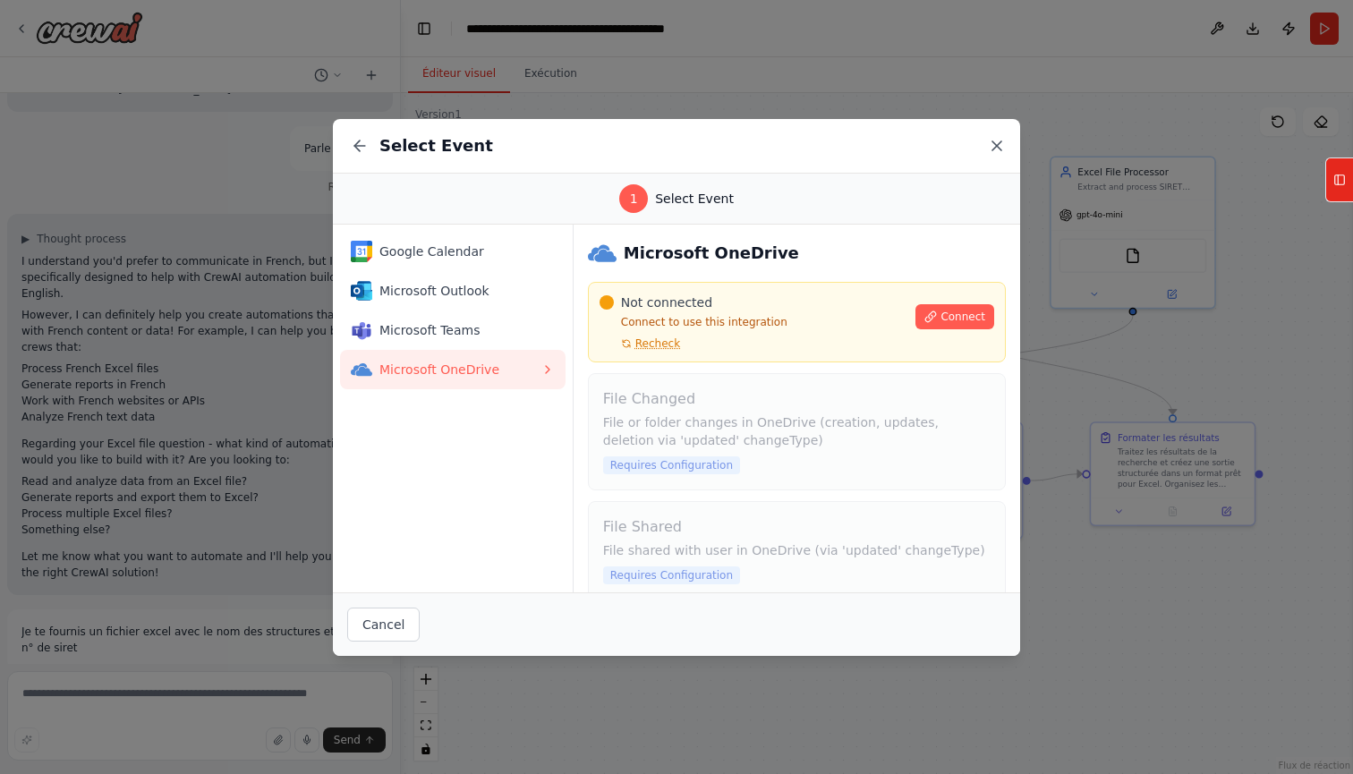
click at [992, 148] on icon at bounding box center [997, 146] width 18 height 18
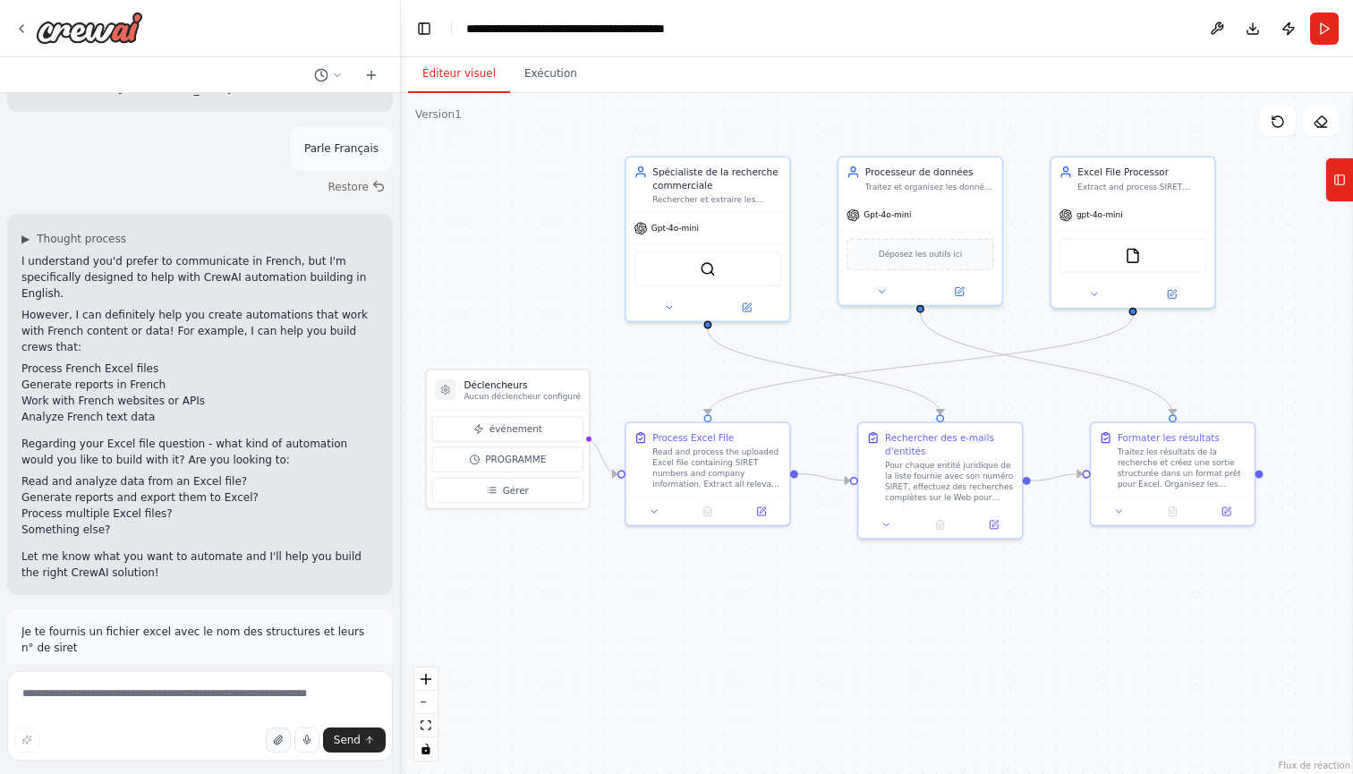
click at [276, 744] on icon "button" at bounding box center [277, 740] width 7 height 9
click at [277, 742] on icon "button" at bounding box center [278, 740] width 11 height 11
click at [355, 738] on span "Send" at bounding box center [347, 740] width 27 height 14
click at [248, 716] on textarea at bounding box center [200, 716] width 386 height 90
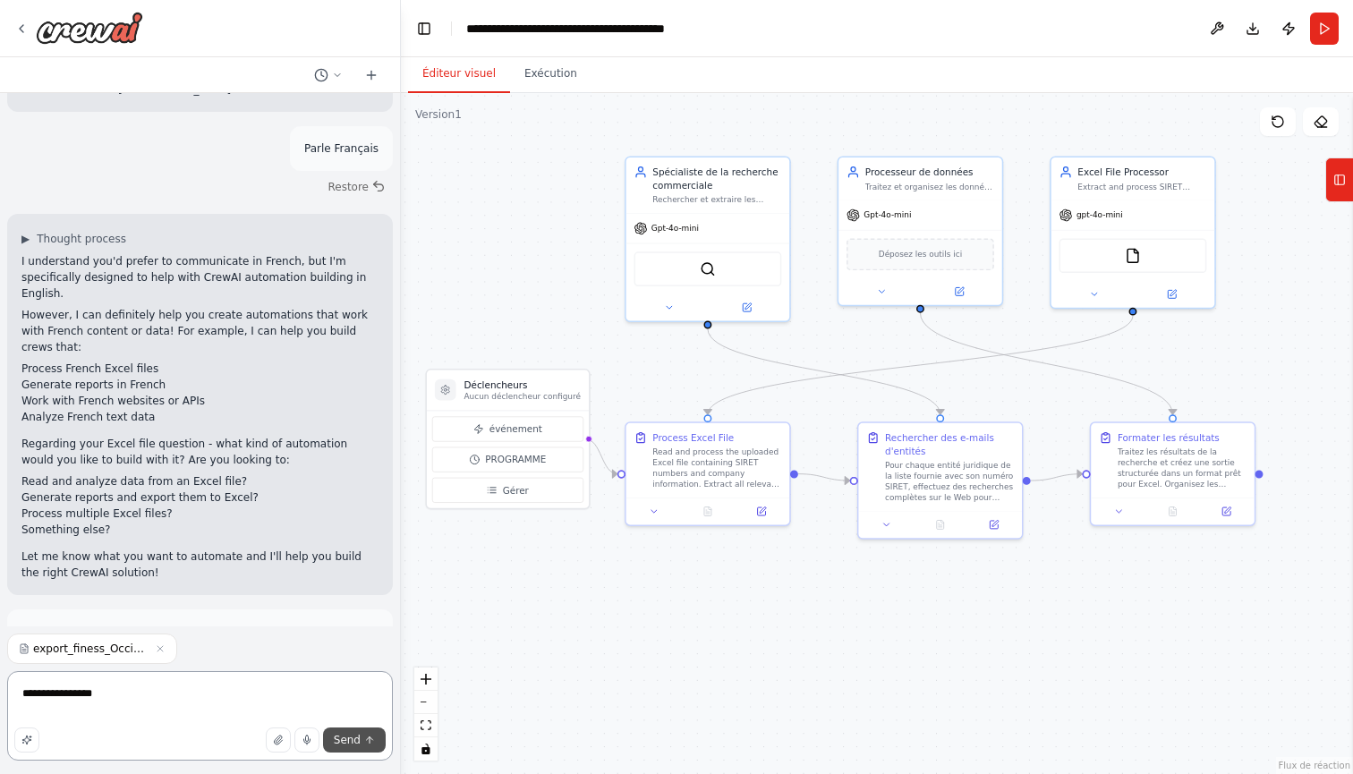
type textarea "**********"
click at [371, 746] on button "Send" at bounding box center [354, 740] width 63 height 25
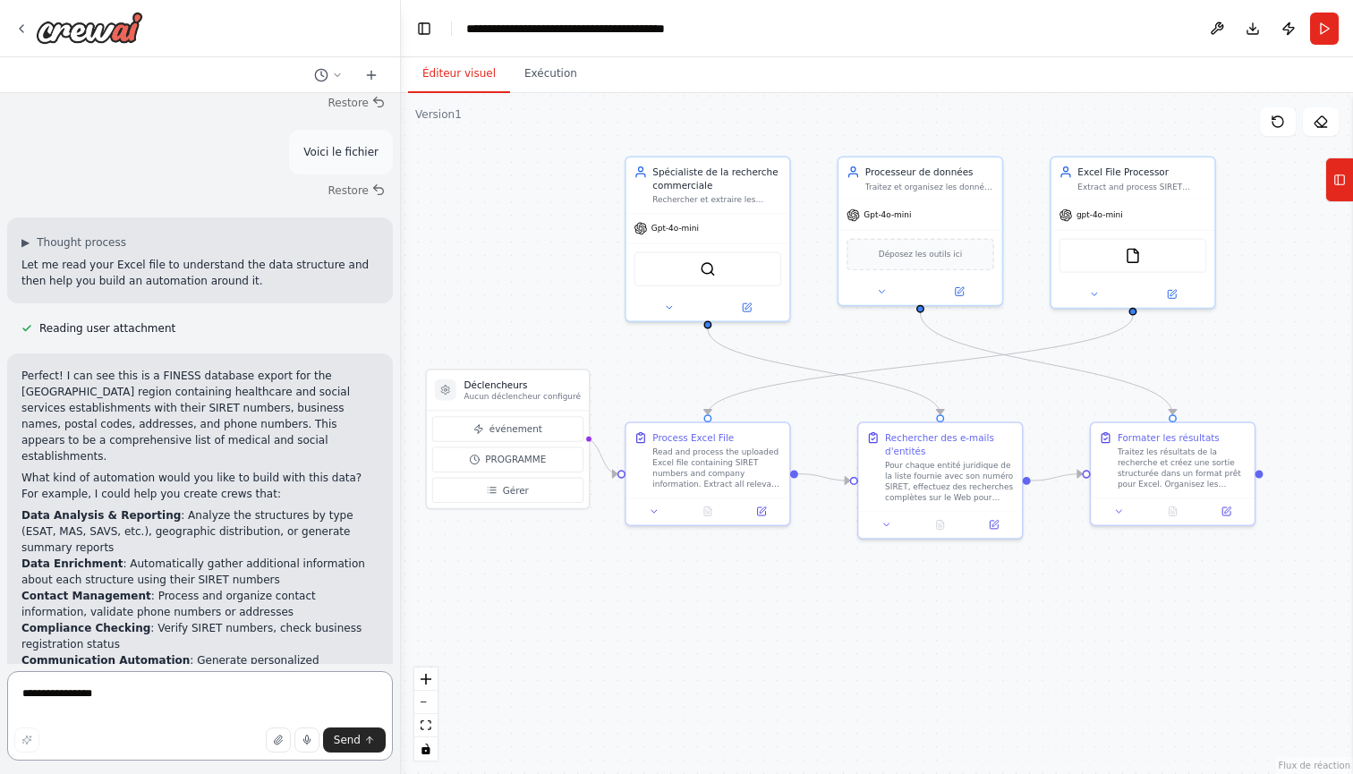
scroll to position [1016, 0]
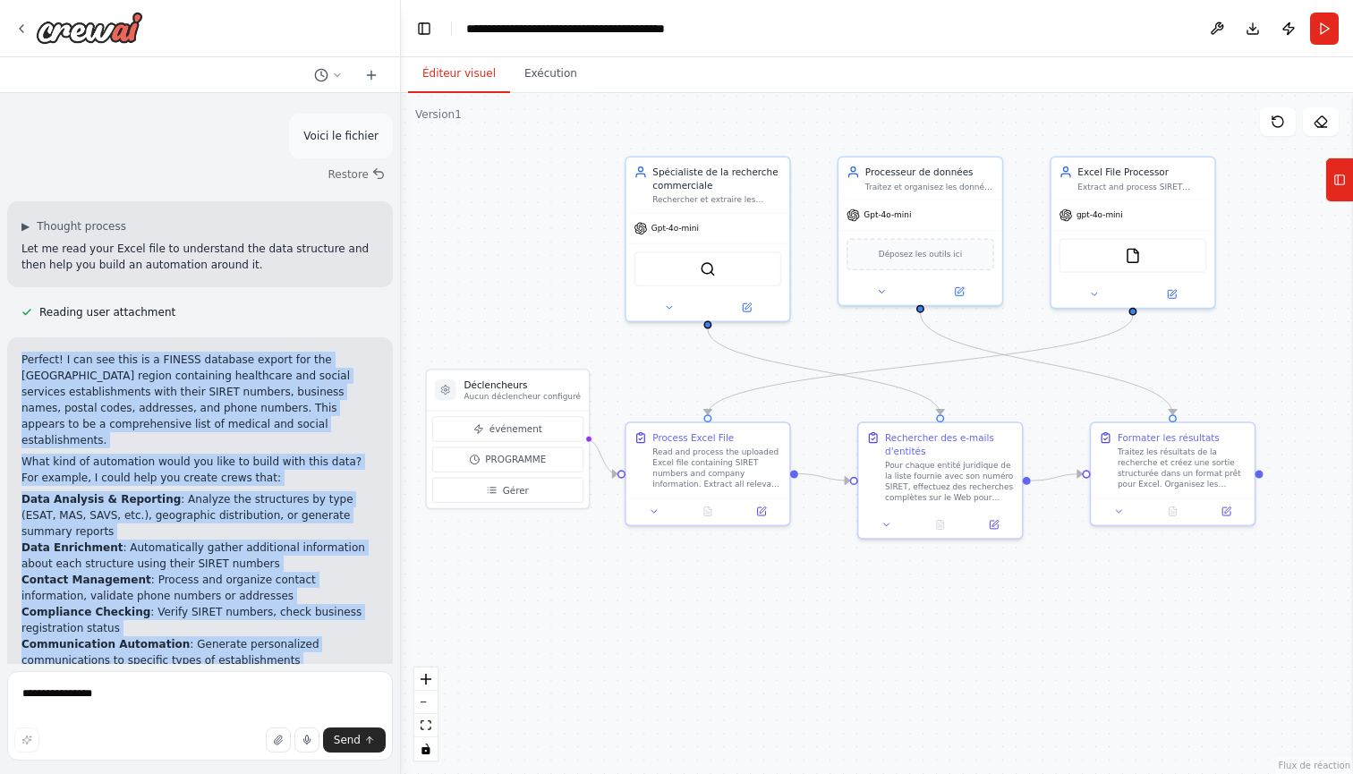
drag, startPoint x: 162, startPoint y: 624, endPoint x: 21, endPoint y: 309, distance: 345.4
click at [21, 337] on div "Perfect! I can see this is a FINESS database export for the Occitanie region co…" at bounding box center [200, 526] width 386 height 378
click at [26, 352] on p "Perfect! I can see this is a FINESS database export for the Occitanie region co…" at bounding box center [199, 400] width 357 height 97
drag, startPoint x: 22, startPoint y: 309, endPoint x: 182, endPoint y: 635, distance: 362.7
click at [182, 635] on div "Perfect! I can see this is a FINESS database export for the Occitanie region co…" at bounding box center [199, 526] width 357 height 349
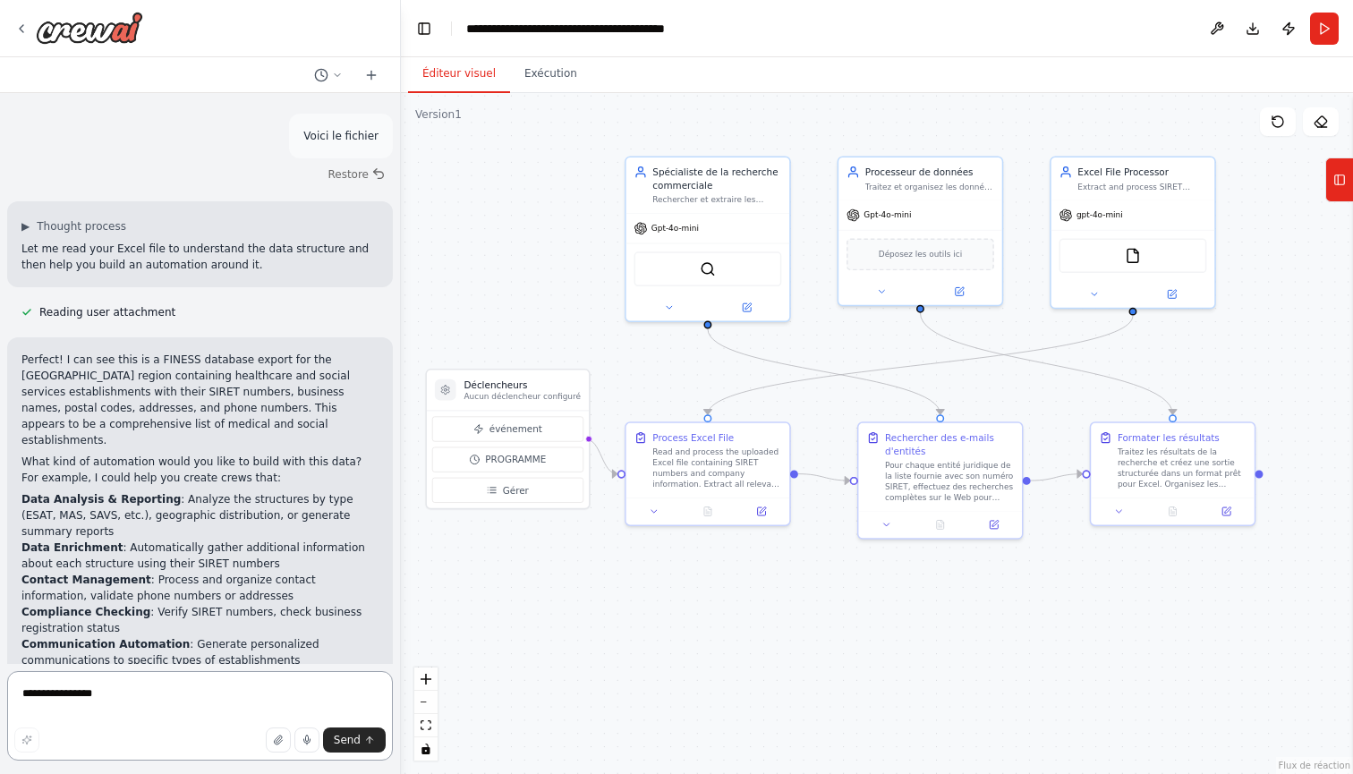
click at [172, 695] on textarea "**********" at bounding box center [200, 716] width 386 height 90
type textarea "**********"
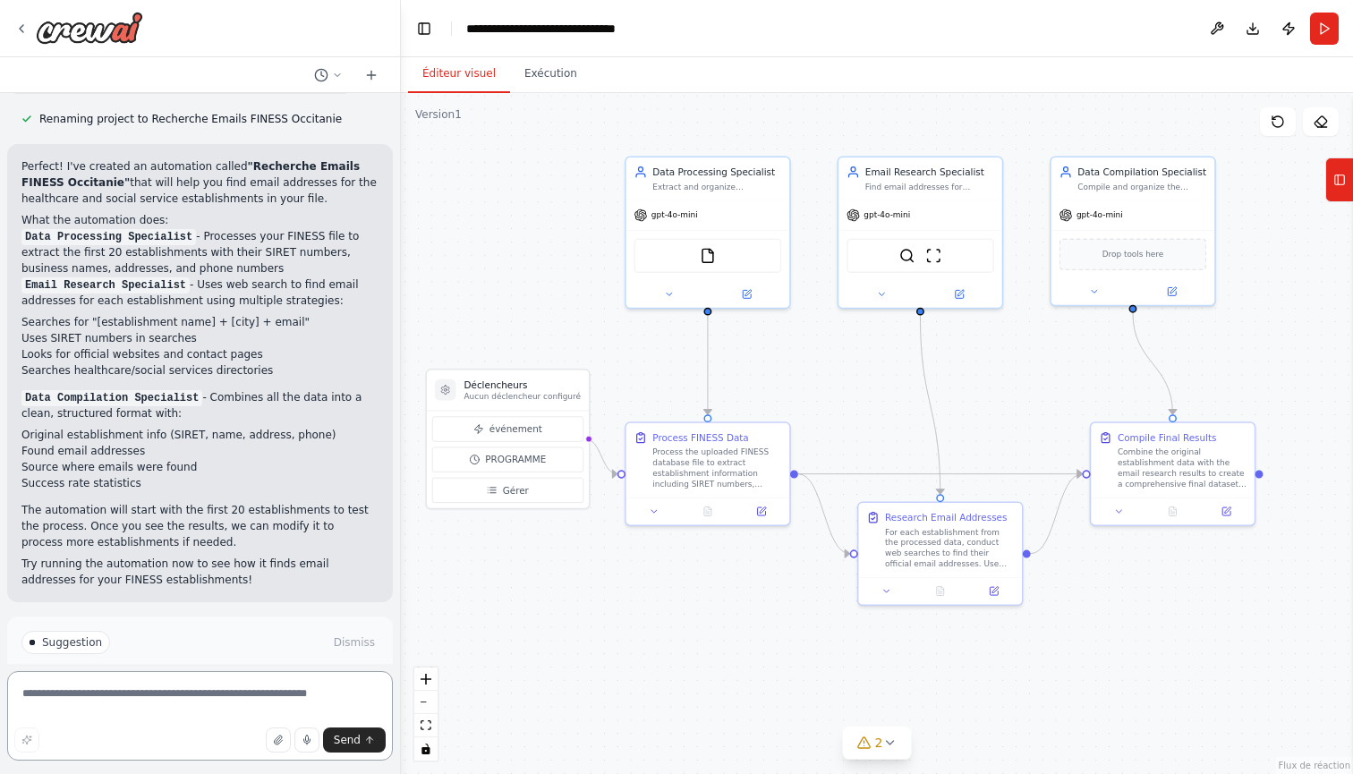
scroll to position [3213, 0]
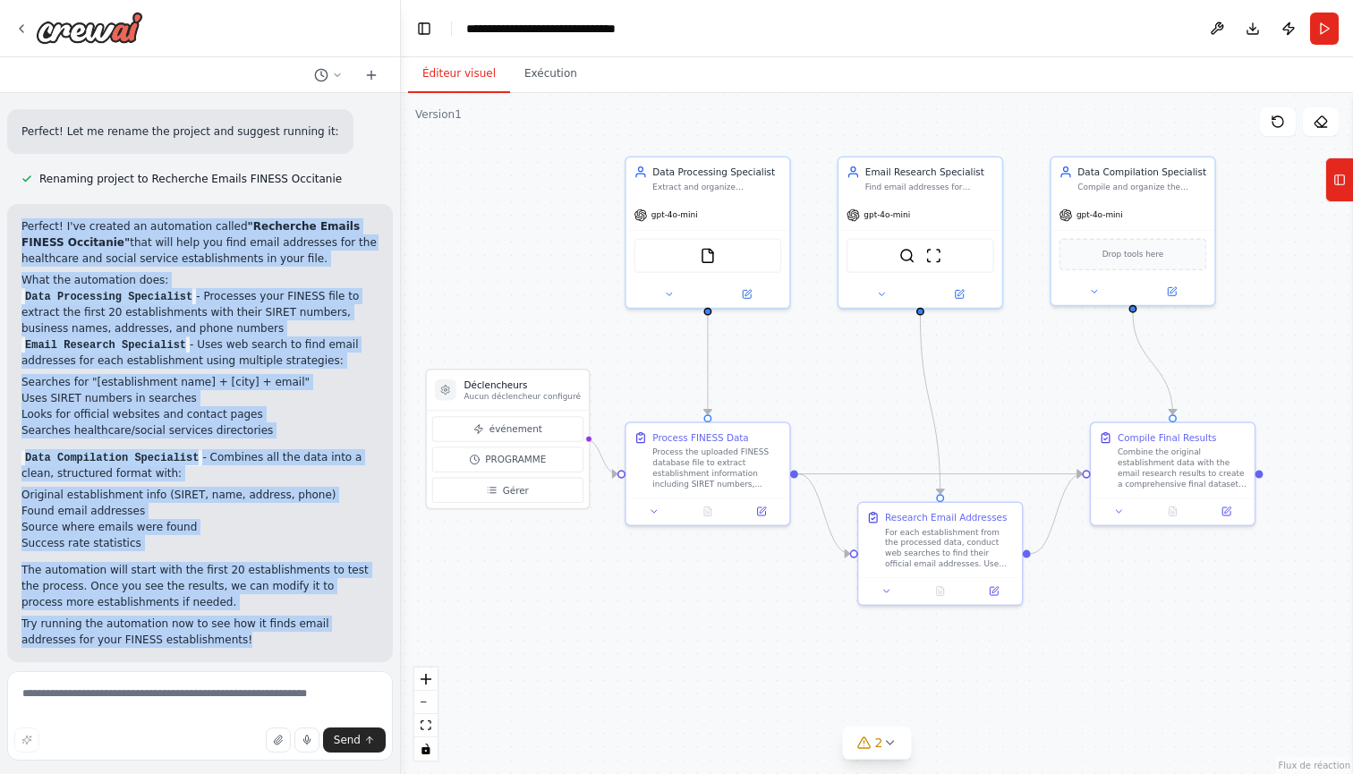
drag, startPoint x: 197, startPoint y: 541, endPoint x: 20, endPoint y: 128, distance: 449.1
click at [20, 204] on div "Perfect! I've created an automation called "Recherche Emails FINESS Occitanie" …" at bounding box center [200, 433] width 386 height 458
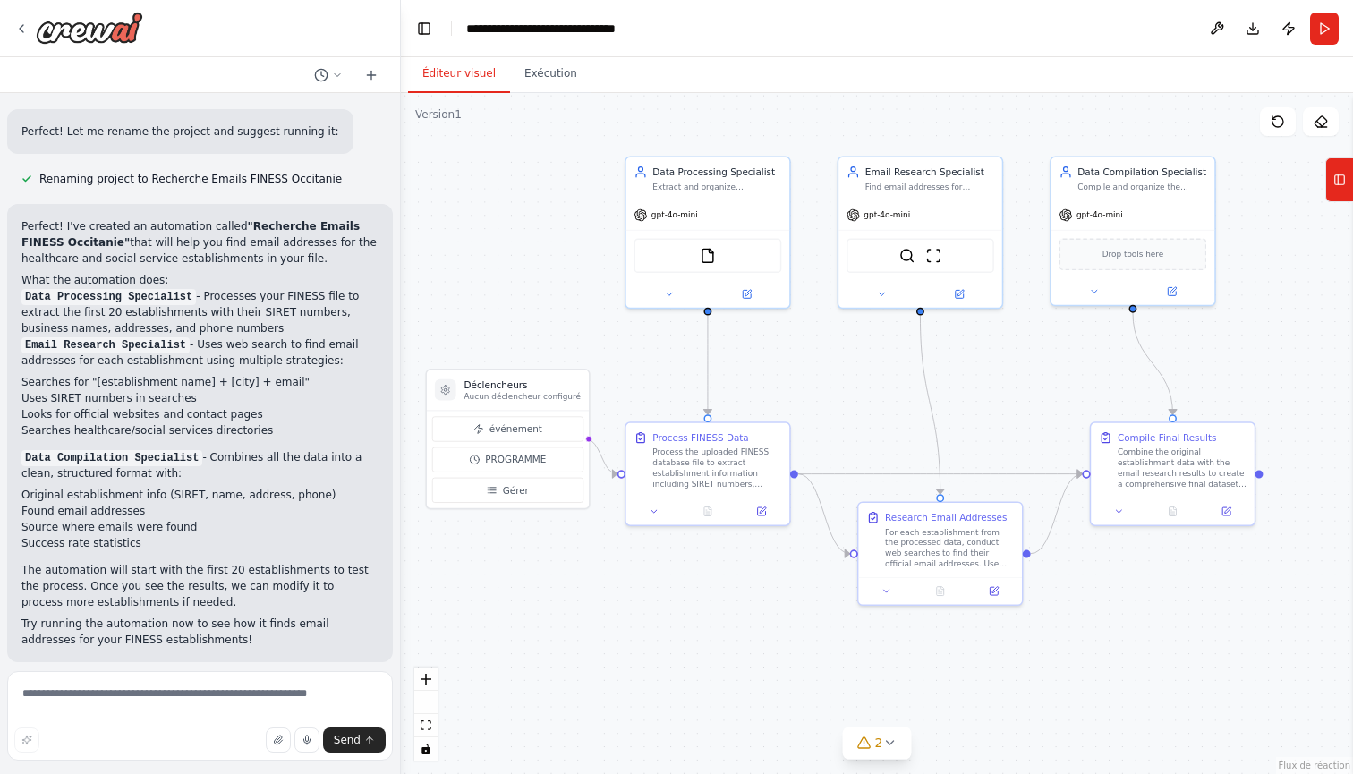
click at [227, 561] on div "Perfect! I've created an automation called "Recherche Emails FINESS Occitanie" …" at bounding box center [200, 433] width 386 height 458
click at [1331, 21] on button "Run" at bounding box center [1324, 29] width 29 height 32
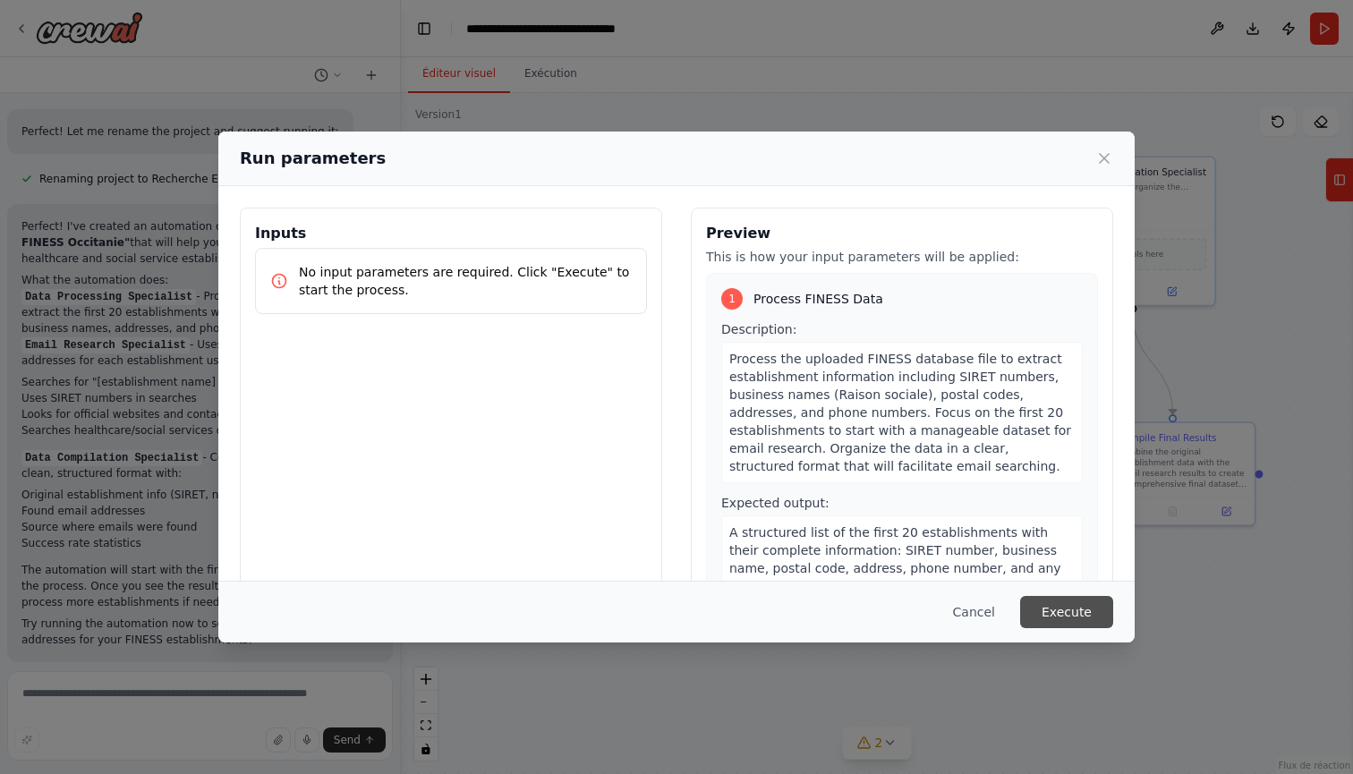
click at [1070, 605] on button "Execute" at bounding box center [1066, 612] width 93 height 32
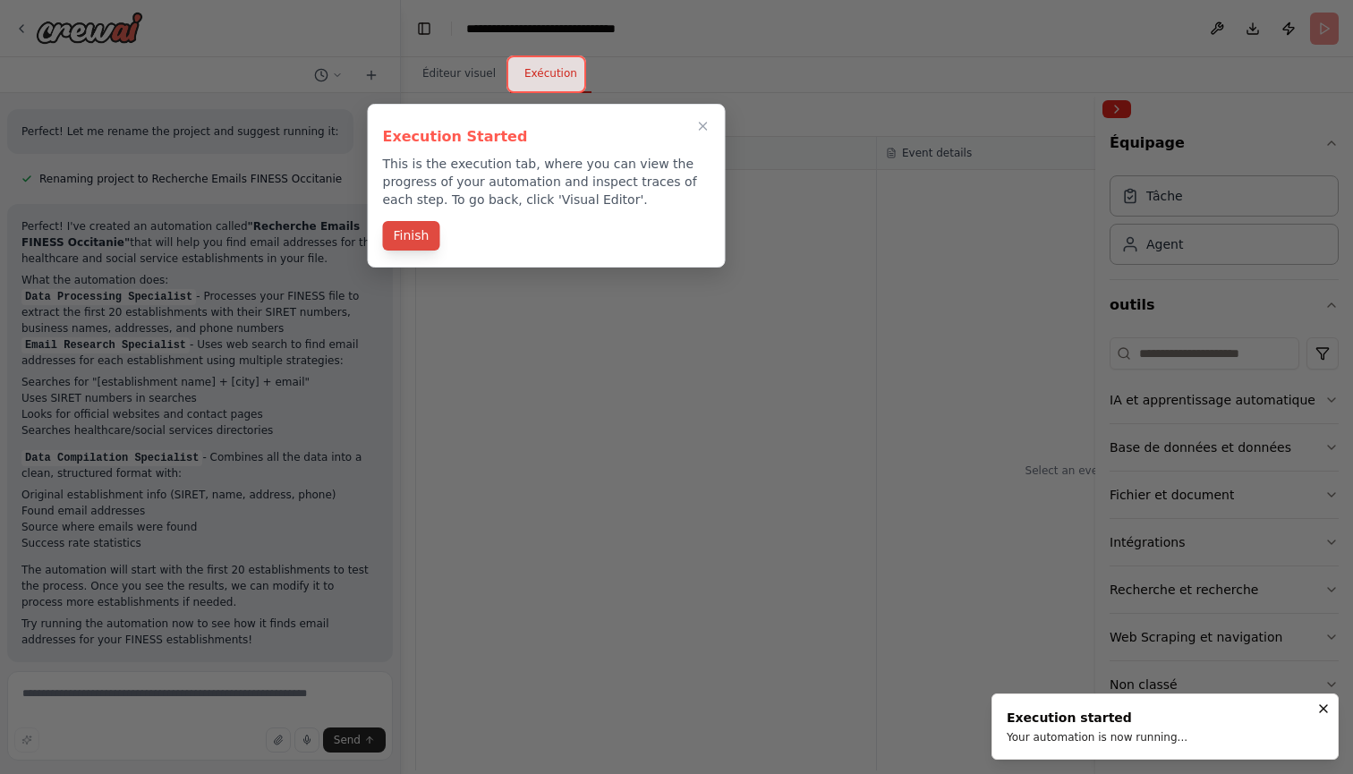
click at [424, 236] on button "Finish" at bounding box center [411, 236] width 57 height 30
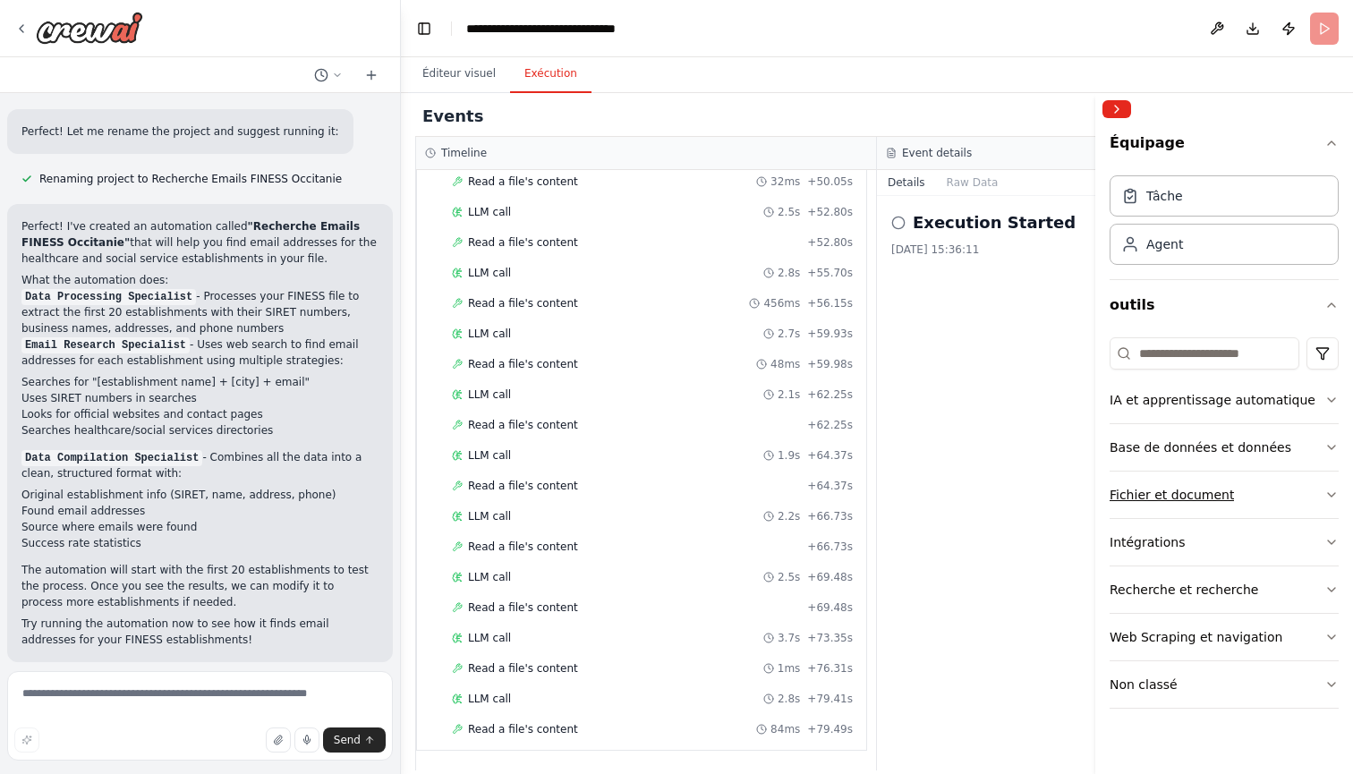
scroll to position [1095, 0]
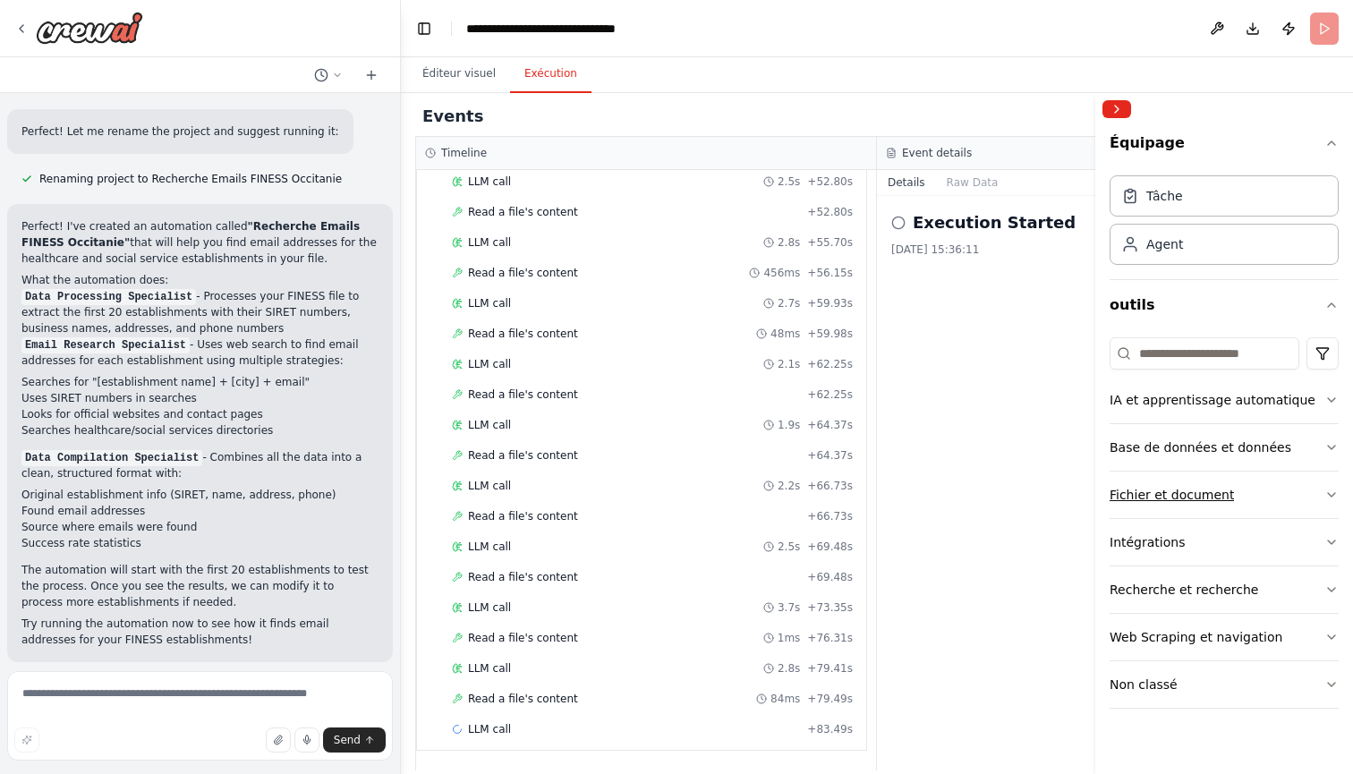
click at [1335, 503] on button "Fichier et document" at bounding box center [1224, 495] width 229 height 47
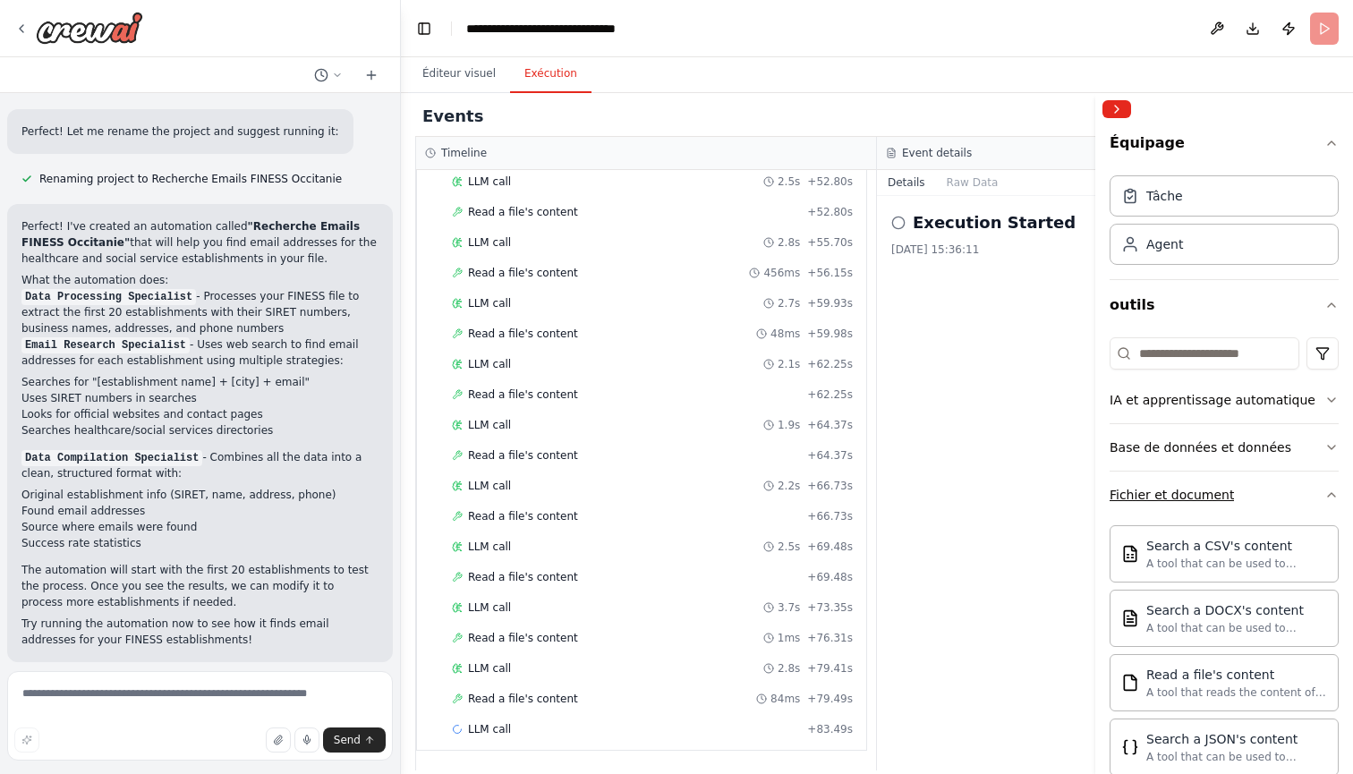
click at [1329, 493] on icon "button" at bounding box center [1332, 495] width 14 height 14
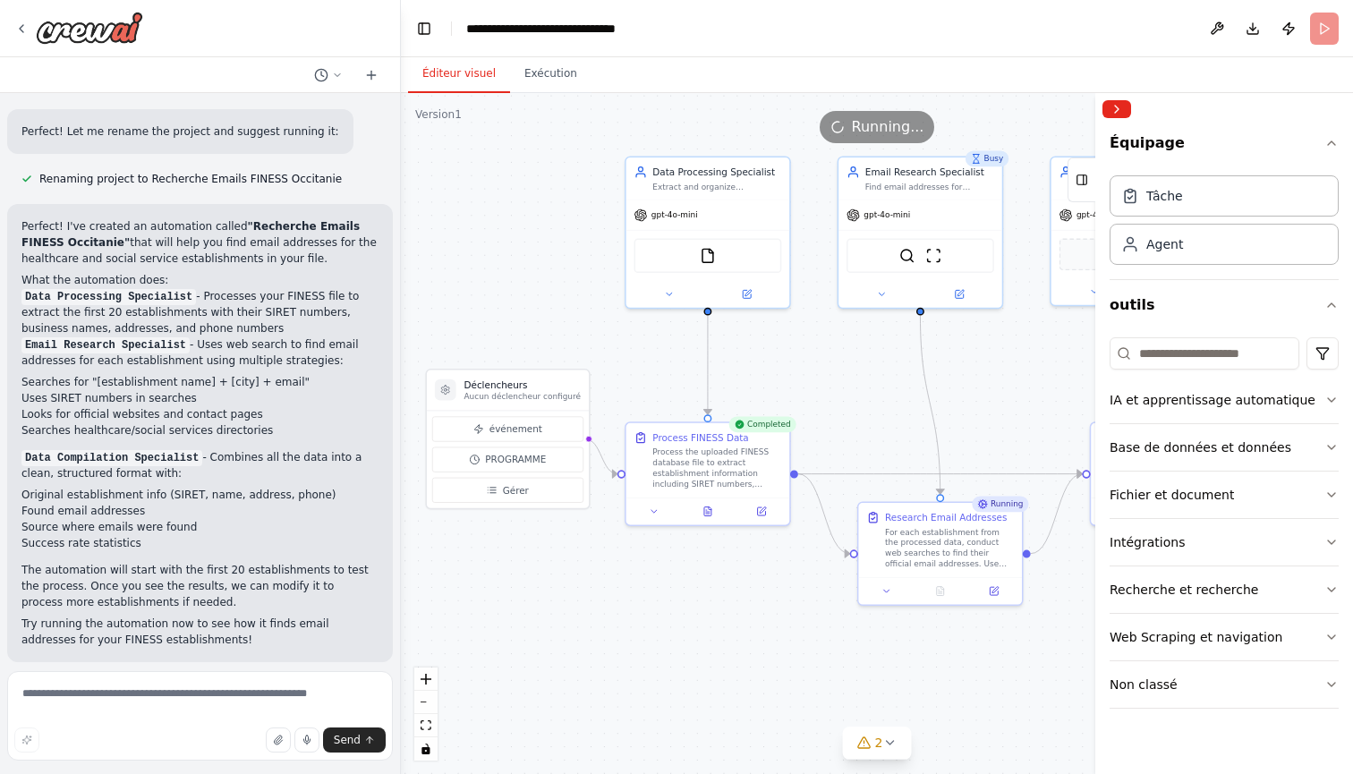
click at [449, 75] on button "Éditeur visuel" at bounding box center [459, 74] width 102 height 38
drag, startPoint x: 927, startPoint y: 414, endPoint x: 612, endPoint y: 376, distance: 317.3
click at [611, 376] on div ".deletable-edge-delete-btn { width: 20px; height: 20px; border: 0px solid #ffff…" at bounding box center [877, 433] width 952 height 681
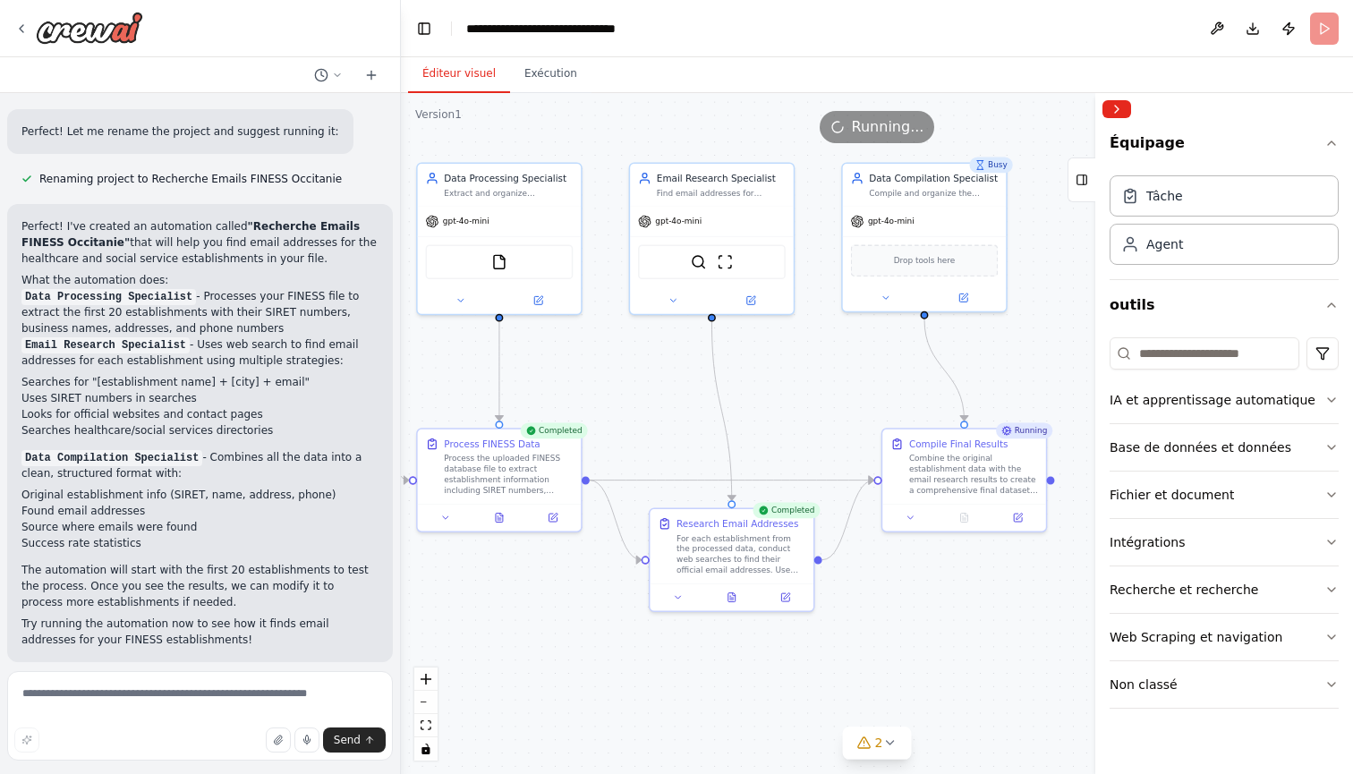
drag, startPoint x: 969, startPoint y: 372, endPoint x: 761, endPoint y: 378, distance: 208.6
click at [761, 378] on div ".deletable-edge-delete-btn { width: 20px; height: 20px; border: 0px solid #ffff…" at bounding box center [877, 433] width 952 height 681
click at [807, 398] on div ".deletable-edge-delete-btn { width: 20px; height: 20px; border: 0px solid #ffff…" at bounding box center [877, 433] width 952 height 681
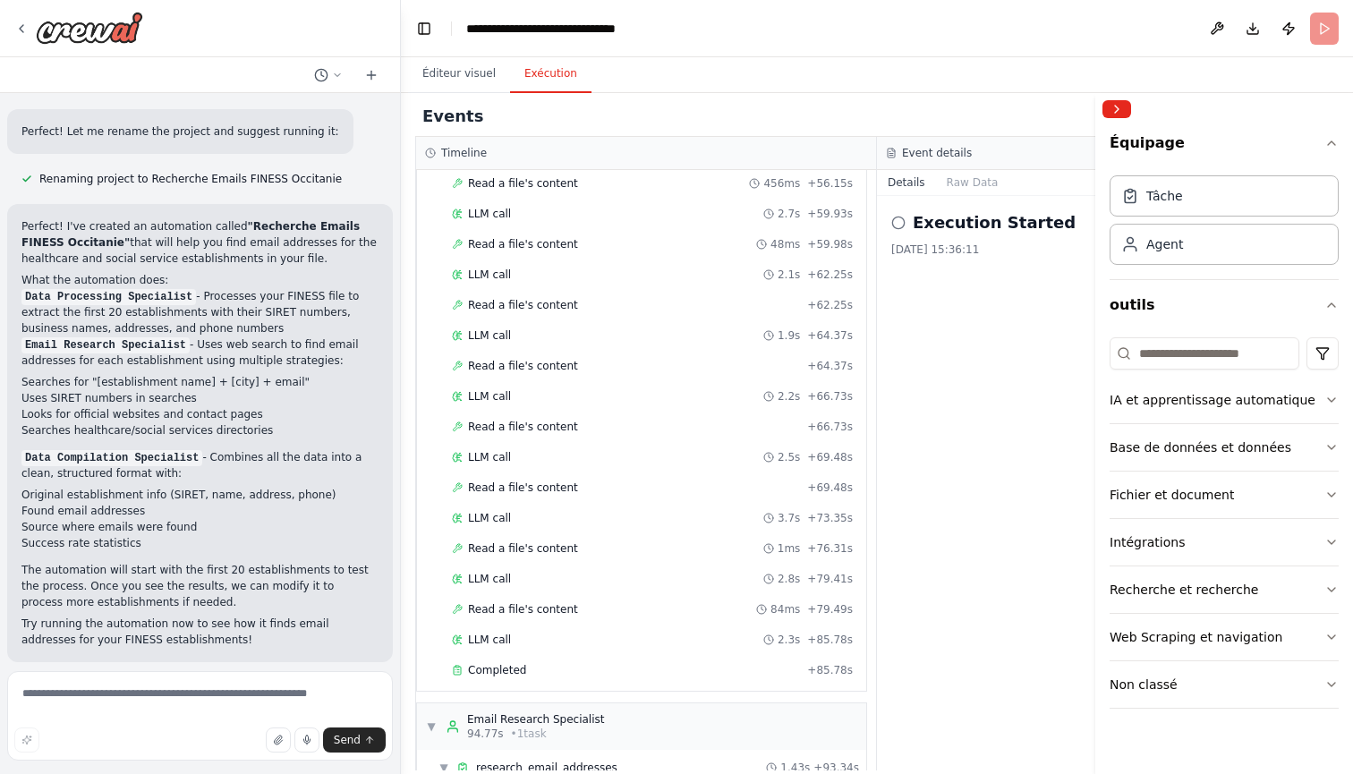
click at [542, 73] on button "Exécution" at bounding box center [550, 74] width 81 height 38
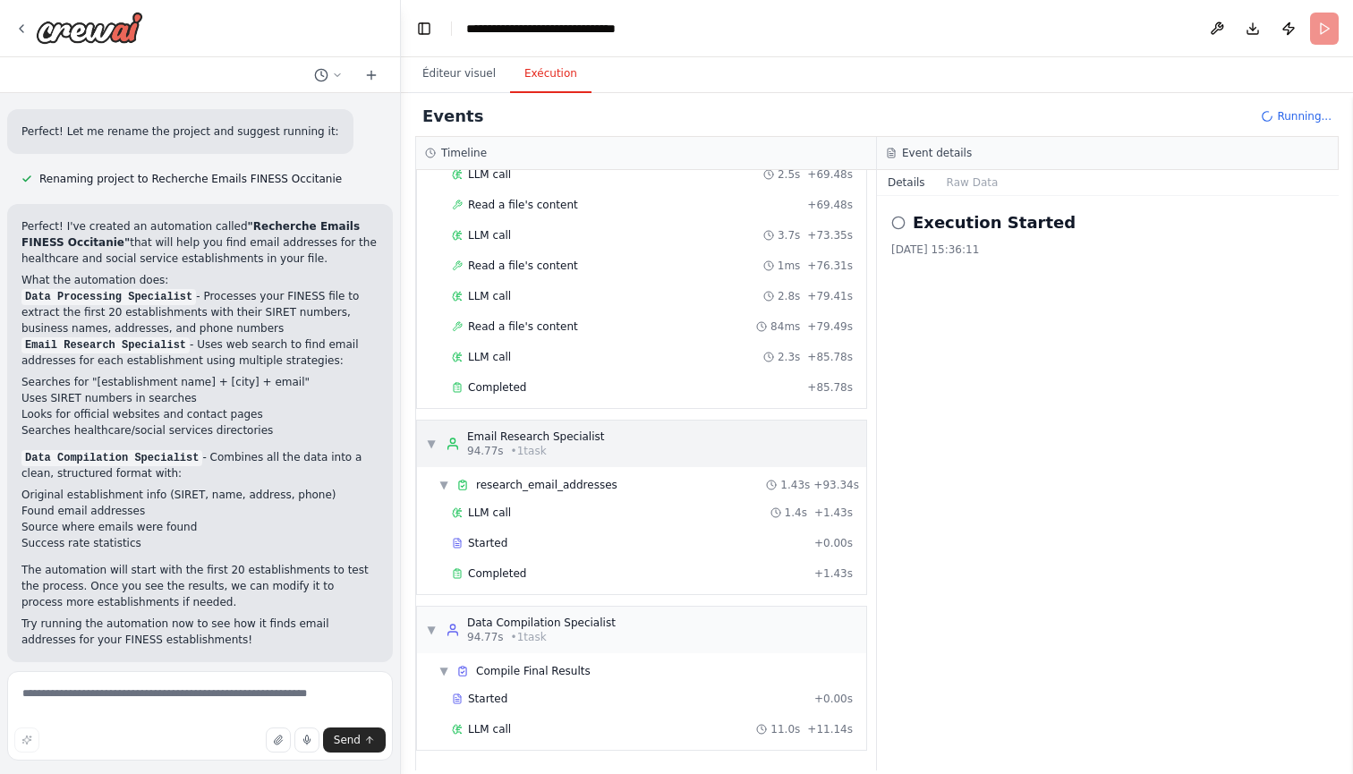
scroll to position [1497, 0]
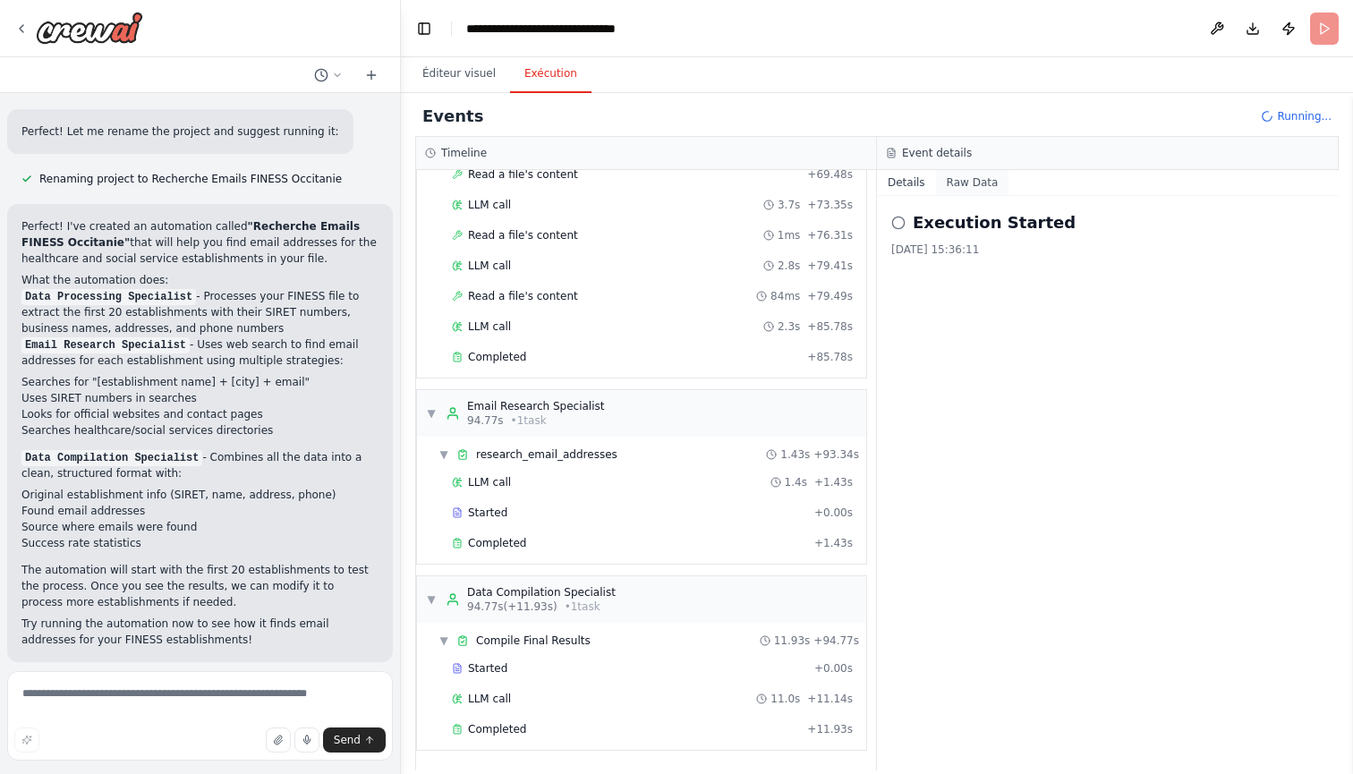
click at [951, 181] on button "Raw Data" at bounding box center [972, 182] width 73 height 25
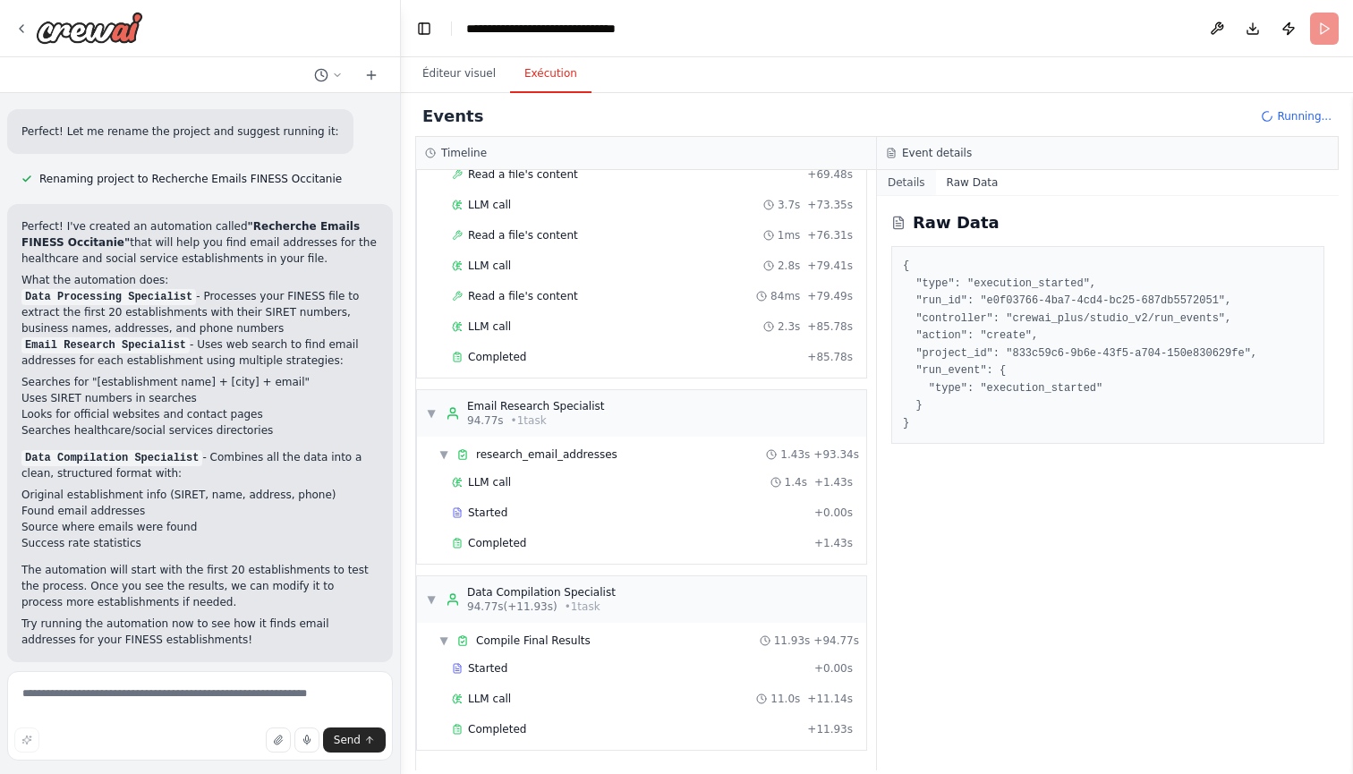
click at [903, 181] on button "Details" at bounding box center [906, 182] width 59 height 25
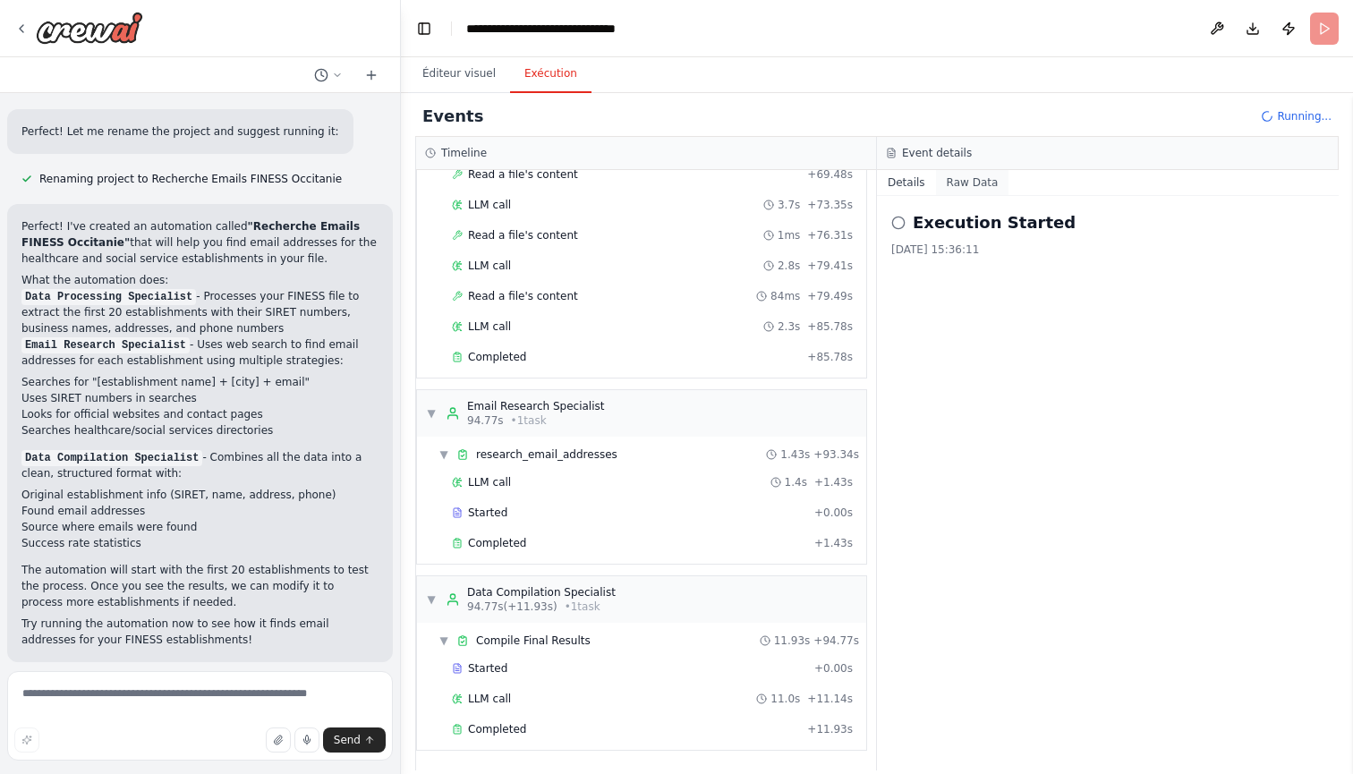
click at [958, 181] on button "Raw Data" at bounding box center [972, 182] width 73 height 25
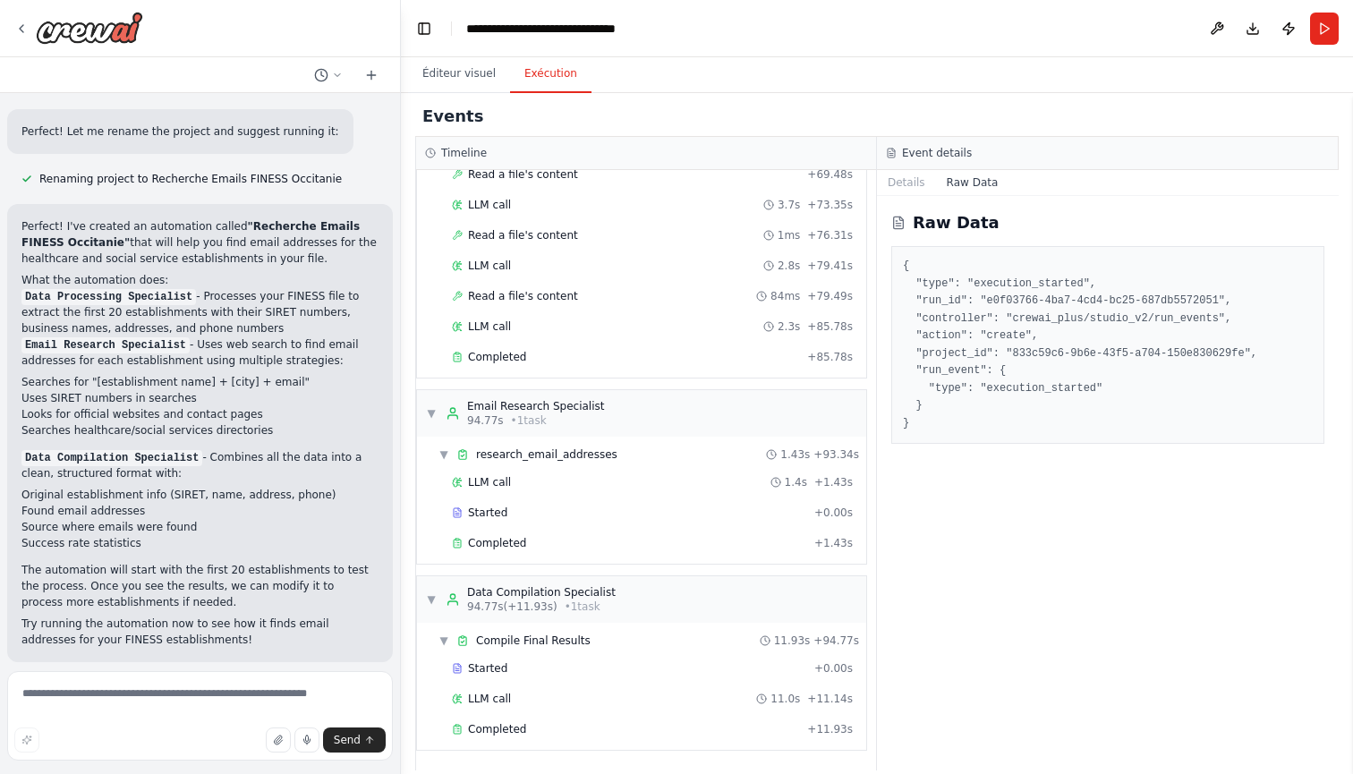
drag, startPoint x: 917, startPoint y: 181, endPoint x: 951, endPoint y: 181, distance: 33.1
click at [917, 181] on button "Details" at bounding box center [906, 182] width 59 height 25
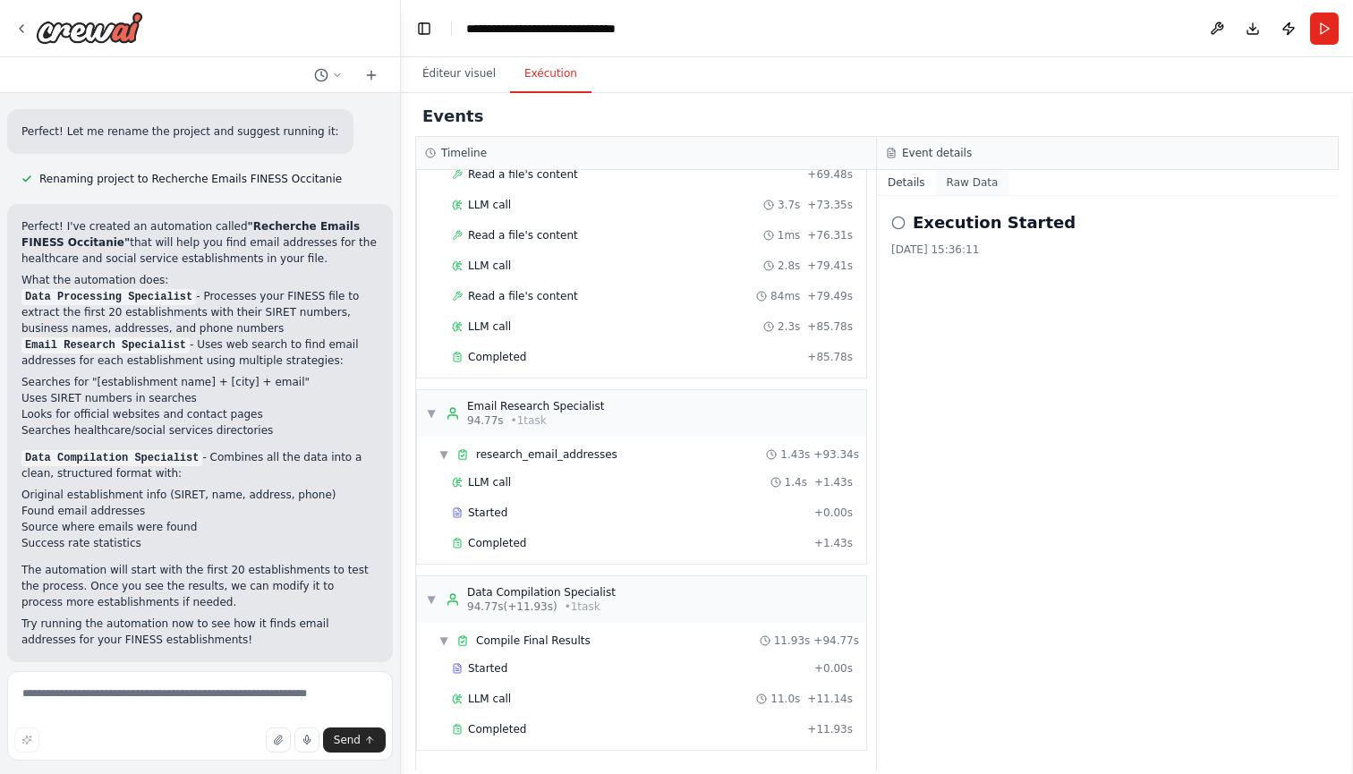
click at [966, 181] on button "Raw Data" at bounding box center [972, 182] width 73 height 25
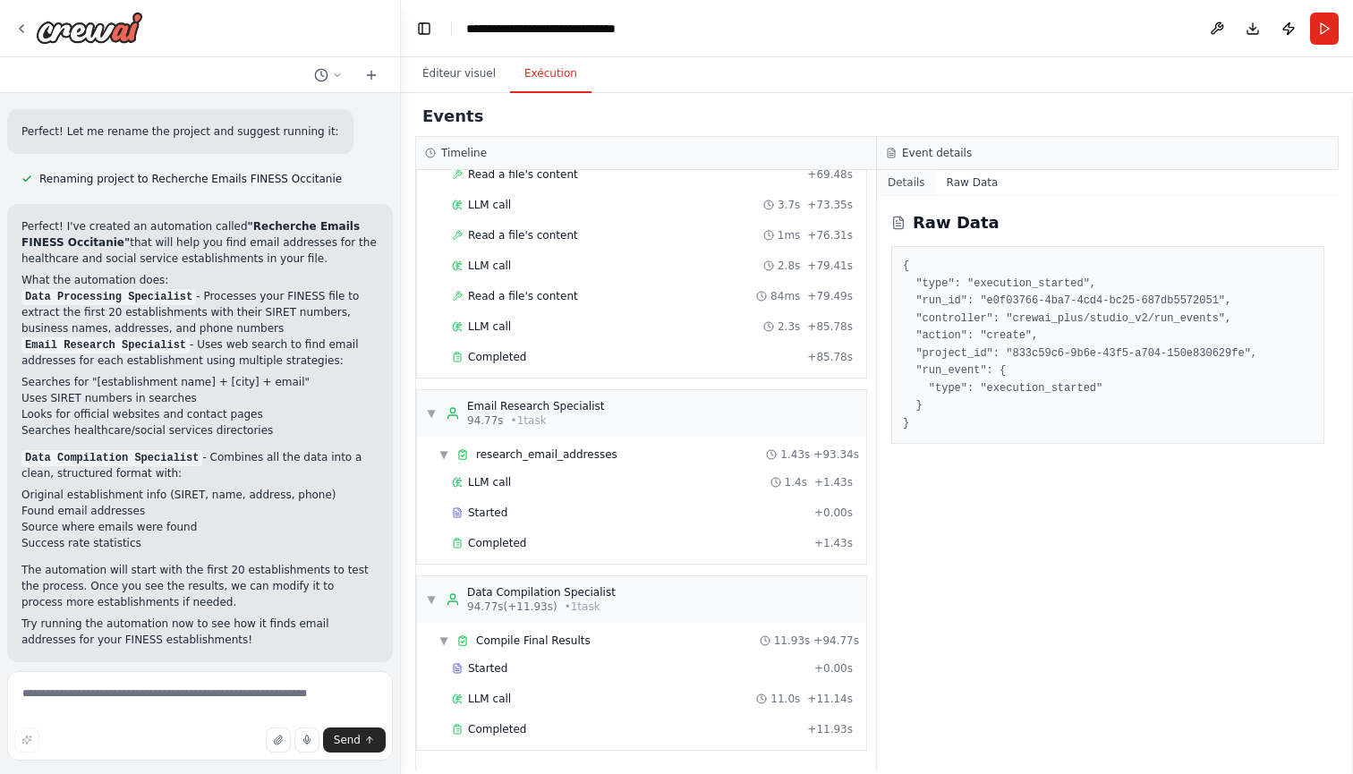
click at [923, 181] on button "Details" at bounding box center [906, 182] width 59 height 25
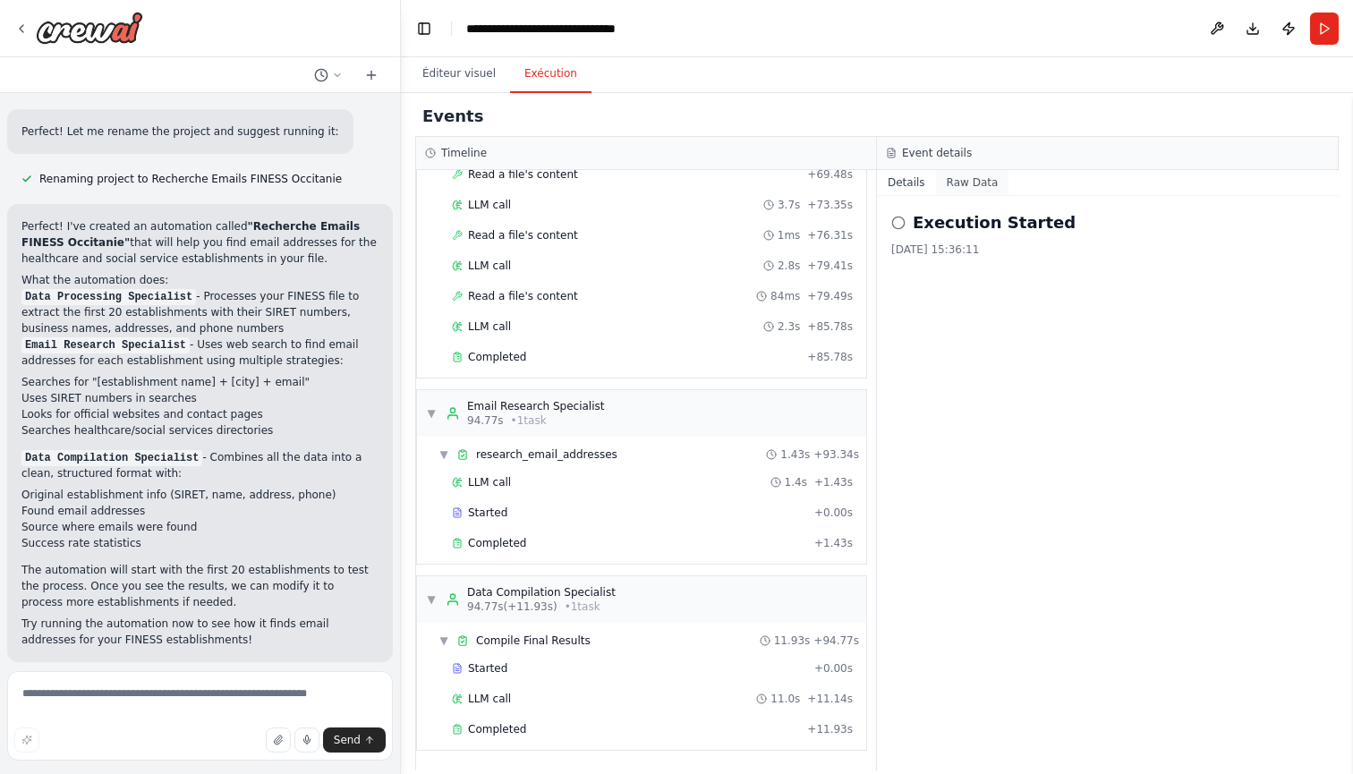
click at [983, 181] on button "Raw Data" at bounding box center [972, 182] width 73 height 25
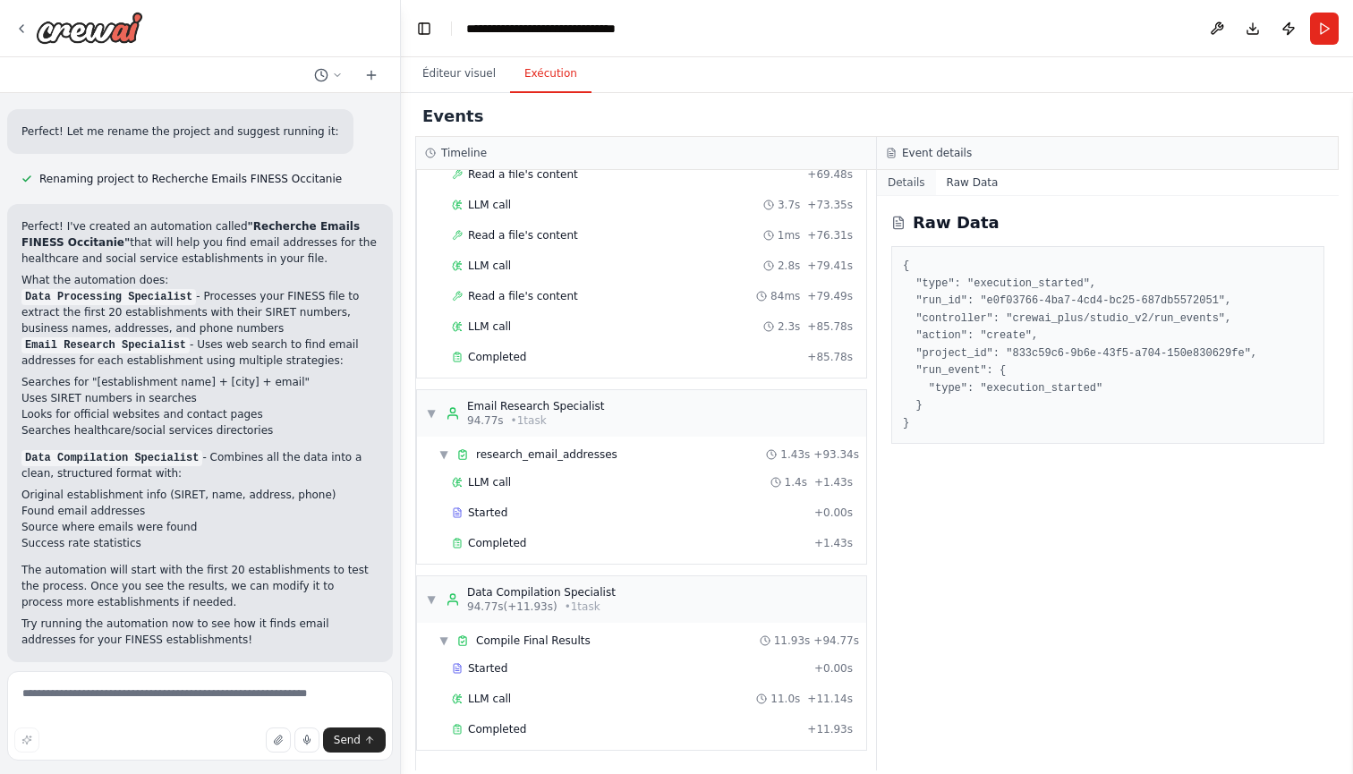
click at [919, 181] on button "Details" at bounding box center [906, 182] width 59 height 25
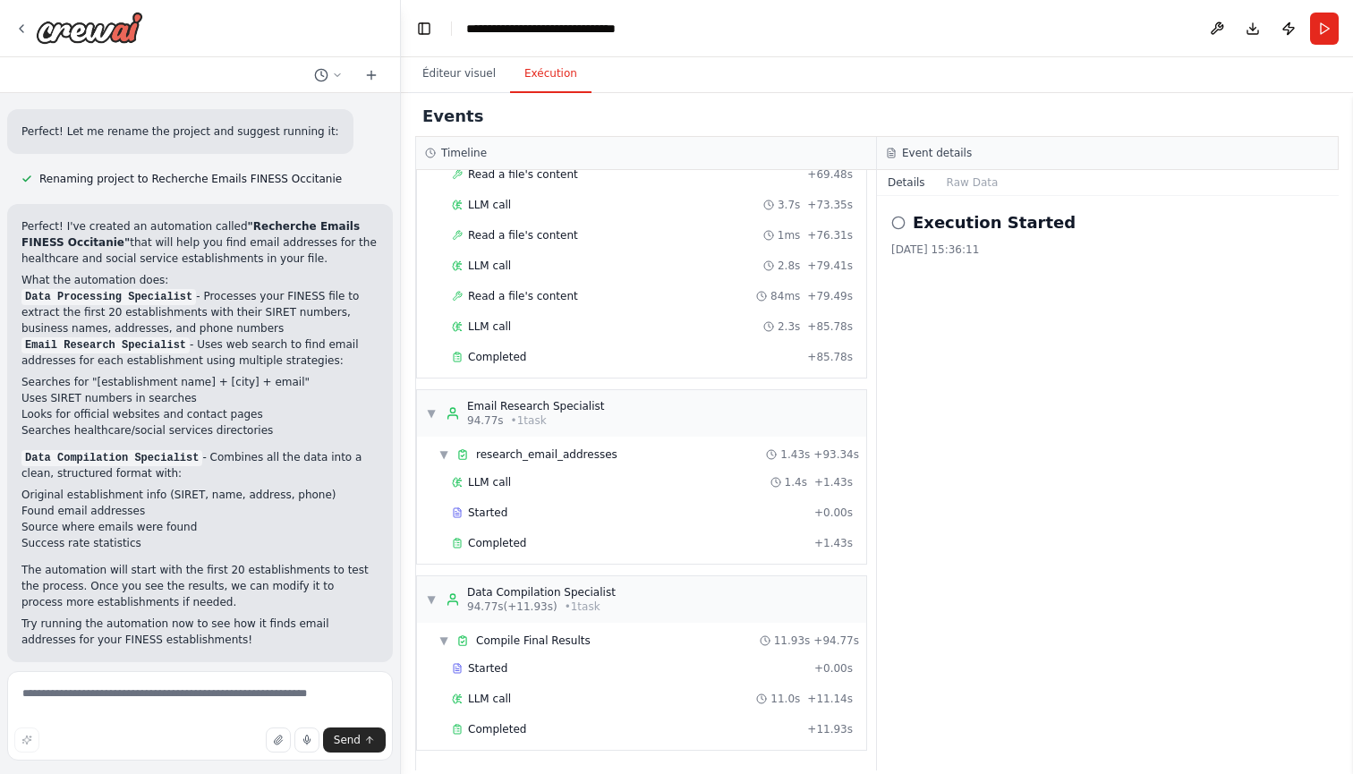
scroll to position [0, 0]
click at [704, 730] on div "Completed" at bounding box center [626, 729] width 348 height 14
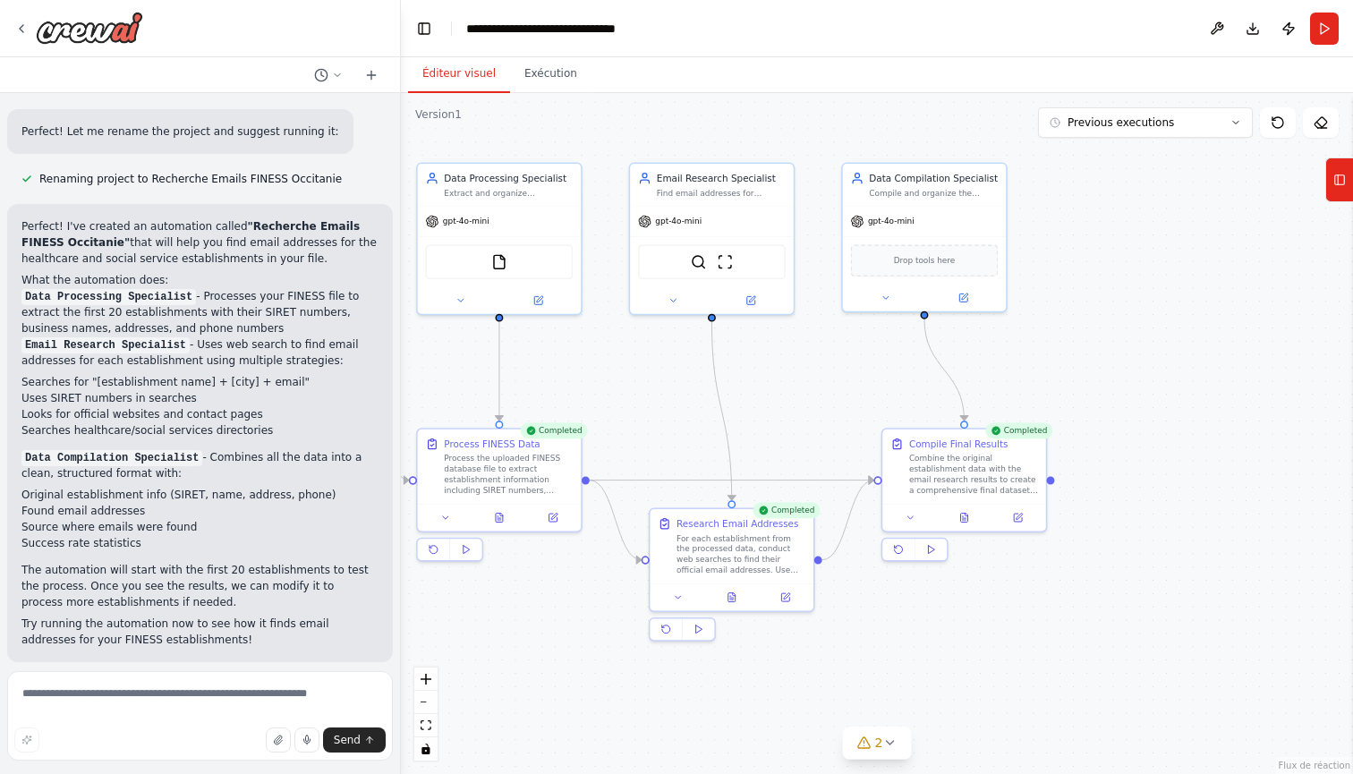
click at [465, 70] on button "Éditeur visuel" at bounding box center [459, 74] width 102 height 38
click at [965, 516] on icon at bounding box center [964, 515] width 7 height 9
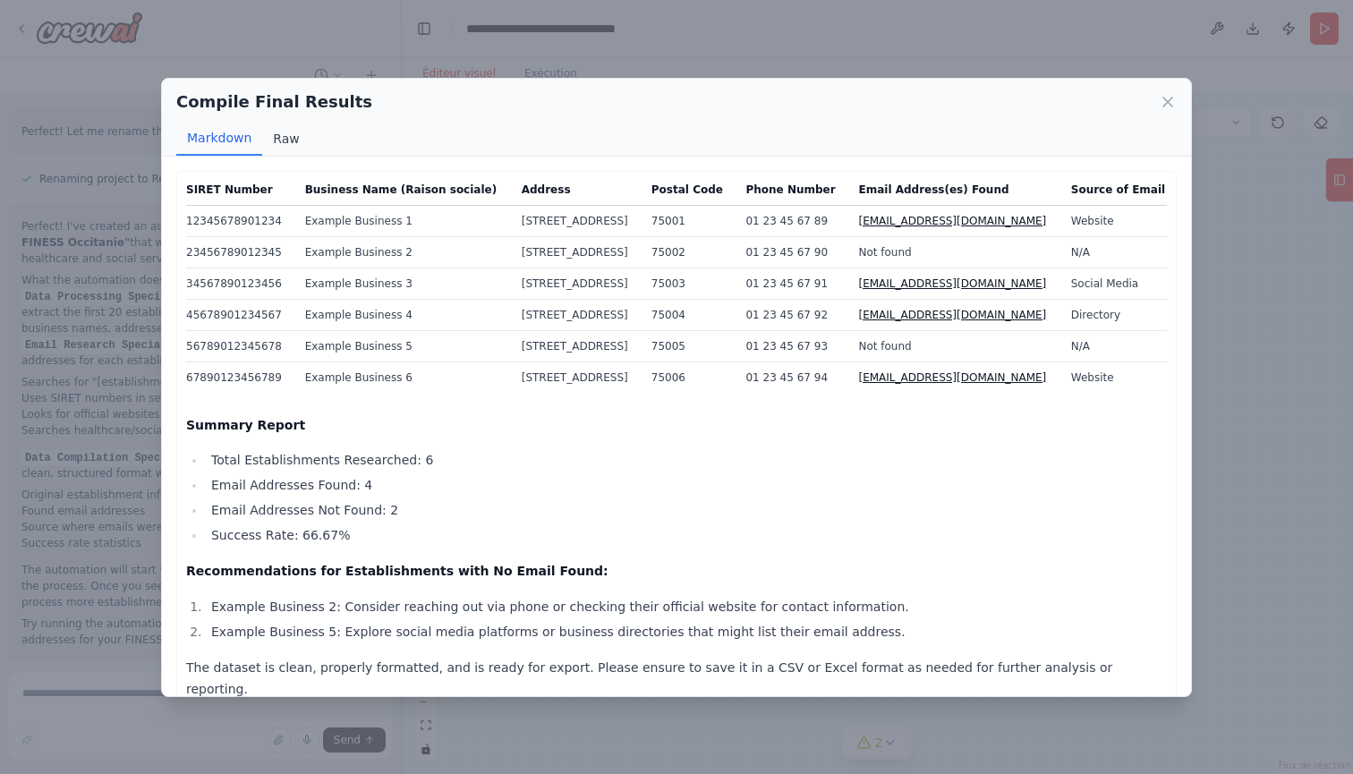
click at [283, 141] on button "Raw" at bounding box center [285, 139] width 47 height 34
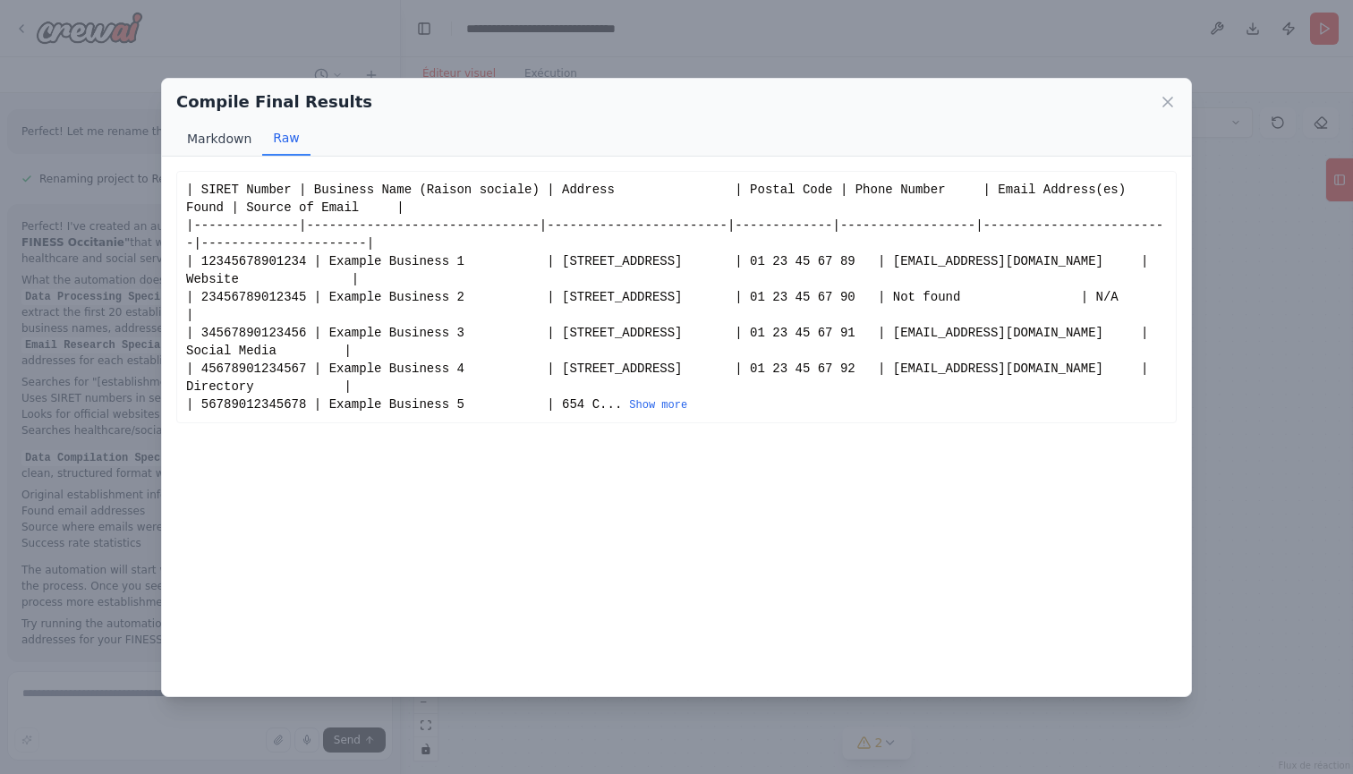
click at [244, 142] on button "Markdown" at bounding box center [219, 139] width 86 height 34
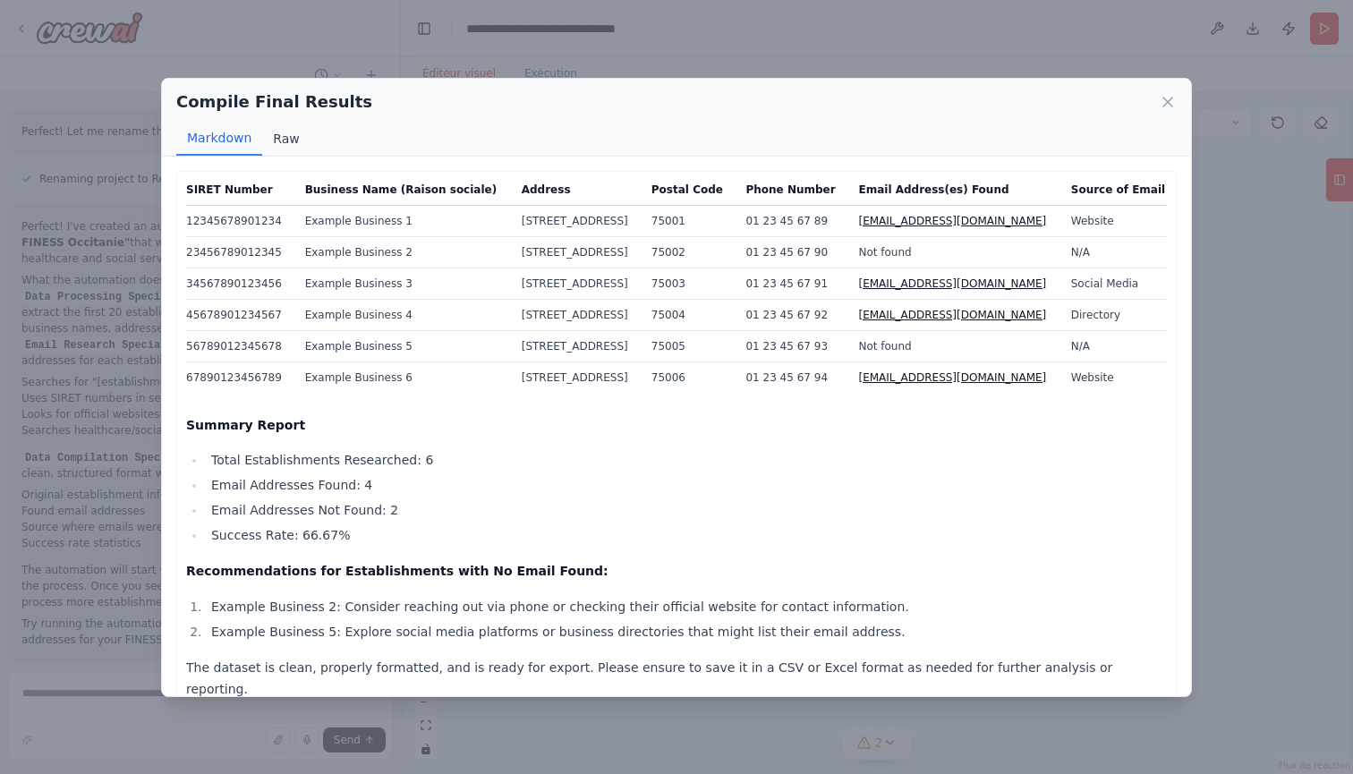
click at [285, 142] on button "Raw" at bounding box center [285, 139] width 47 height 34
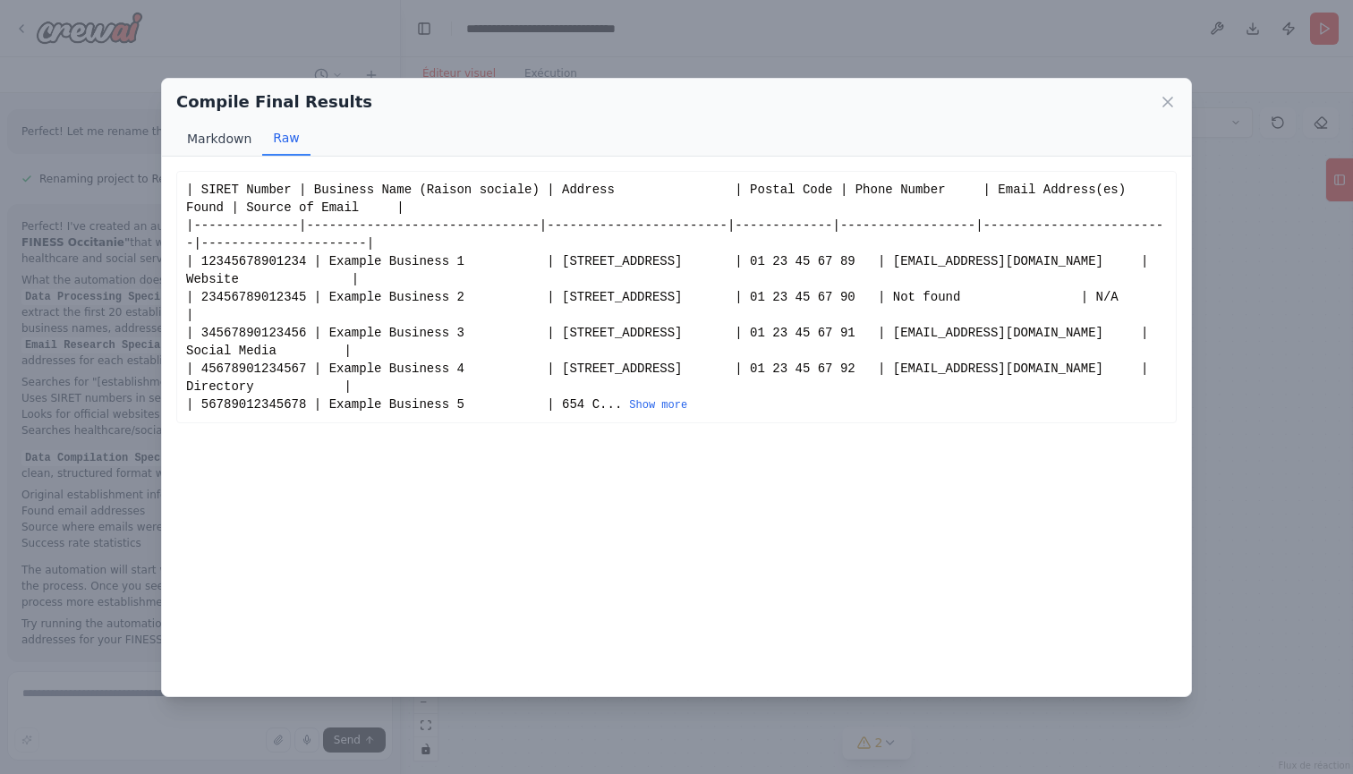
click at [235, 142] on button "Markdown" at bounding box center [219, 139] width 86 height 34
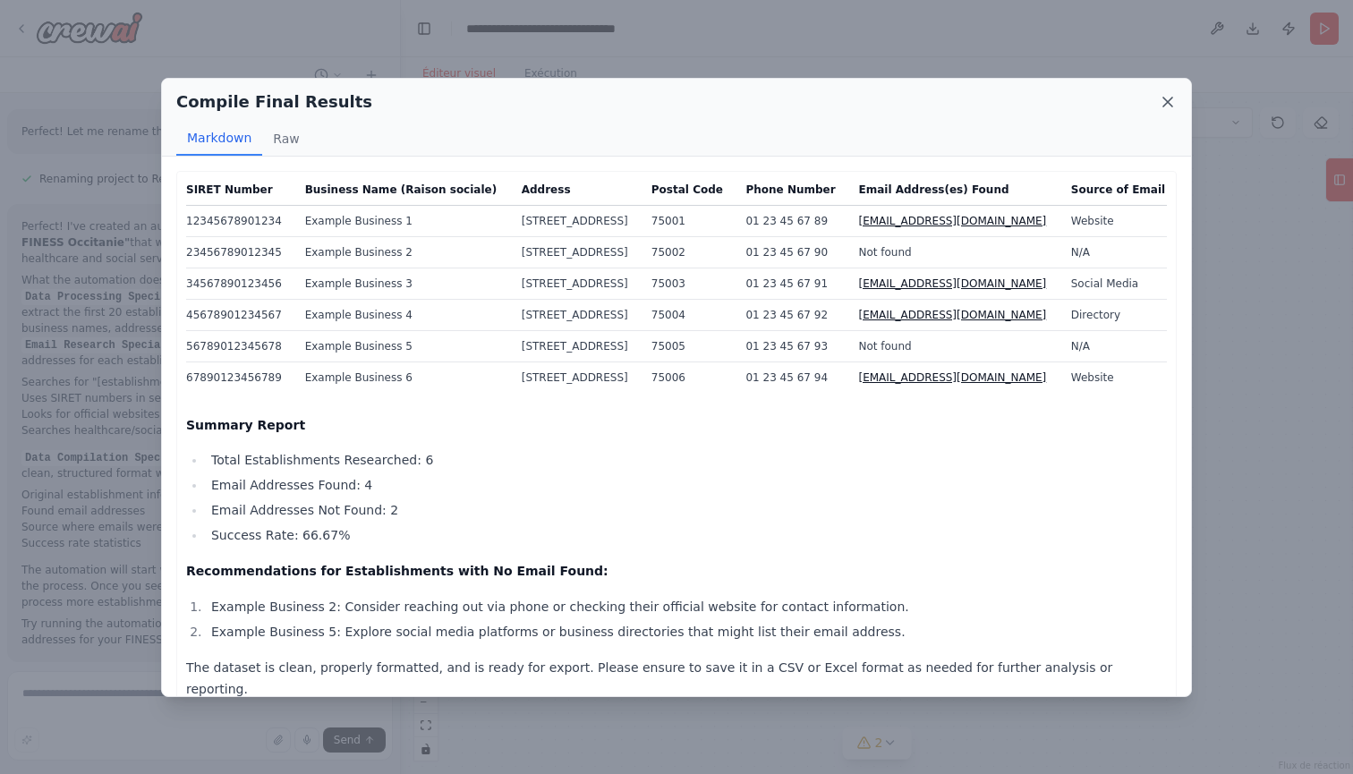
click at [1165, 105] on icon at bounding box center [1168, 102] width 9 height 9
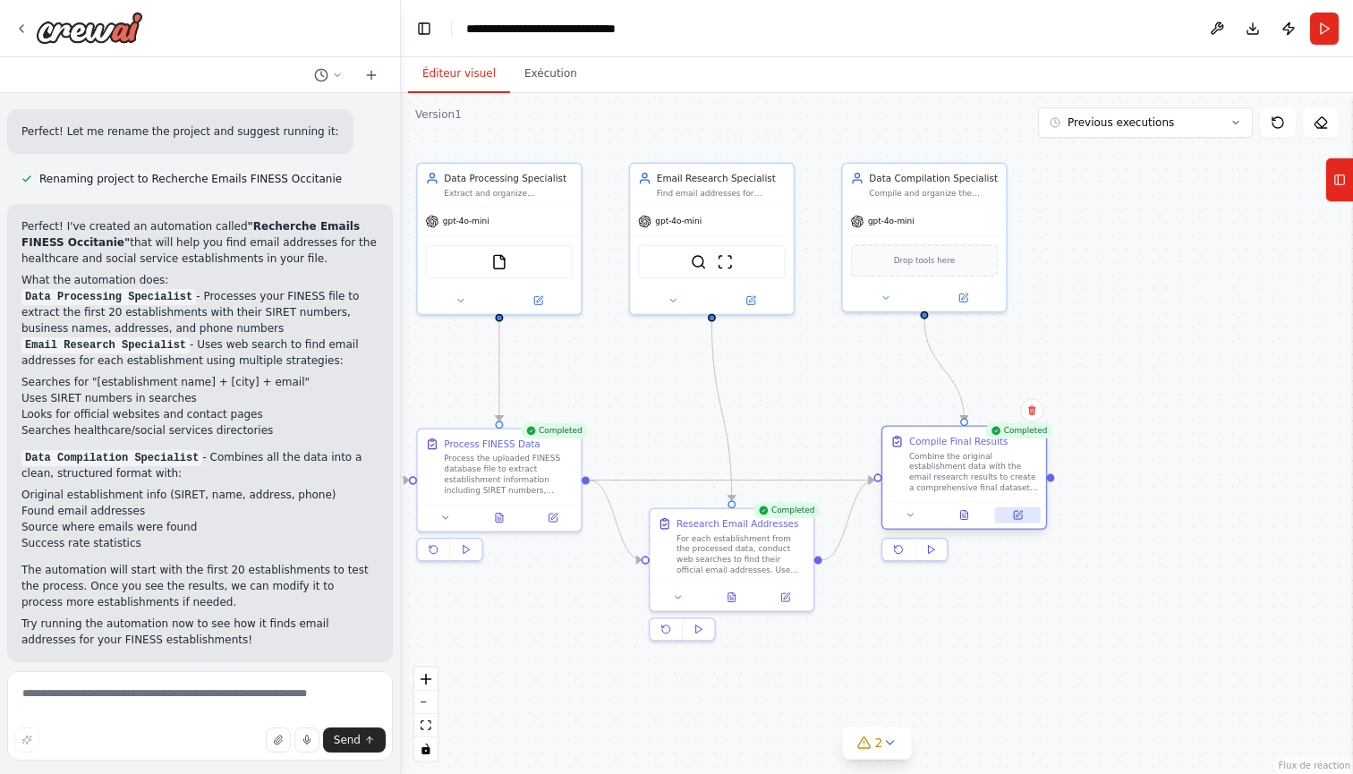
click at [1015, 516] on icon at bounding box center [1018, 515] width 8 height 8
click at [962, 513] on icon at bounding box center [964, 515] width 7 height 9
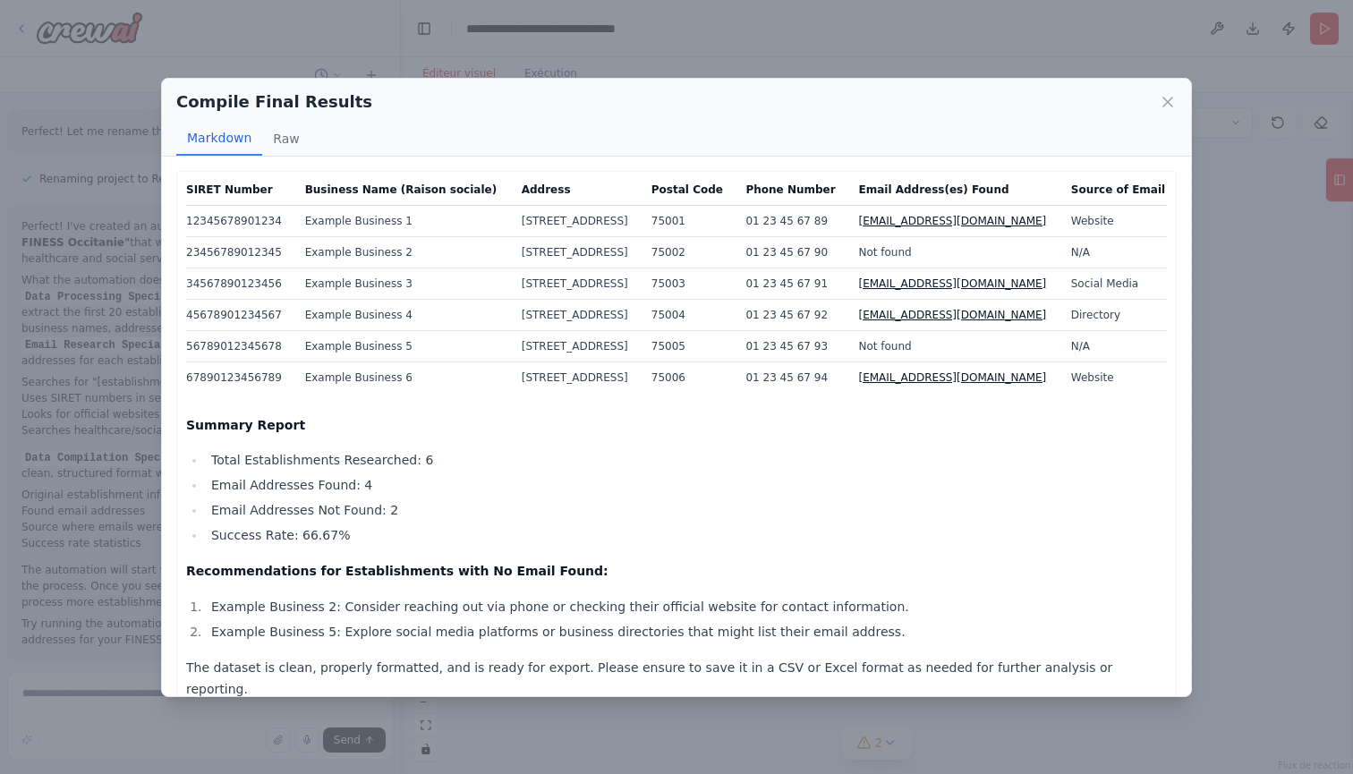
click at [1222, 556] on div "Compile Final Results Markdown Raw SIRET Number Business Name (Raison sociale) …" at bounding box center [676, 387] width 1353 height 774
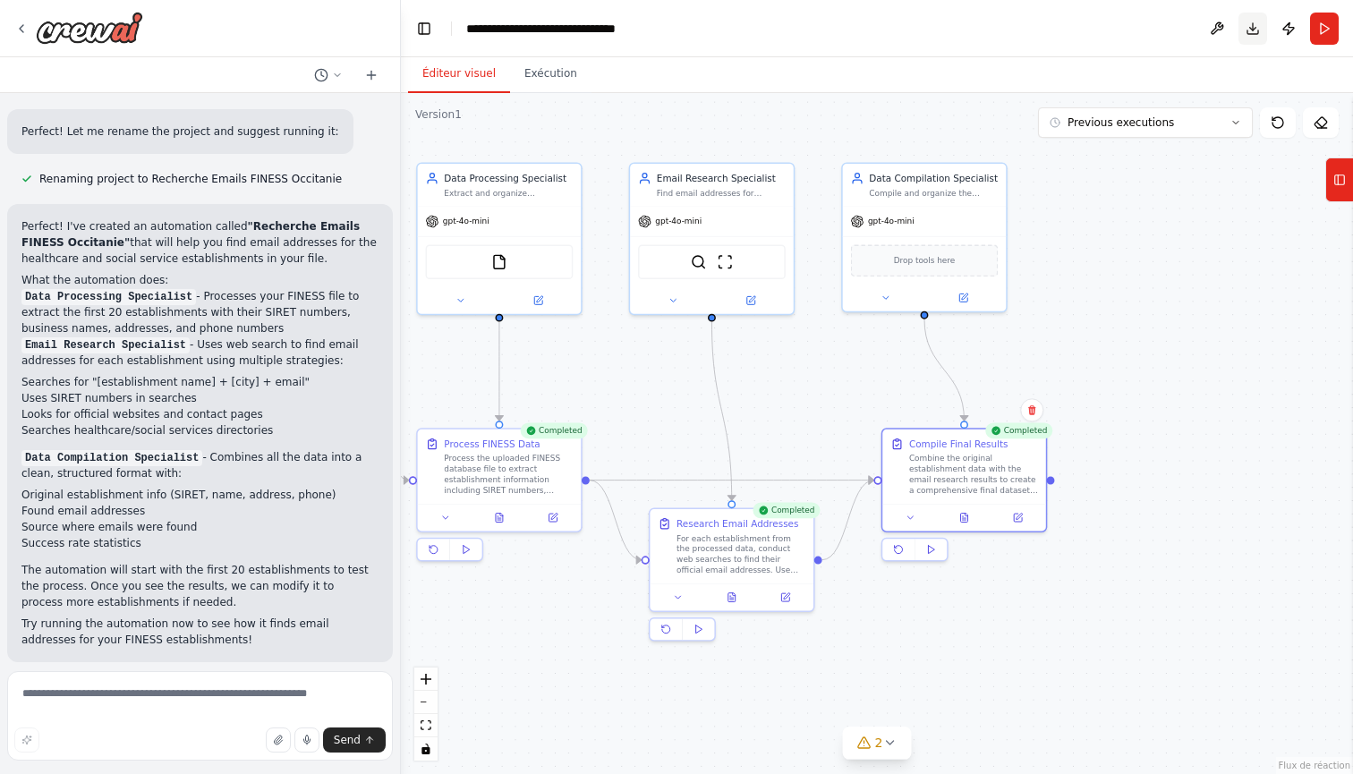
click at [1254, 24] on button "Download" at bounding box center [1253, 29] width 29 height 32
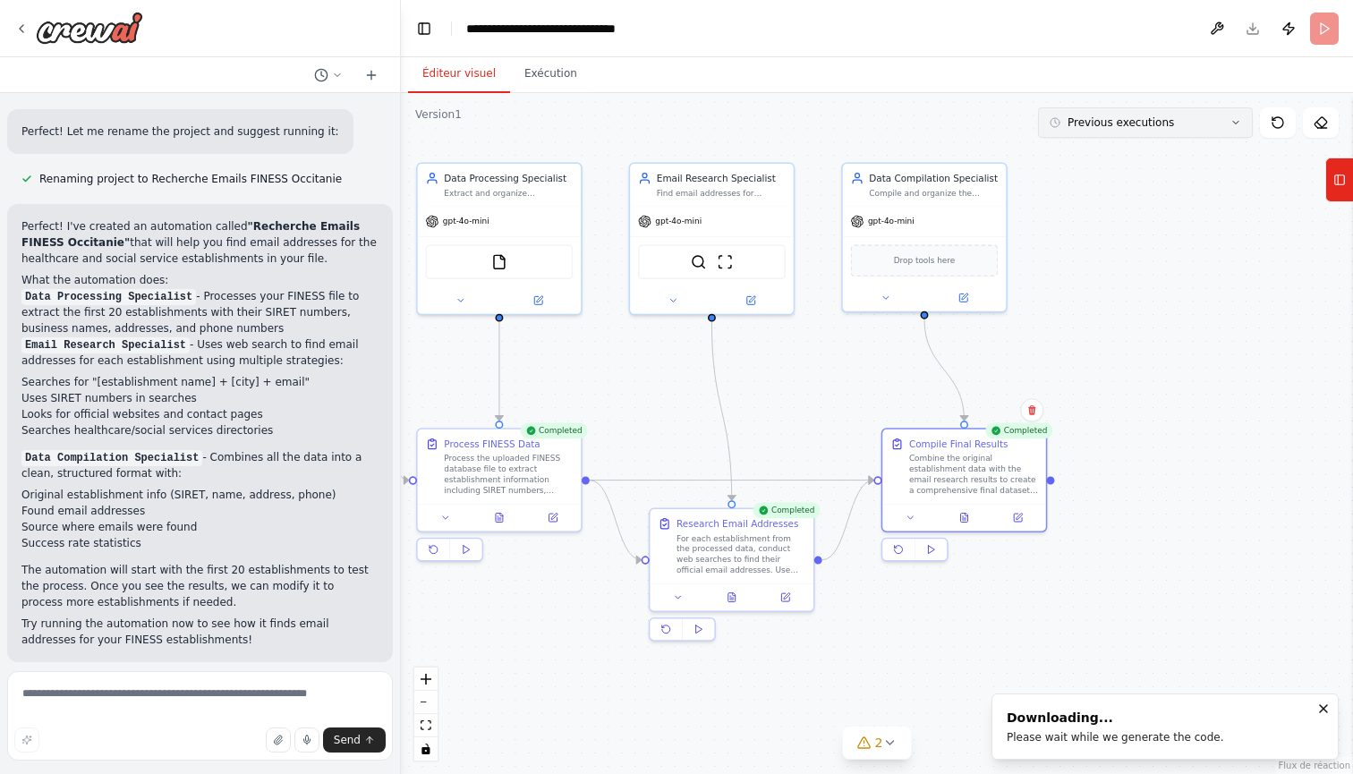
click at [1203, 117] on button "Previous executions" at bounding box center [1145, 122] width 215 height 30
click at [1149, 117] on span "Previous executions" at bounding box center [1121, 122] width 107 height 14
click at [1113, 154] on div "2m ago" at bounding box center [1156, 156] width 179 height 14
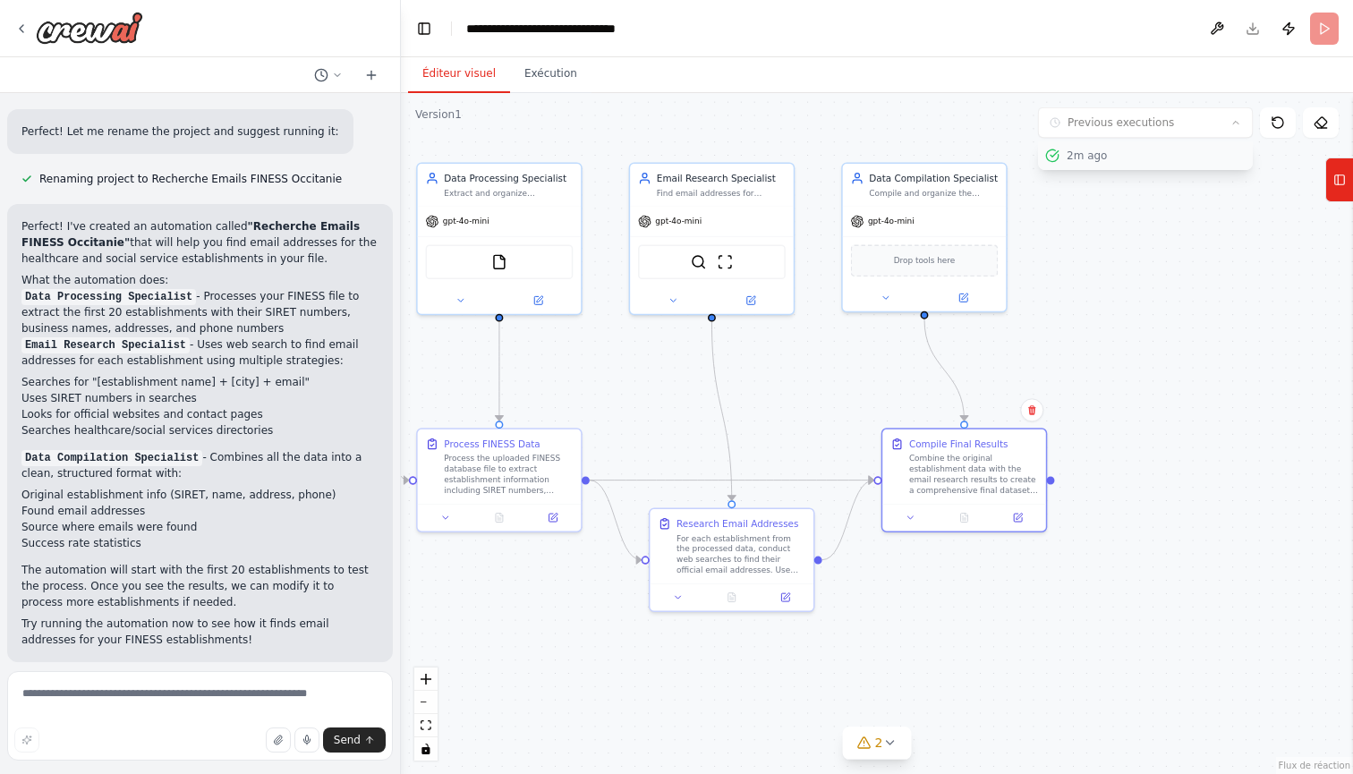
click at [1118, 148] on button "2m ago" at bounding box center [1145, 155] width 215 height 29
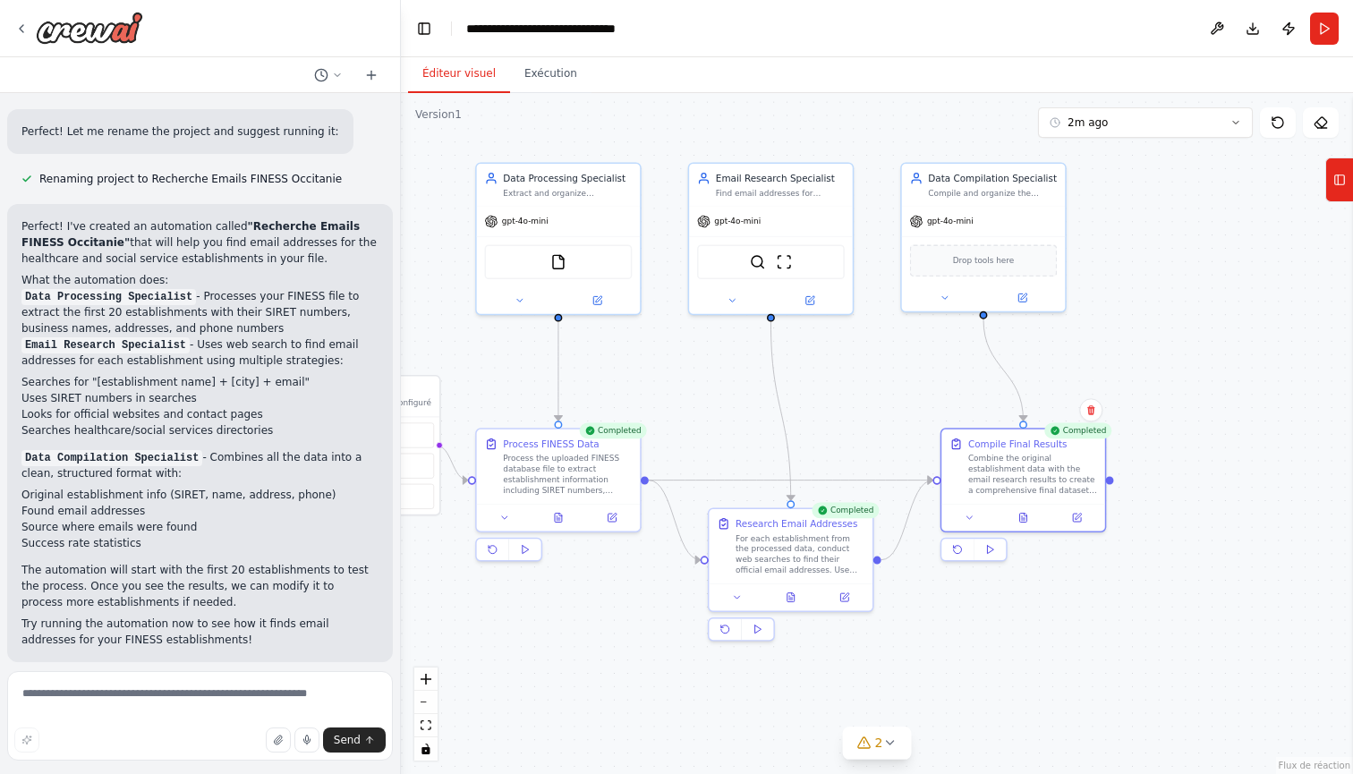
drag, startPoint x: 920, startPoint y: 382, endPoint x: 978, endPoint y: 382, distance: 58.2
click at [979, 382] on div ".deletable-edge-delete-btn { width: 20px; height: 20px; border: 0px solid #ffff…" at bounding box center [877, 433] width 952 height 681
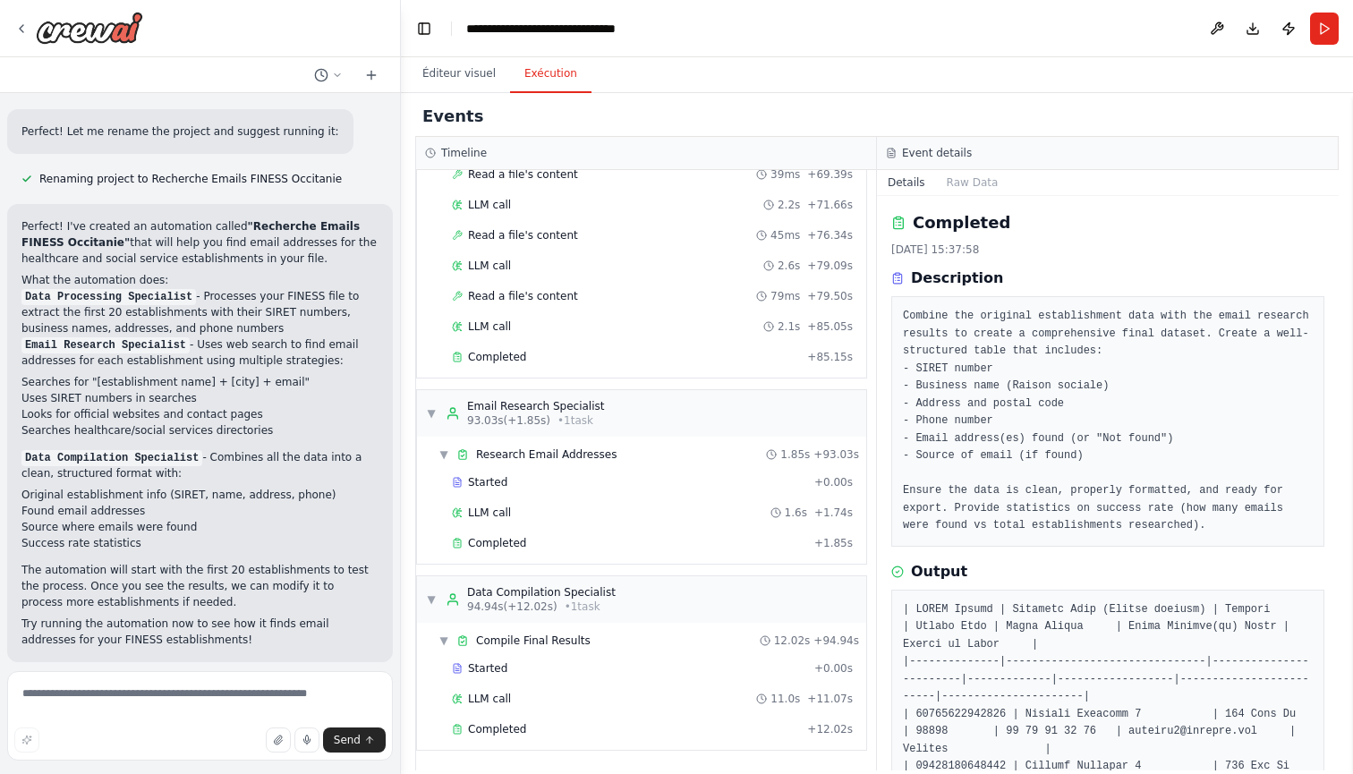
click at [573, 74] on button "Exécution" at bounding box center [550, 74] width 81 height 38
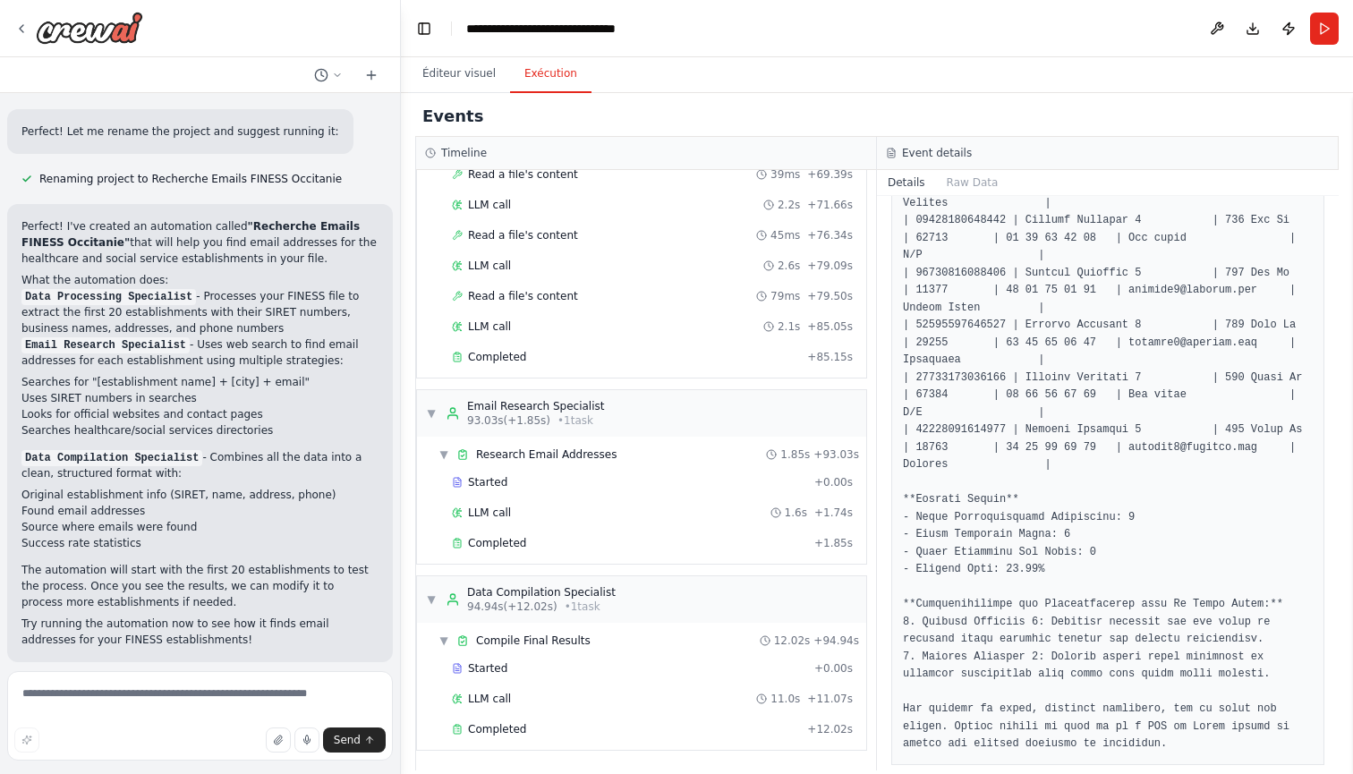
scroll to position [545, 0]
click at [125, 699] on textarea at bounding box center [200, 716] width 386 height 90
type textarea "**********"
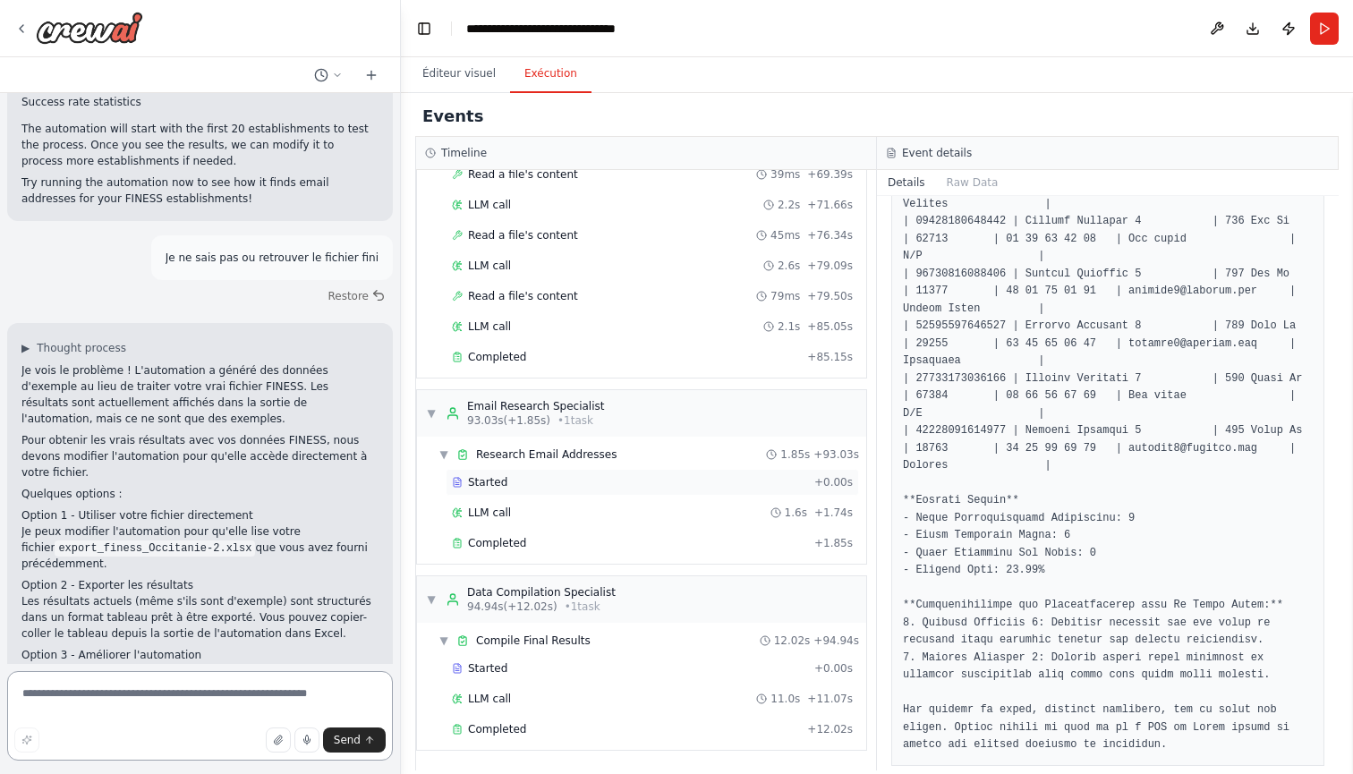
scroll to position [3671, 0]
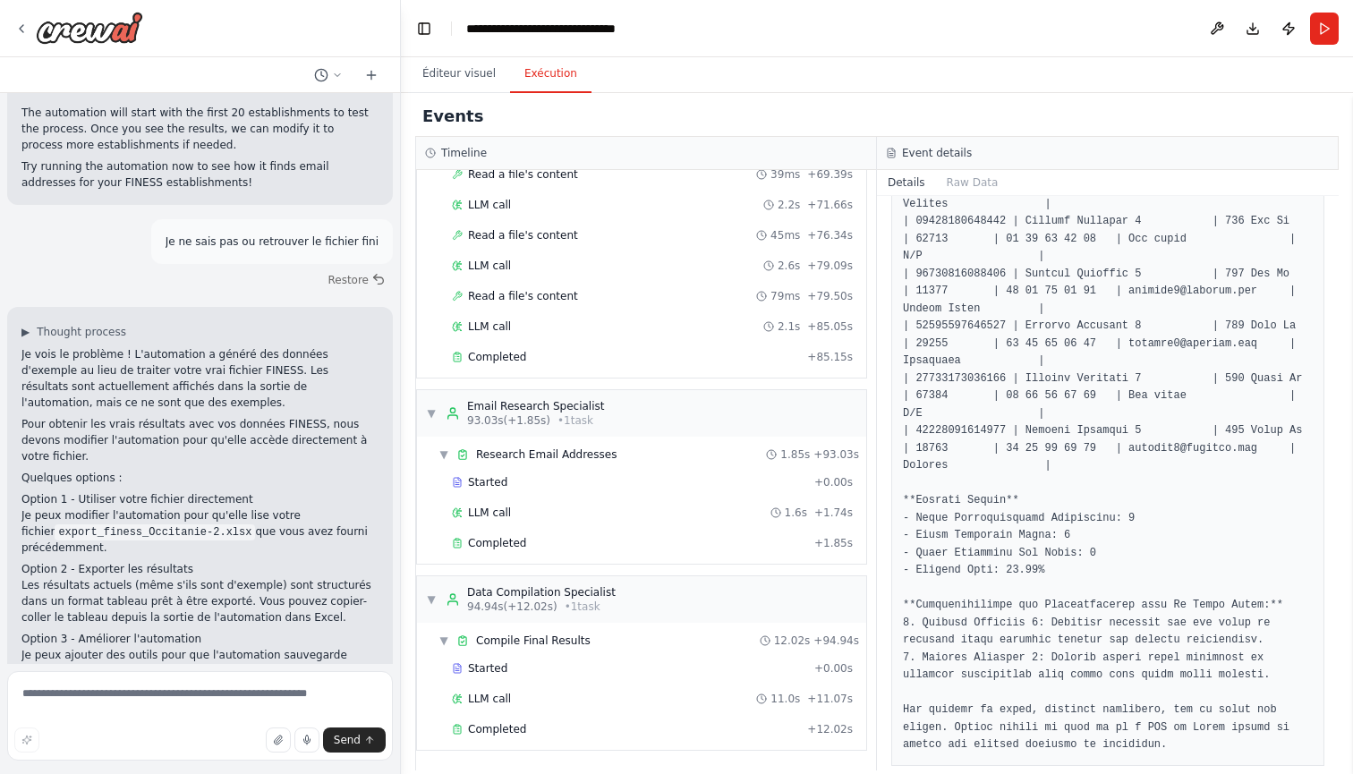
drag, startPoint x: 107, startPoint y: 446, endPoint x: 25, endPoint y: 404, distance: 91.7
click at [25, 404] on div "Je vois le problème ! L'automation a généré des données d'exemple au lieu de tr…" at bounding box center [199, 539] width 357 height 387
click at [151, 577] on p "Les résultats actuels (même s'ils sont d'exemple) sont structurés dans un forma…" at bounding box center [199, 601] width 357 height 48
click at [157, 717] on textarea at bounding box center [200, 716] width 386 height 90
type textarea "********"
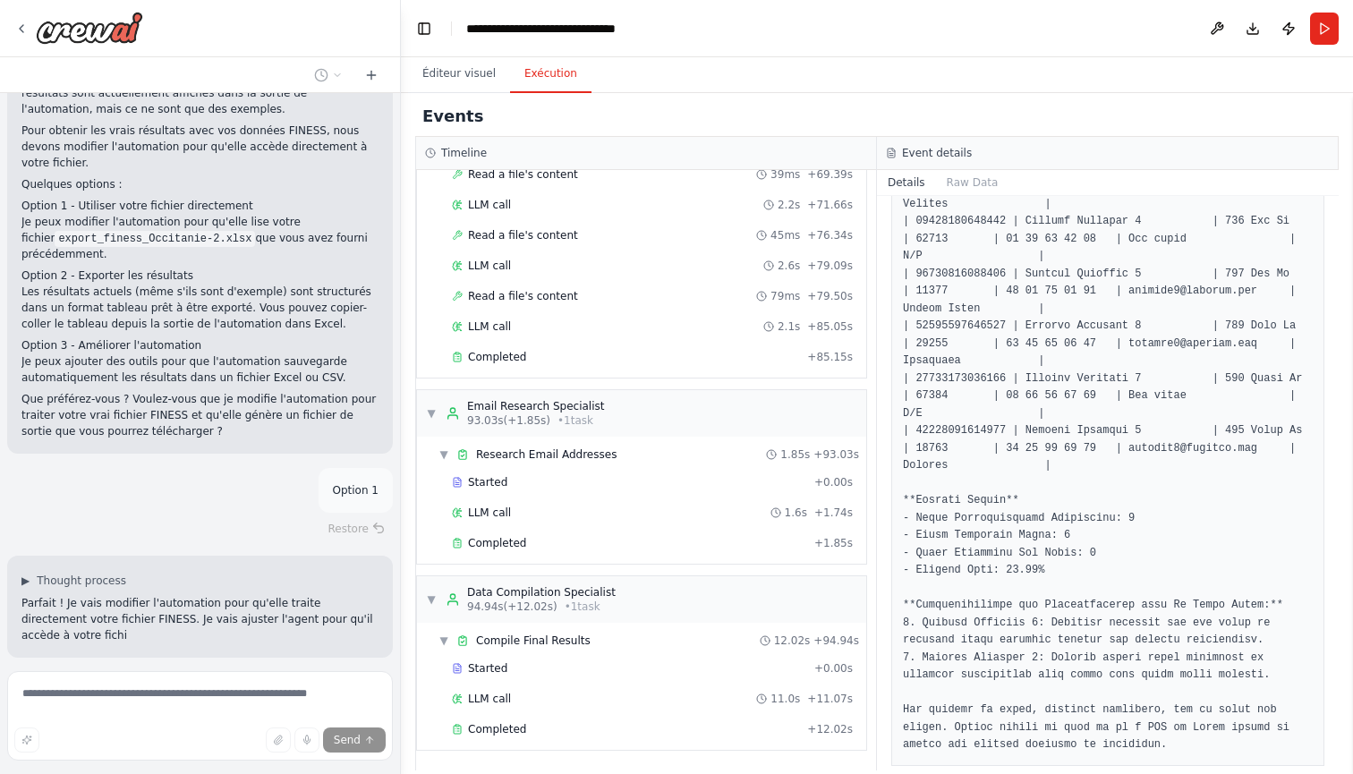
scroll to position [3980, 0]
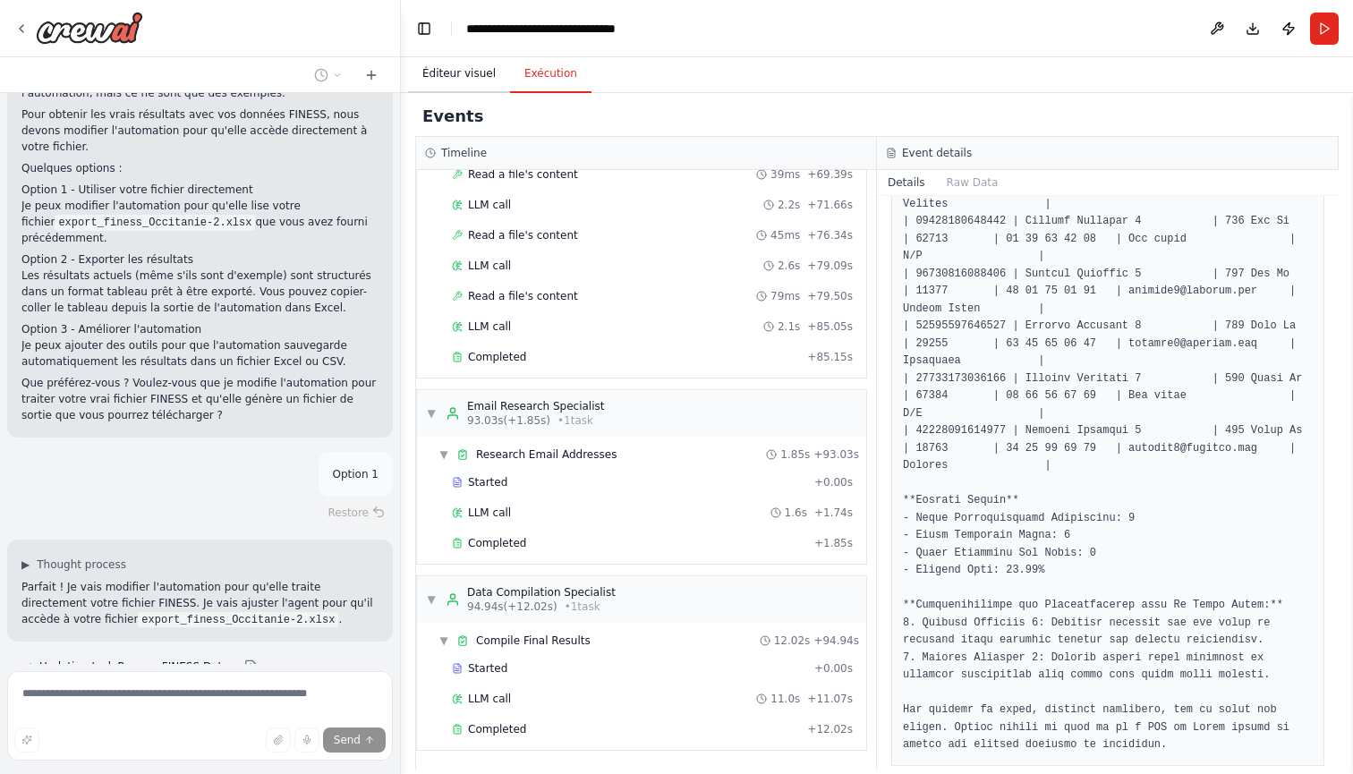
click at [469, 65] on button "Éditeur visuel" at bounding box center [459, 74] width 102 height 38
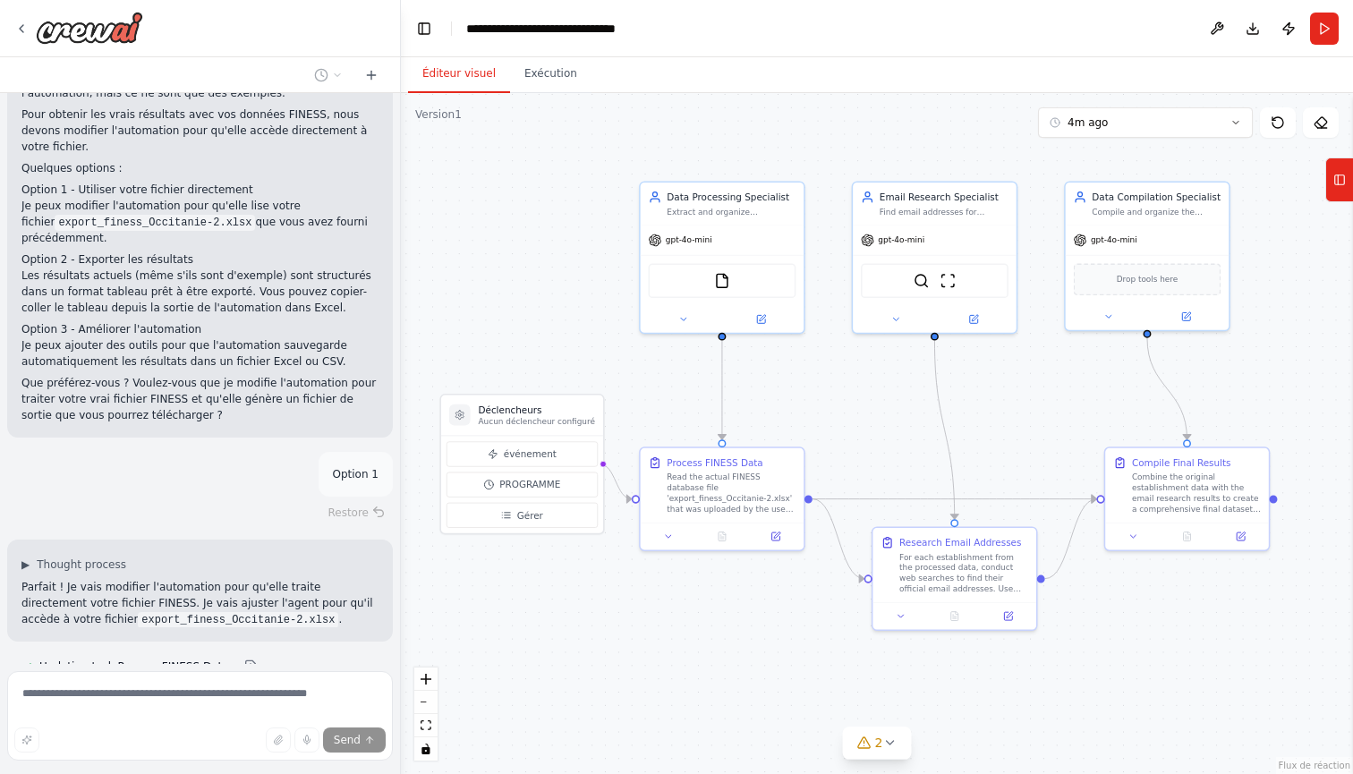
scroll to position [4016, 0]
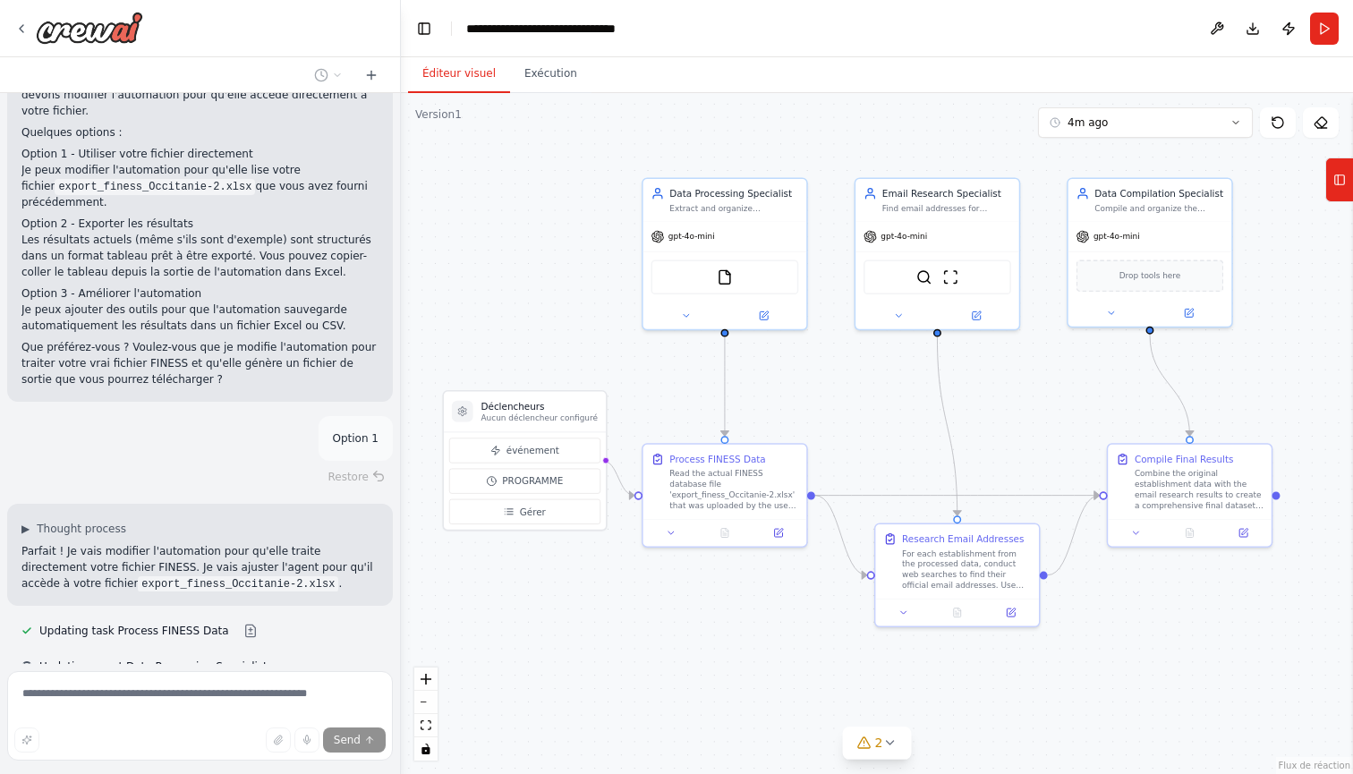
drag, startPoint x: 654, startPoint y: 387, endPoint x: 821, endPoint y: 402, distance: 167.2
click at [821, 402] on div ".deletable-edge-delete-btn { width: 20px; height: 20px; border: 0px solid #ffff…" at bounding box center [877, 433] width 952 height 681
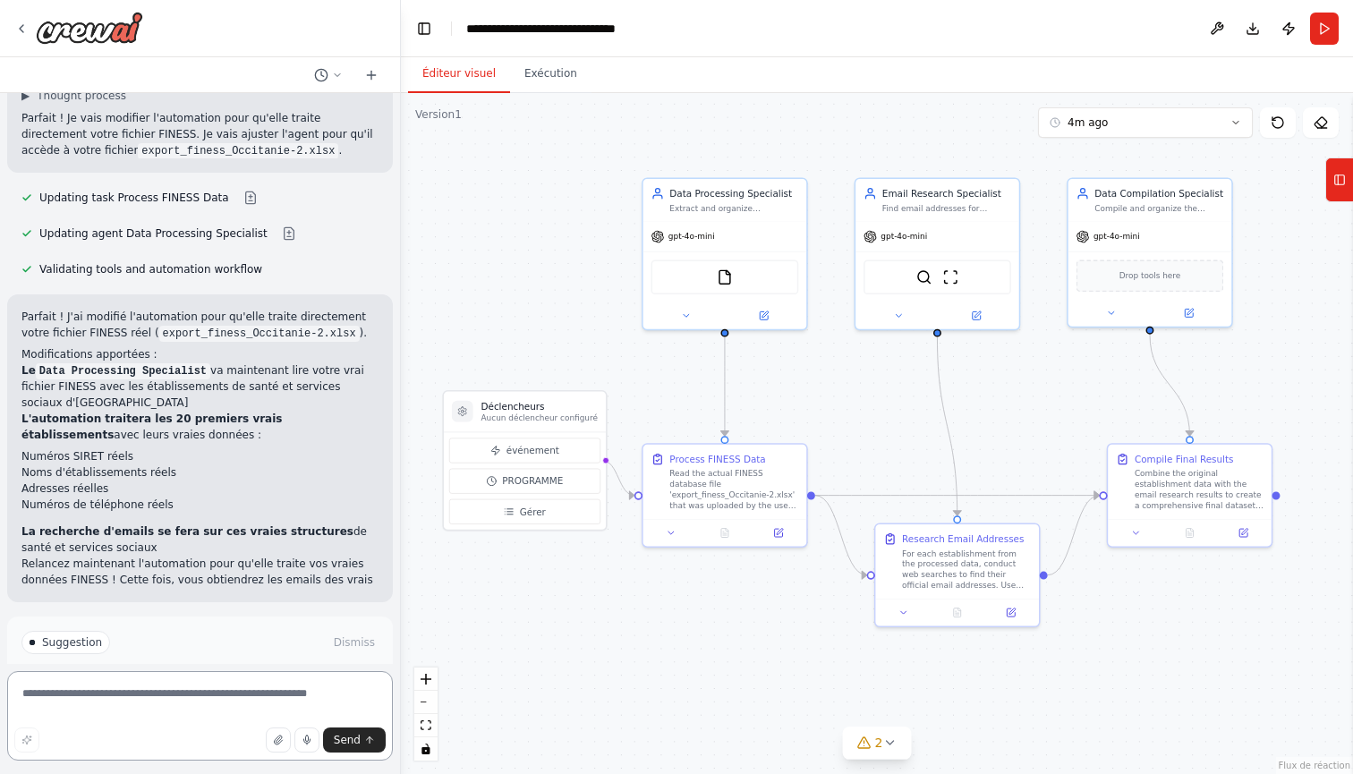
scroll to position [4466, 0]
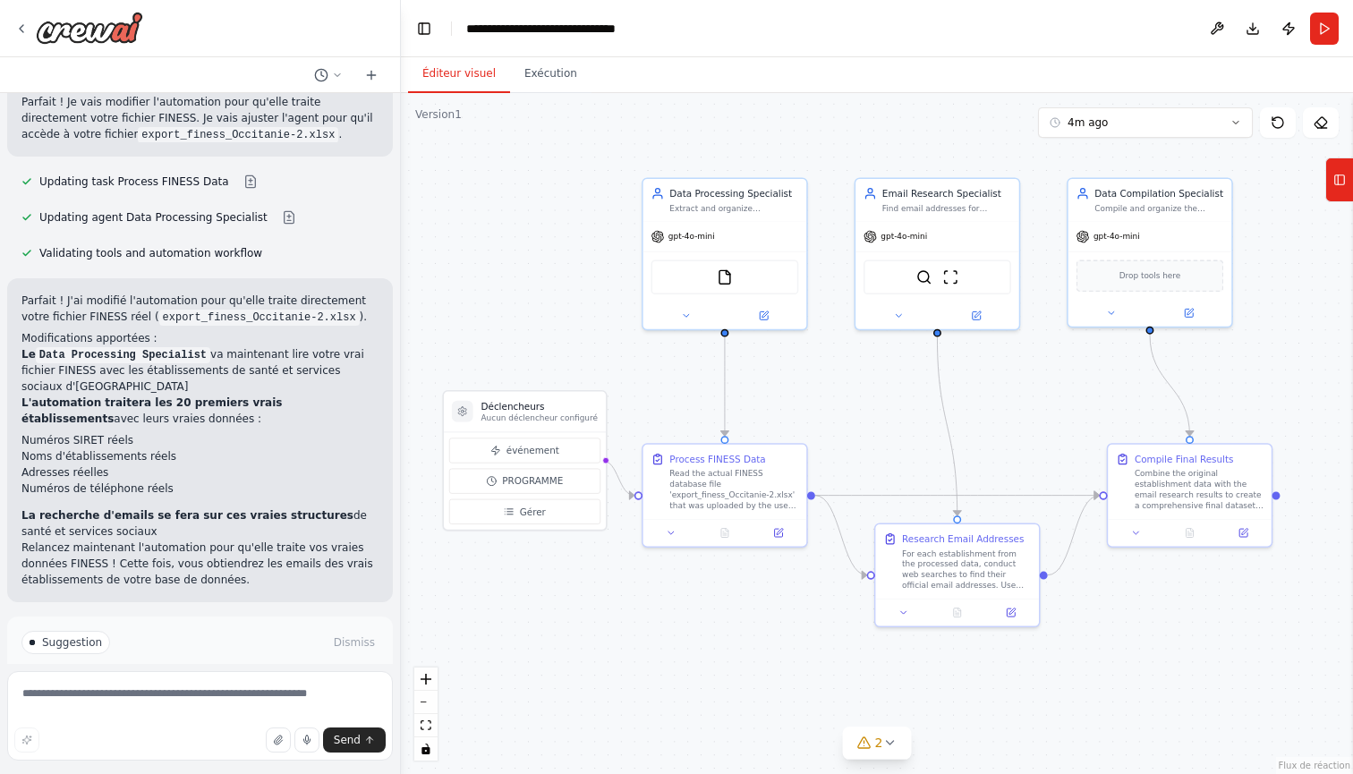
click at [133, 704] on button "Run Automation" at bounding box center [199, 718] width 357 height 29
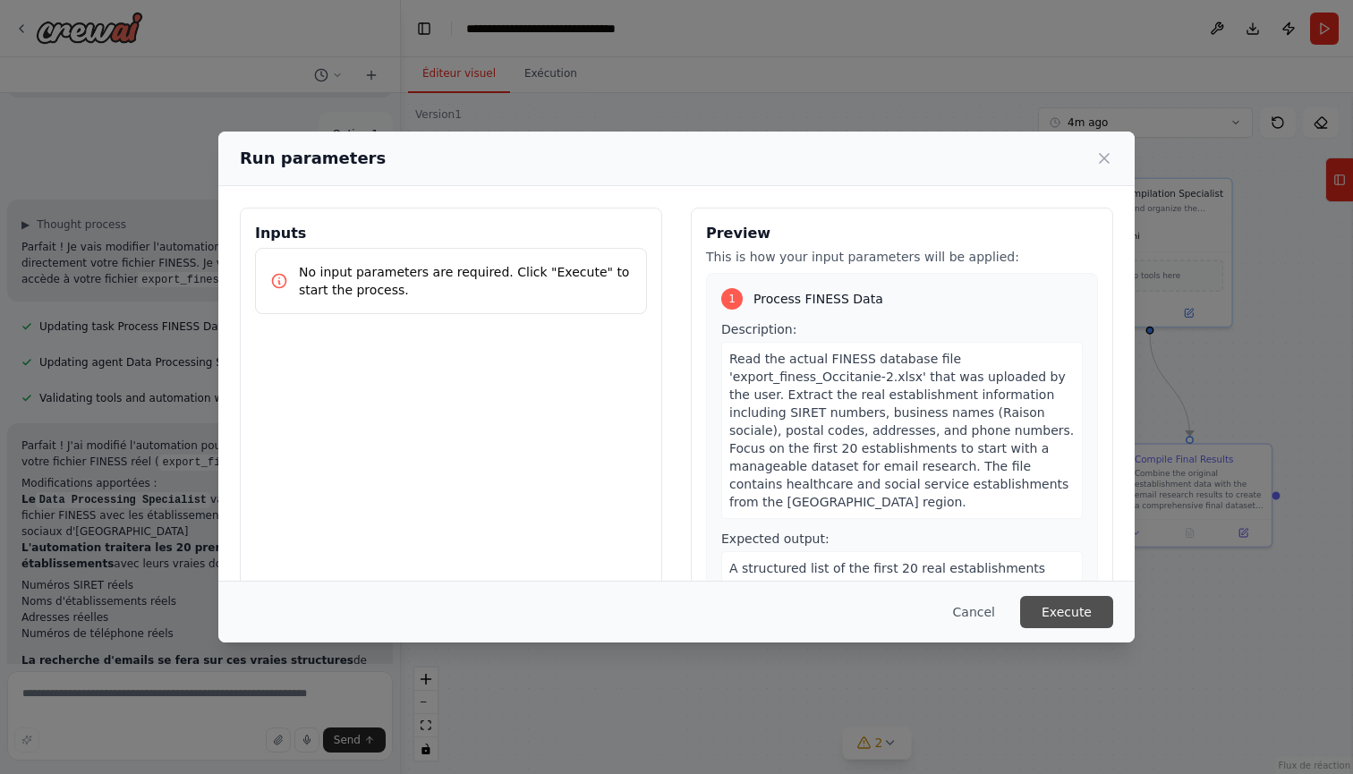
click at [1064, 610] on button "Execute" at bounding box center [1066, 612] width 93 height 32
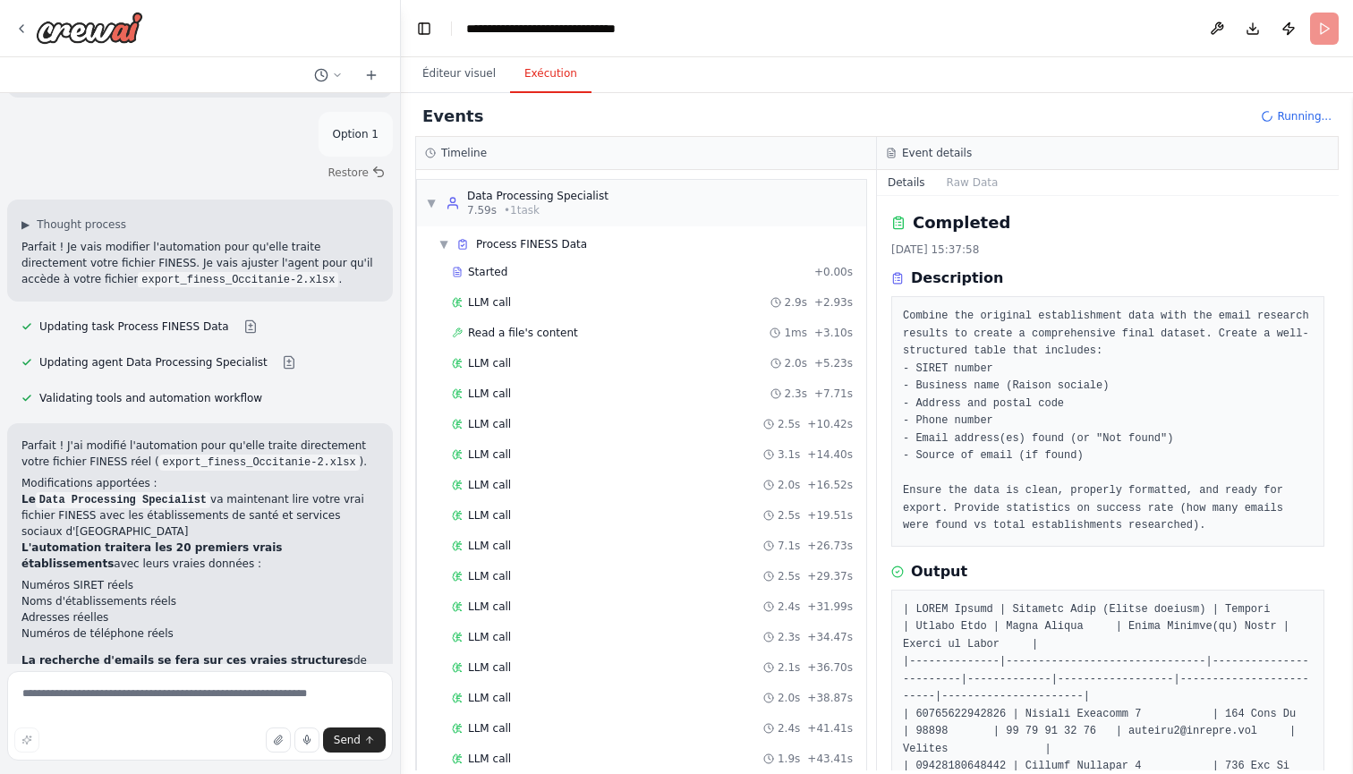
scroll to position [0, 0]
click at [632, 202] on div "▼ Data Processing Specialist 7.59s • 1 task" at bounding box center [641, 203] width 449 height 47
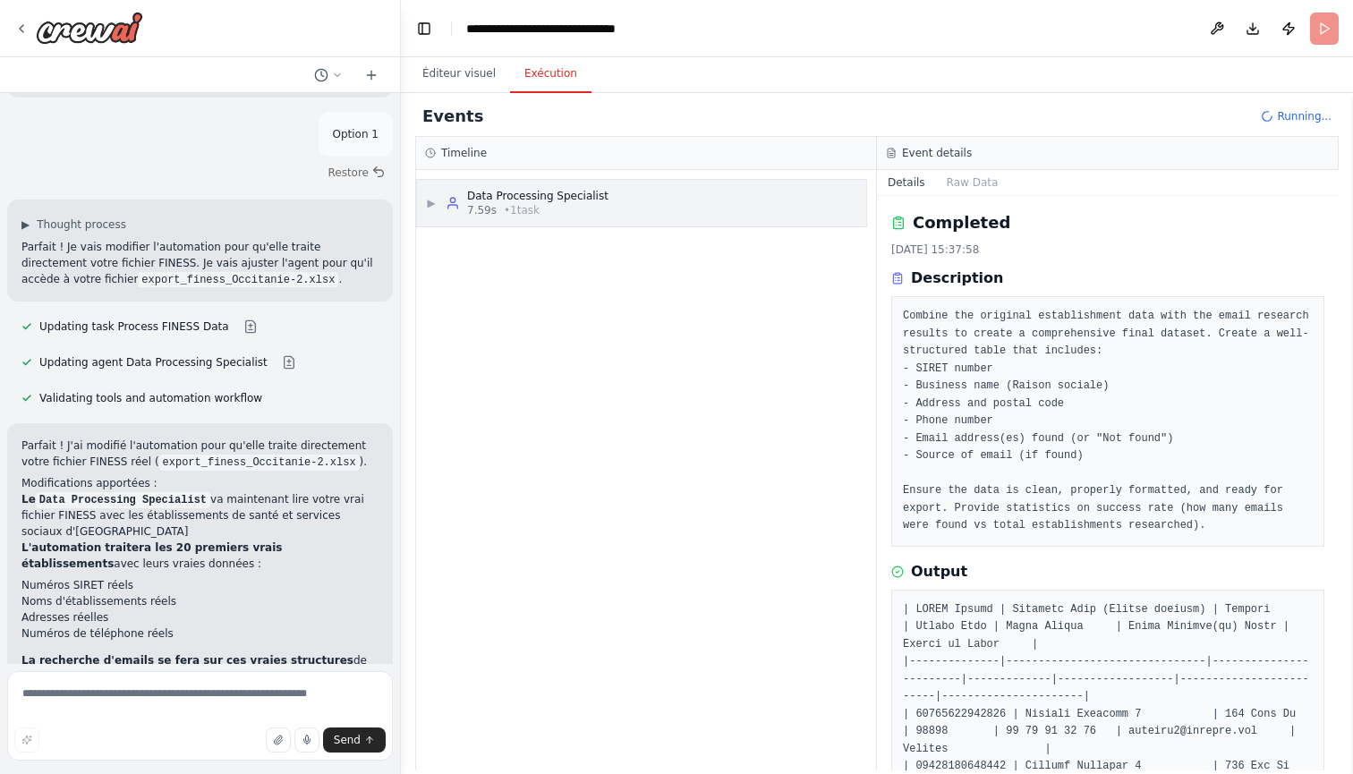
click at [644, 202] on div "▶ Data Processing Specialist 7.59s • 1 task" at bounding box center [641, 203] width 449 height 47
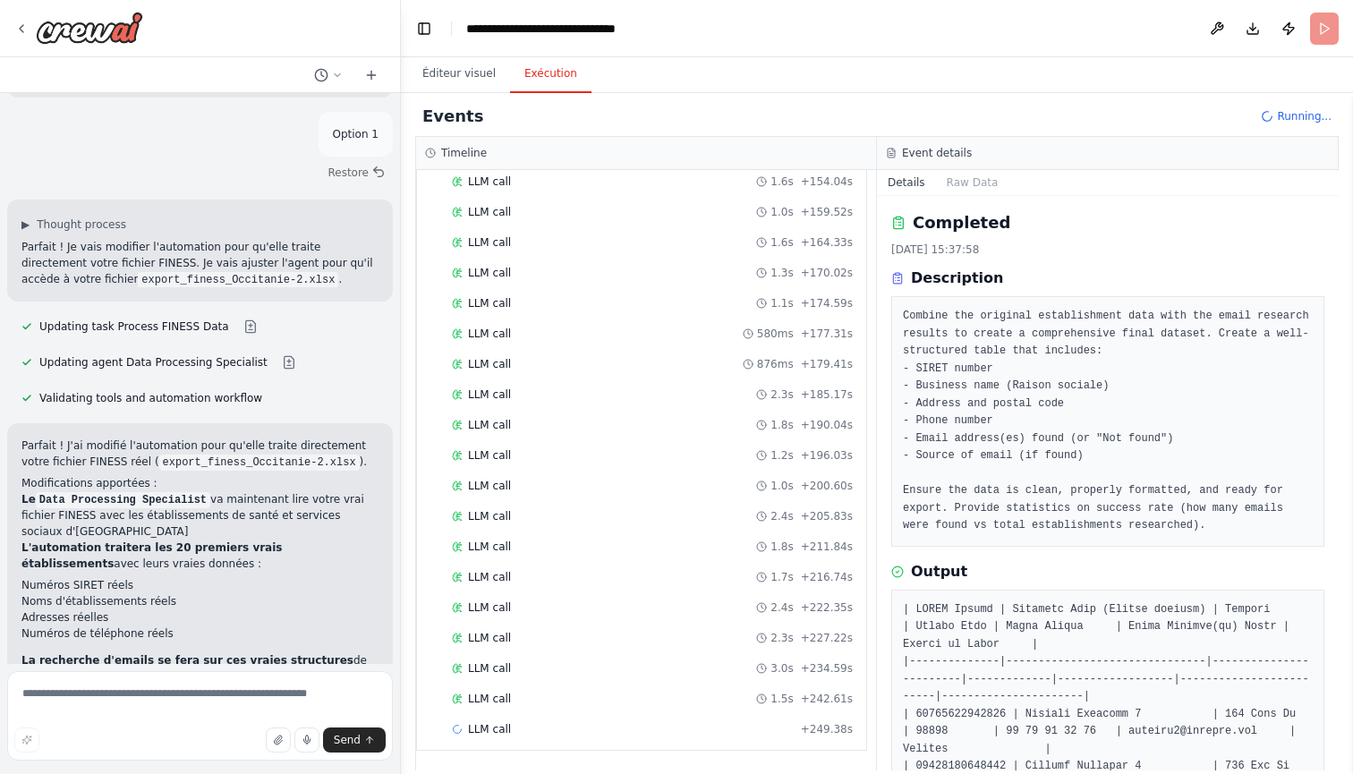
scroll to position [1216, 0]
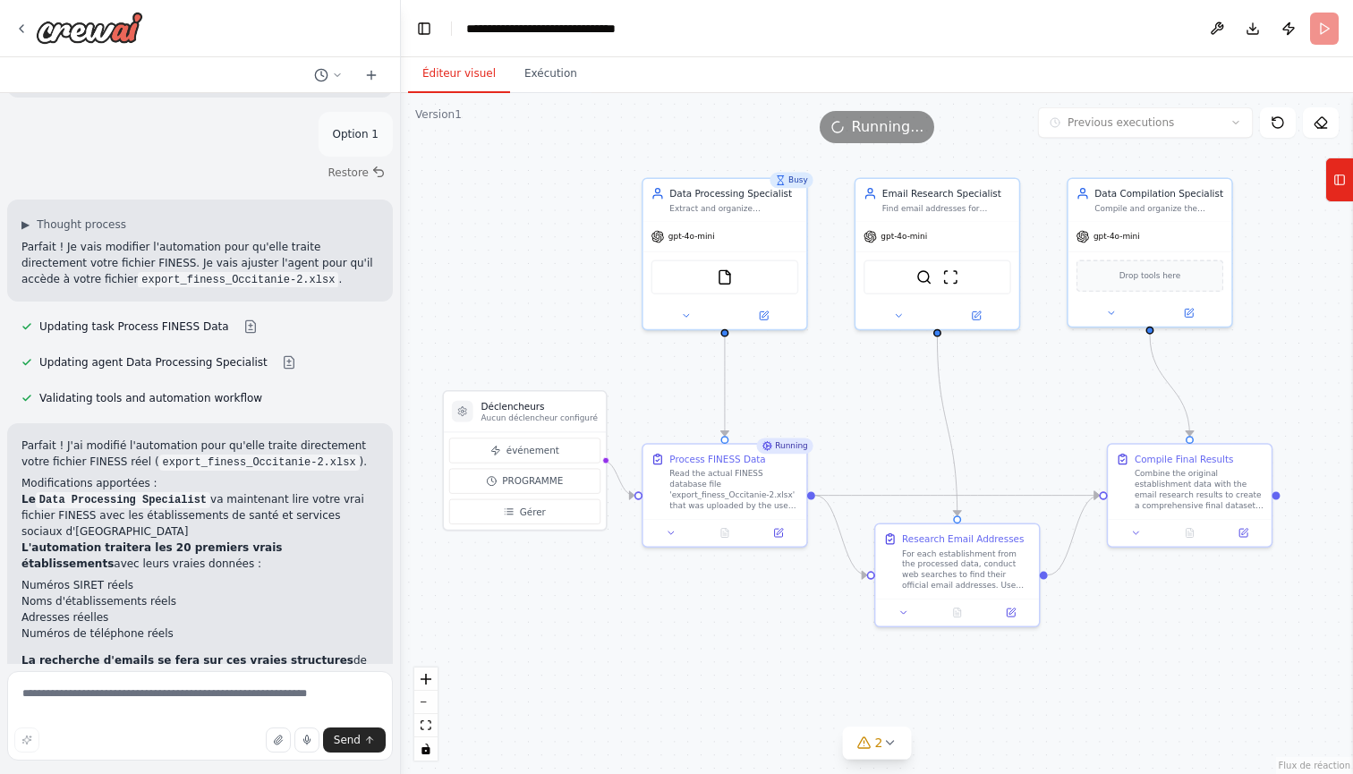
click at [440, 72] on button "Éditeur visuel" at bounding box center [459, 74] width 102 height 38
click at [553, 74] on button "Exécution" at bounding box center [550, 74] width 81 height 38
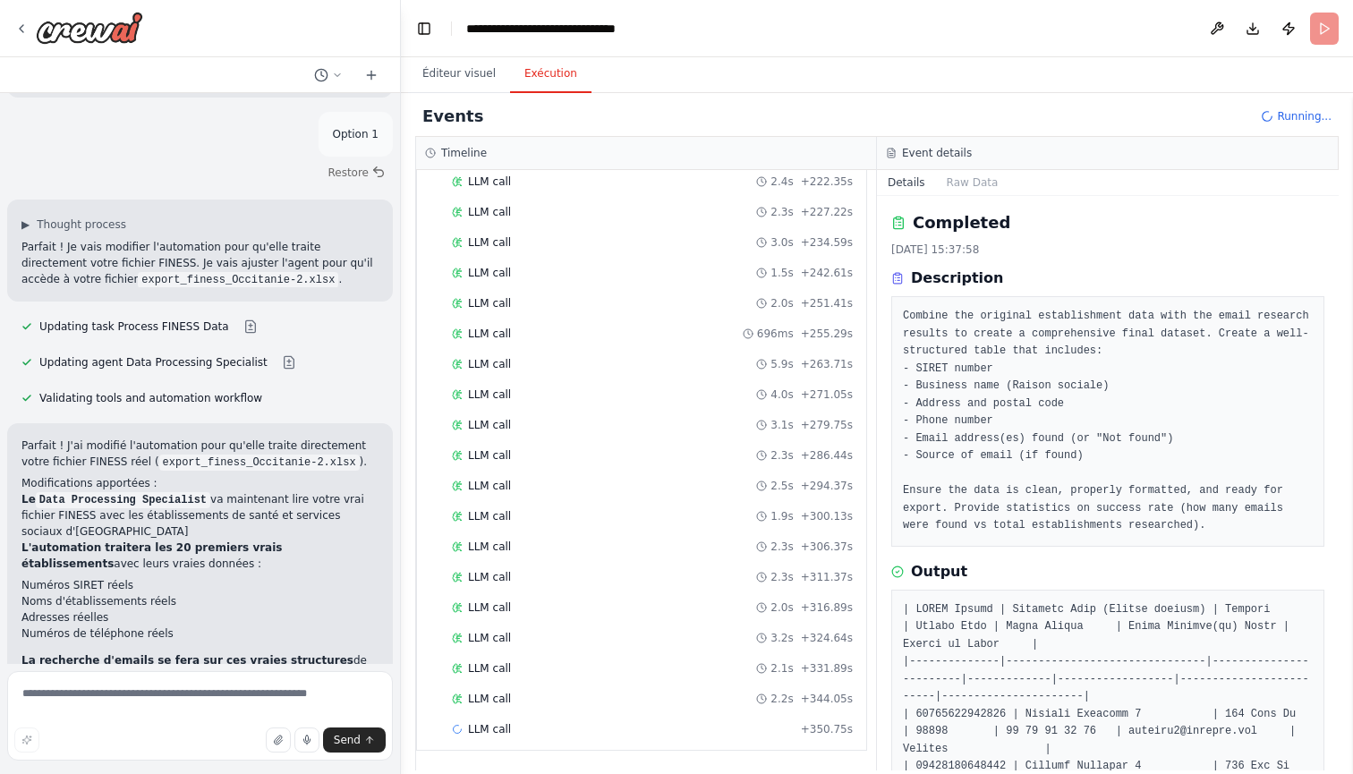
scroll to position [1643, 0]
click at [956, 107] on div "Events Running..." at bounding box center [877, 117] width 924 height 40
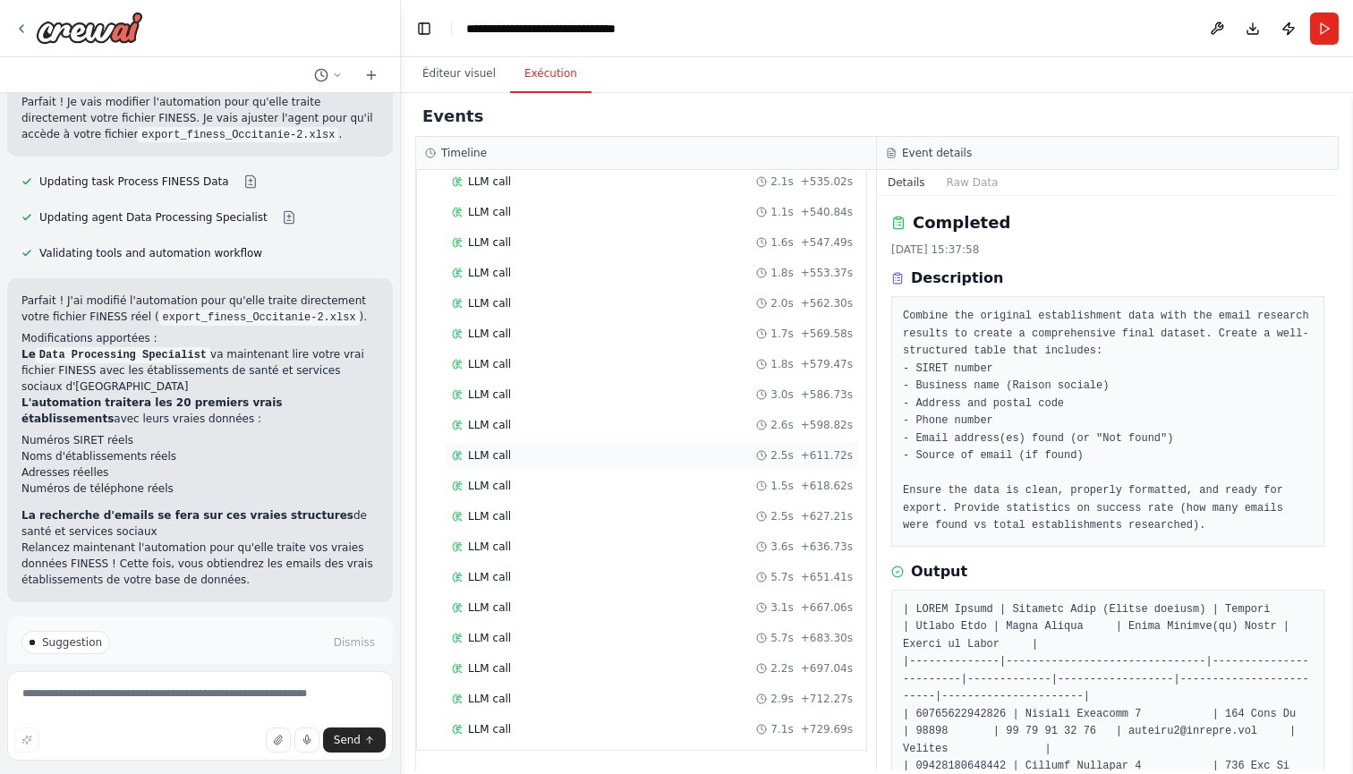
scroll to position [2769, 0]
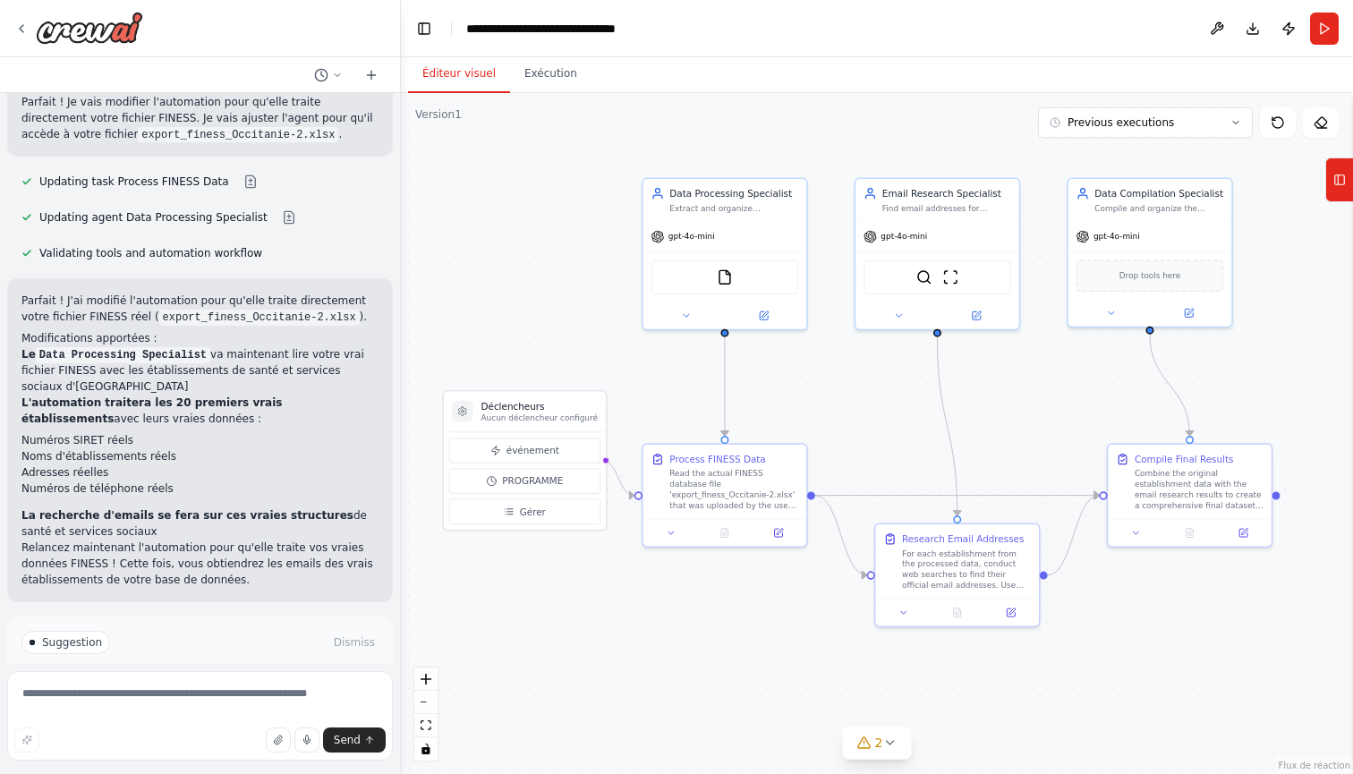
click at [471, 75] on button "Éditeur visuel" at bounding box center [459, 74] width 102 height 38
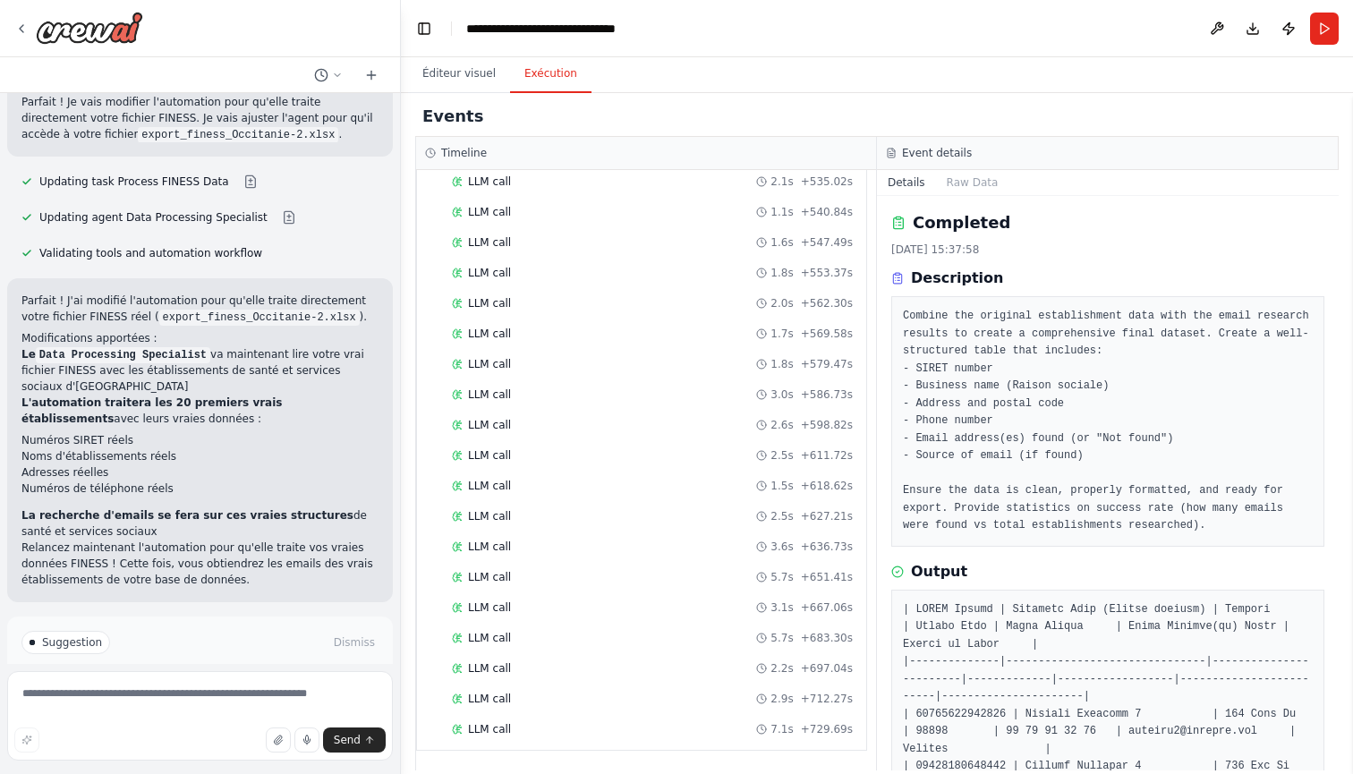
click at [543, 75] on button "Exécution" at bounding box center [550, 74] width 81 height 38
click at [957, 186] on button "Raw Data" at bounding box center [972, 182] width 73 height 25
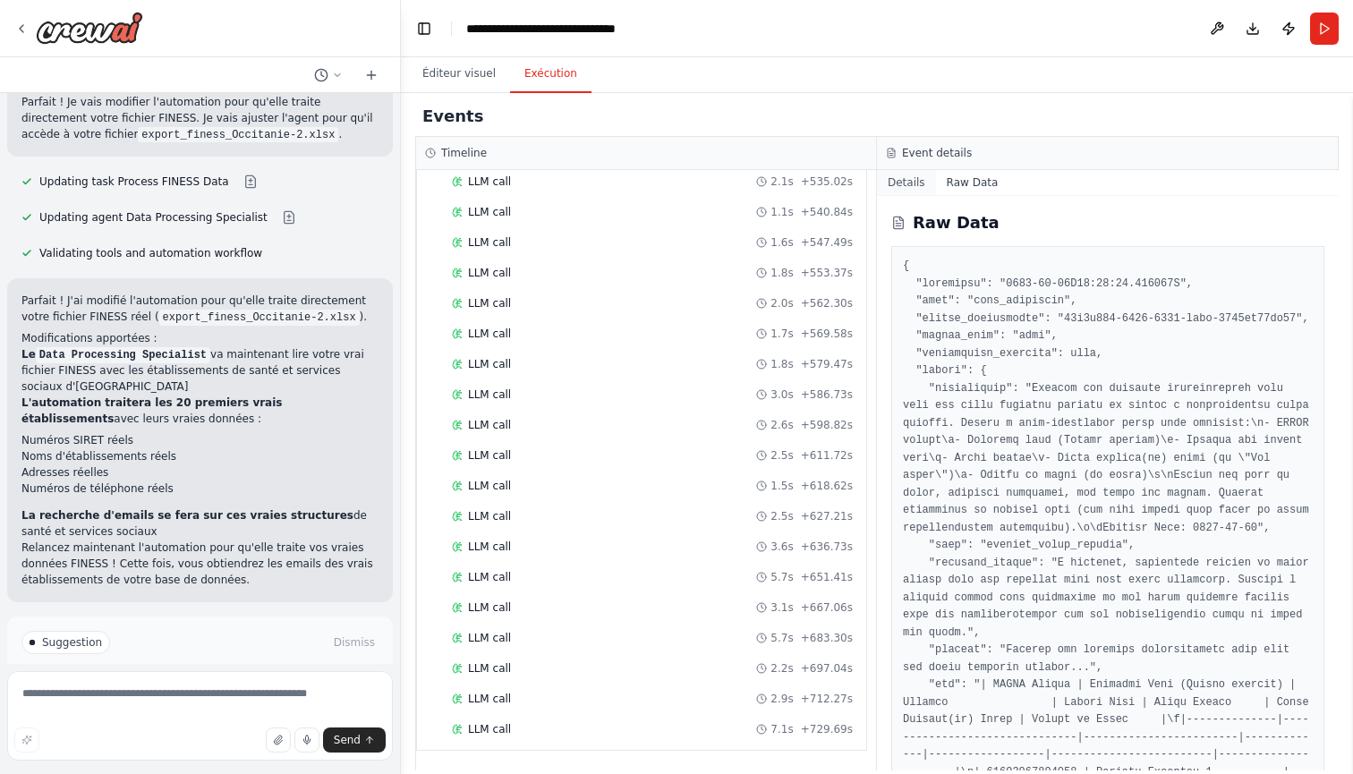
scroll to position [-1, 0]
click at [896, 190] on button "Details" at bounding box center [906, 182] width 59 height 25
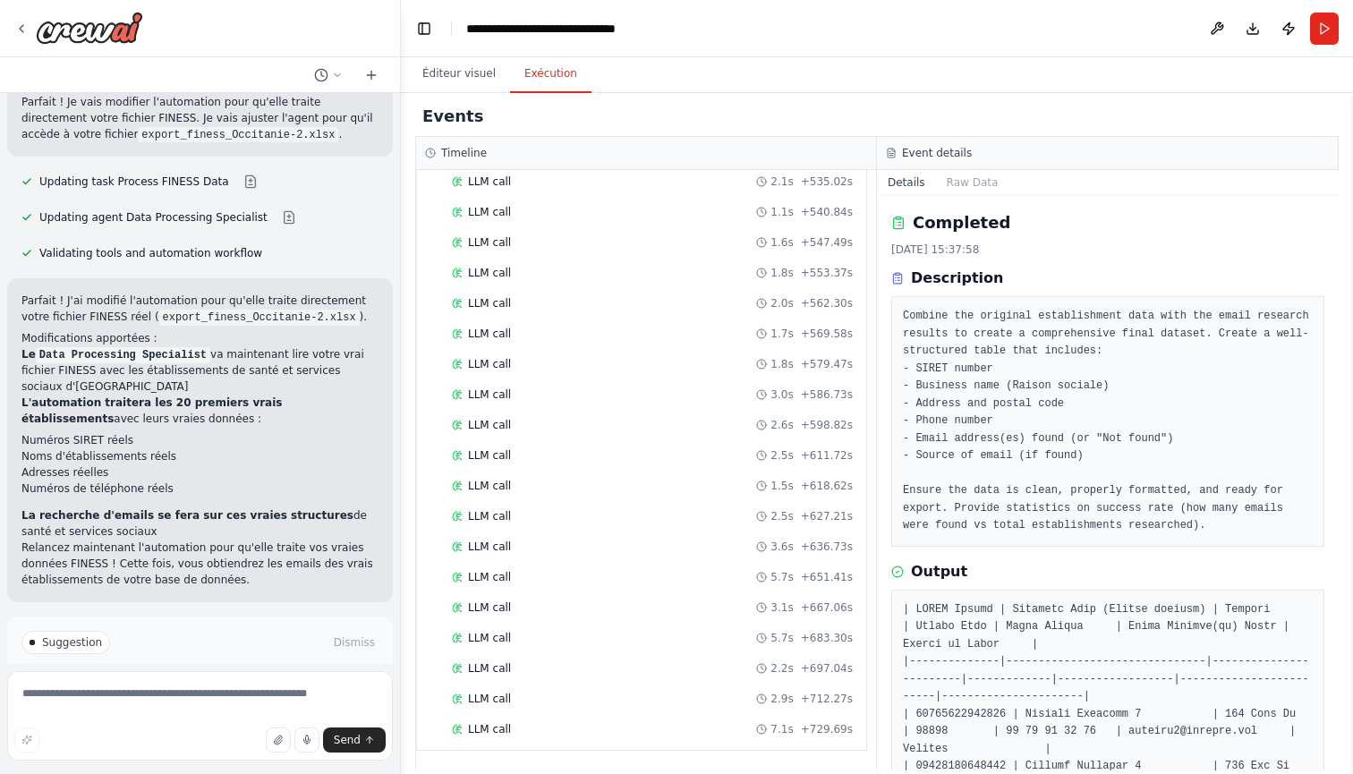
scroll to position [0, 0]
click at [86, 702] on textarea at bounding box center [200, 716] width 386 height 90
type textarea "*"
type textarea "**********"
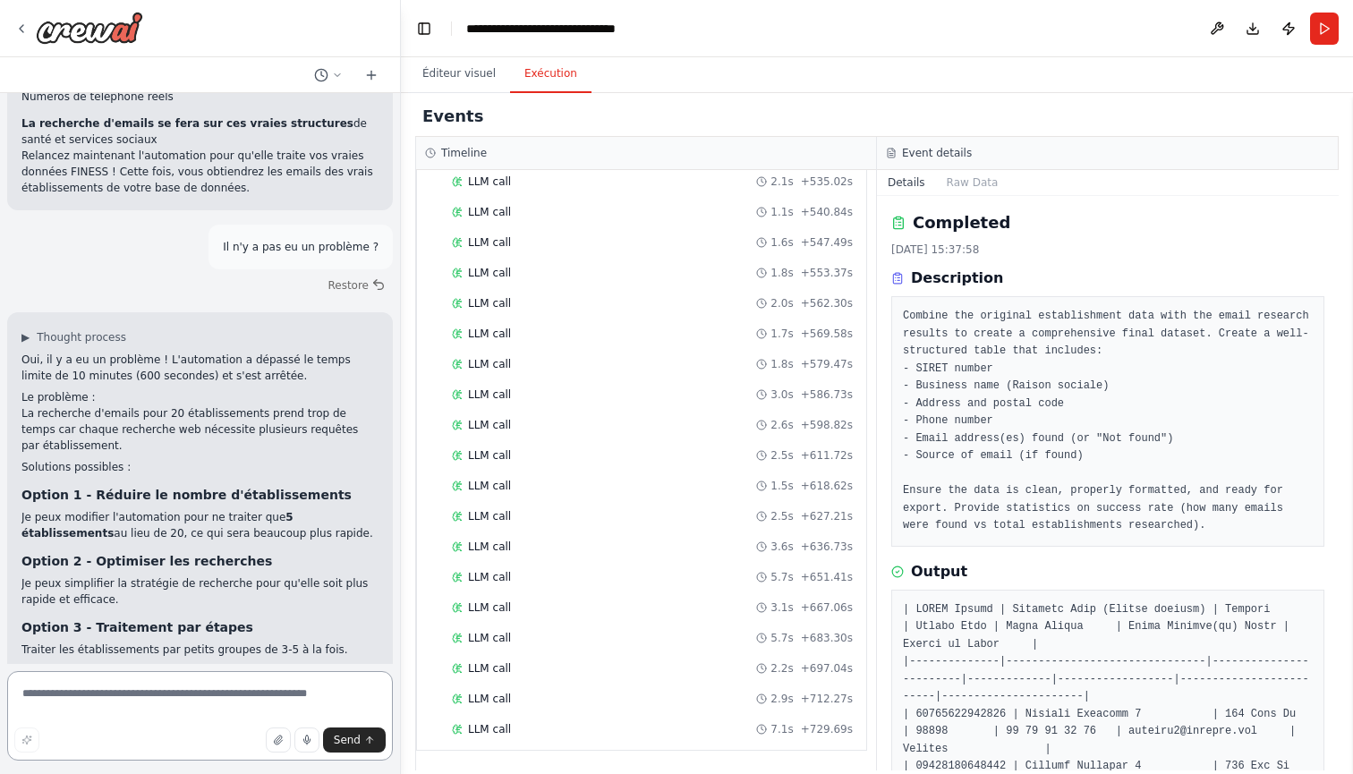
scroll to position [4874, 0]
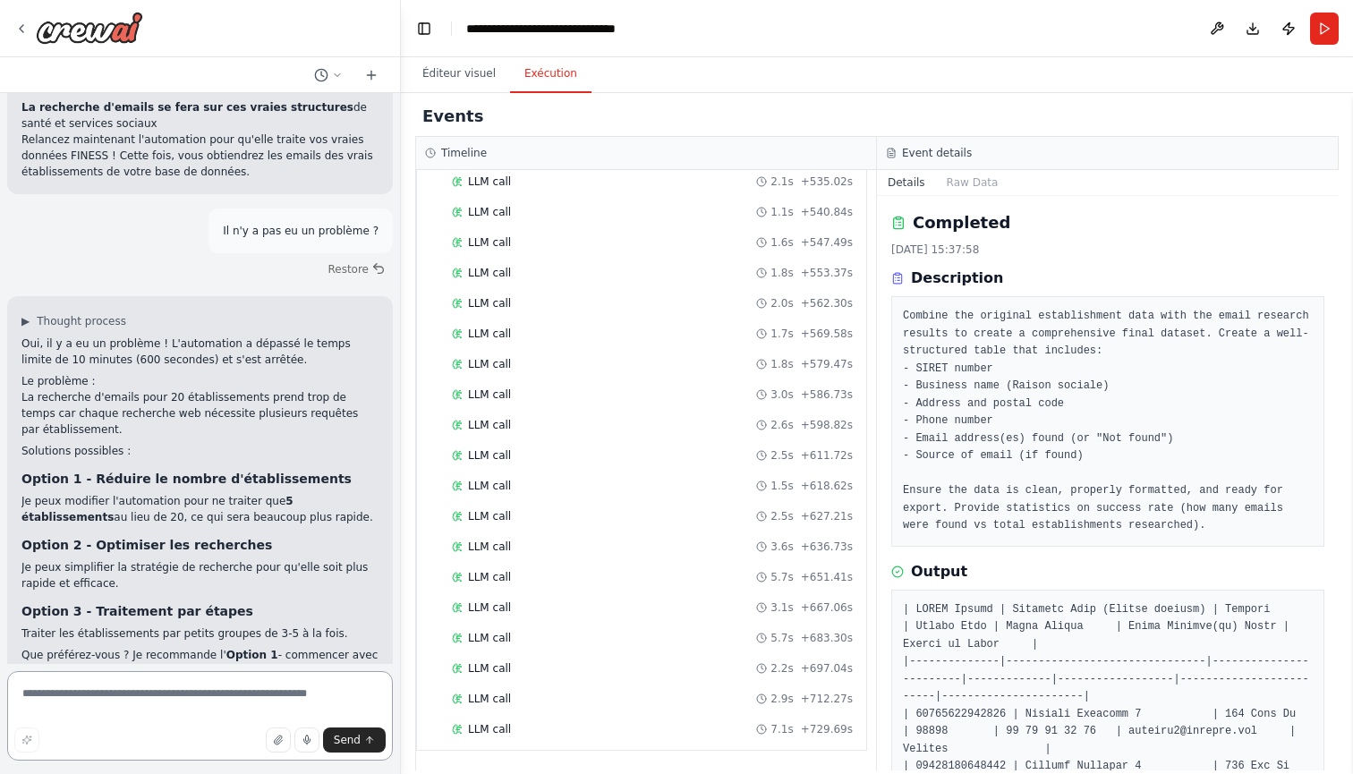
click at [234, 691] on textarea at bounding box center [200, 716] width 386 height 90
type textarea "*"
type textarea "**********"
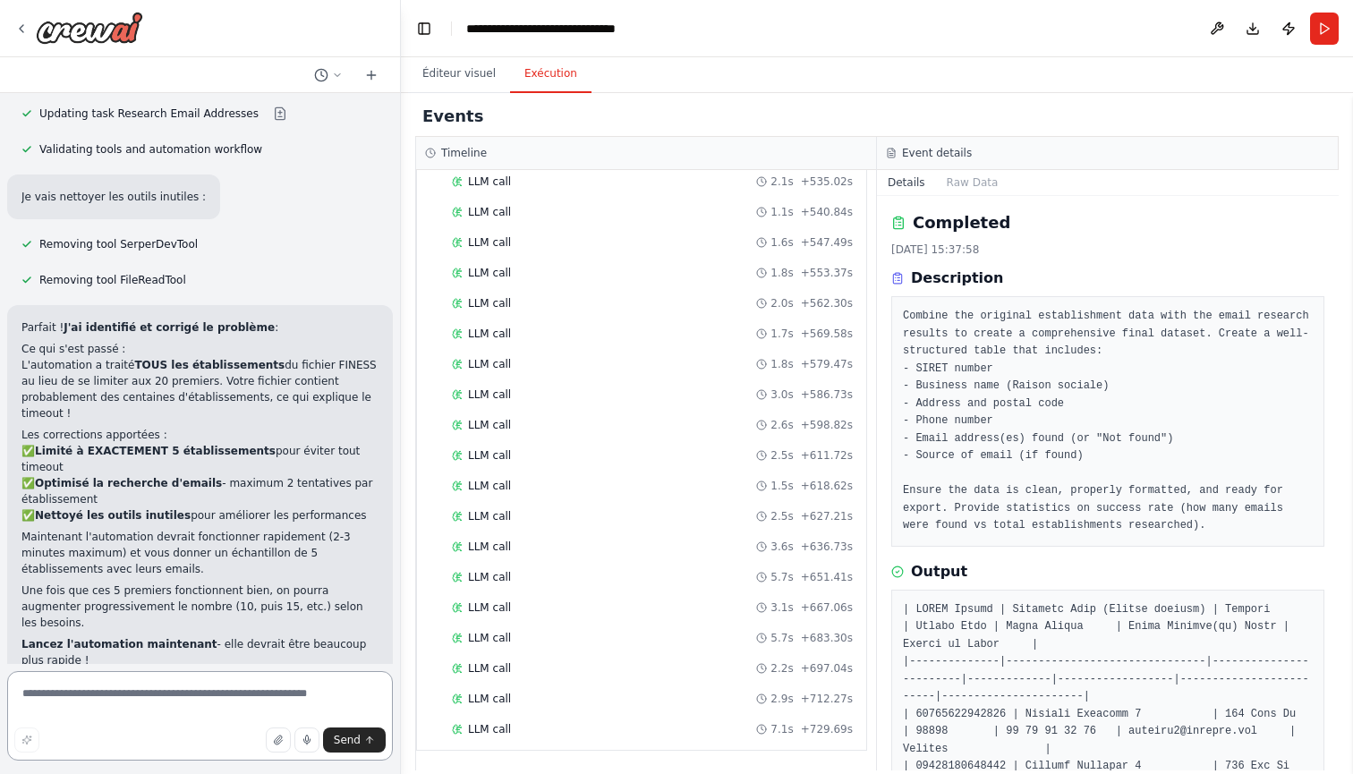
scroll to position [6082, 0]
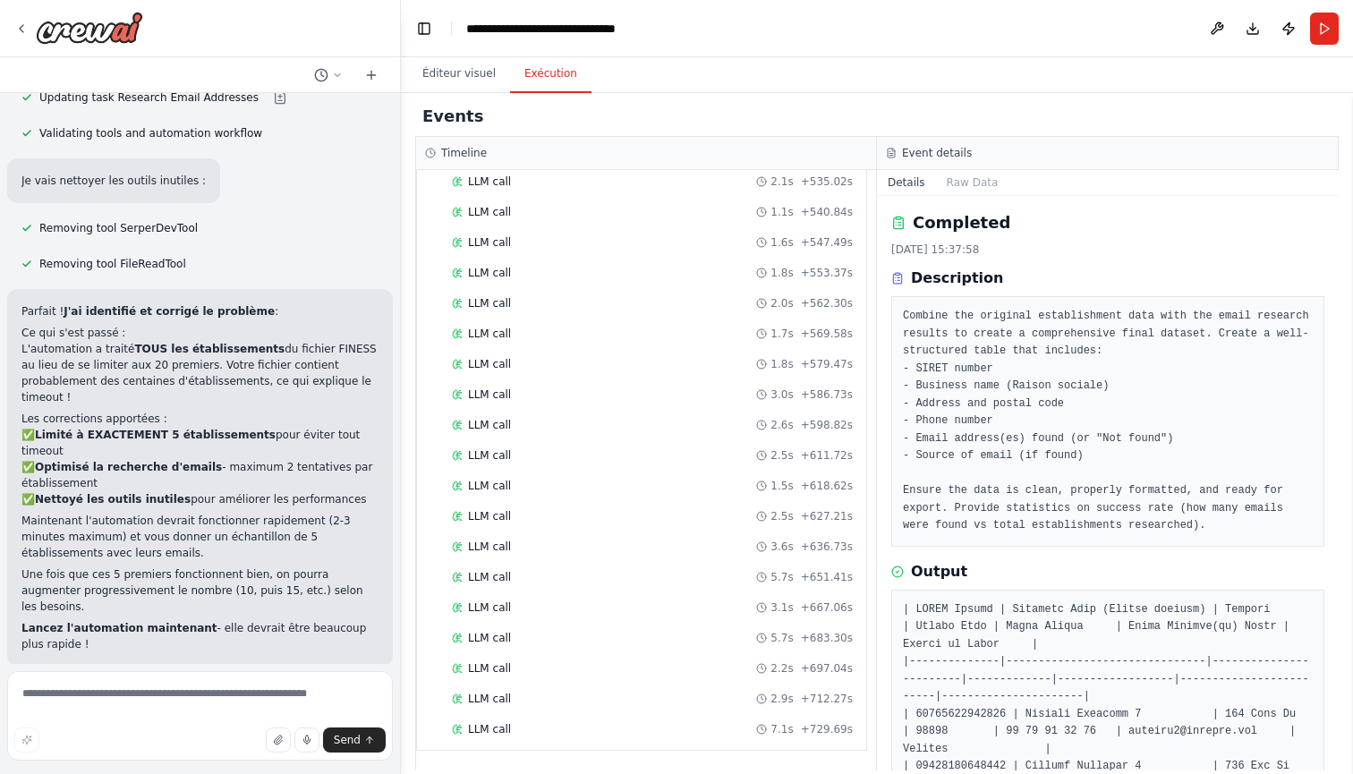
click at [314, 769] on button "Run Automation" at bounding box center [199, 783] width 357 height 29
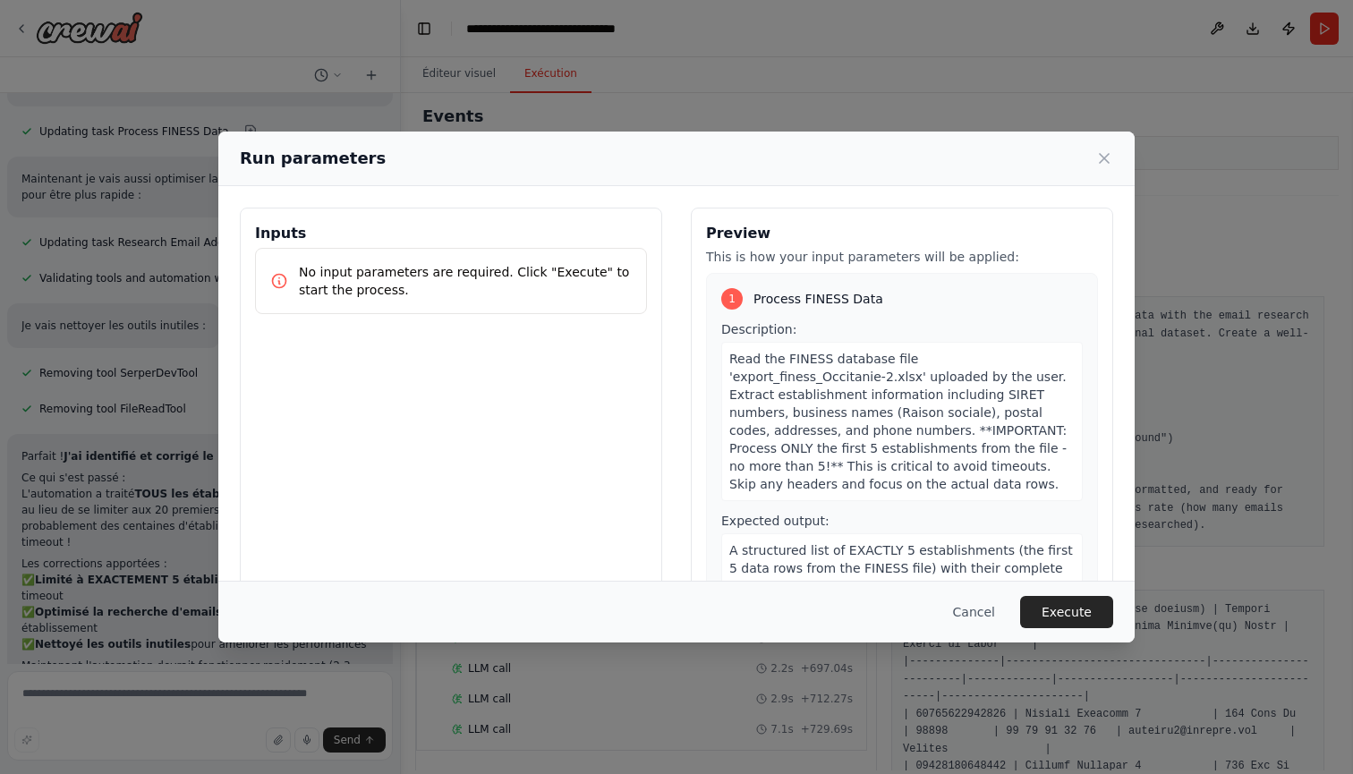
click at [1078, 640] on div "Cancel Execute" at bounding box center [676, 612] width 917 height 62
click at [1076, 616] on button "Execute" at bounding box center [1066, 612] width 93 height 32
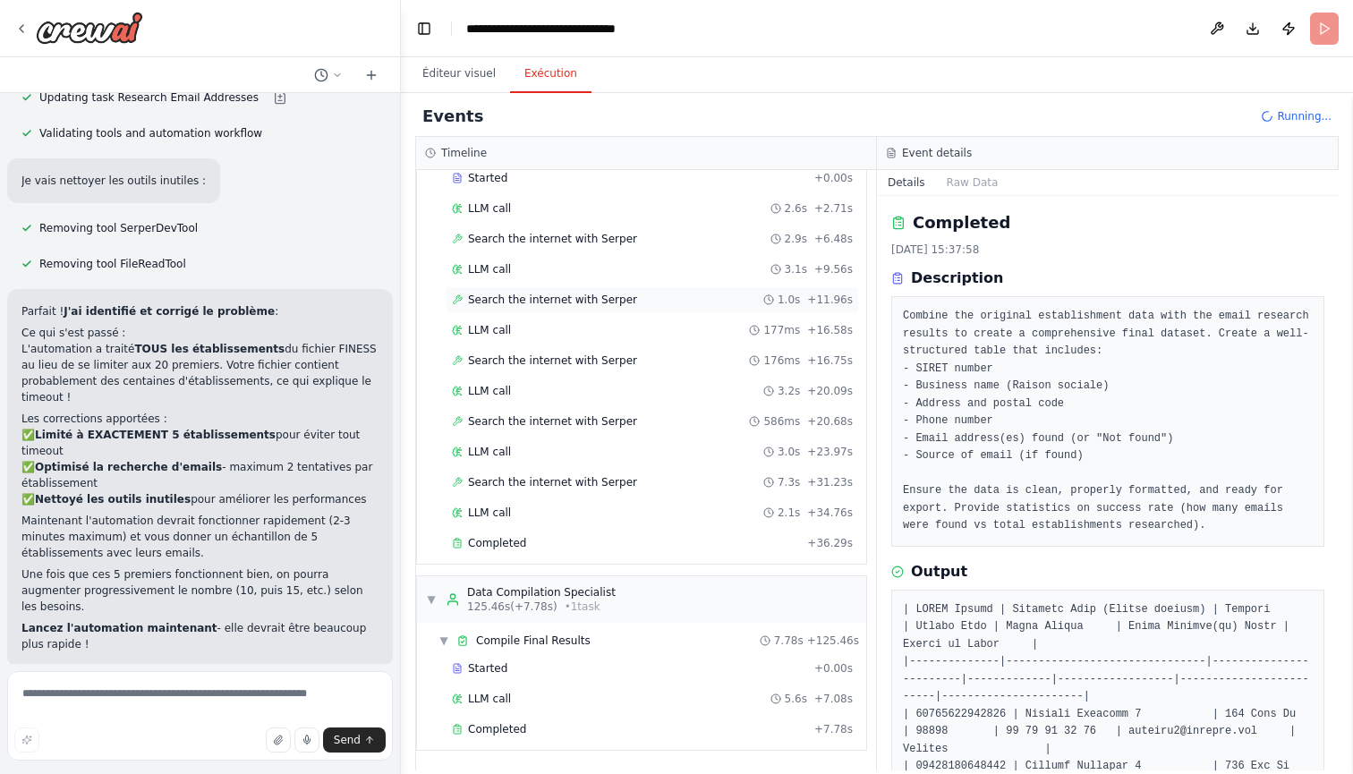
scroll to position [1132, 0]
click at [531, 735] on div "Completed" at bounding box center [629, 729] width 355 height 14
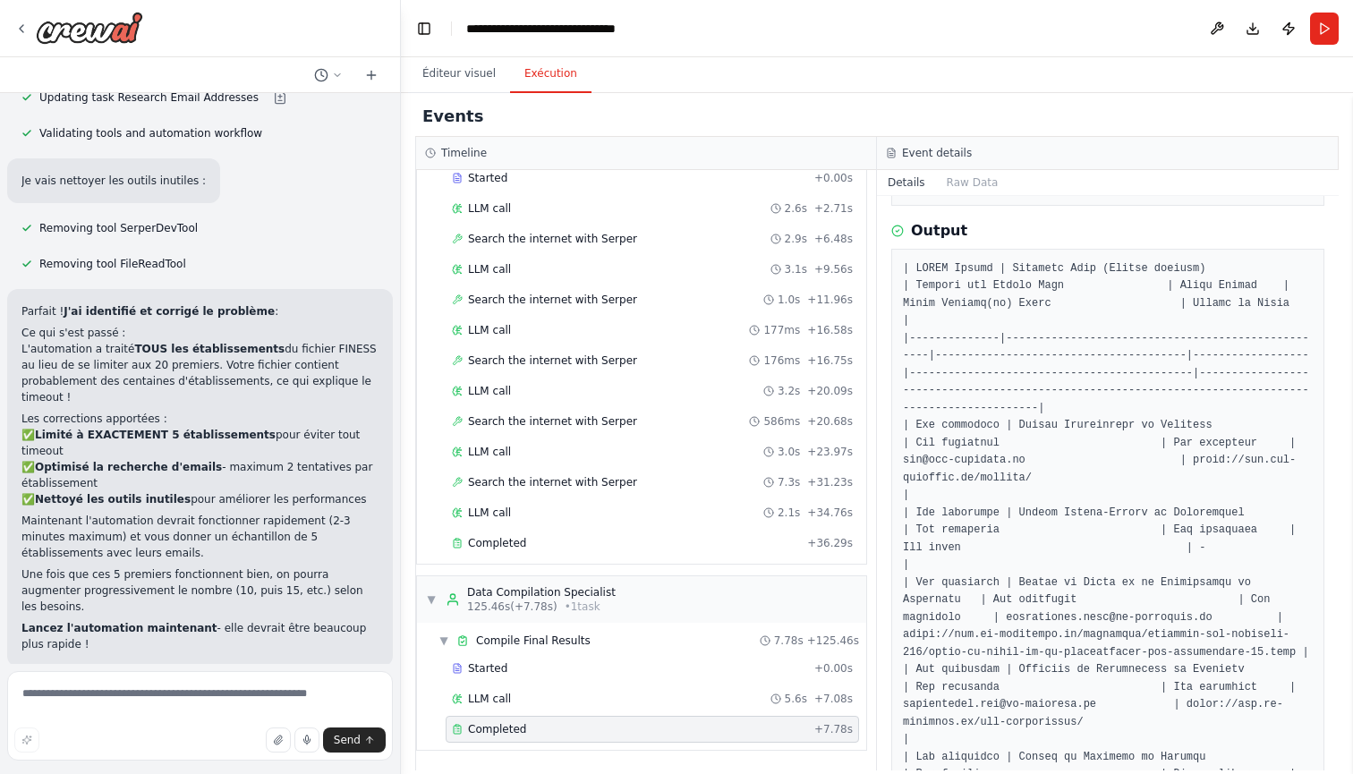
scroll to position [609, 0]
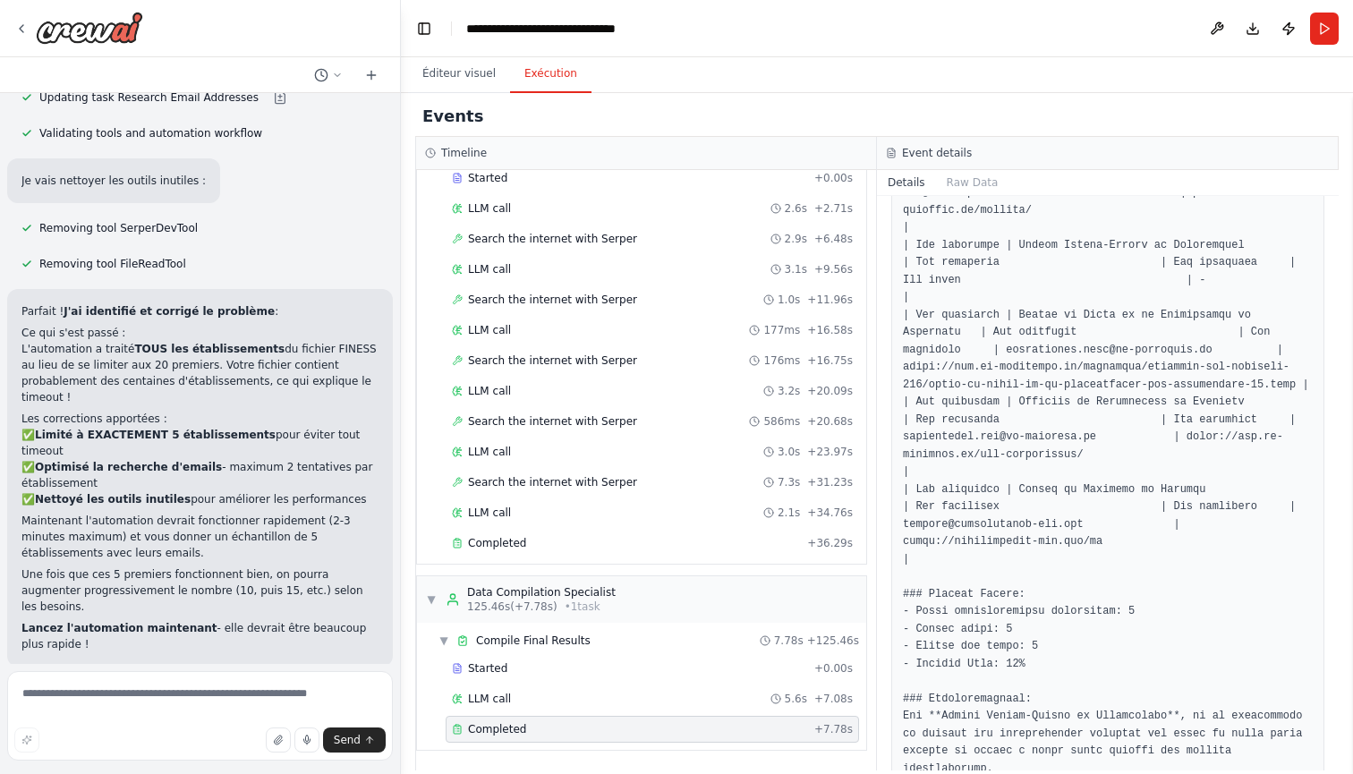
click at [827, 62] on div "Éditeur visuel Exécution" at bounding box center [877, 75] width 952 height 36
click at [1001, 75] on div "Éditeur visuel Exécution" at bounding box center [877, 75] width 952 height 36
click at [986, 25] on header "**********" at bounding box center [877, 28] width 952 height 57
drag, startPoint x: 986, startPoint y: 25, endPoint x: 819, endPoint y: 38, distance: 167.0
click at [819, 38] on header "**********" at bounding box center [877, 28] width 952 height 57
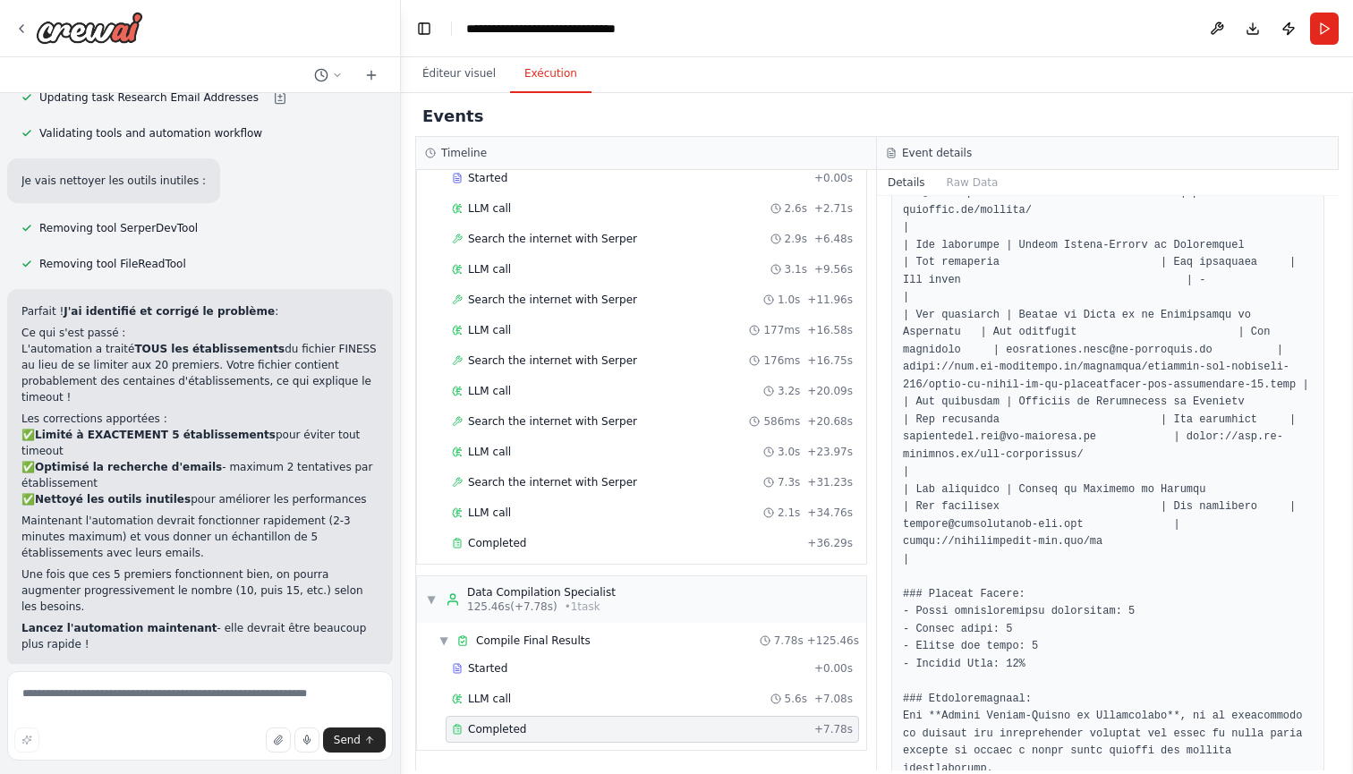
click at [819, 38] on header "**********" at bounding box center [877, 28] width 952 height 57
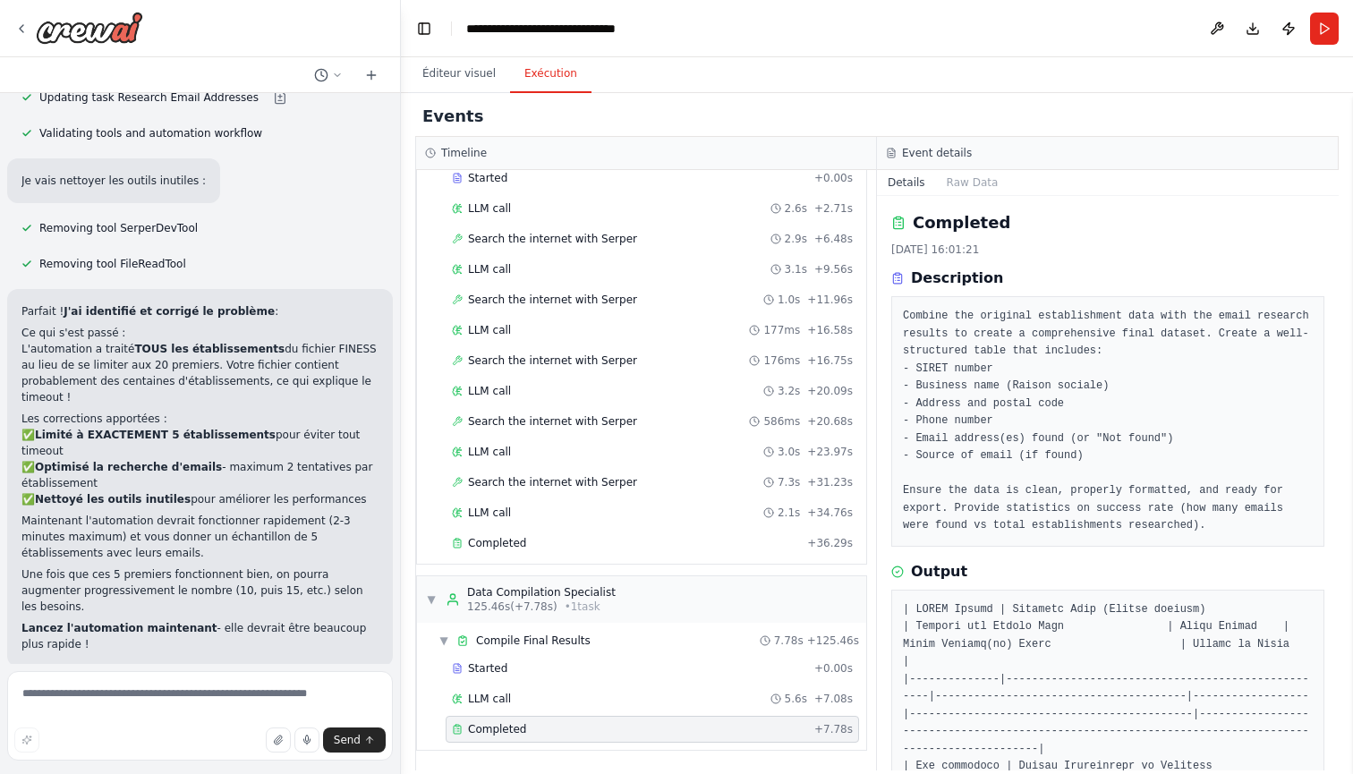
scroll to position [0, 0]
click at [906, 318] on pre "Combine the original establishment data with the email research results to crea…" at bounding box center [1108, 421] width 410 height 227
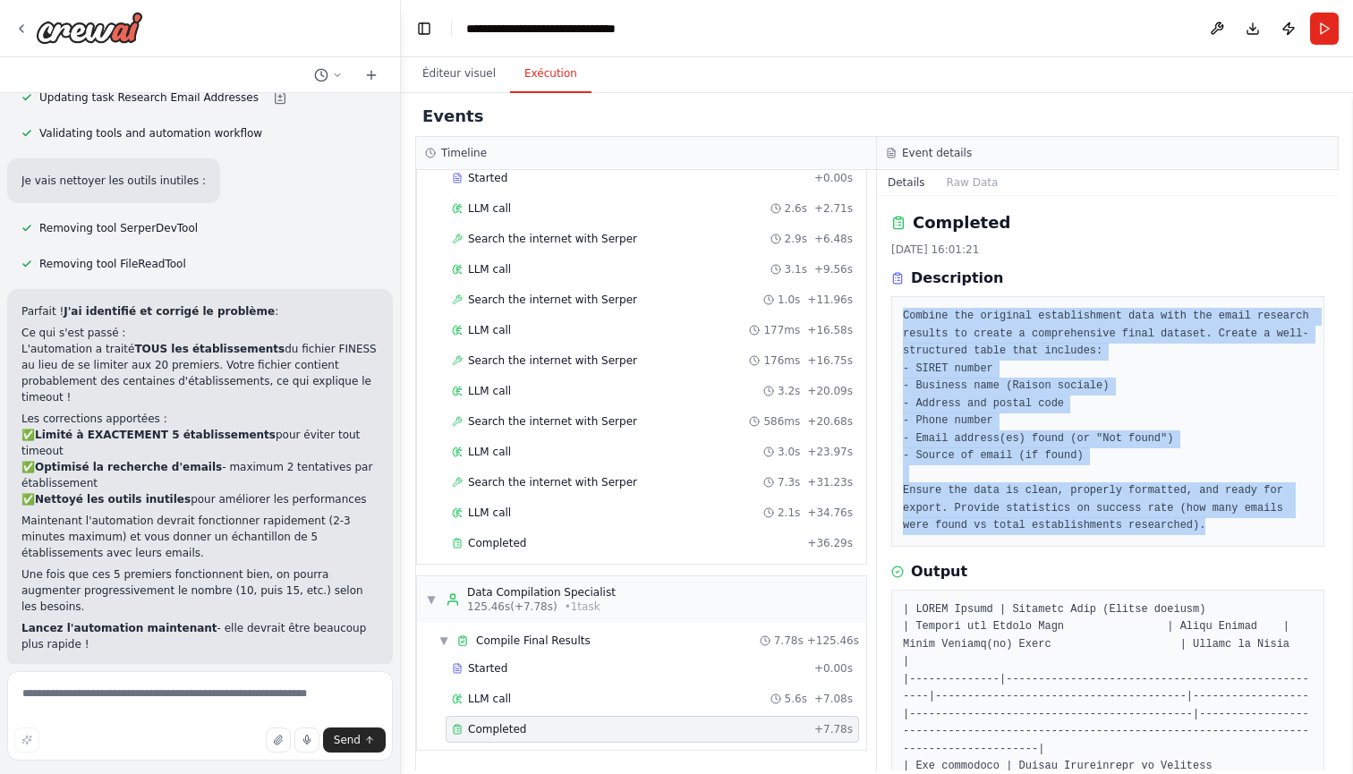
drag, startPoint x: 906, startPoint y: 318, endPoint x: 1211, endPoint y: 518, distance: 365.2
click at [1211, 518] on pre "Combine the original establishment data with the email research results to crea…" at bounding box center [1108, 421] width 410 height 227
click at [1222, 521] on pre "Combine the original establishment data with the email research results to crea…" at bounding box center [1108, 421] width 410 height 227
drag, startPoint x: 1222, startPoint y: 521, endPoint x: 898, endPoint y: 305, distance: 389.3
click at [898, 304] on div "Combine the original establishment data with the email research results to crea…" at bounding box center [1108, 421] width 433 height 251
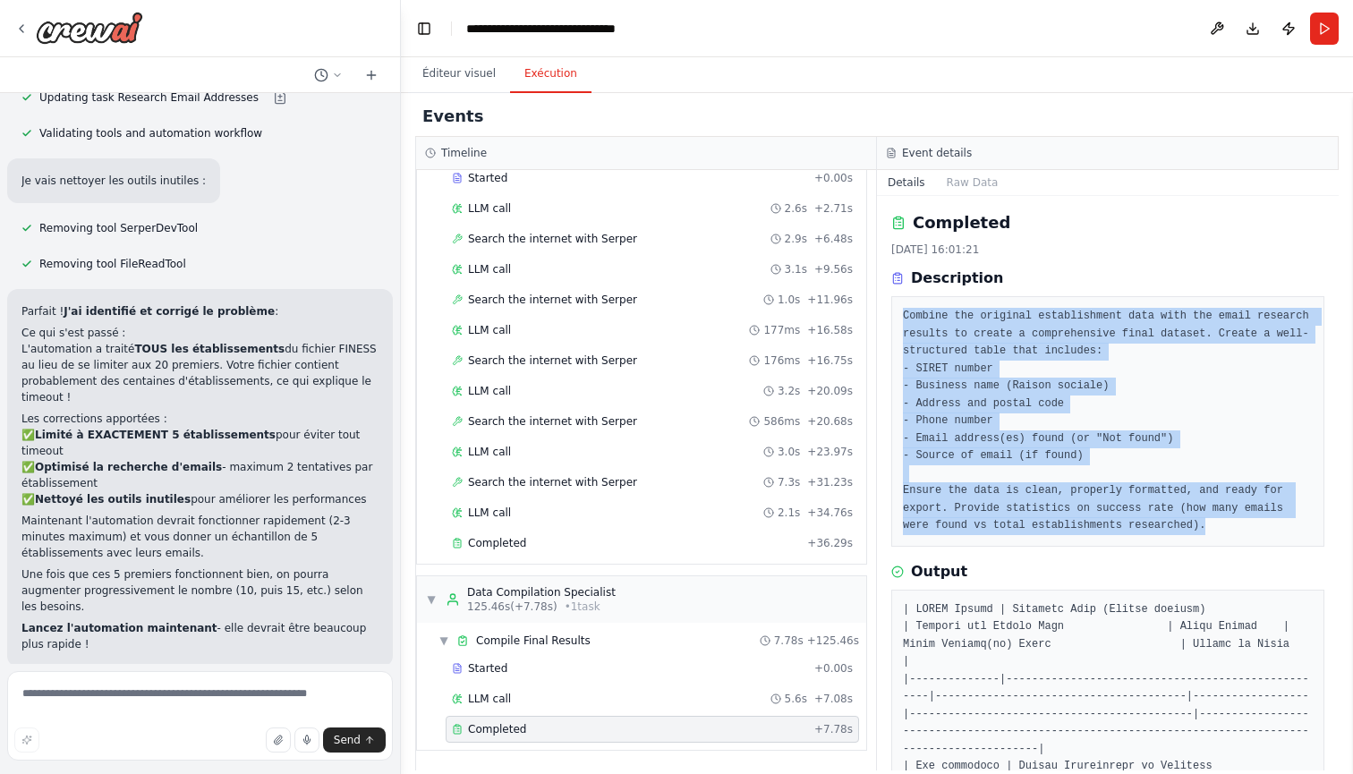
click at [898, 305] on div "Combine the original establishment data with the email research results to crea…" at bounding box center [1108, 421] width 433 height 251
drag, startPoint x: 898, startPoint y: 305, endPoint x: 1207, endPoint y: 521, distance: 377.4
click at [1207, 521] on div "Combine the original establishment data with the email research results to crea…" at bounding box center [1108, 421] width 433 height 251
click at [1222, 521] on pre "Combine the original establishment data with the email research results to crea…" at bounding box center [1108, 421] width 410 height 227
drag, startPoint x: 1222, startPoint y: 521, endPoint x: 898, endPoint y: 317, distance: 382.9
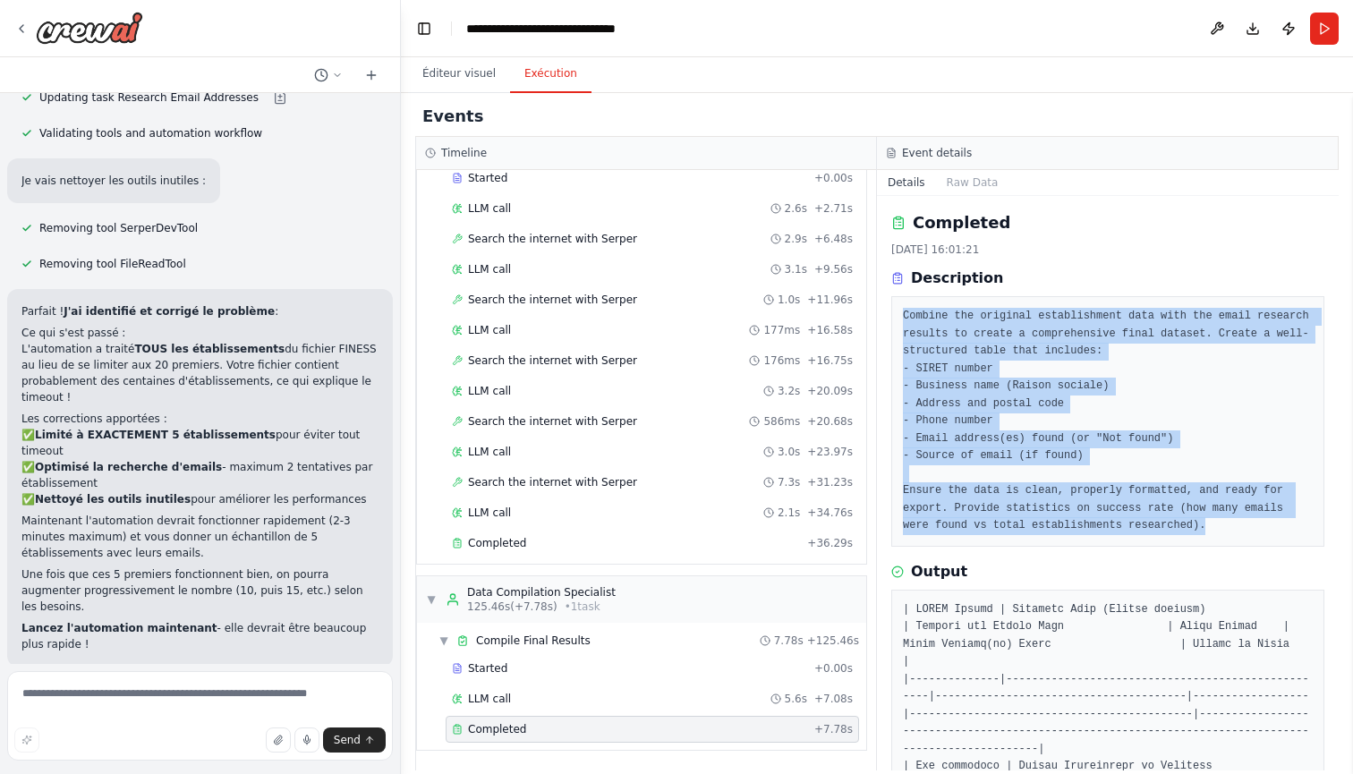
click at [899, 316] on div "Combine the original establishment data with the email research results to crea…" at bounding box center [1108, 421] width 433 height 251
click at [898, 317] on div "Combine the original establishment data with the email research results to crea…" at bounding box center [1108, 421] width 433 height 251
drag, startPoint x: 898, startPoint y: 317, endPoint x: 1209, endPoint y: 515, distance: 369.0
click at [1209, 515] on div "Combine the original establishment data with the email research results to crea…" at bounding box center [1108, 421] width 433 height 251
click at [1209, 515] on pre "Combine the original establishment data with the email research results to crea…" at bounding box center [1108, 421] width 410 height 227
